Goal: Use online tool/utility: Utilize a website feature to perform a specific function

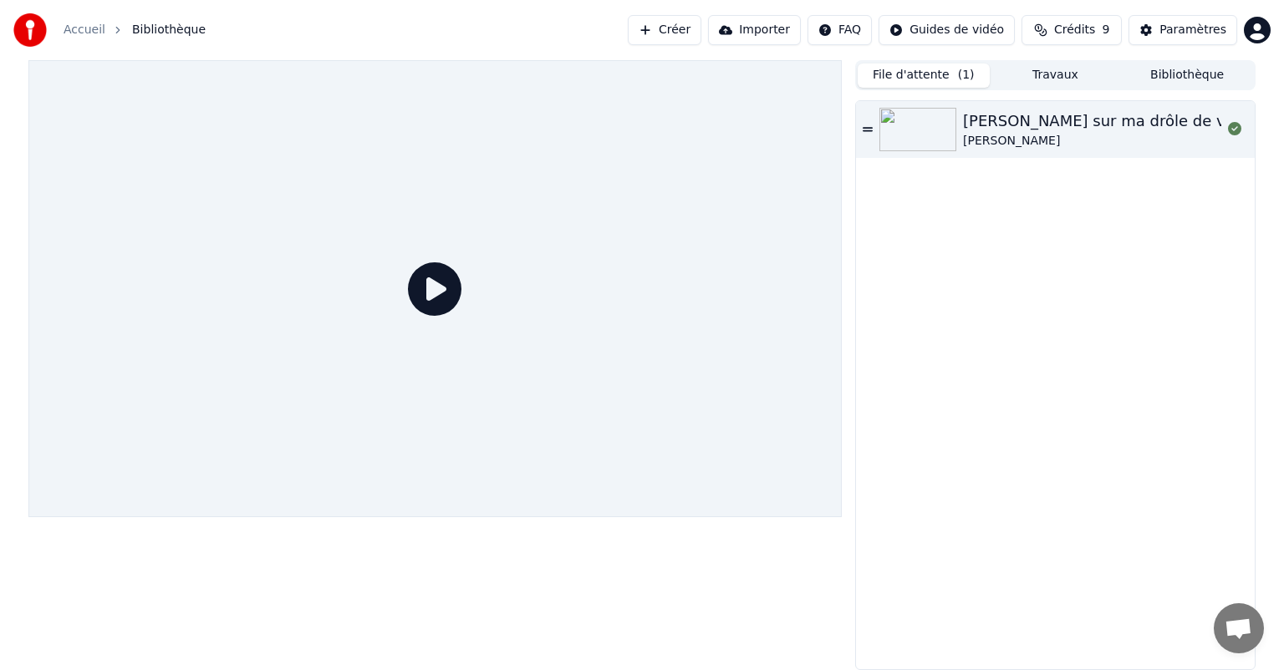
click at [921, 383] on div "[PERSON_NAME] sur ma drôle de vie [PERSON_NAME]" at bounding box center [1055, 385] width 399 height 568
click at [247, 30] on div "Accueil Bibliothèque Créer Importer FAQ Guides de vidéo Crédits 9 Paramètres" at bounding box center [642, 30] width 1284 height 60
click at [992, 140] on div "[PERSON_NAME]" at bounding box center [1101, 141] width 276 height 17
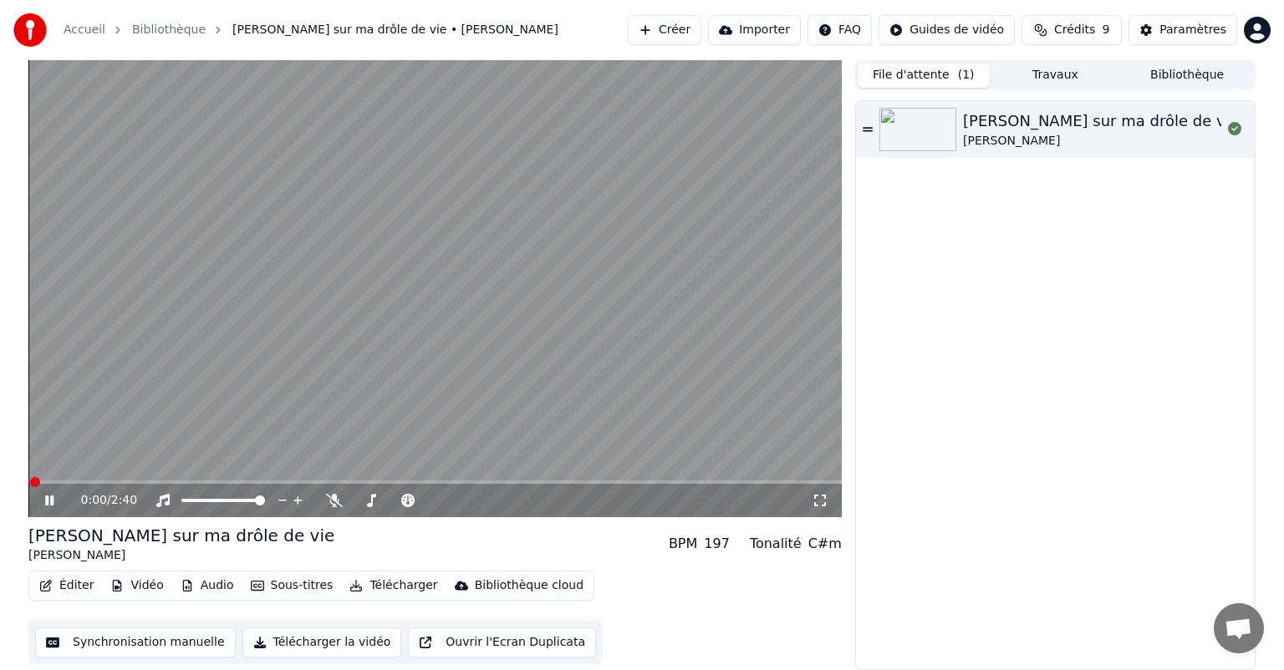
click at [55, 501] on icon at bounding box center [61, 500] width 39 height 13
click at [64, 633] on button "Synchronisation manuelle" at bounding box center [135, 643] width 201 height 30
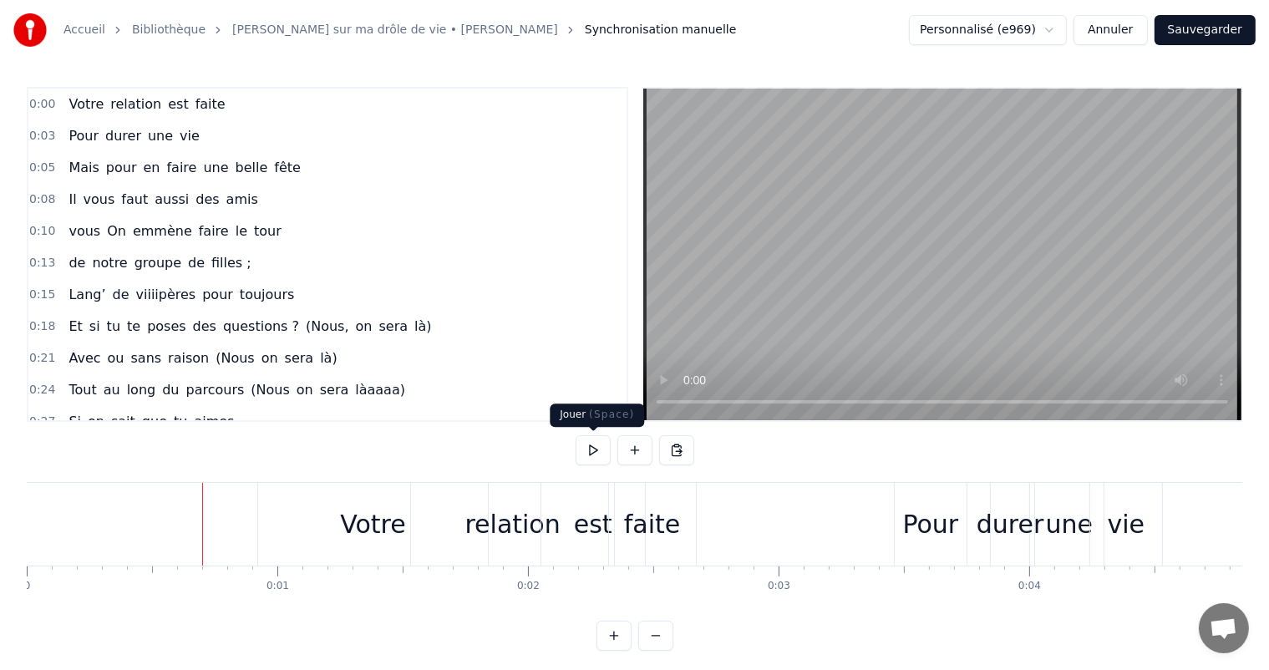
click at [585, 449] on button at bounding box center [593, 450] width 35 height 30
click at [920, 524] on div "Pour" at bounding box center [931, 525] width 56 height 38
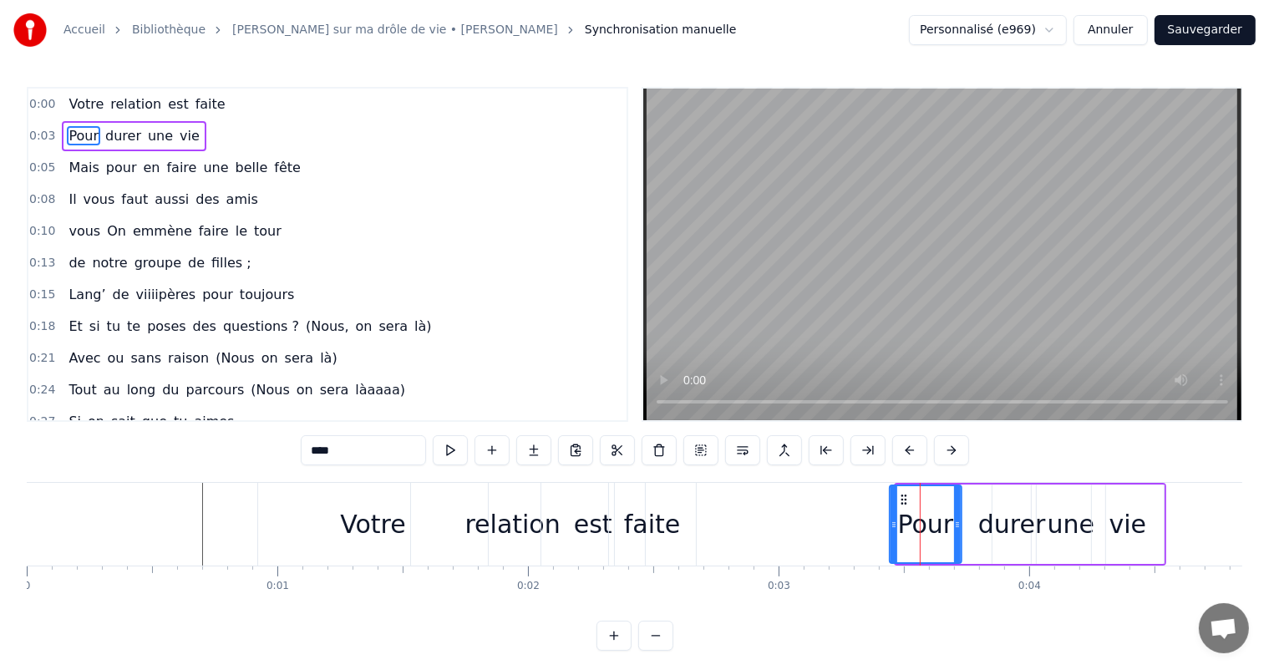
click at [903, 496] on icon at bounding box center [903, 499] width 13 height 13
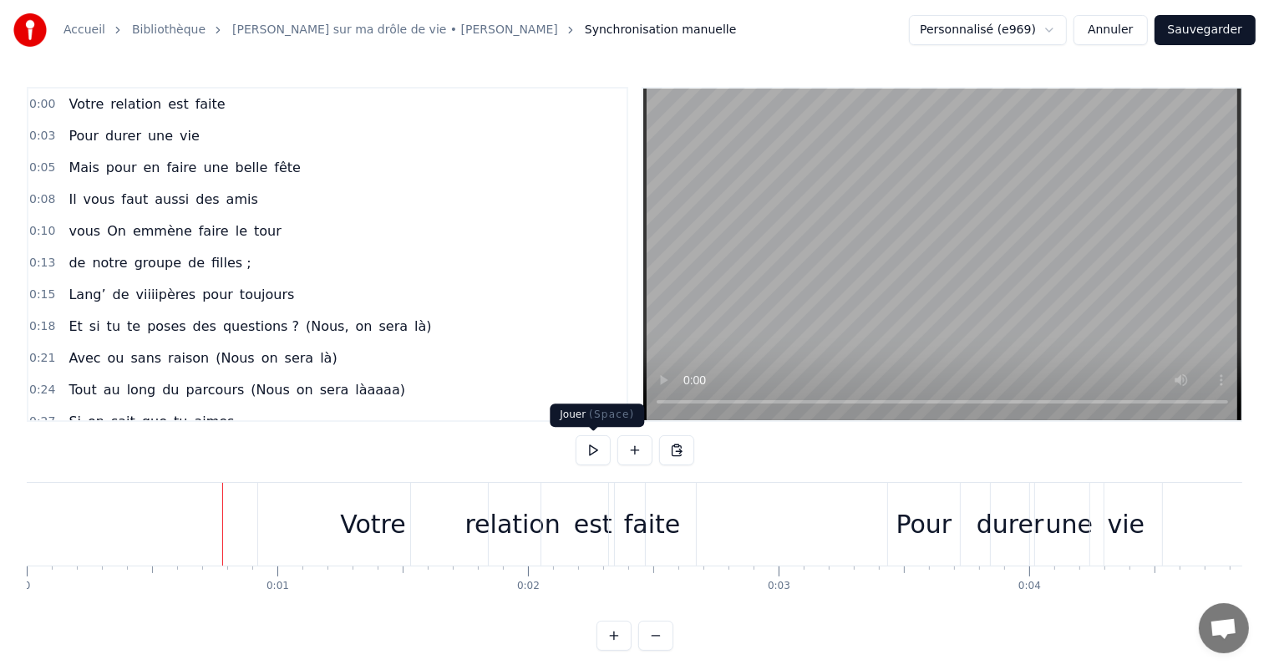
click at [595, 451] on button at bounding box center [593, 450] width 35 height 30
click at [585, 454] on button at bounding box center [593, 450] width 35 height 30
click at [602, 531] on div "est" at bounding box center [593, 525] width 38 height 38
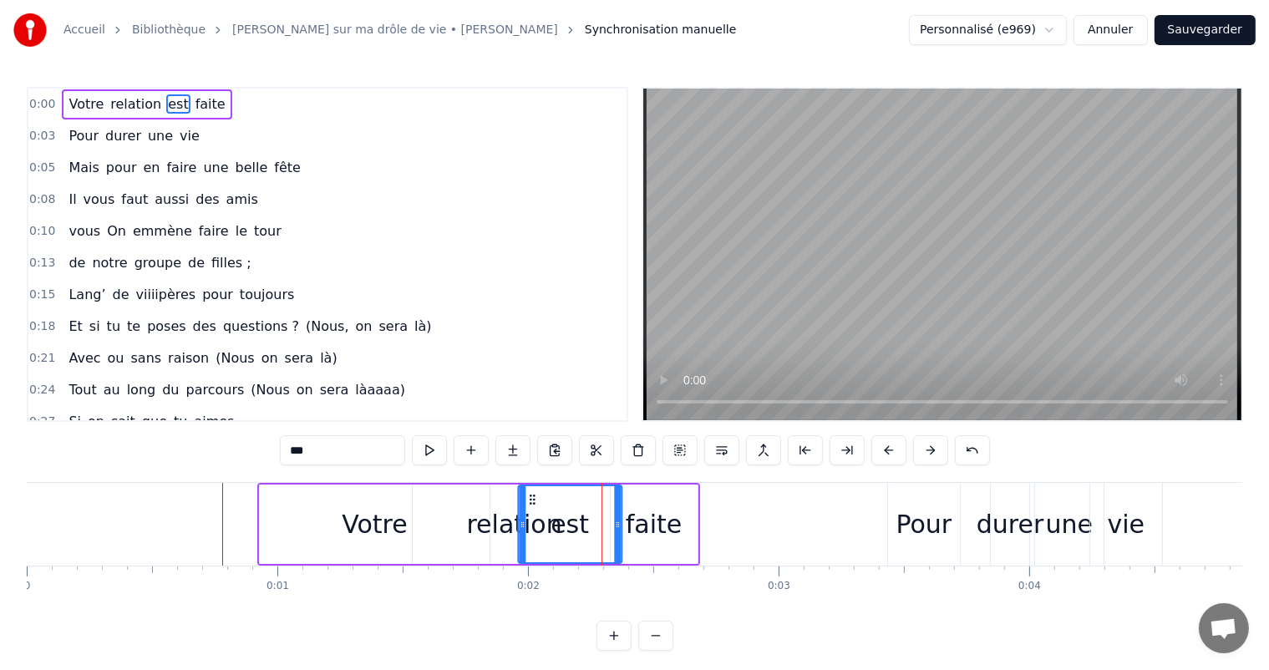
drag, startPoint x: 552, startPoint y: 496, endPoint x: 527, endPoint y: 495, distance: 24.2
click at [527, 495] on icon at bounding box center [532, 499] width 13 height 13
click at [527, 495] on div "Votre relation est faite" at bounding box center [478, 524] width 443 height 83
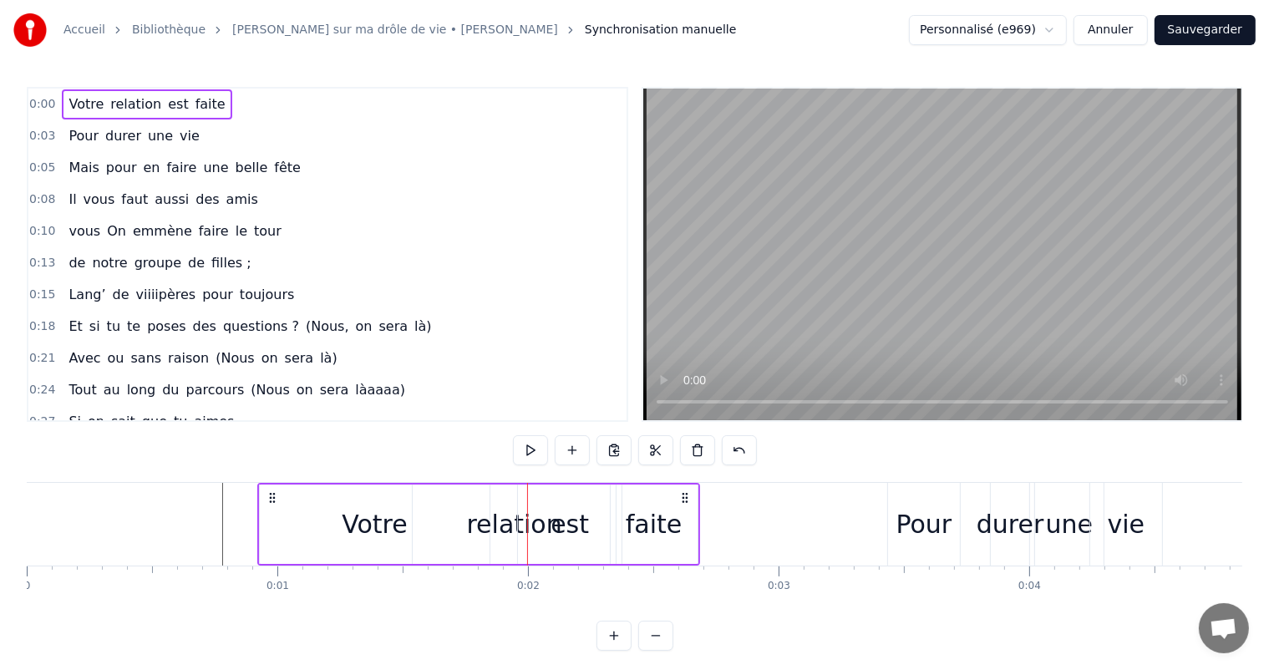
click at [674, 530] on div "faite" at bounding box center [654, 525] width 57 height 38
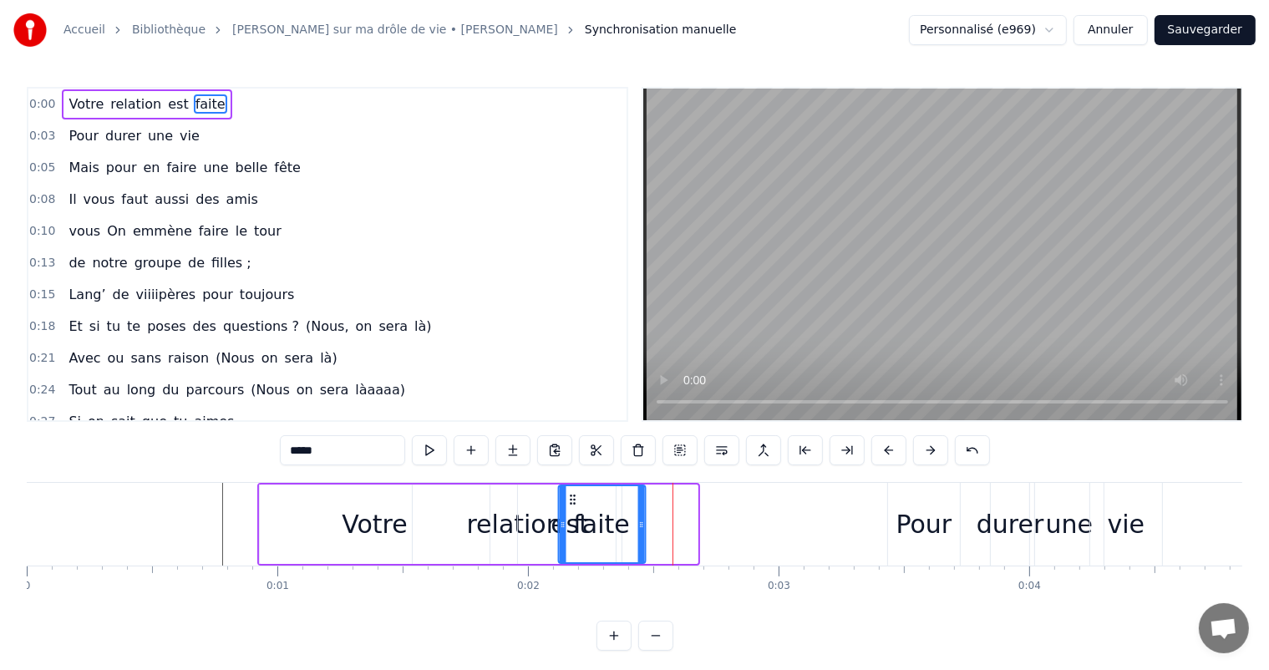
drag, startPoint x: 623, startPoint y: 496, endPoint x: 572, endPoint y: 499, distance: 51.9
click at [572, 499] on icon at bounding box center [572, 499] width 13 height 13
click at [527, 531] on div "est" at bounding box center [570, 524] width 104 height 79
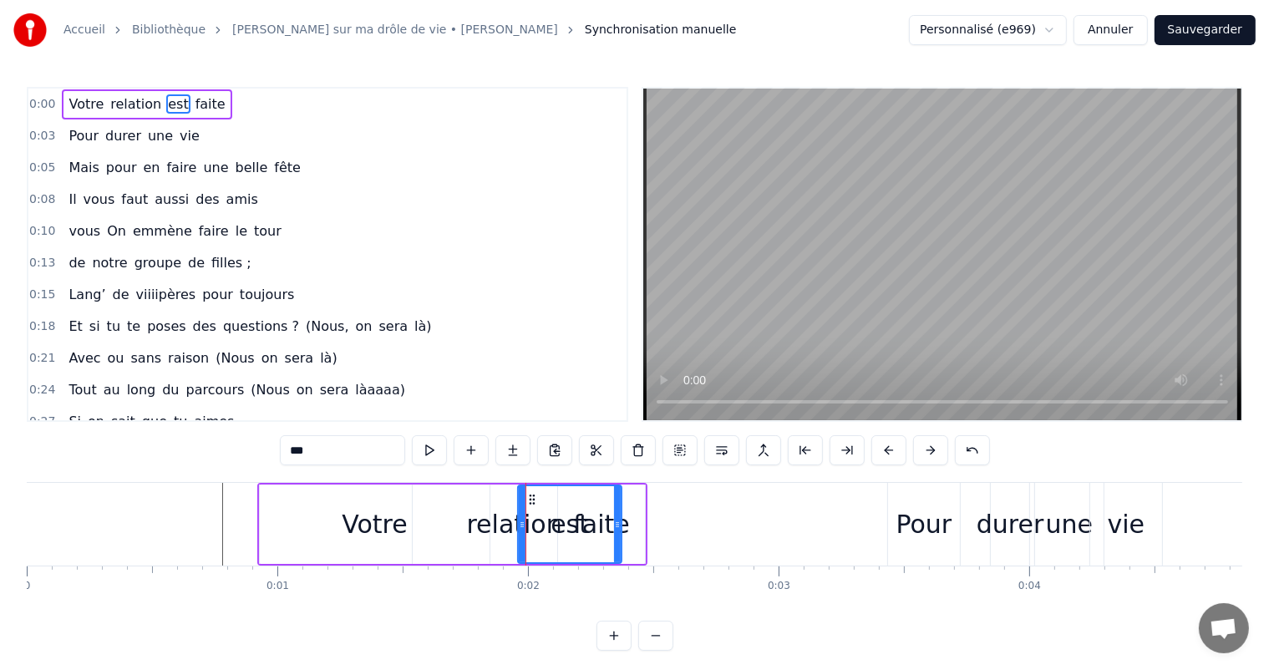
click at [497, 531] on div "relation" at bounding box center [514, 525] width 95 height 38
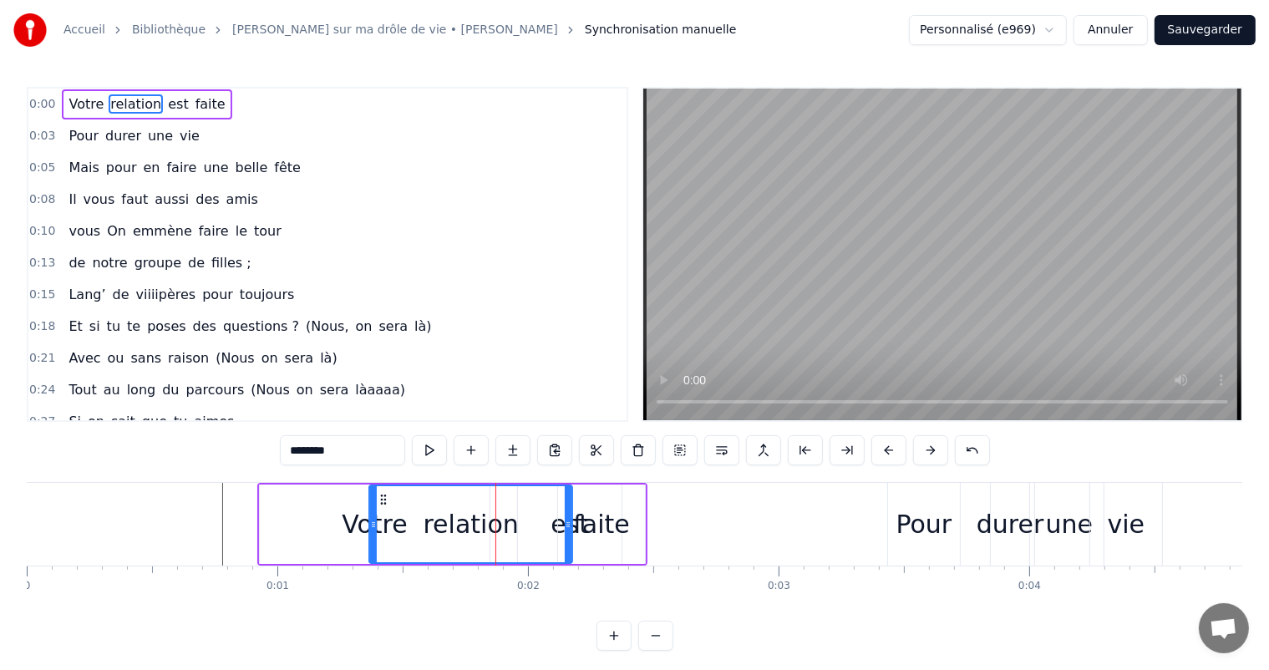
drag, startPoint x: 427, startPoint y: 494, endPoint x: 384, endPoint y: 494, distance: 42.6
click at [385, 496] on circle at bounding box center [385, 496] width 1 height 1
click at [585, 531] on div "faite" at bounding box center [601, 525] width 57 height 38
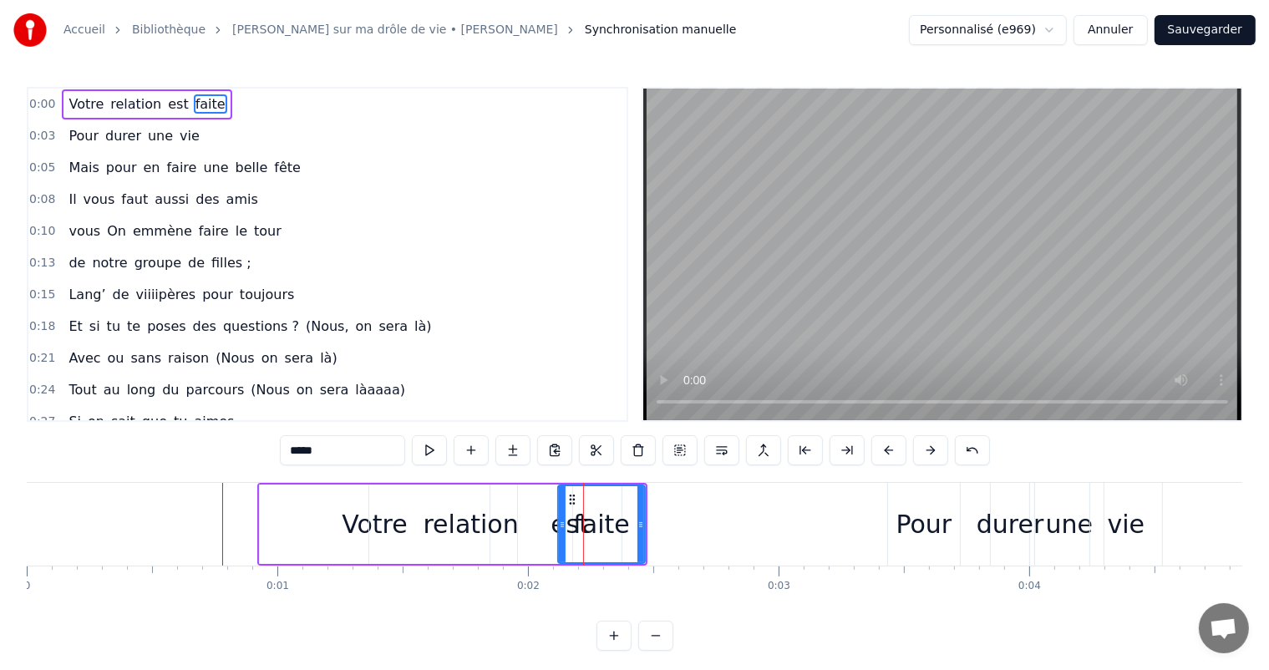
click at [567, 531] on div "faite" at bounding box center [601, 524] width 85 height 76
click at [556, 529] on div "est" at bounding box center [570, 525] width 38 height 38
type input "***"
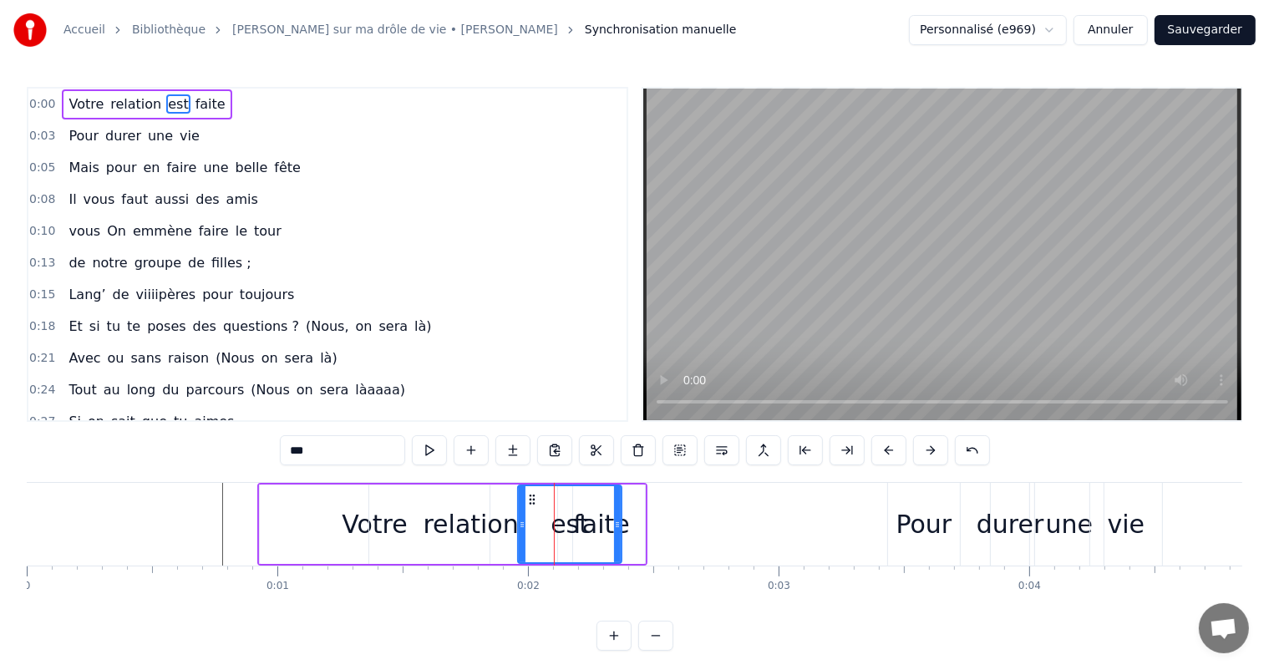
click at [549, 534] on div "est" at bounding box center [570, 524] width 102 height 76
click at [561, 536] on div "est" at bounding box center [570, 525] width 38 height 38
click at [561, 531] on div "est" at bounding box center [570, 525] width 38 height 38
click at [568, 532] on div "est" at bounding box center [570, 525] width 38 height 38
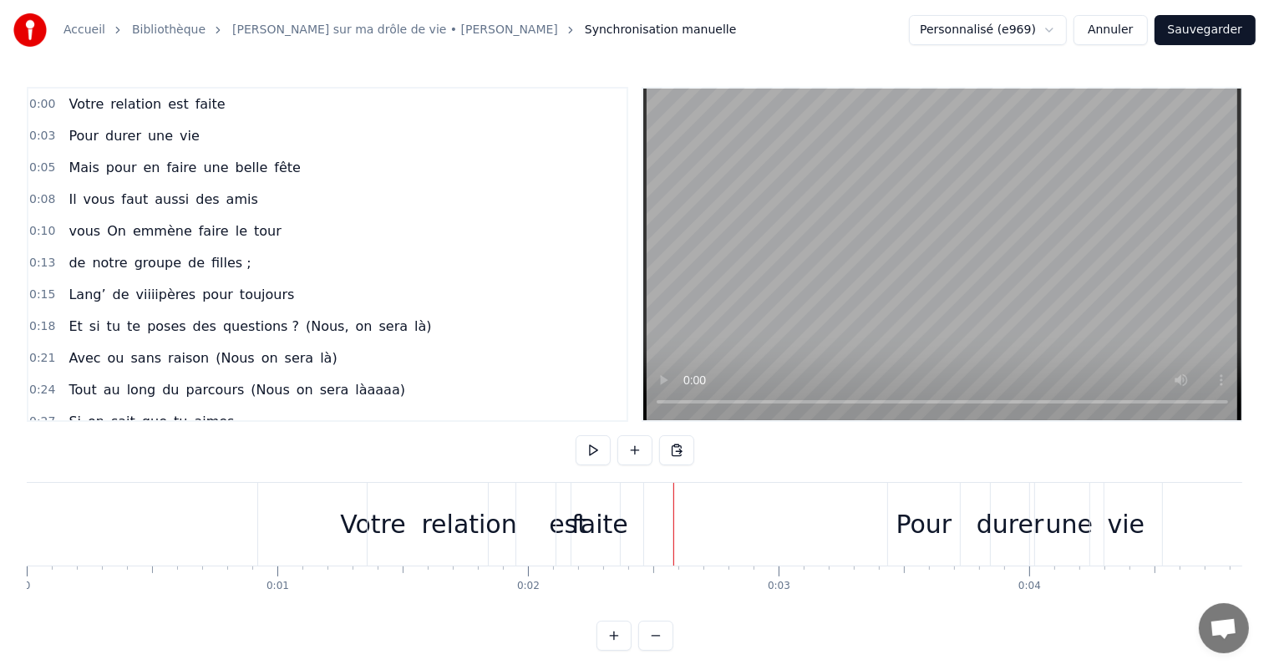
click at [571, 521] on div "faite" at bounding box center [600, 524] width 87 height 83
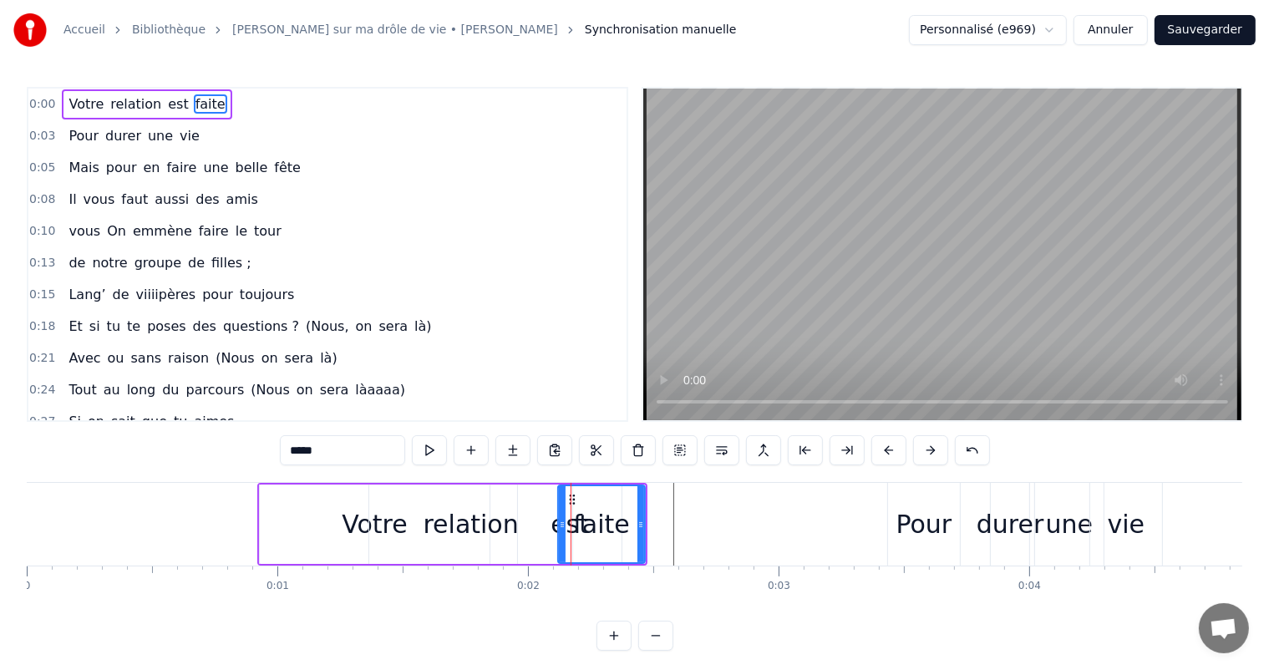
click at [545, 498] on div "est" at bounding box center [570, 524] width 104 height 79
type input "***"
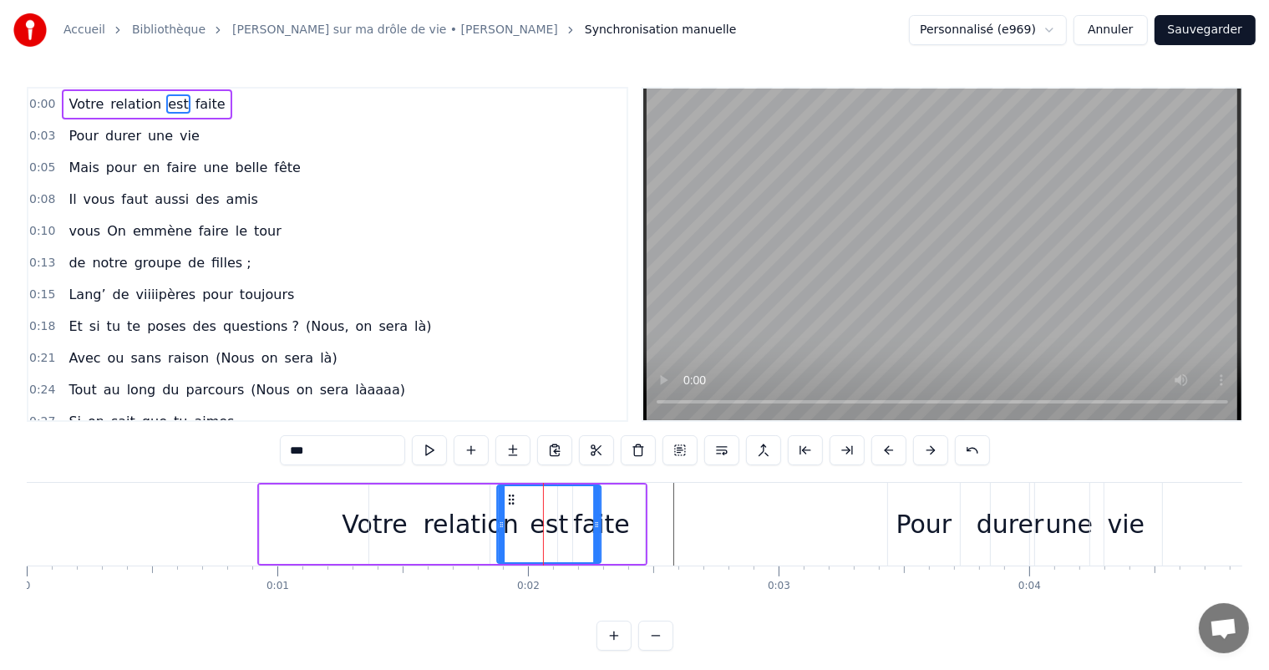
drag, startPoint x: 527, startPoint y: 496, endPoint x: 507, endPoint y: 496, distance: 20.1
click at [507, 496] on icon at bounding box center [511, 499] width 13 height 13
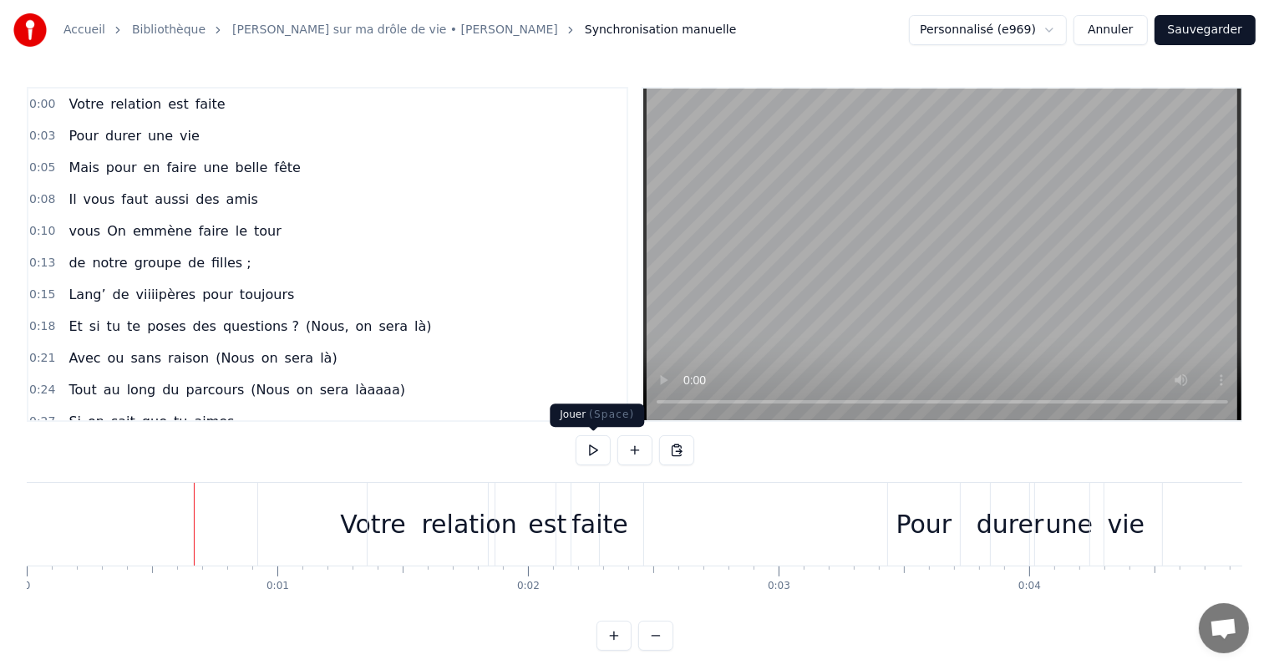
click at [604, 446] on button at bounding box center [593, 450] width 35 height 30
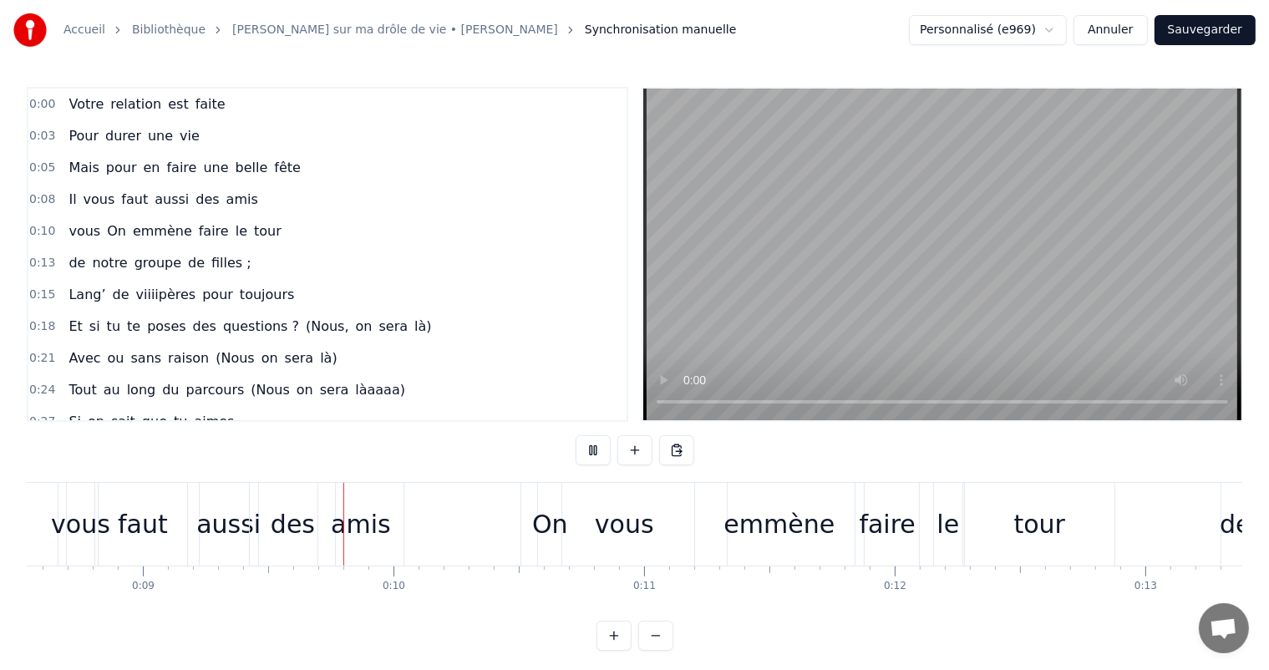
scroll to position [0, 2200]
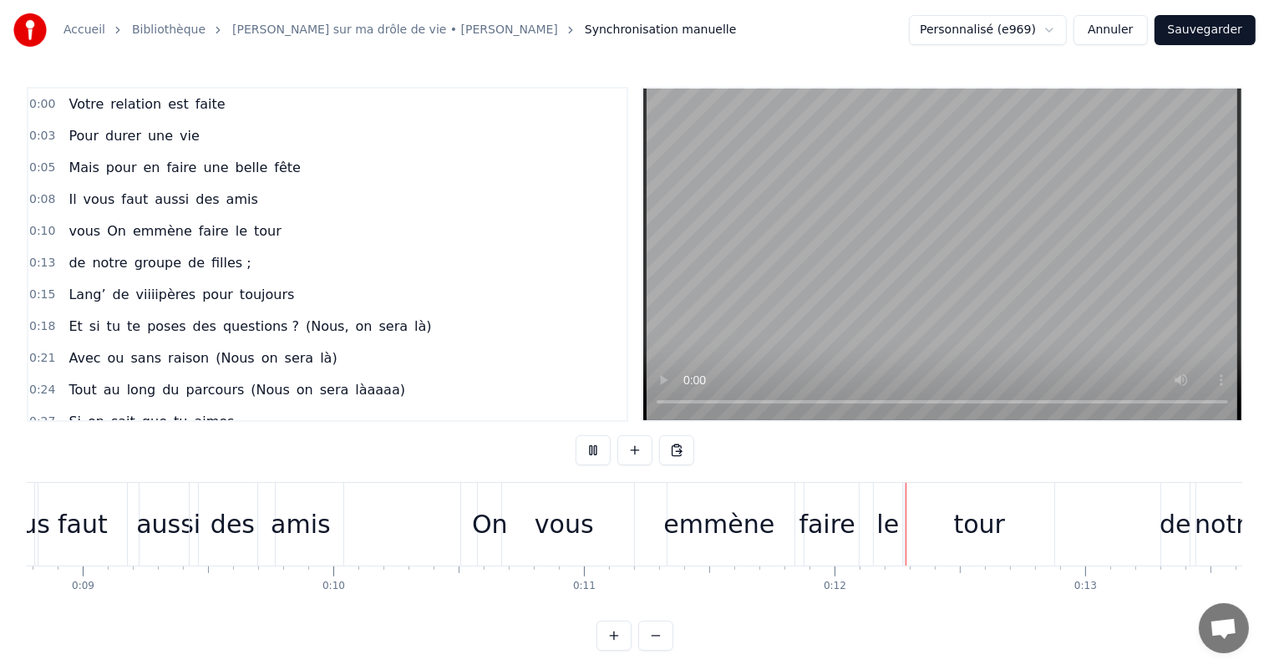
click at [526, 542] on div "vous" at bounding box center [564, 524] width 206 height 83
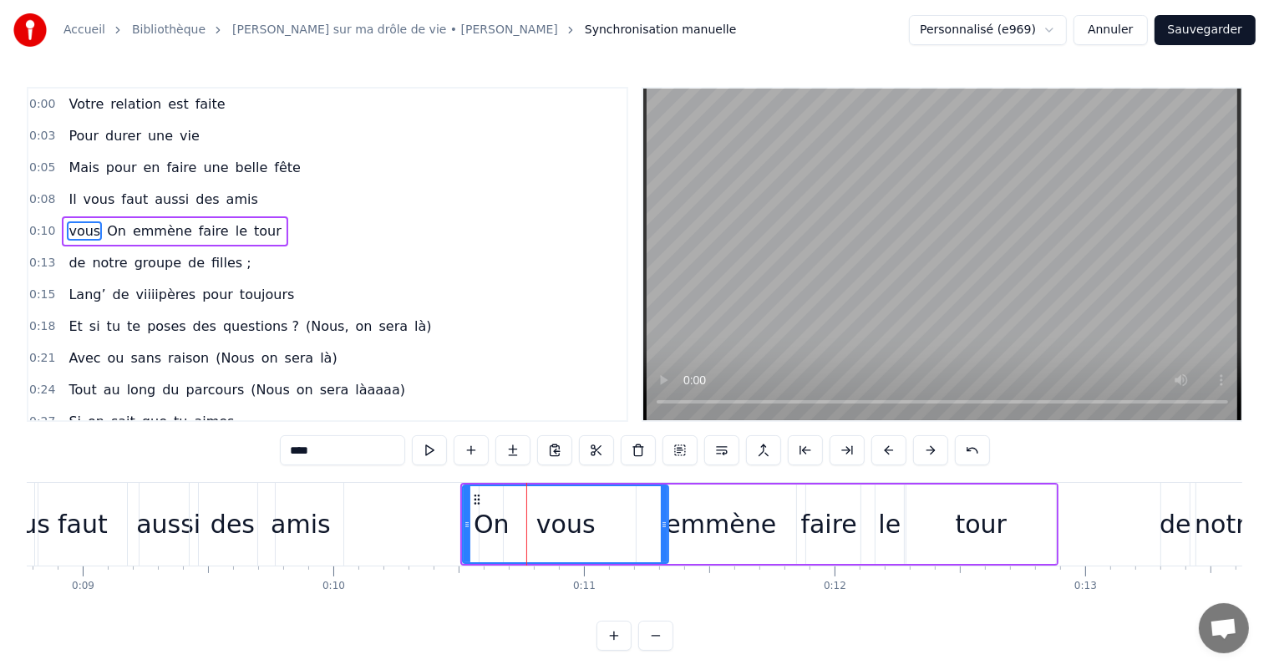
click at [549, 532] on div "vous" at bounding box center [565, 525] width 59 height 38
click at [564, 529] on div "vous" at bounding box center [565, 525] width 59 height 38
click at [635, 550] on div "vous" at bounding box center [566, 524] width 204 height 76
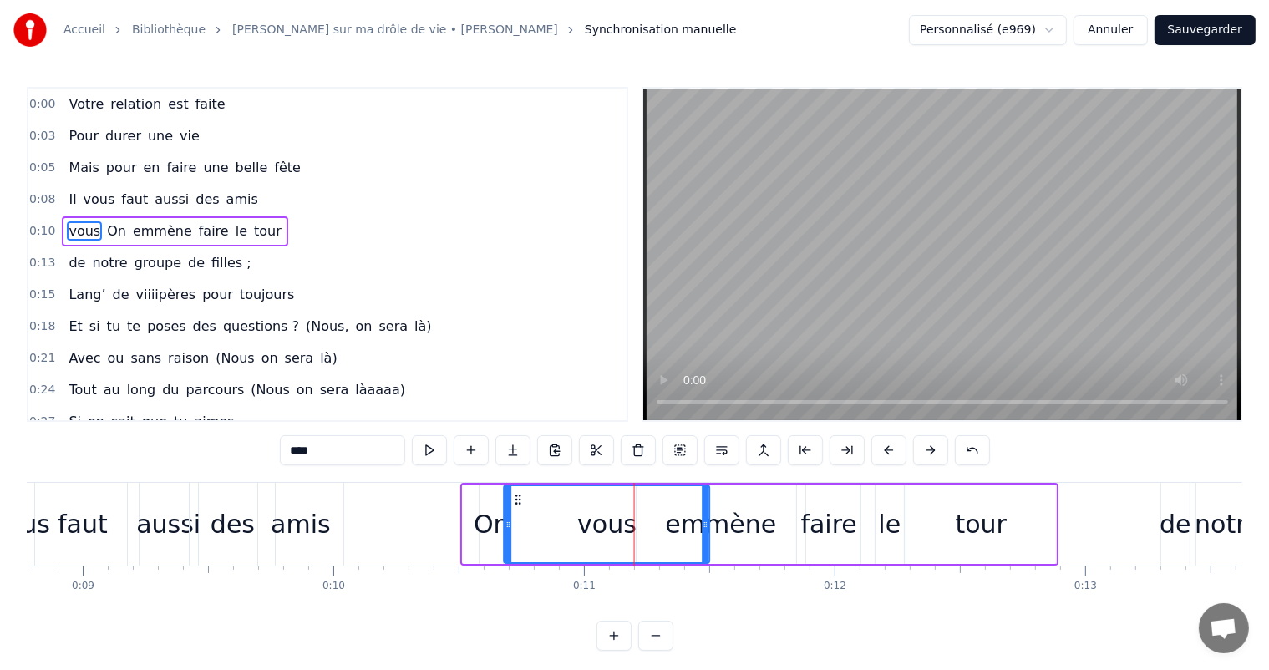
drag, startPoint x: 475, startPoint y: 496, endPoint x: 516, endPoint y: 502, distance: 41.5
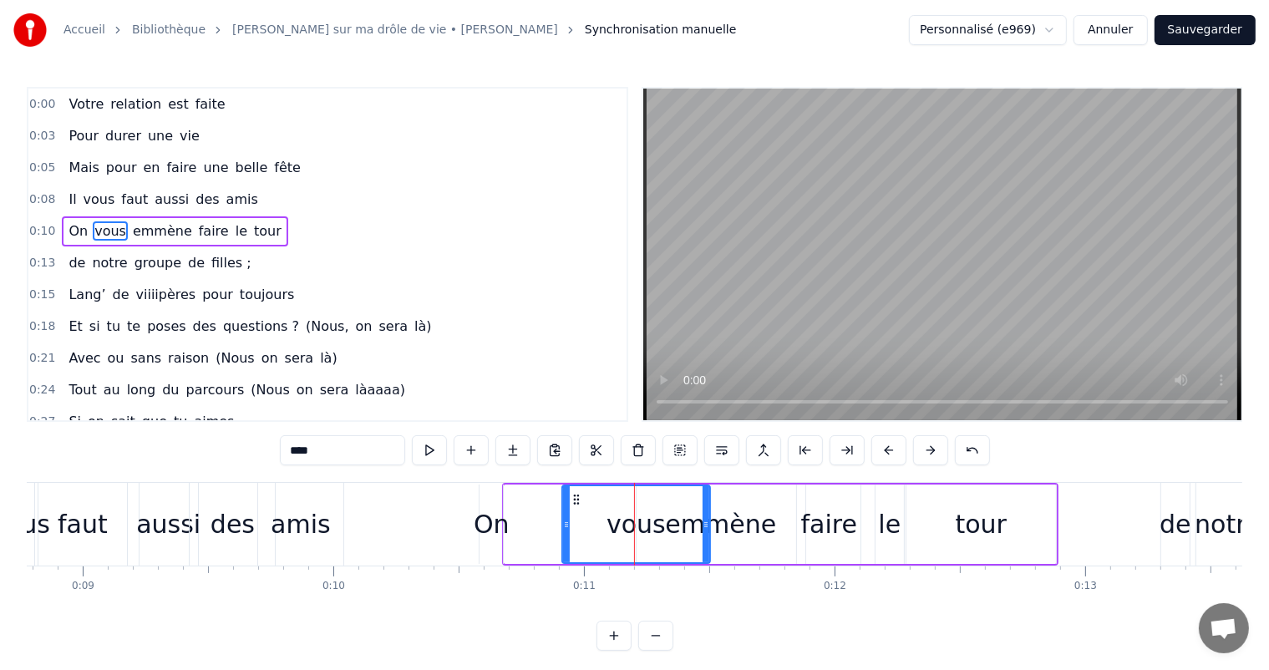
drag, startPoint x: 505, startPoint y: 521, endPoint x: 562, endPoint y: 522, distance: 57.7
click at [563, 522] on icon at bounding box center [566, 524] width 7 height 13
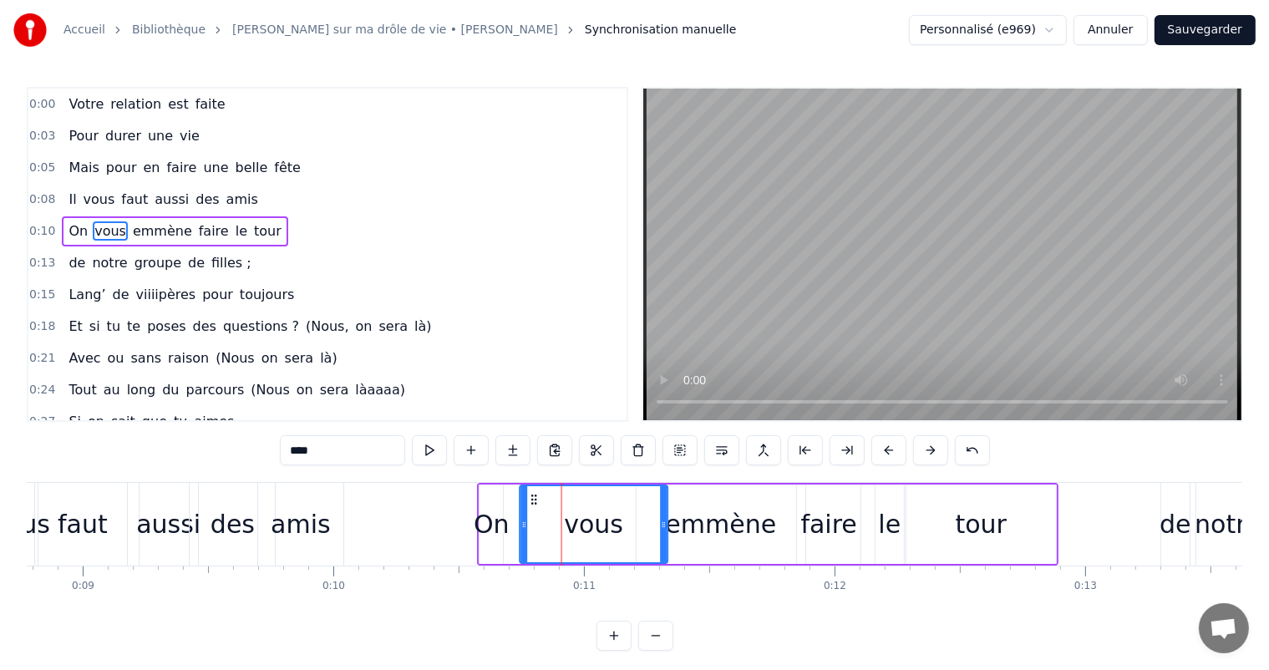
drag, startPoint x: 572, startPoint y: 497, endPoint x: 531, endPoint y: 498, distance: 41.8
click at [531, 498] on icon at bounding box center [533, 499] width 13 height 13
drag, startPoint x: 665, startPoint y: 526, endPoint x: 647, endPoint y: 526, distance: 18.4
click at [647, 526] on icon at bounding box center [645, 524] width 7 height 13
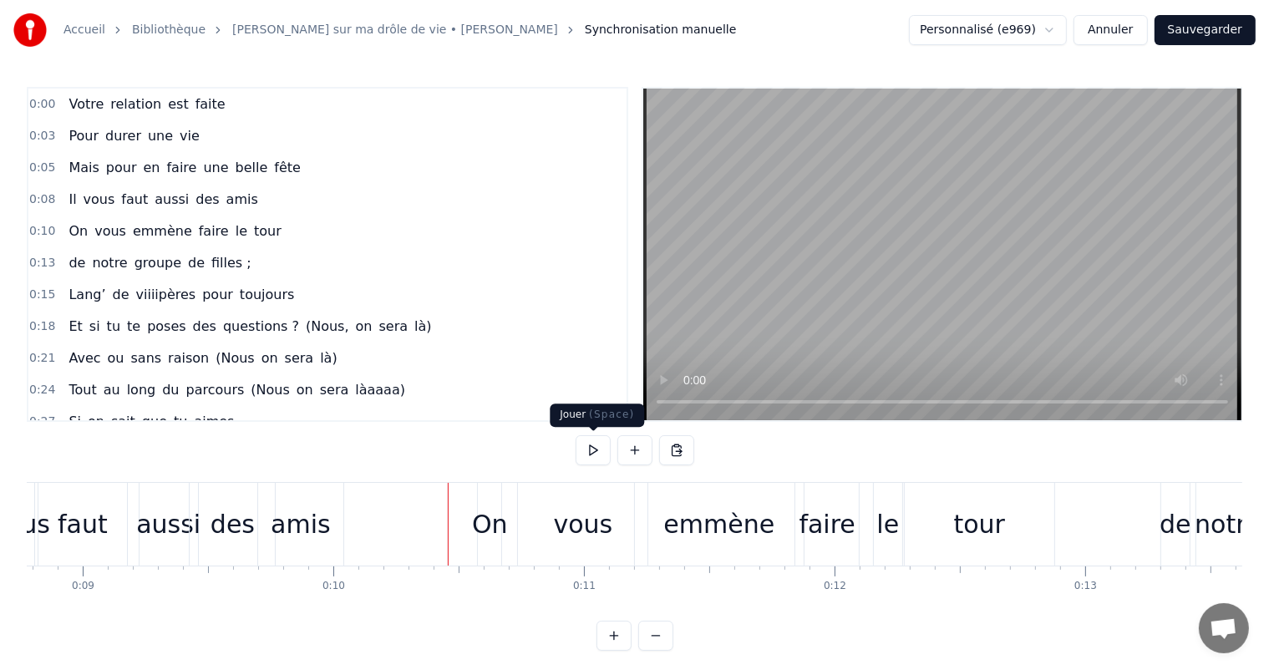
click at [582, 442] on button at bounding box center [593, 450] width 35 height 30
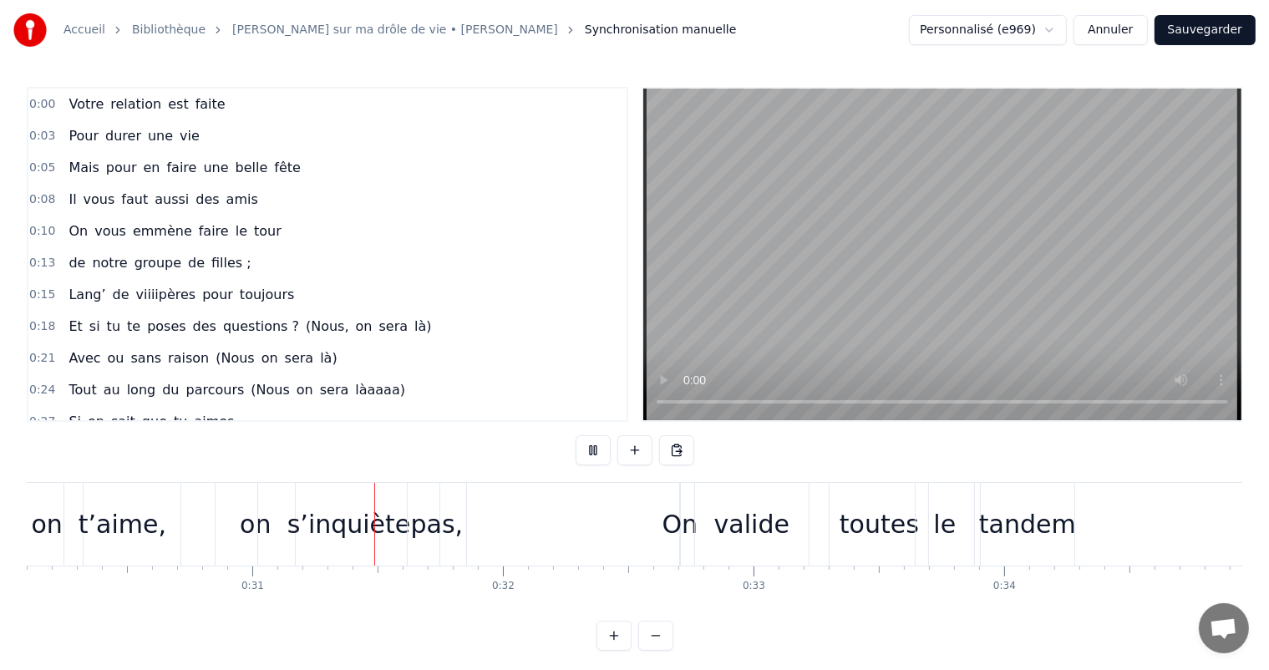
scroll to position [0, 7645]
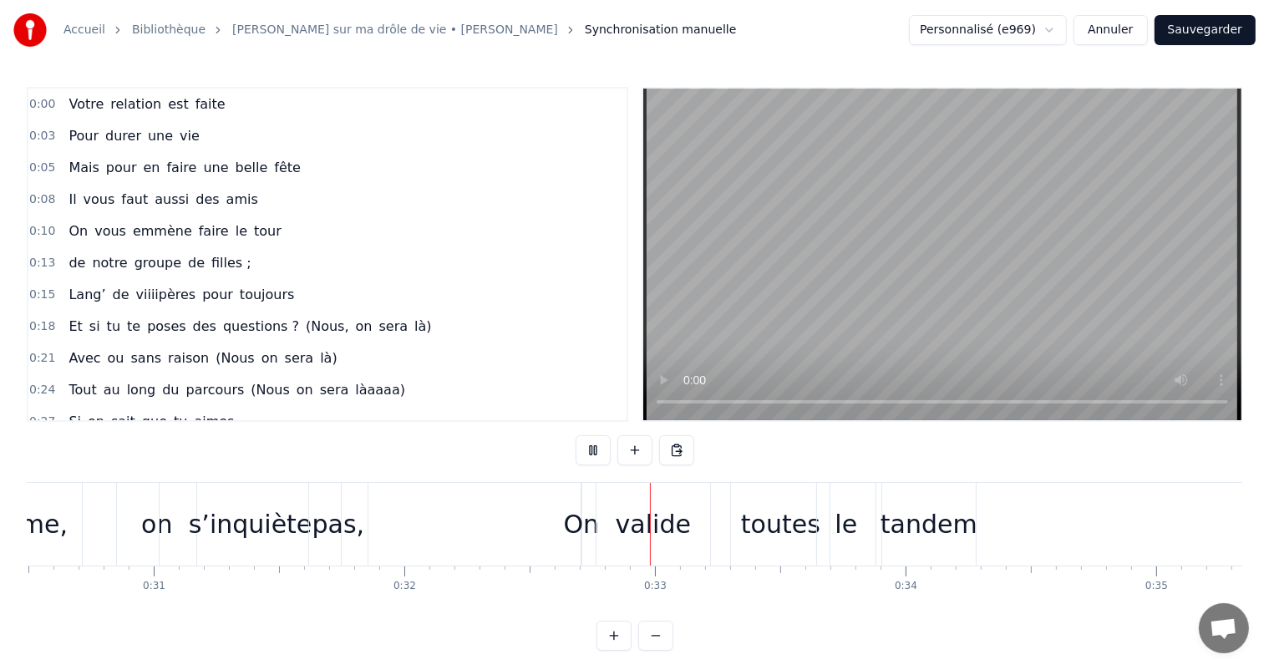
click at [584, 442] on button at bounding box center [593, 450] width 35 height 30
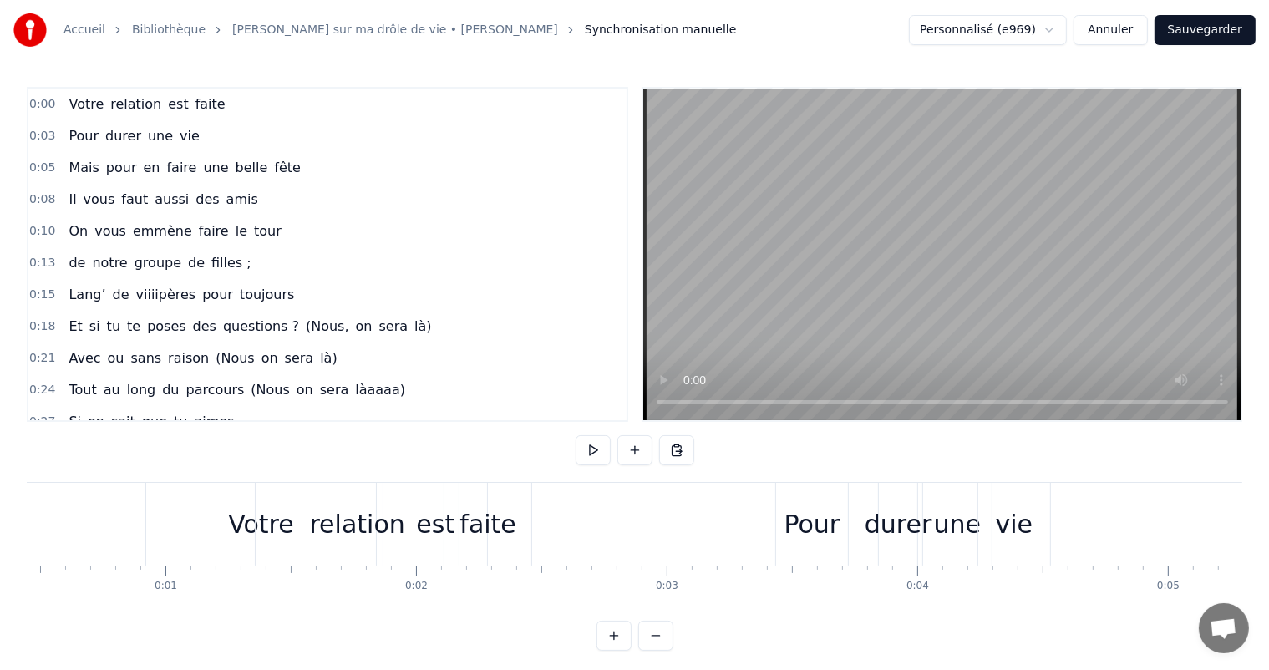
scroll to position [0, 0]
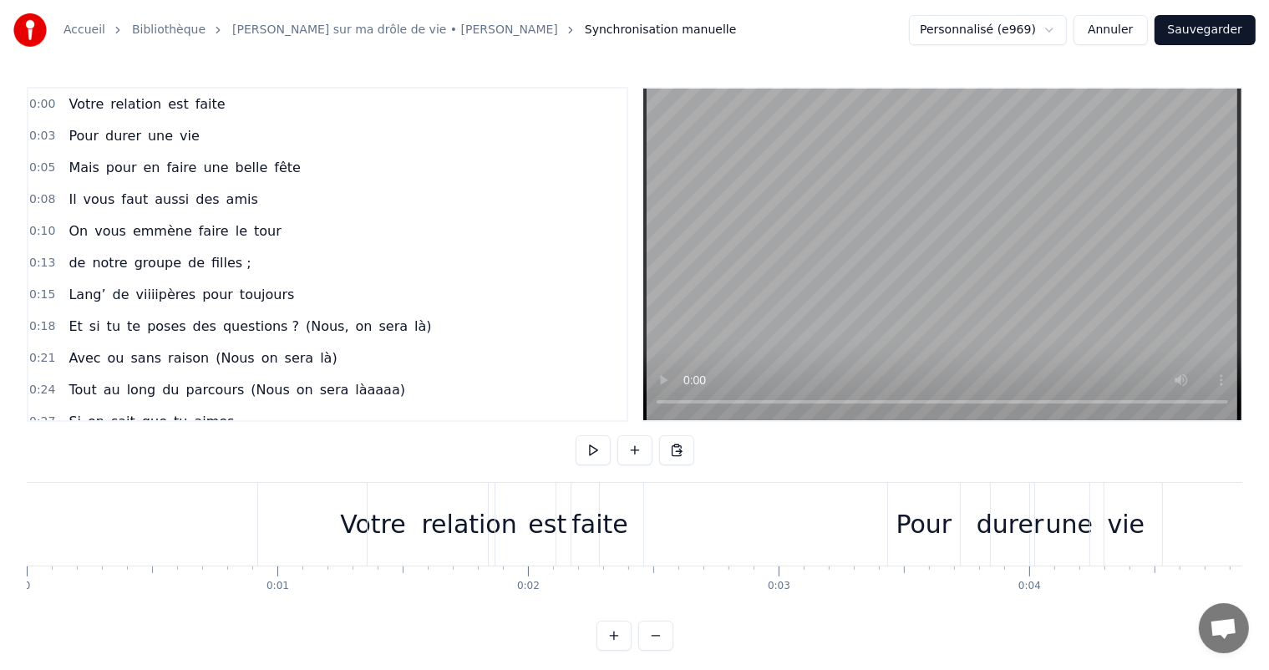
click at [595, 450] on button at bounding box center [593, 450] width 35 height 30
click at [629, 527] on div "faite" at bounding box center [600, 524] width 87 height 83
click at [628, 523] on div "faite" at bounding box center [600, 524] width 87 height 83
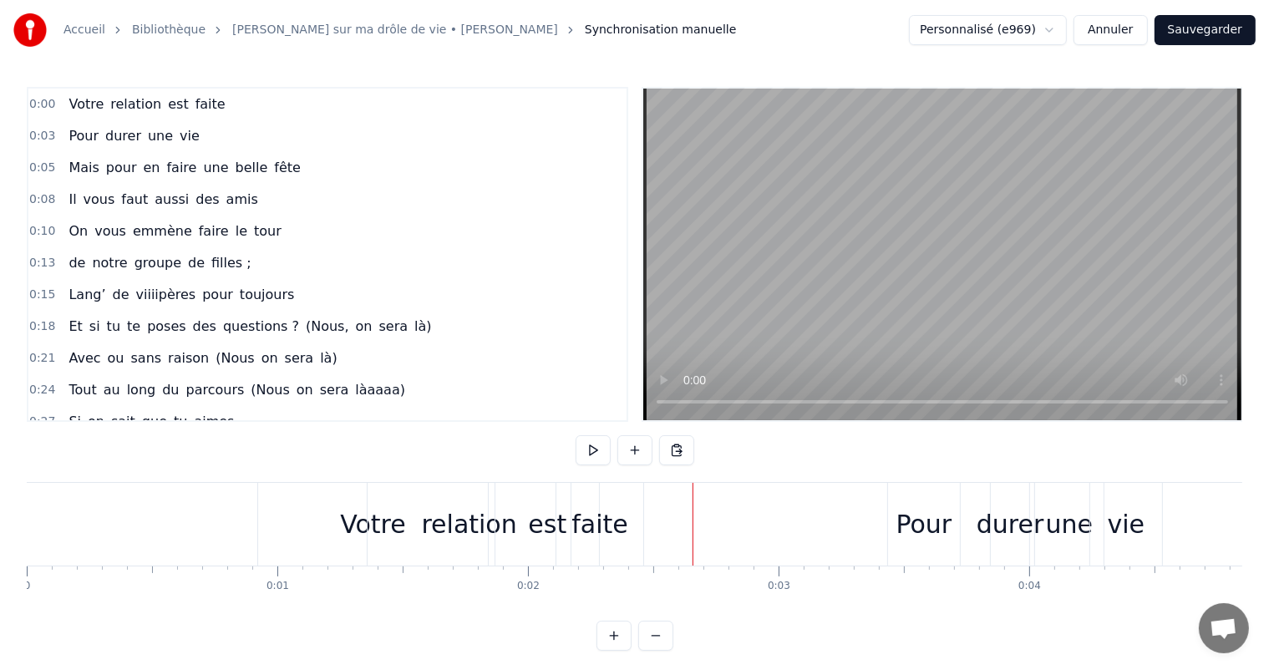
click at [443, 524] on div "relation" at bounding box center [469, 525] width 95 height 38
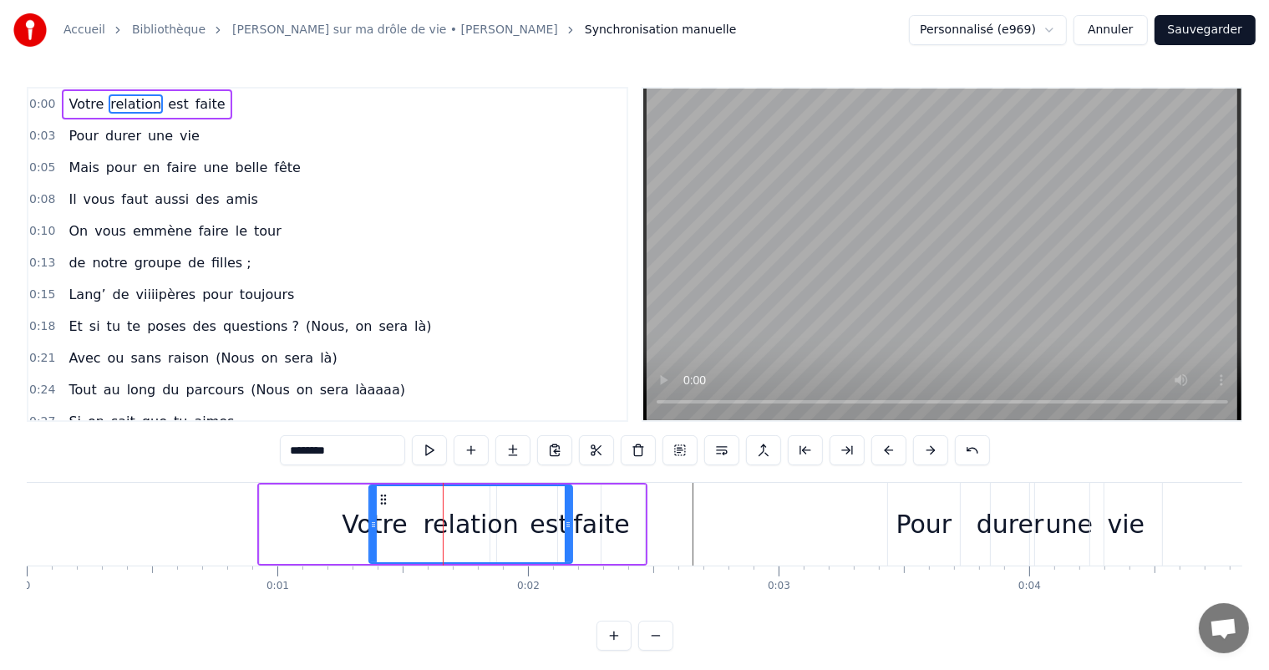
click at [361, 520] on div "Votre" at bounding box center [374, 525] width 65 height 38
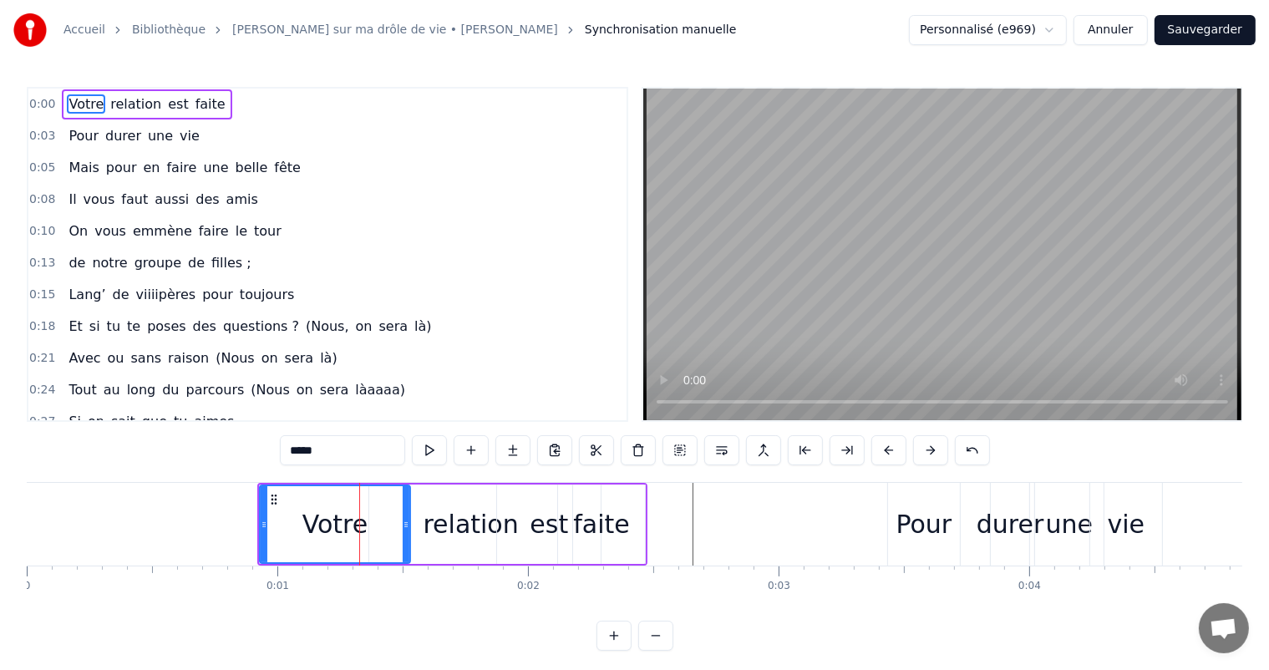
drag, startPoint x: 484, startPoint y: 521, endPoint x: 401, endPoint y: 523, distance: 82.8
click at [403, 523] on icon at bounding box center [406, 524] width 7 height 13
click at [456, 525] on div "relation" at bounding box center [471, 525] width 95 height 38
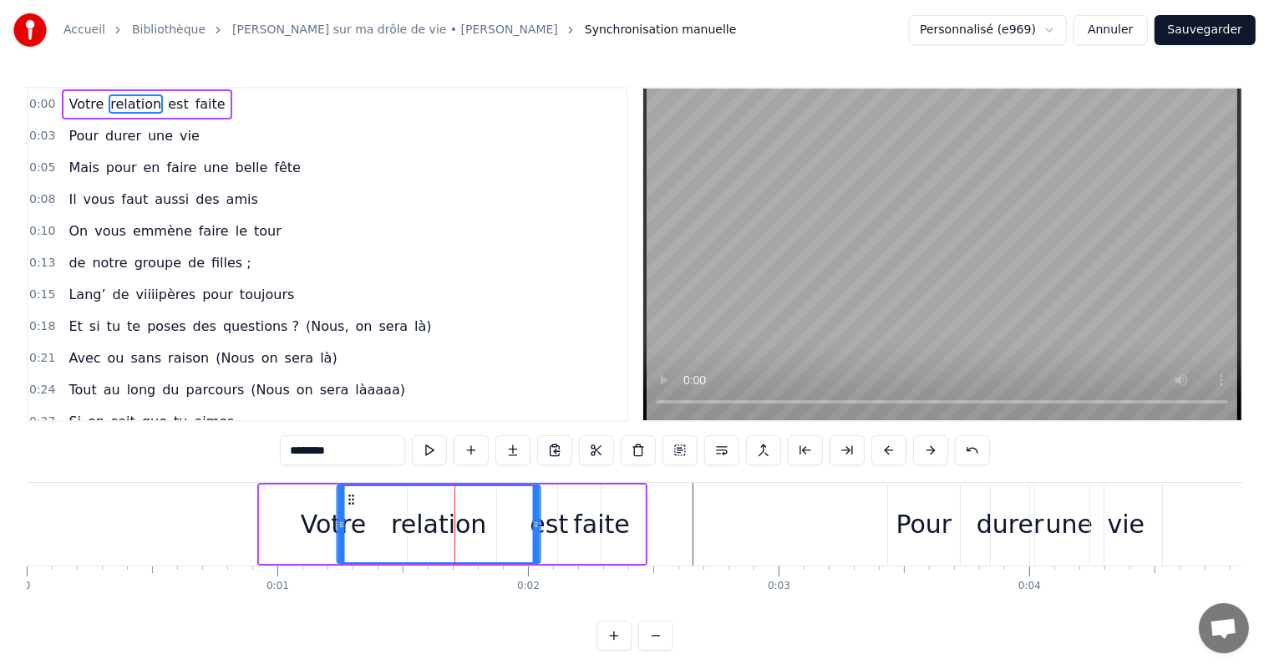
drag, startPoint x: 382, startPoint y: 498, endPoint x: 350, endPoint y: 500, distance: 31.8
click at [350, 500] on icon at bounding box center [351, 499] width 13 height 13
click at [538, 531] on div at bounding box center [536, 524] width 7 height 76
drag, startPoint x: 535, startPoint y: 526, endPoint x: 481, endPoint y: 529, distance: 54.4
click at [481, 529] on icon at bounding box center [482, 524] width 7 height 13
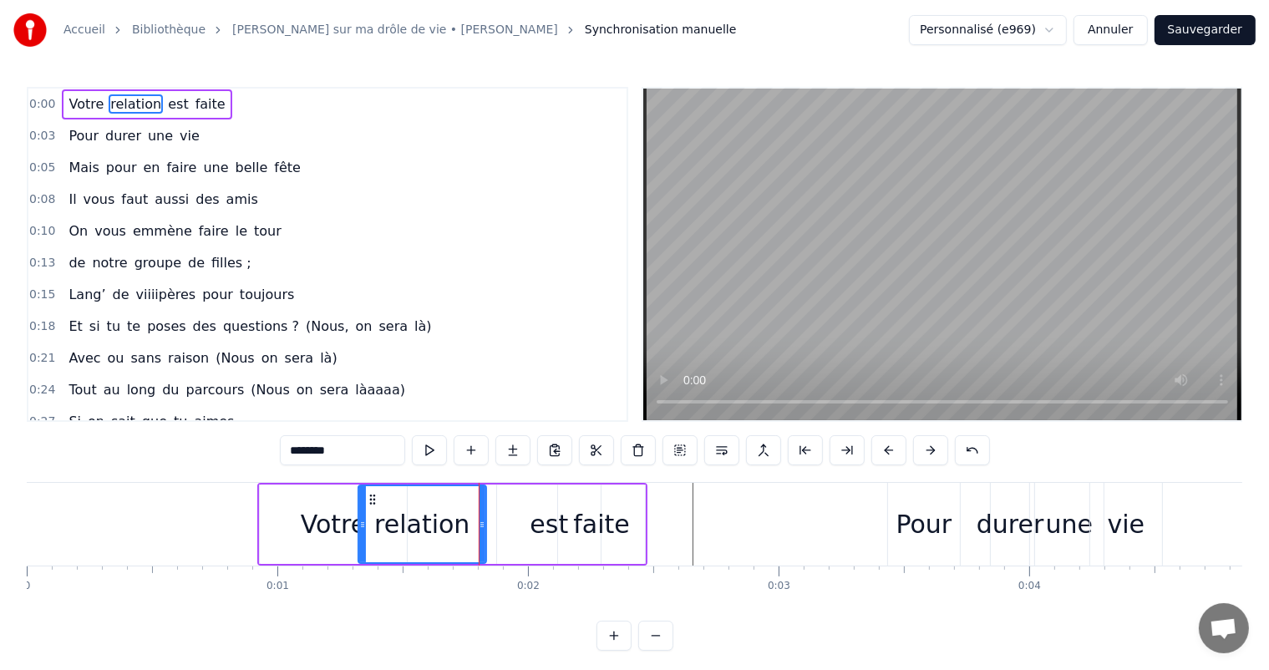
drag, startPoint x: 338, startPoint y: 521, endPoint x: 358, endPoint y: 526, distance: 21.3
click at [359, 526] on icon at bounding box center [362, 524] width 7 height 13
click at [555, 521] on div "est" at bounding box center [549, 525] width 38 height 38
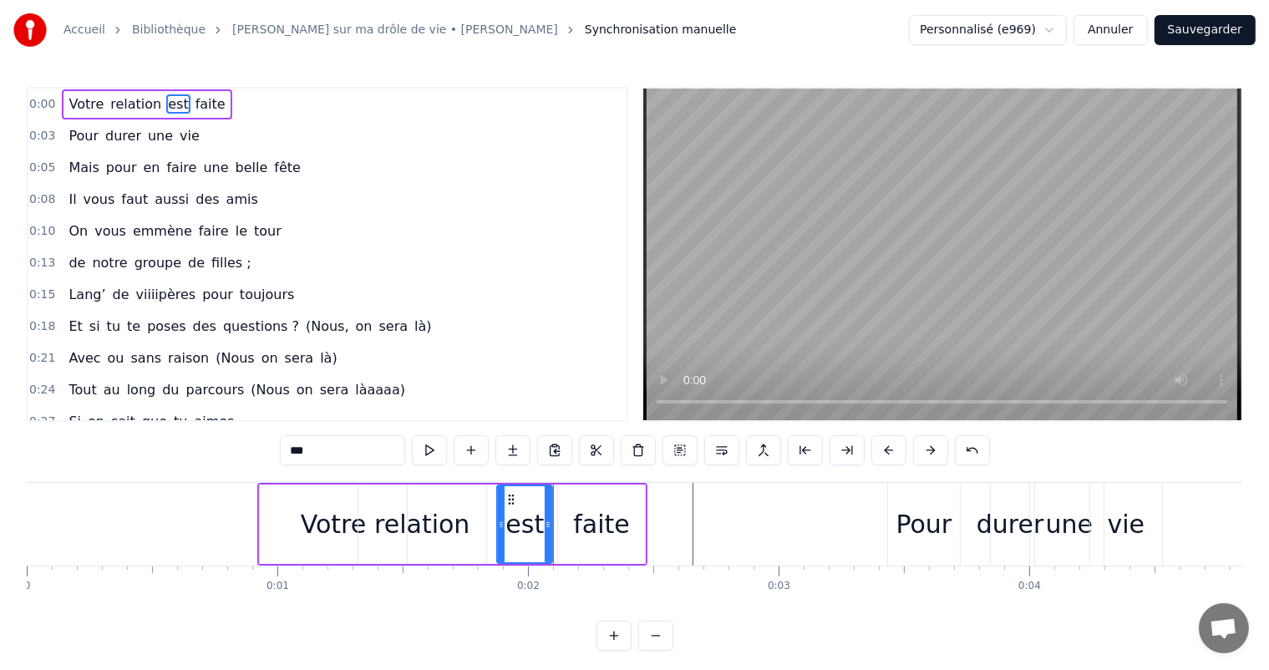
drag, startPoint x: 598, startPoint y: 519, endPoint x: 550, endPoint y: 523, distance: 48.6
click at [550, 523] on icon at bounding box center [548, 524] width 7 height 13
click at [505, 496] on icon at bounding box center [504, 499] width 13 height 13
click at [587, 528] on div "faite" at bounding box center [601, 525] width 57 height 38
type input "*****"
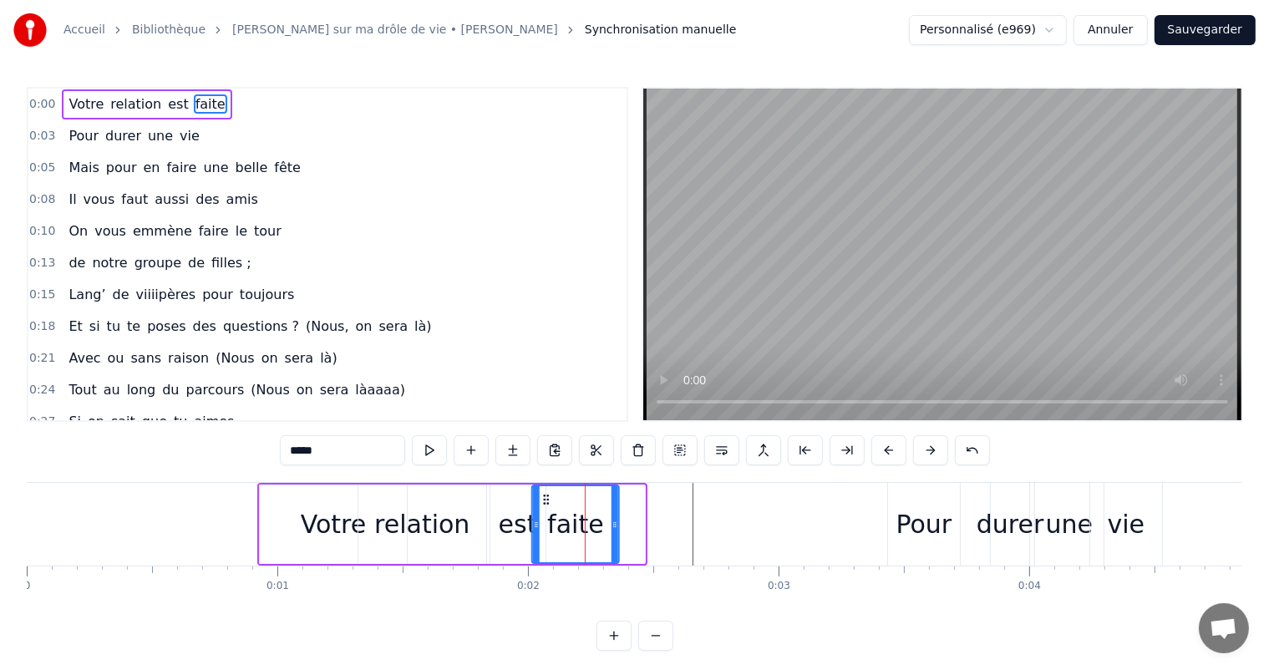
drag, startPoint x: 568, startPoint y: 500, endPoint x: 542, endPoint y: 499, distance: 25.9
click at [542, 499] on icon at bounding box center [546, 499] width 13 height 13
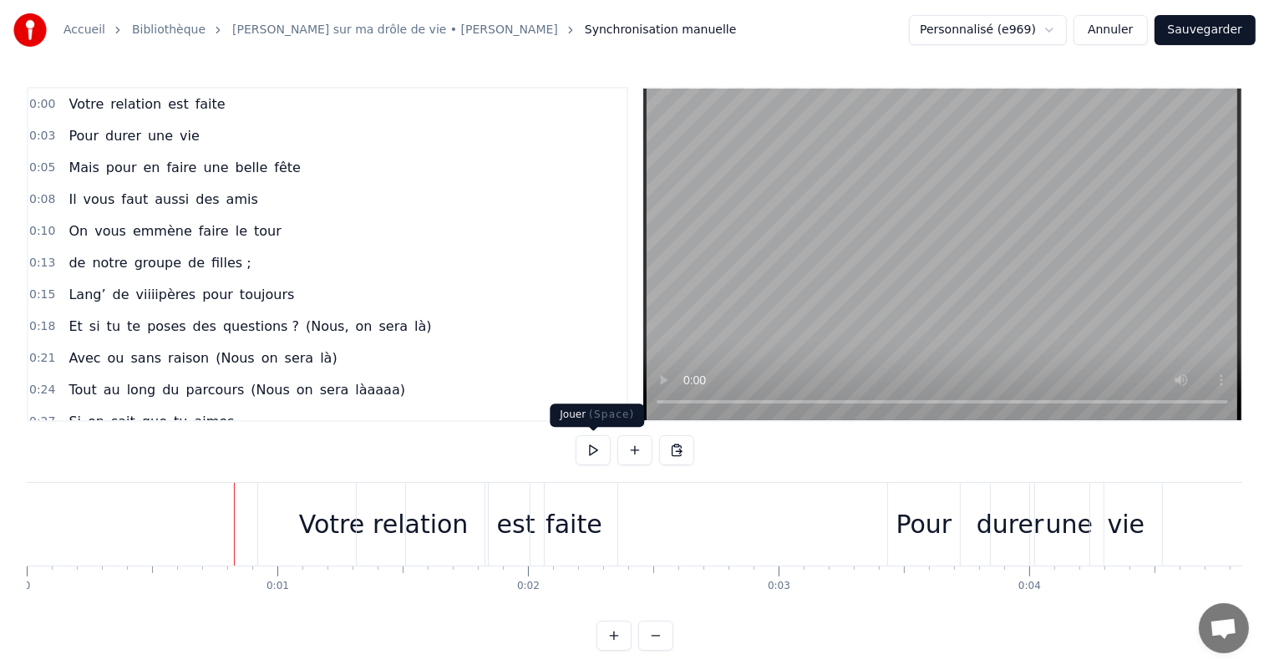
click at [585, 450] on button at bounding box center [593, 450] width 35 height 30
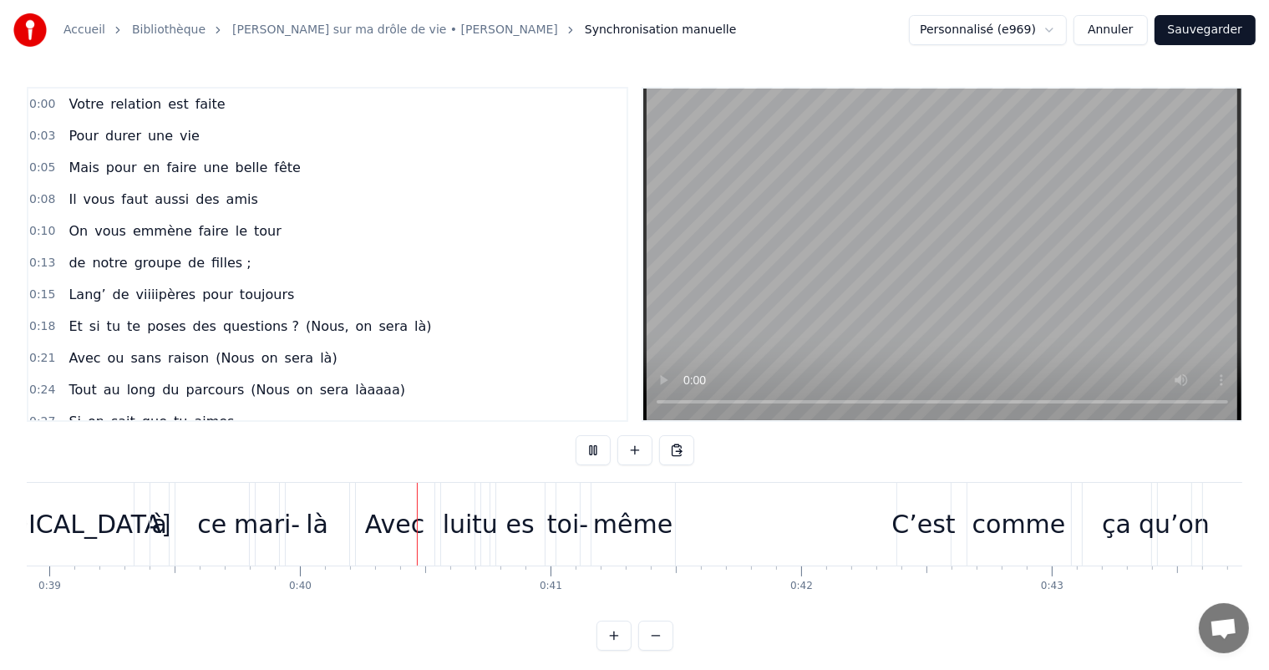
scroll to position [0, 9912]
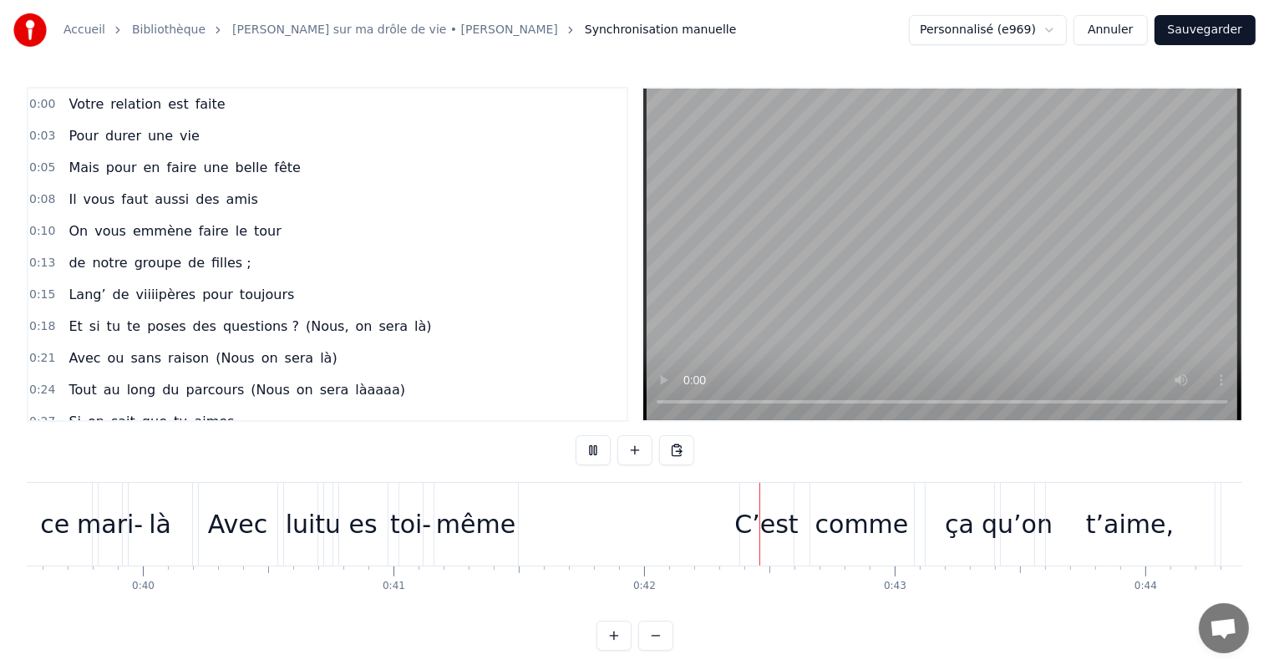
click at [586, 450] on button at bounding box center [593, 450] width 35 height 30
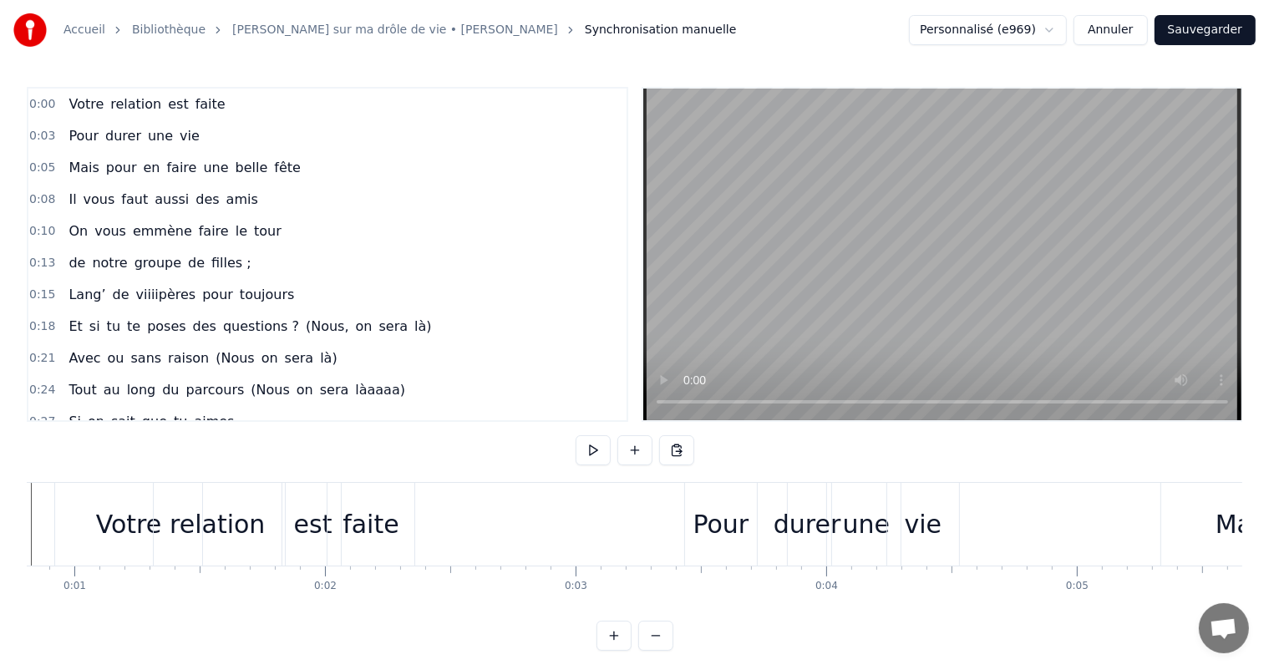
scroll to position [0, 0]
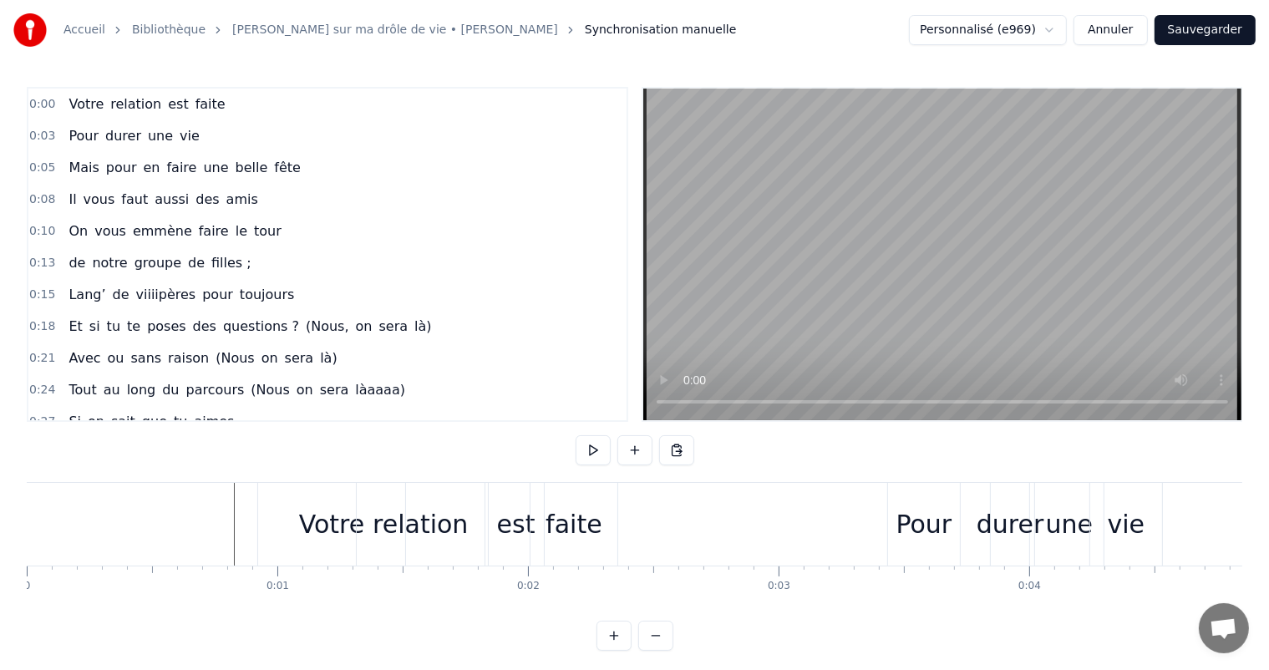
click at [606, 451] on button at bounding box center [593, 450] width 35 height 30
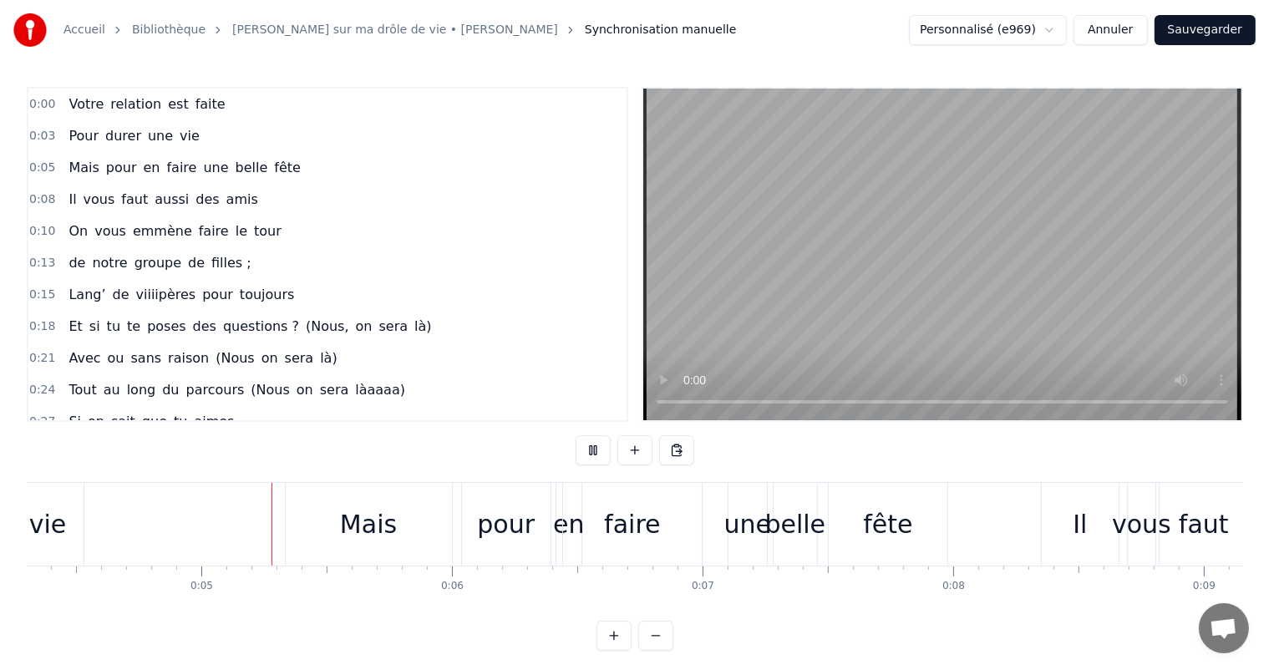
scroll to position [0, 1081]
click at [606, 451] on button at bounding box center [593, 450] width 35 height 30
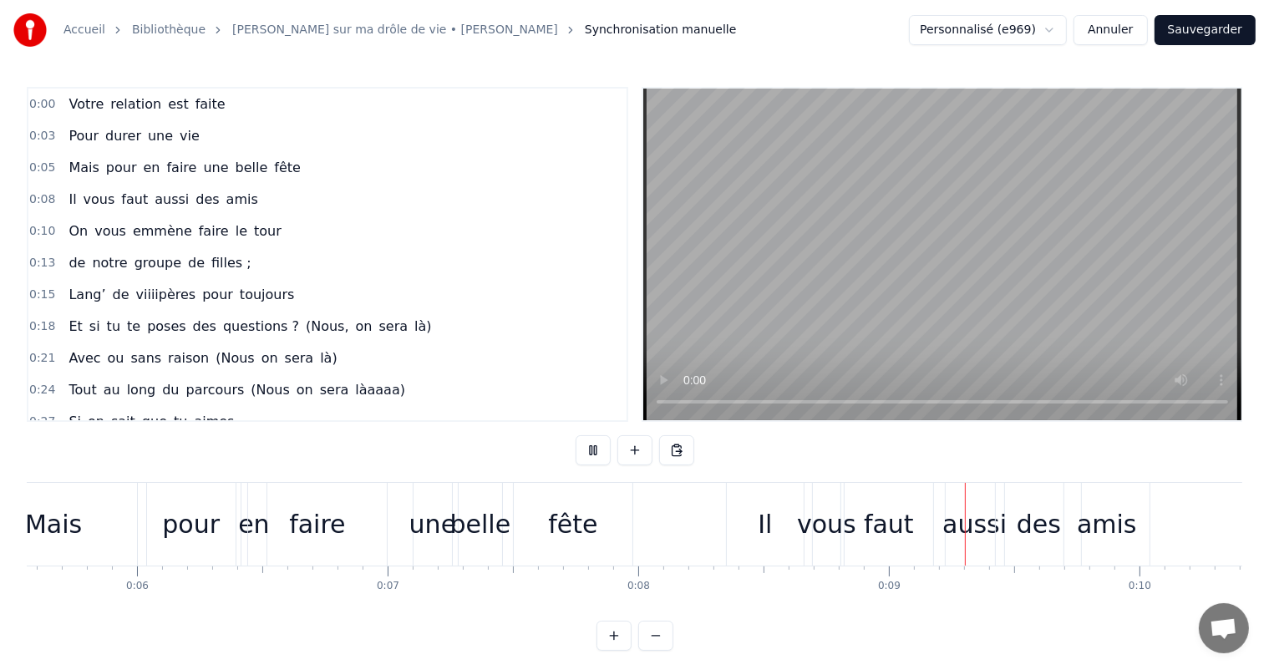
click at [606, 451] on button at bounding box center [593, 450] width 35 height 30
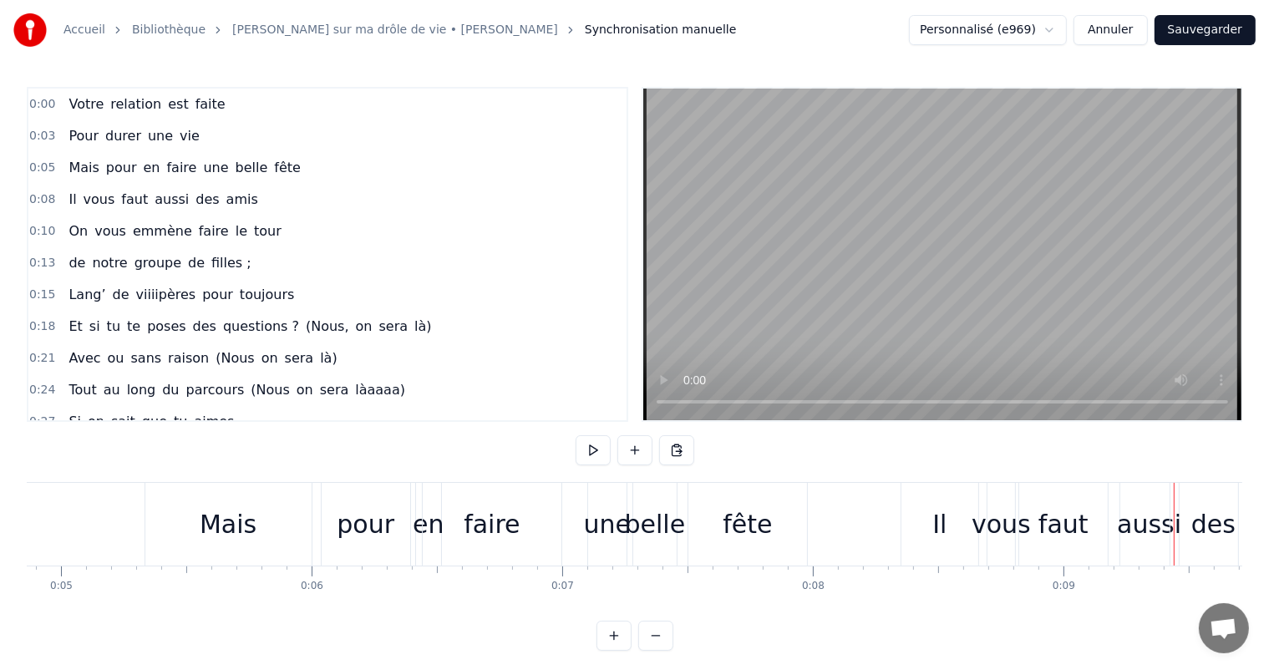
scroll to position [0, 1151]
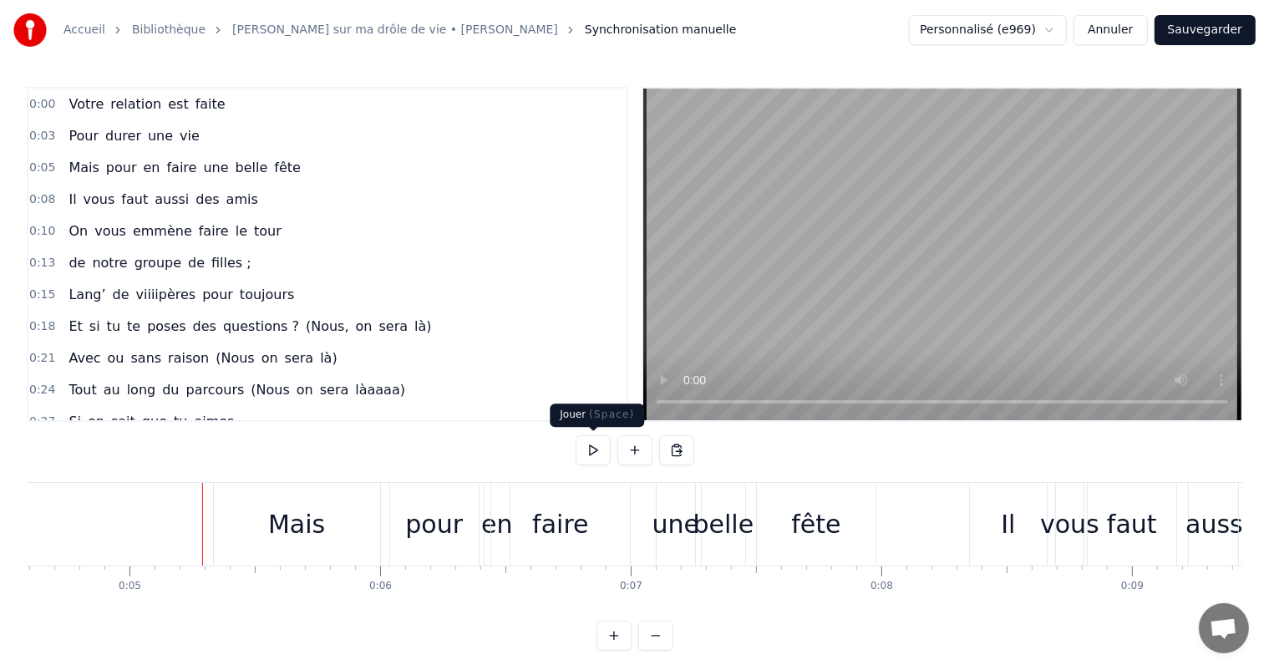
click at [608, 450] on button at bounding box center [593, 450] width 35 height 30
click at [582, 525] on div "faire" at bounding box center [560, 525] width 56 height 38
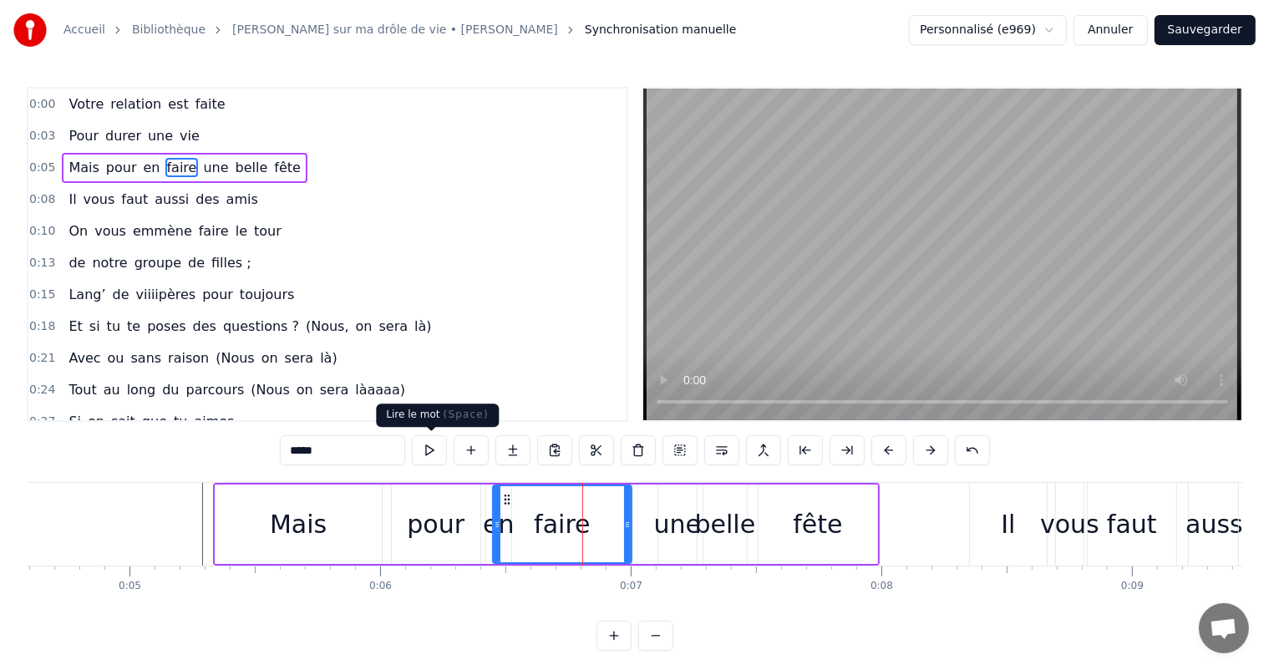
click at [445, 441] on button at bounding box center [429, 450] width 35 height 30
click at [242, 471] on div "0:00 Votre relation est faite 0:03 Pour durer une vie 0:05 Mais pour en faire u…" at bounding box center [635, 369] width 1216 height 564
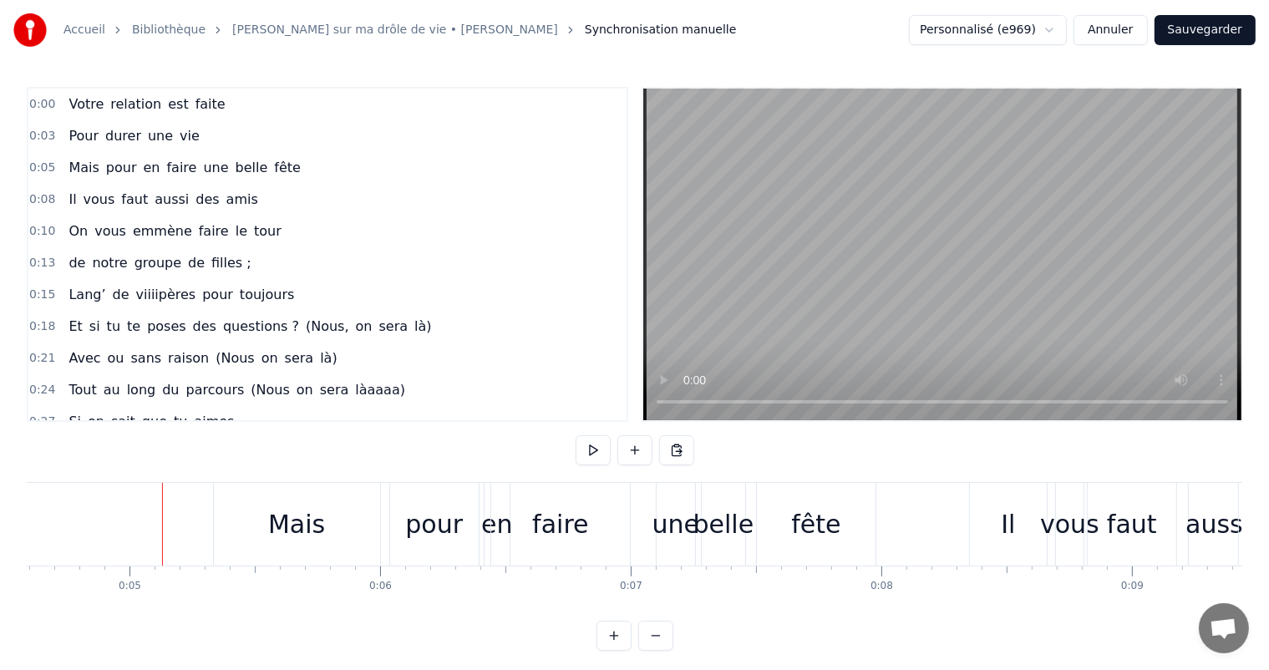
click at [178, 471] on div "0:00 Votre relation est faite 0:03 Pour durer une vie 0:05 Mais pour en faire u…" at bounding box center [635, 369] width 1216 height 564
click at [603, 449] on button at bounding box center [593, 450] width 35 height 30
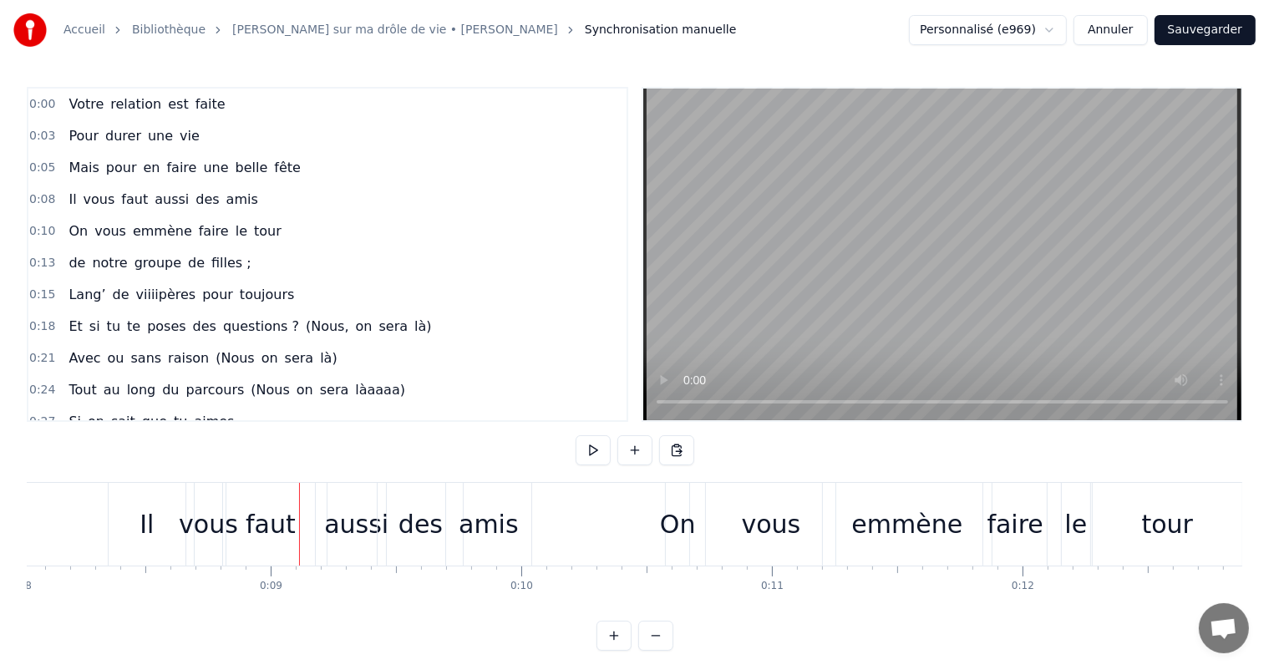
scroll to position [0, 2200]
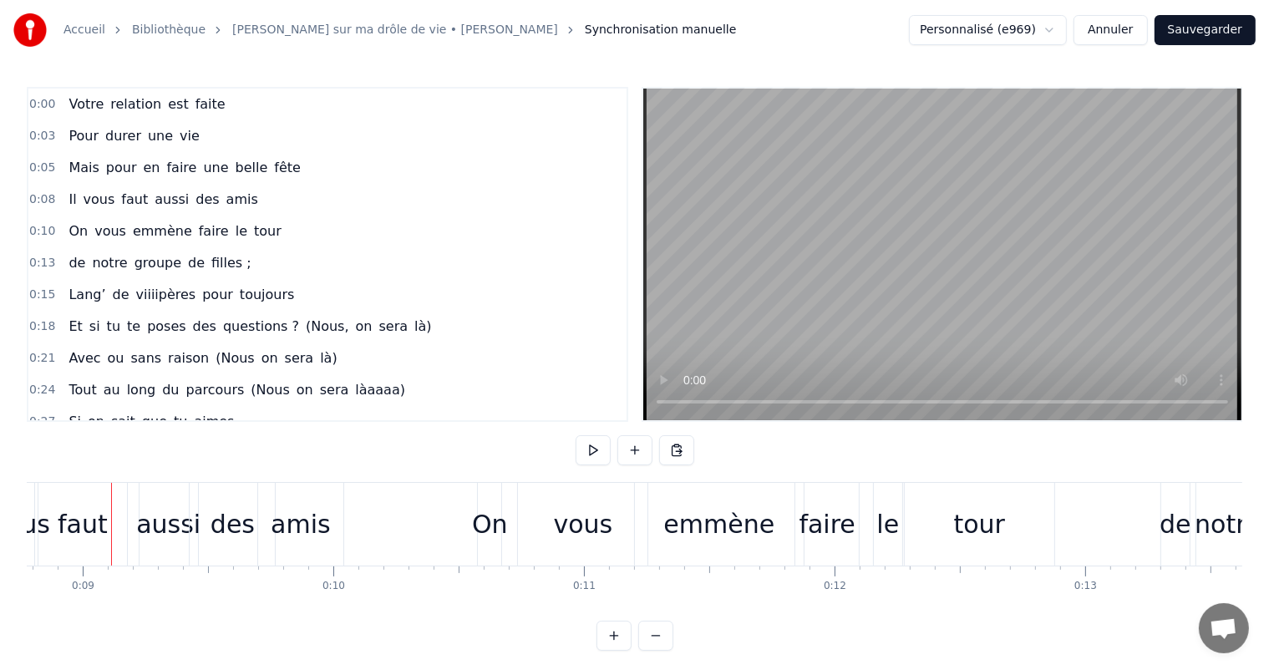
click at [503, 526] on div "On" at bounding box center [490, 525] width 36 height 38
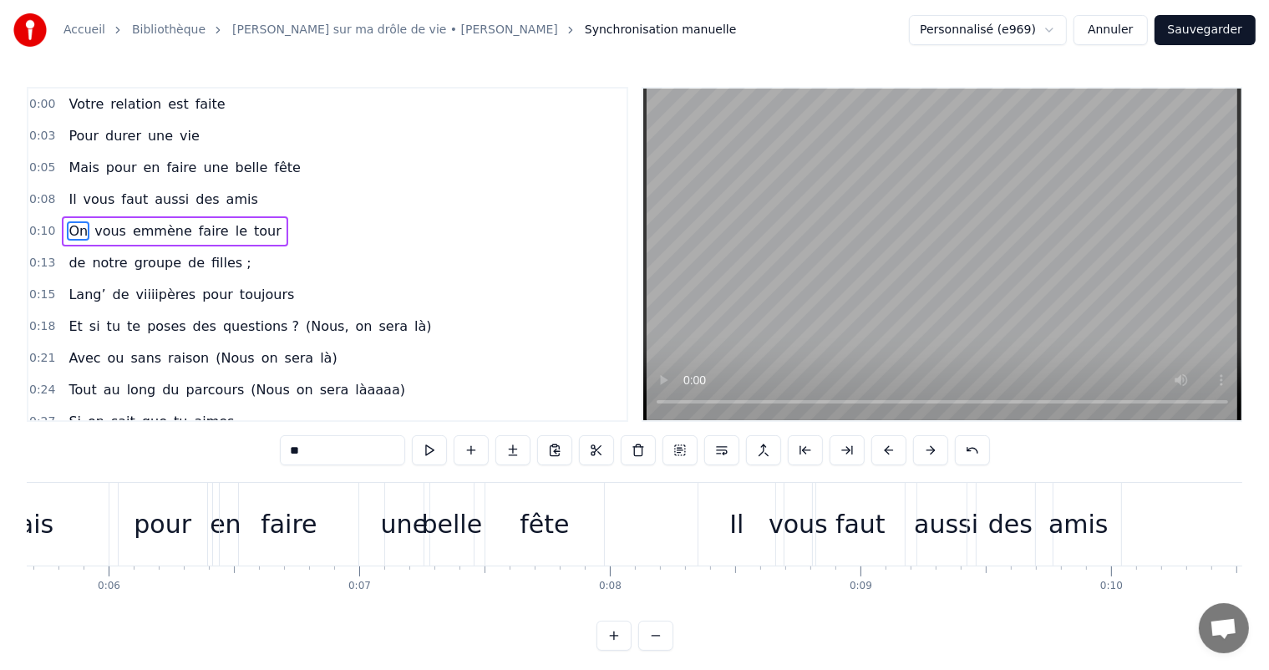
scroll to position [0, 1445]
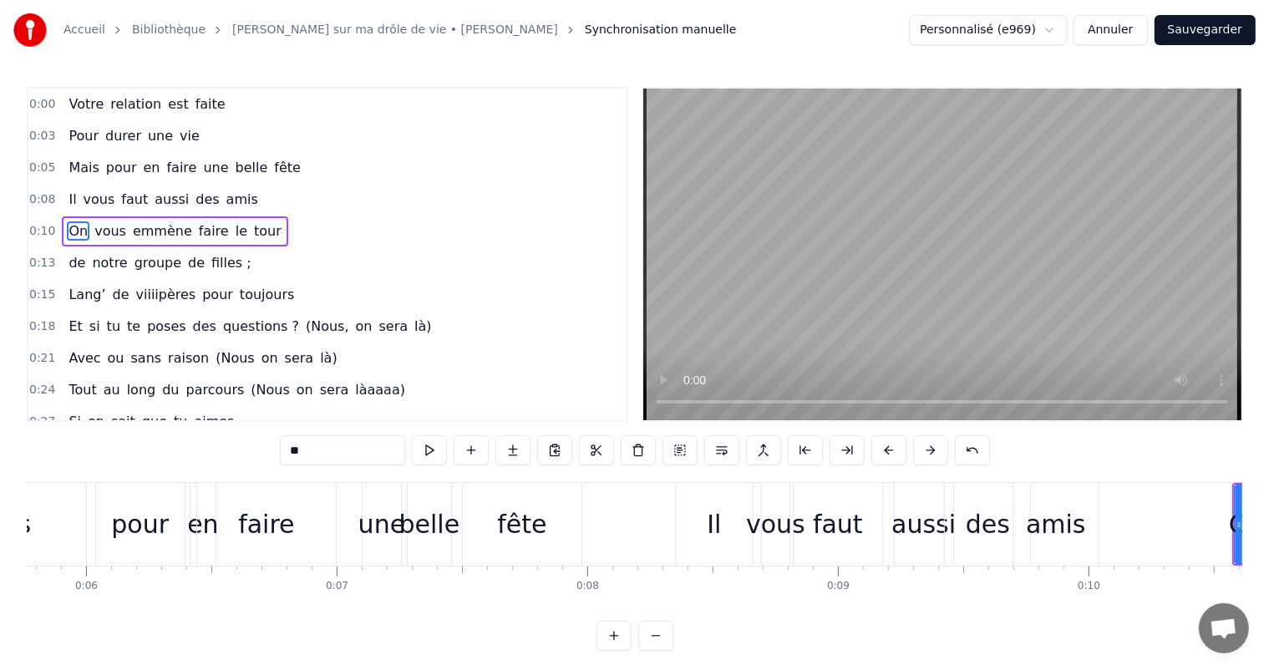
click at [704, 519] on div "Il" at bounding box center [714, 524] width 77 height 83
type input "**"
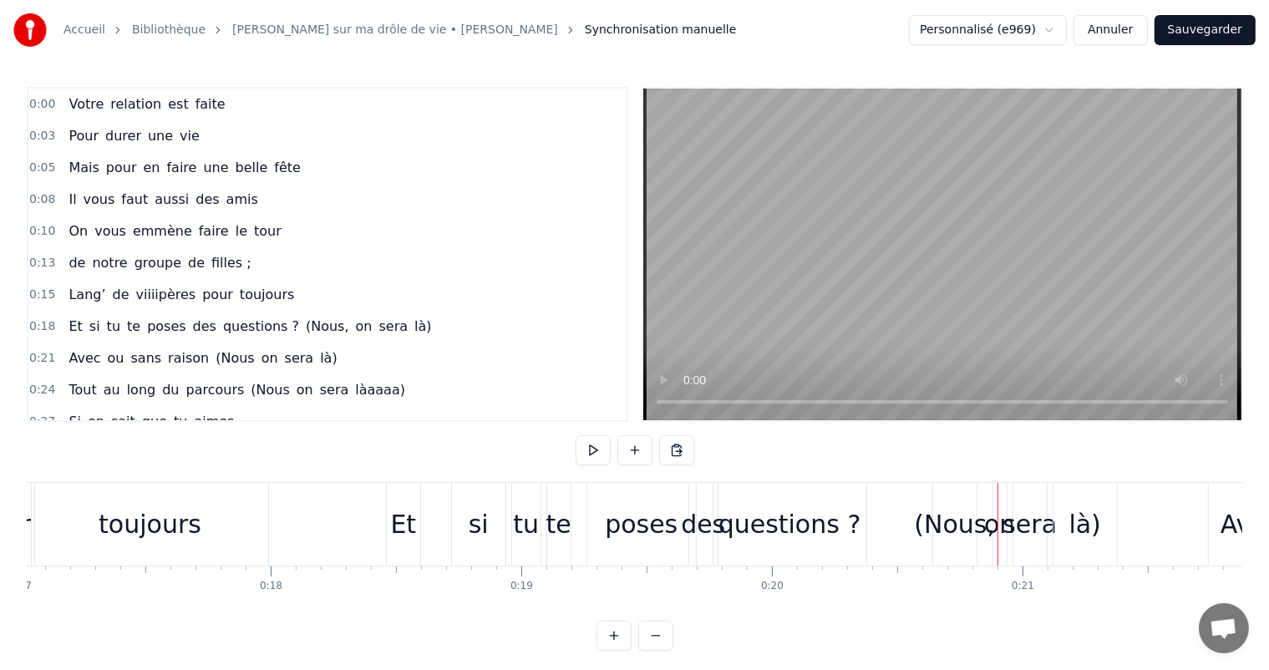
scroll to position [0, 4245]
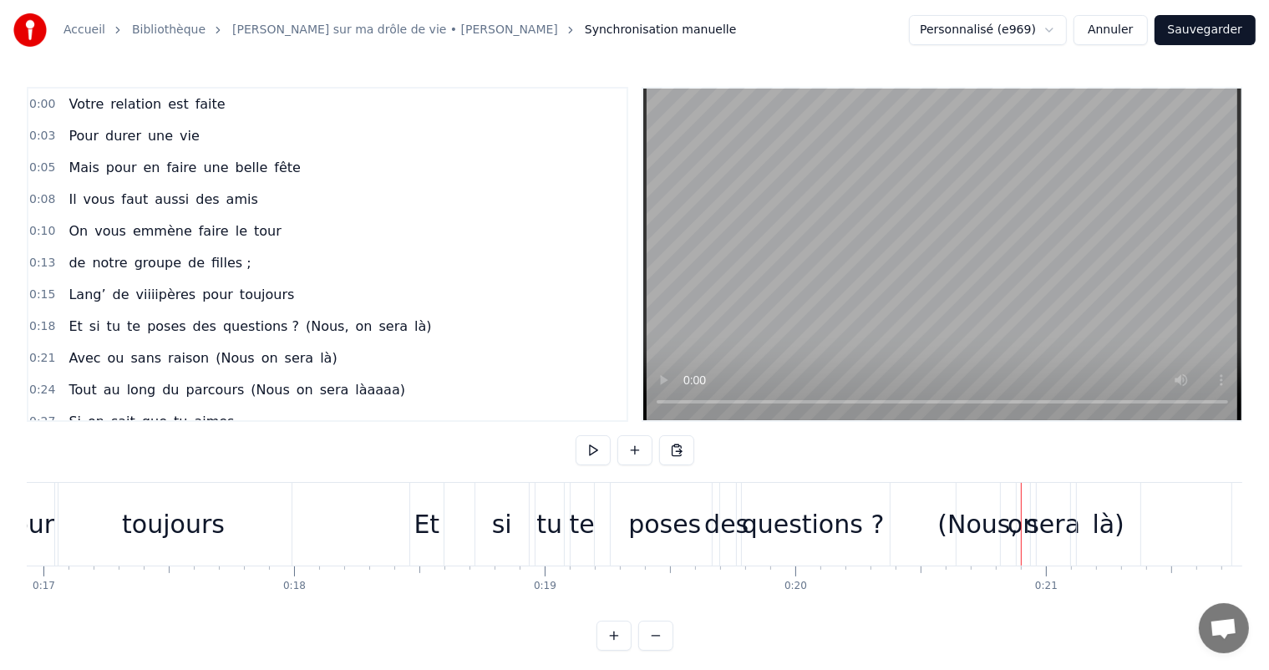
click at [284, 565] on div "toujours" at bounding box center [173, 524] width 238 height 83
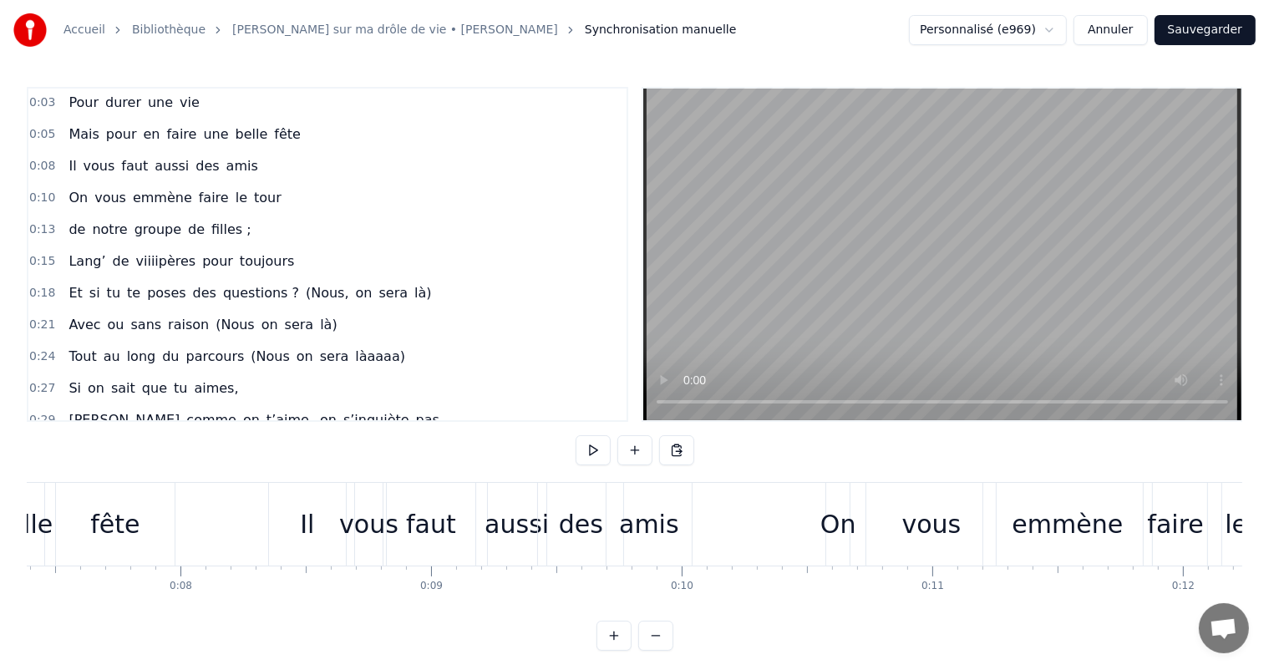
scroll to position [0, 1807]
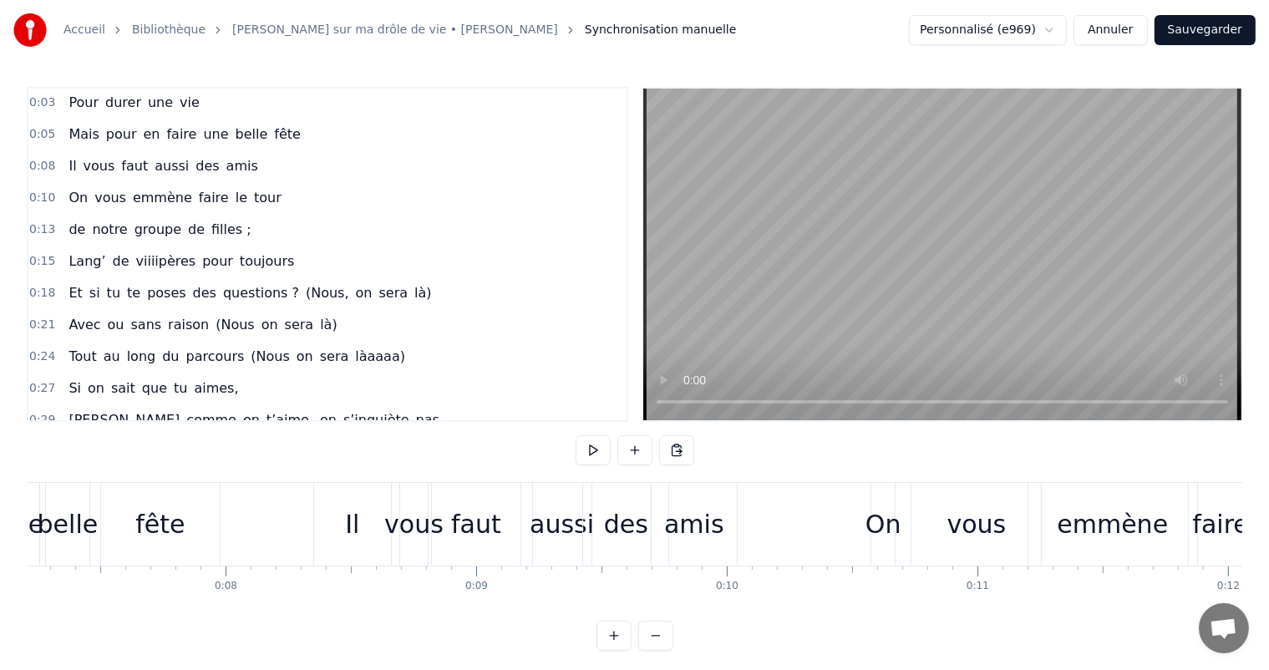
click at [589, 451] on button at bounding box center [593, 450] width 35 height 30
click at [404, 528] on div "vous" at bounding box center [413, 525] width 59 height 38
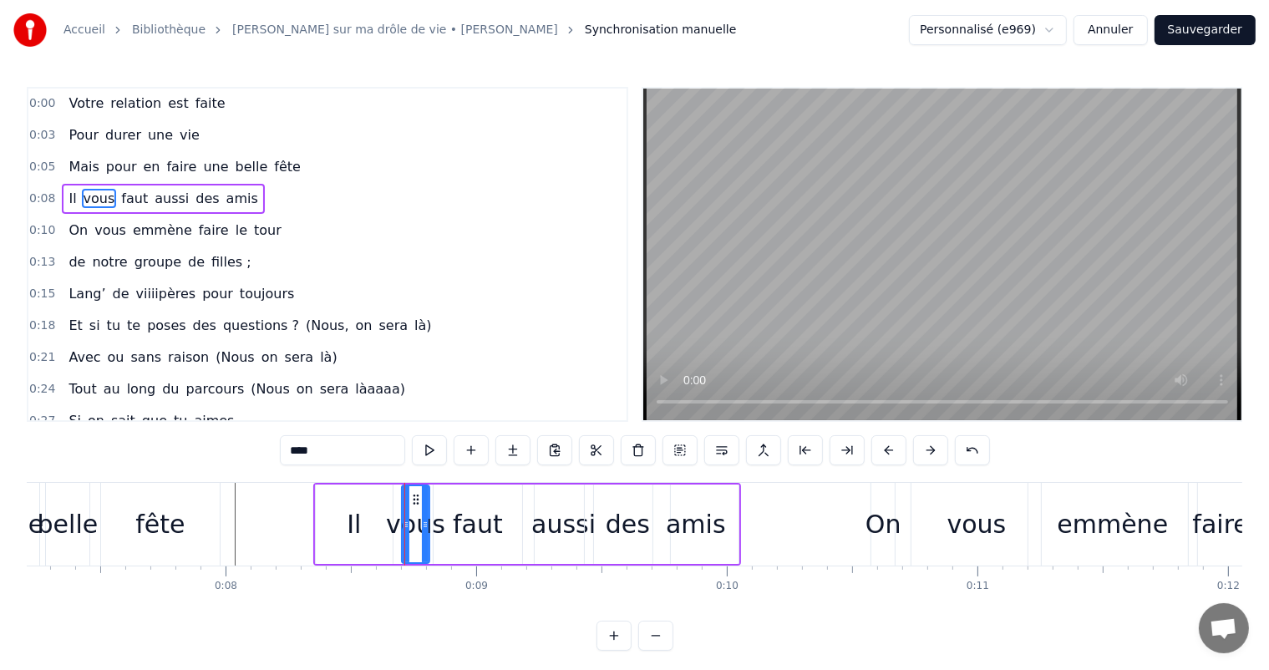
scroll to position [0, 0]
click at [404, 528] on div at bounding box center [404, 524] width 1 height 83
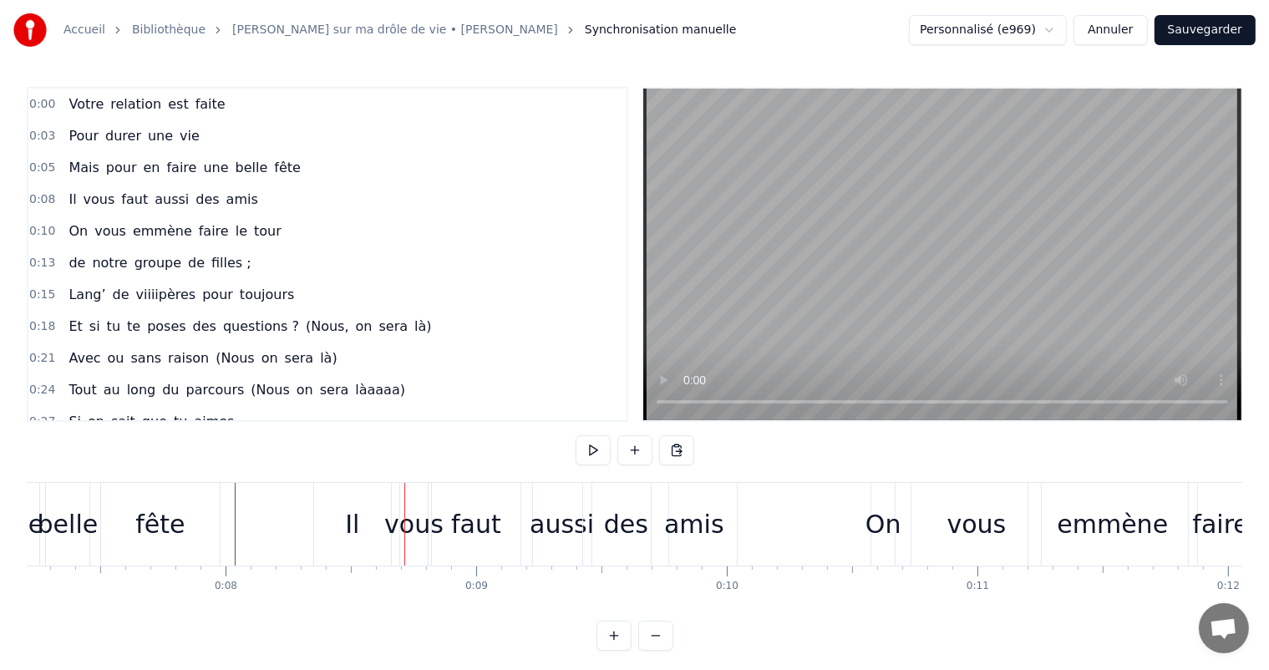
click at [404, 528] on div at bounding box center [404, 524] width 1 height 83
click at [369, 522] on div "Il" at bounding box center [352, 524] width 77 height 83
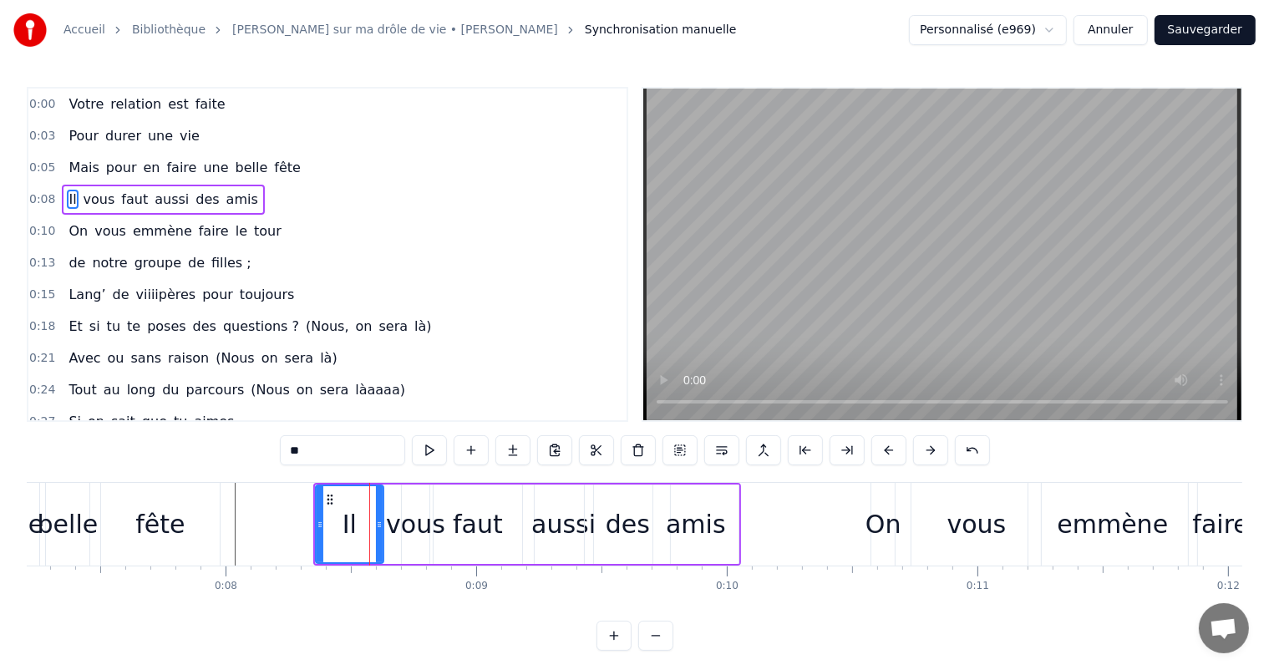
drag, startPoint x: 389, startPoint y: 525, endPoint x: 380, endPoint y: 525, distance: 9.2
click at [380, 525] on icon at bounding box center [379, 524] width 7 height 13
click at [394, 531] on div "vous" at bounding box center [415, 525] width 59 height 38
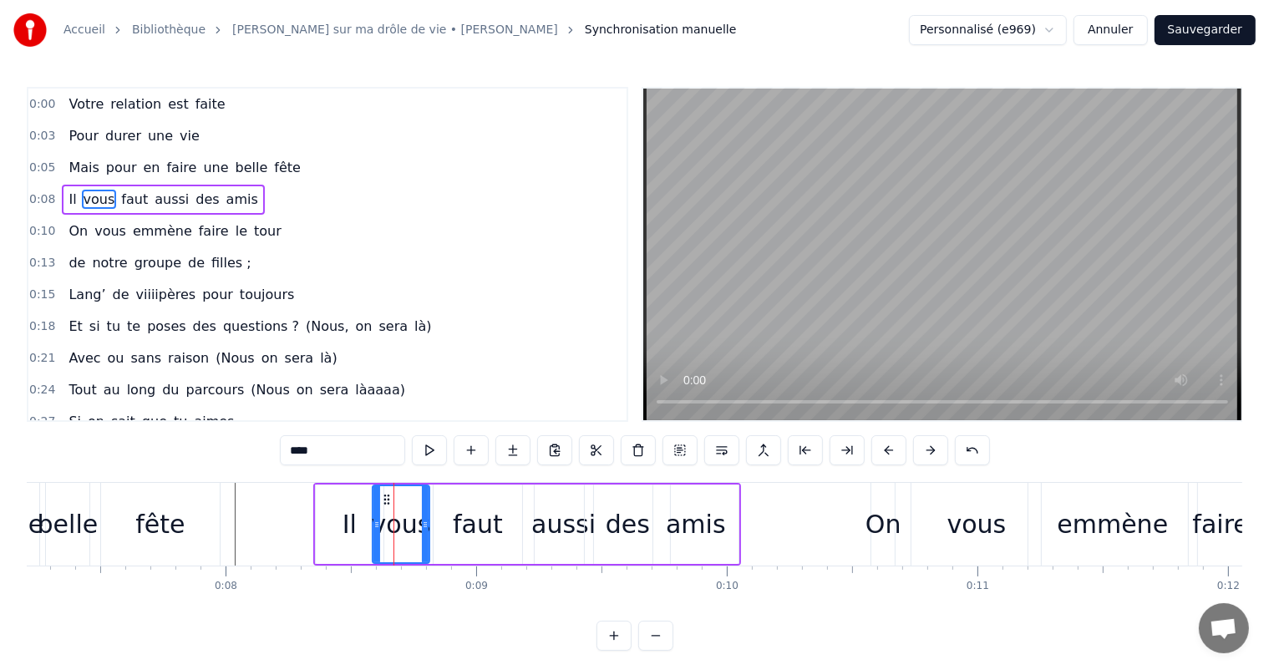
drag, startPoint x: 404, startPoint y: 522, endPoint x: 375, endPoint y: 523, distance: 29.3
click at [375, 523] on icon at bounding box center [377, 524] width 7 height 13
click at [336, 525] on div "Il" at bounding box center [350, 524] width 68 height 79
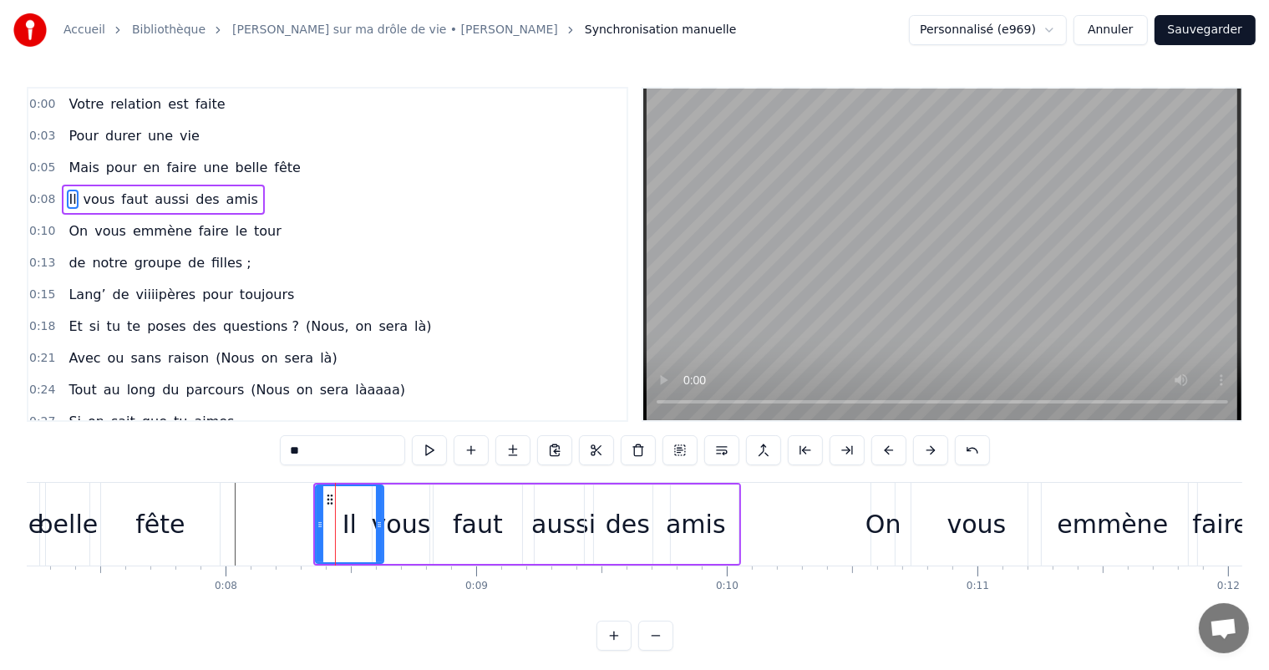
click at [417, 514] on div "vous" at bounding box center [401, 525] width 59 height 38
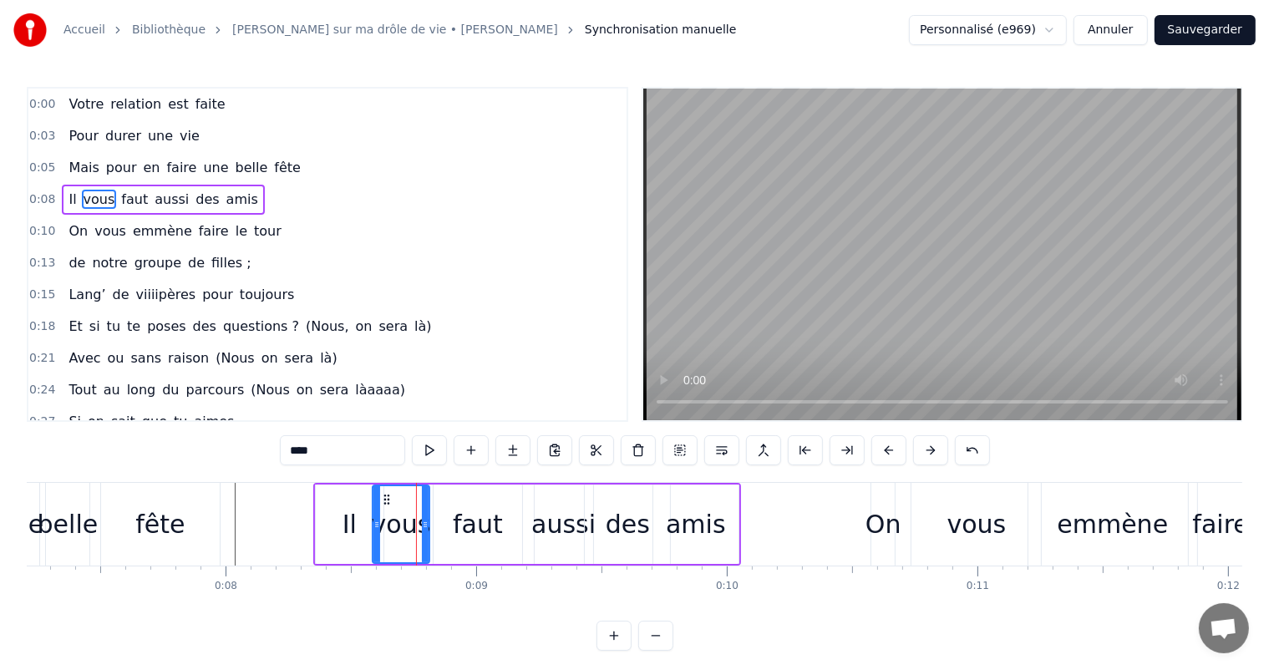
click at [210, 538] on div "fête" at bounding box center [160, 524] width 119 height 83
type input "****"
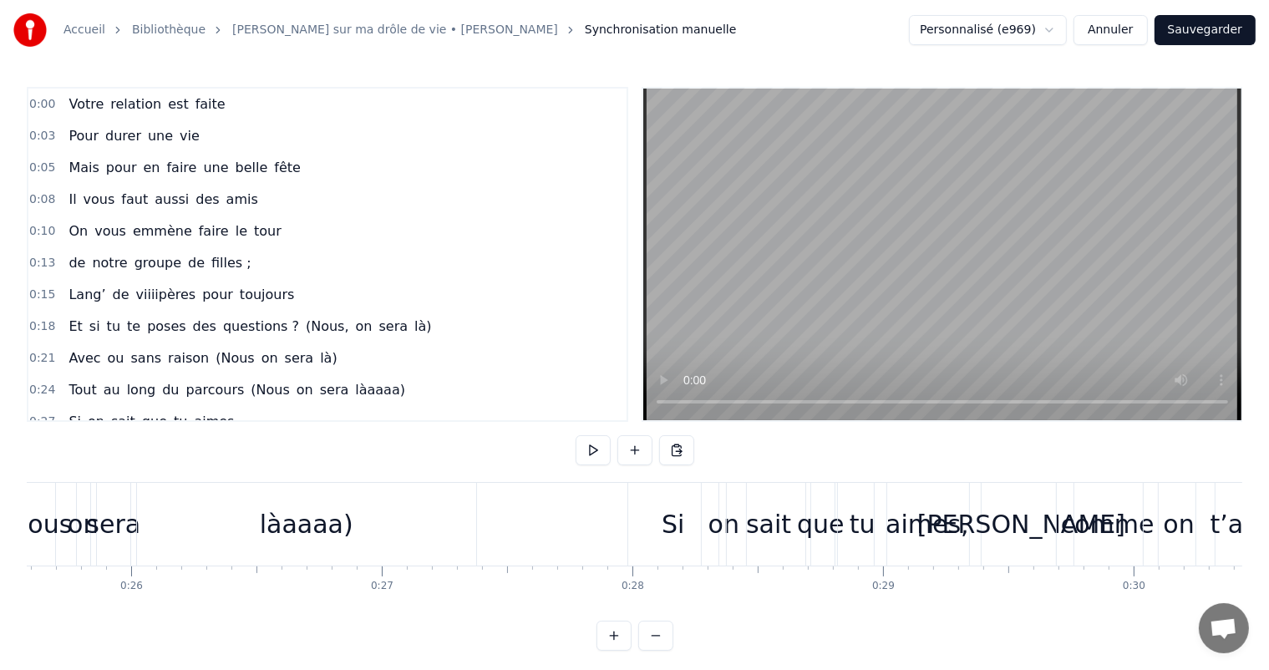
scroll to position [0, 6368]
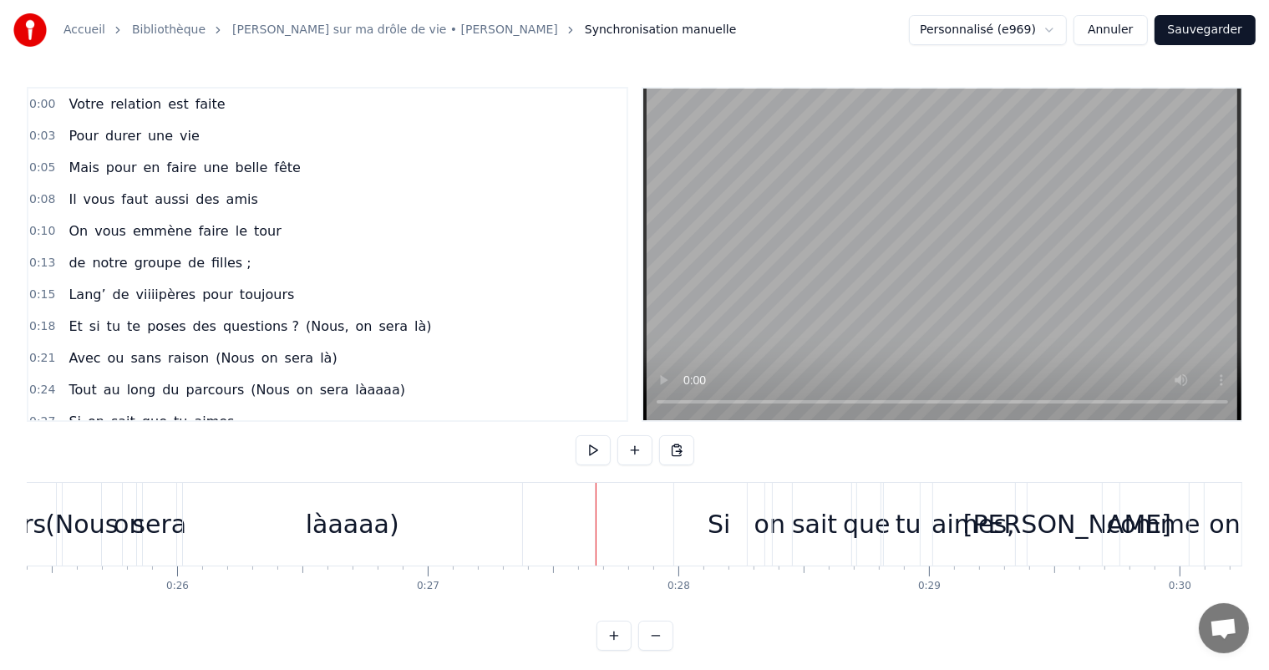
click at [353, 380] on span "làaaaa)" at bounding box center [379, 389] width 53 height 19
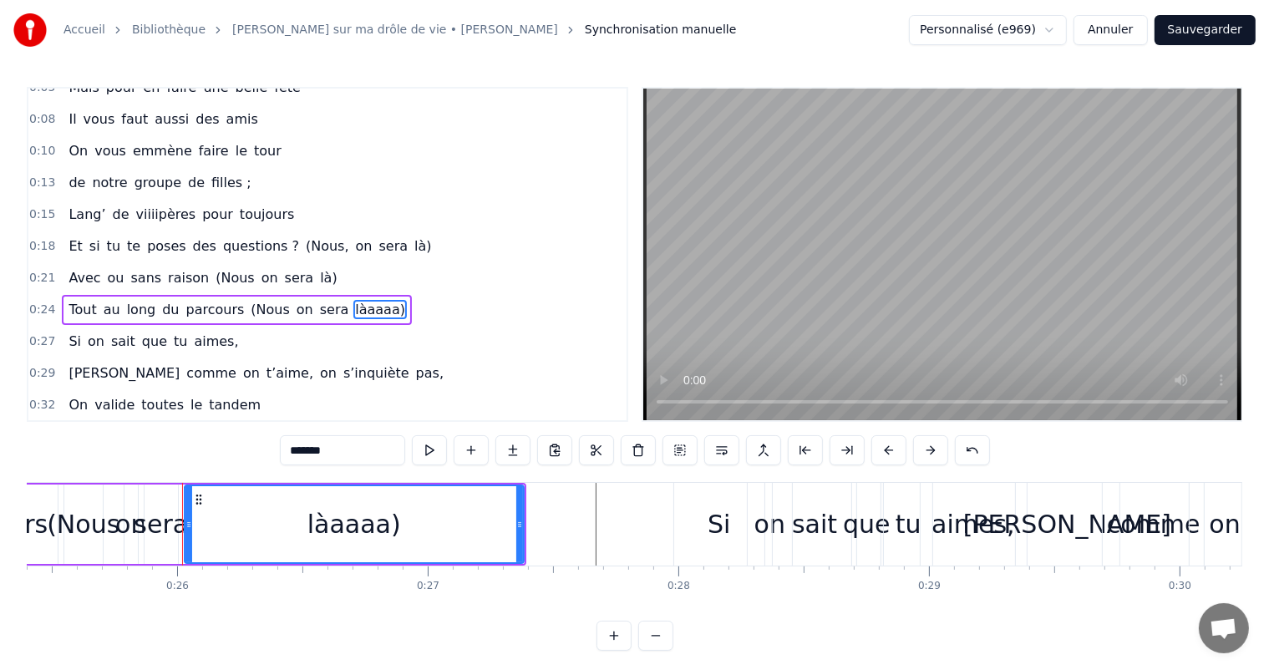
scroll to position [125, 0]
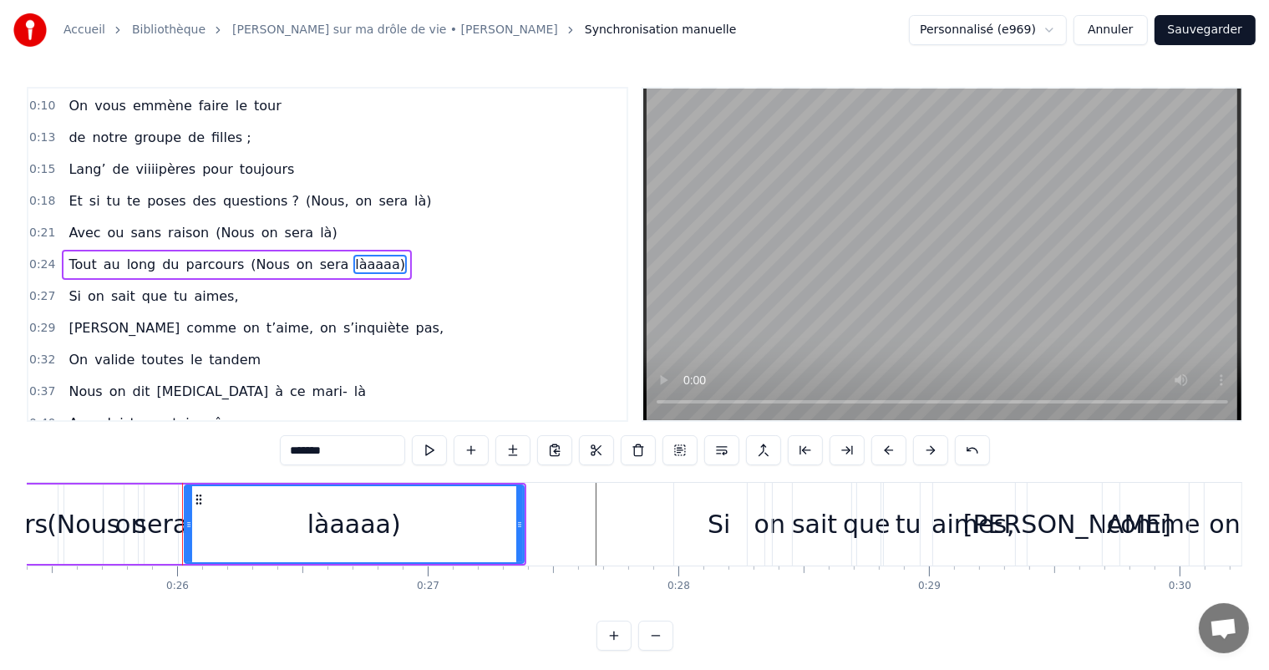
click at [353, 257] on span "làaaaa)" at bounding box center [379, 264] width 53 height 19
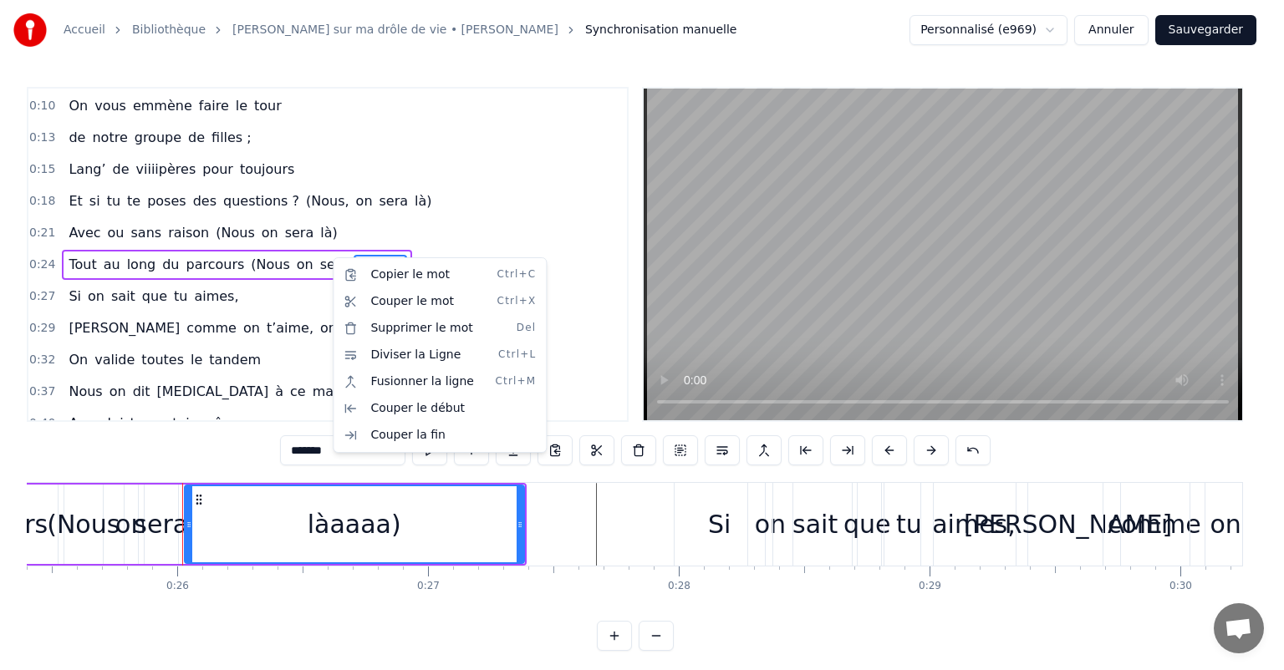
click at [165, 293] on html "Accueil Bibliothèque Chanson sur ma drôle de vie • [PERSON_NAME] Synchronisatio…" at bounding box center [642, 339] width 1284 height 678
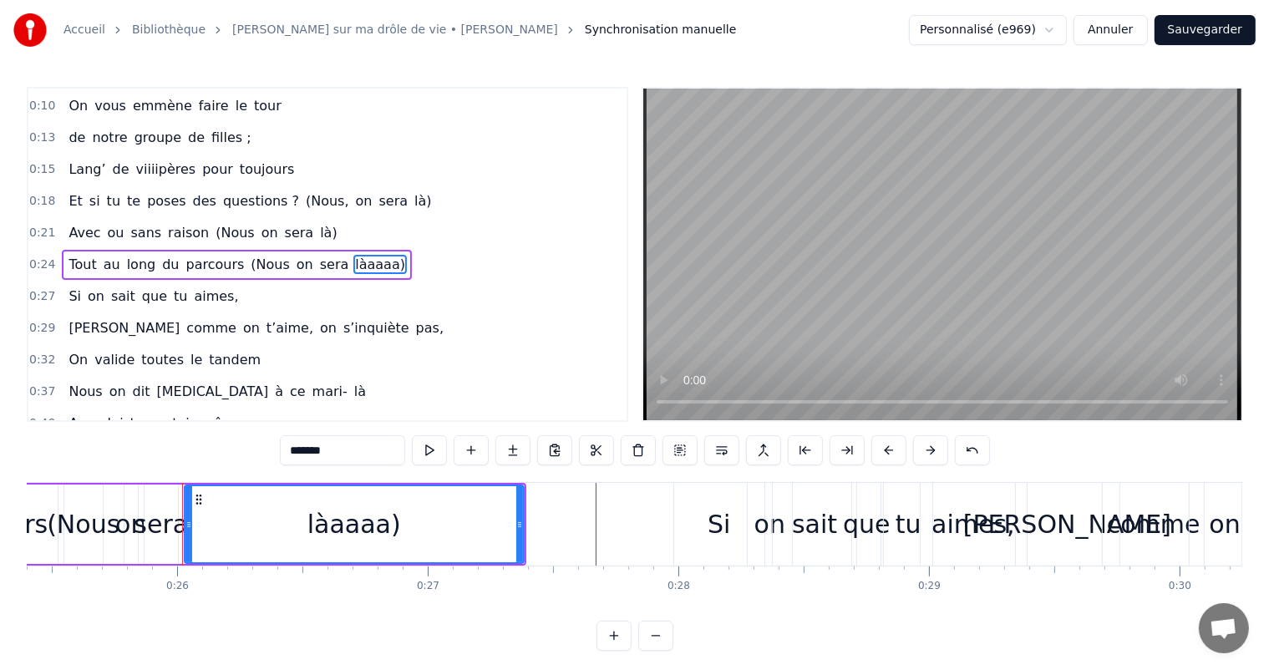
click at [429, 313] on div "0:29 [PERSON_NAME] comme on t’aime, on s’inquiète pas," at bounding box center [327, 329] width 598 height 32
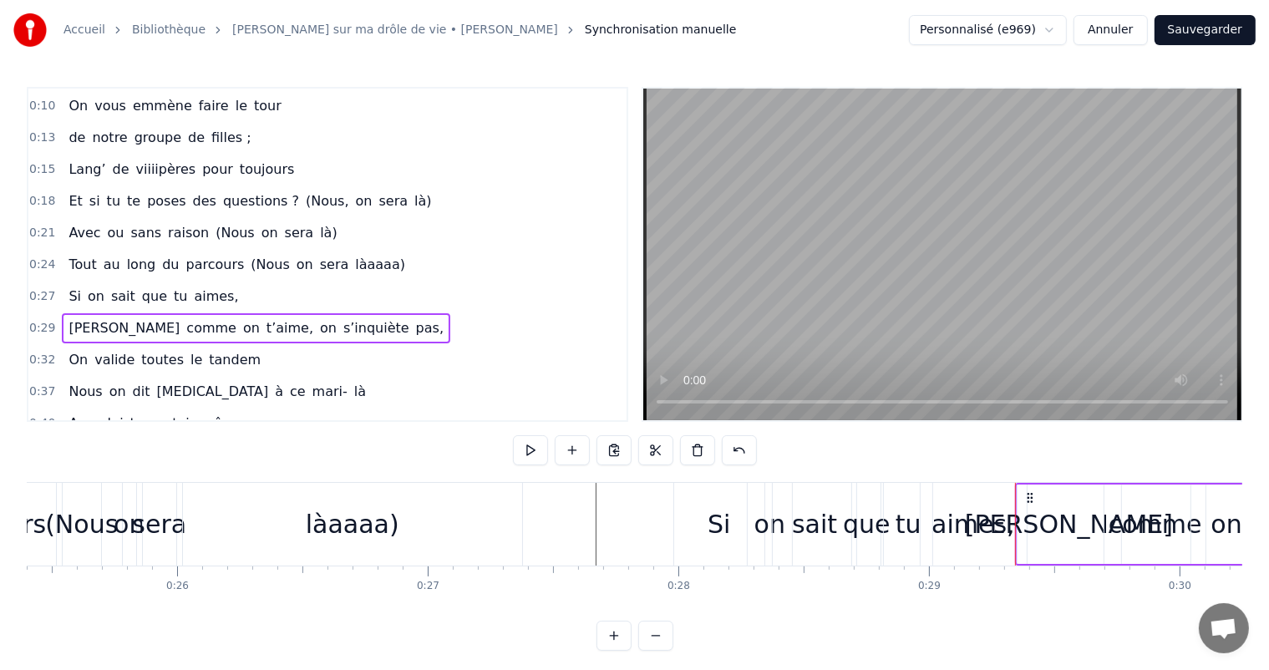
click at [388, 249] on div "0:24 Tout au long du parcours (Nous on sera làaaaa)" at bounding box center [327, 265] width 598 height 32
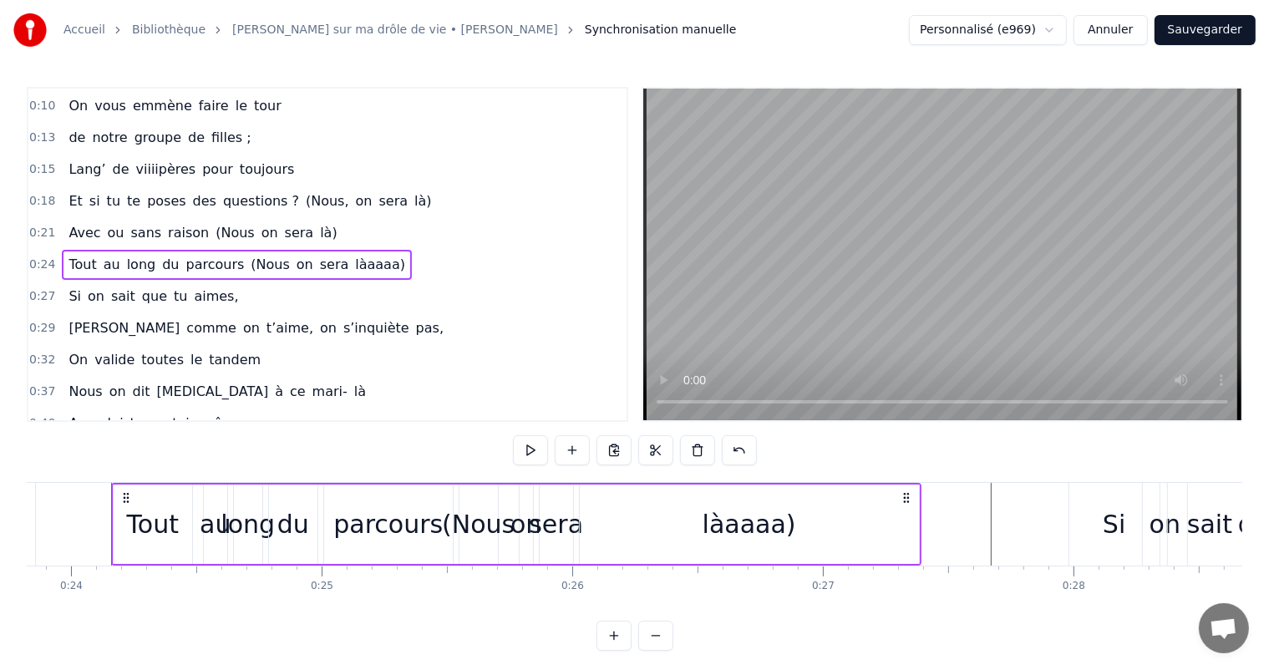
click at [377, 233] on div "0:21 Avec ou sans raison (Nous on sera là)" at bounding box center [327, 233] width 598 height 32
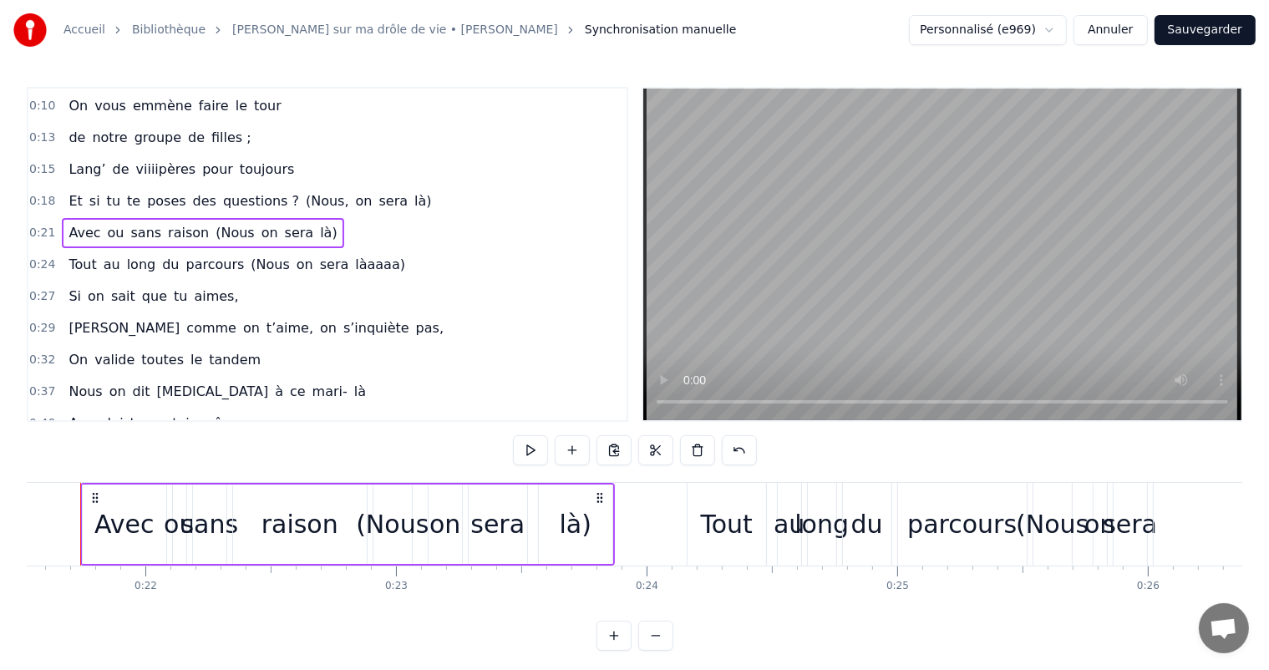
scroll to position [0, 5366]
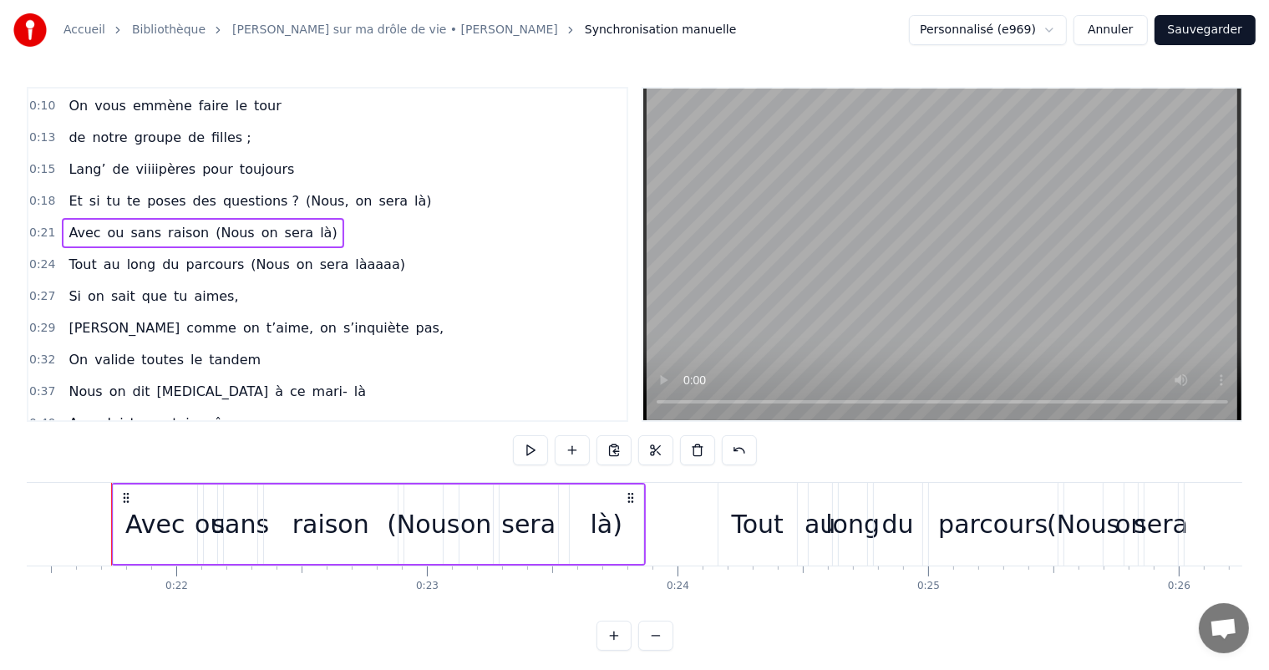
click at [384, 249] on div "0:24 Tout au long du parcours (Nous on sera làaaaa)" at bounding box center [327, 265] width 598 height 32
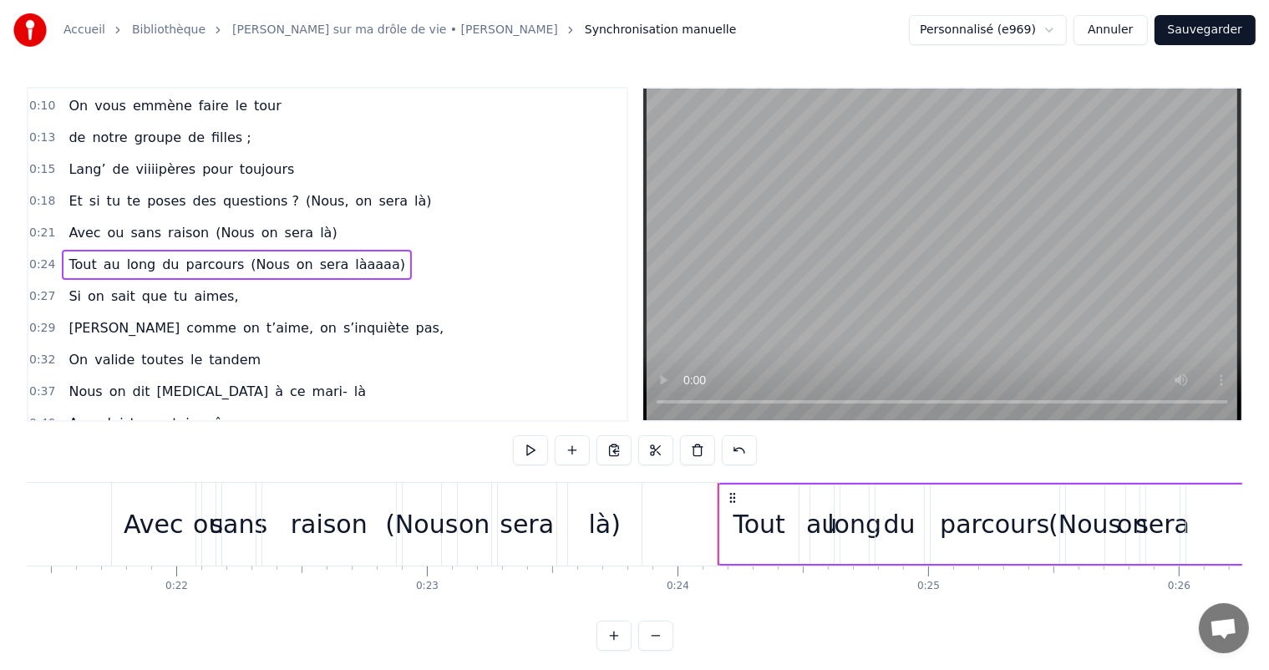
click at [354, 292] on div "0:27 Si on sait que tu aimes," at bounding box center [327, 297] width 598 height 32
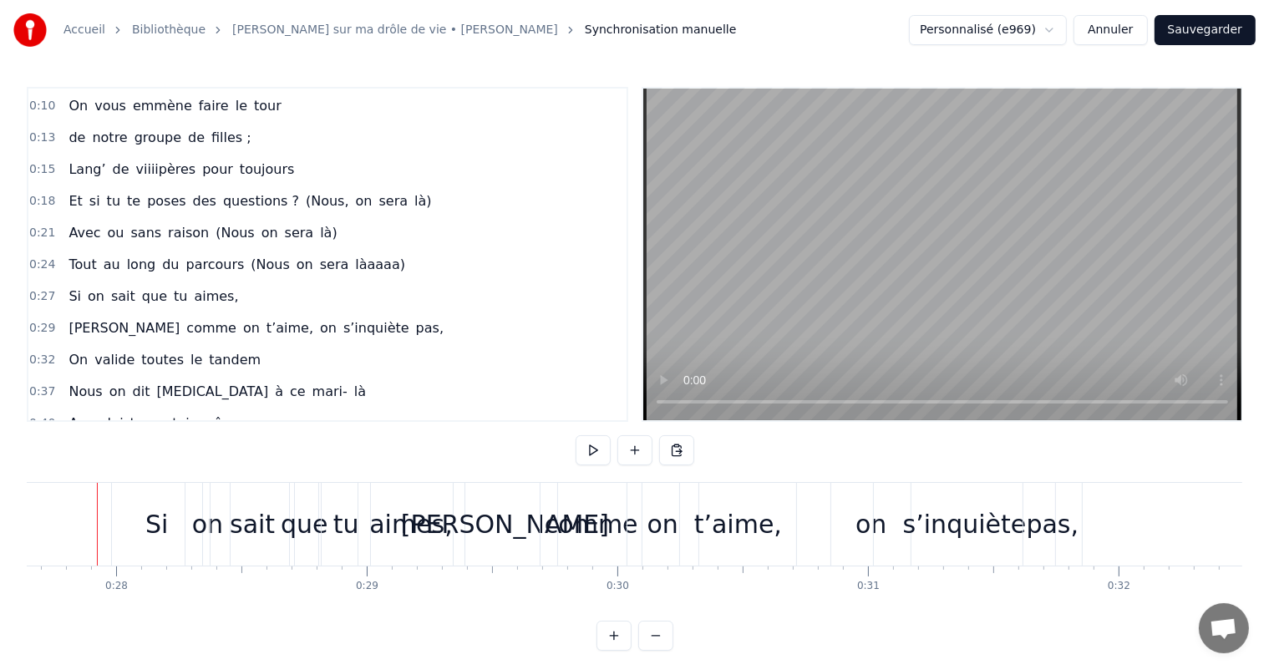
scroll to position [0, 6916]
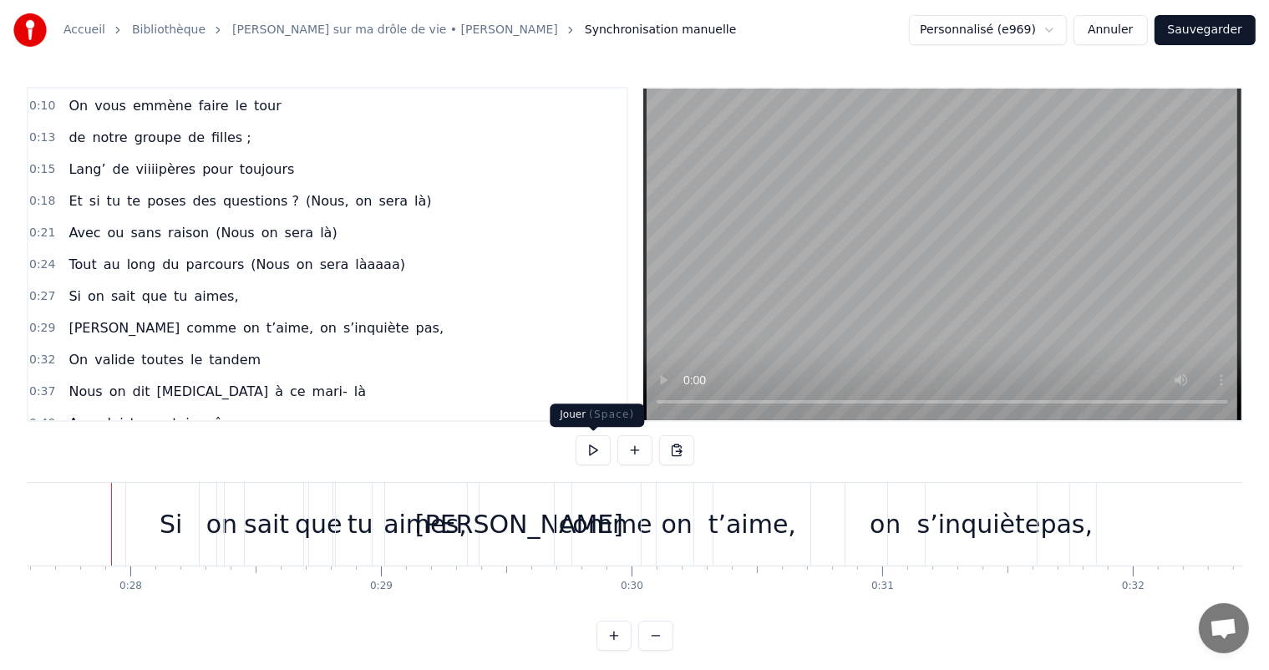
click at [599, 453] on button at bounding box center [593, 450] width 35 height 30
click at [985, 530] on div "s’inquiète" at bounding box center [980, 525] width 124 height 38
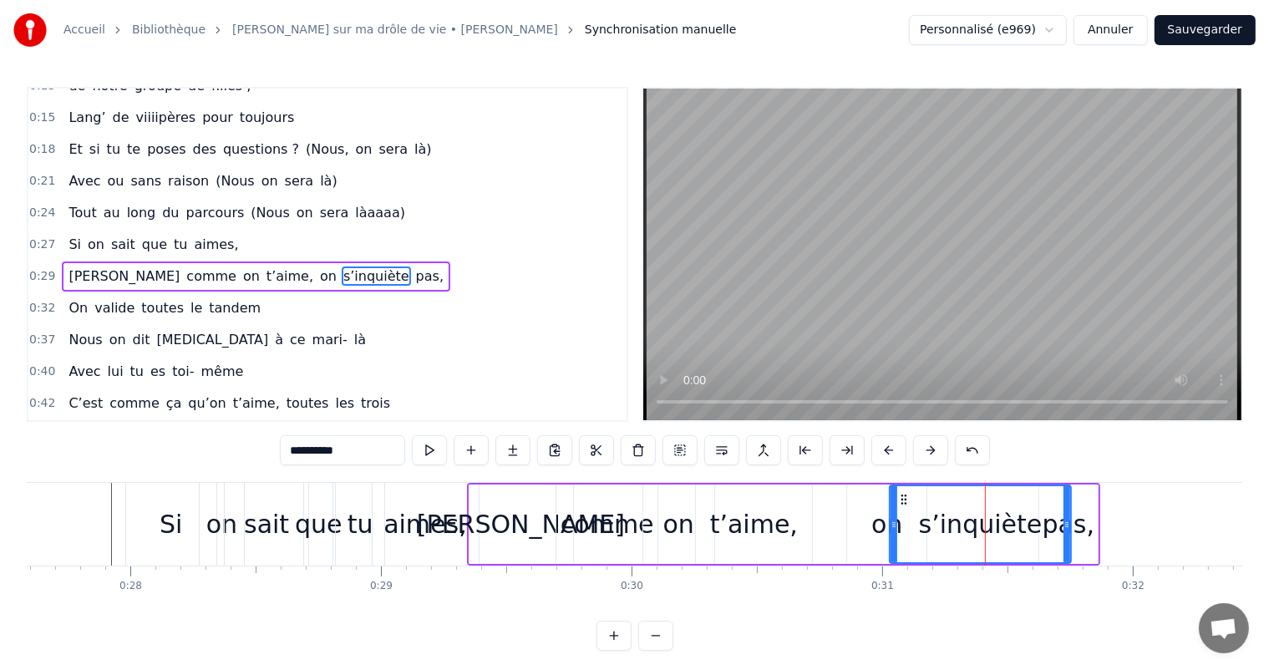
scroll to position [187, 0]
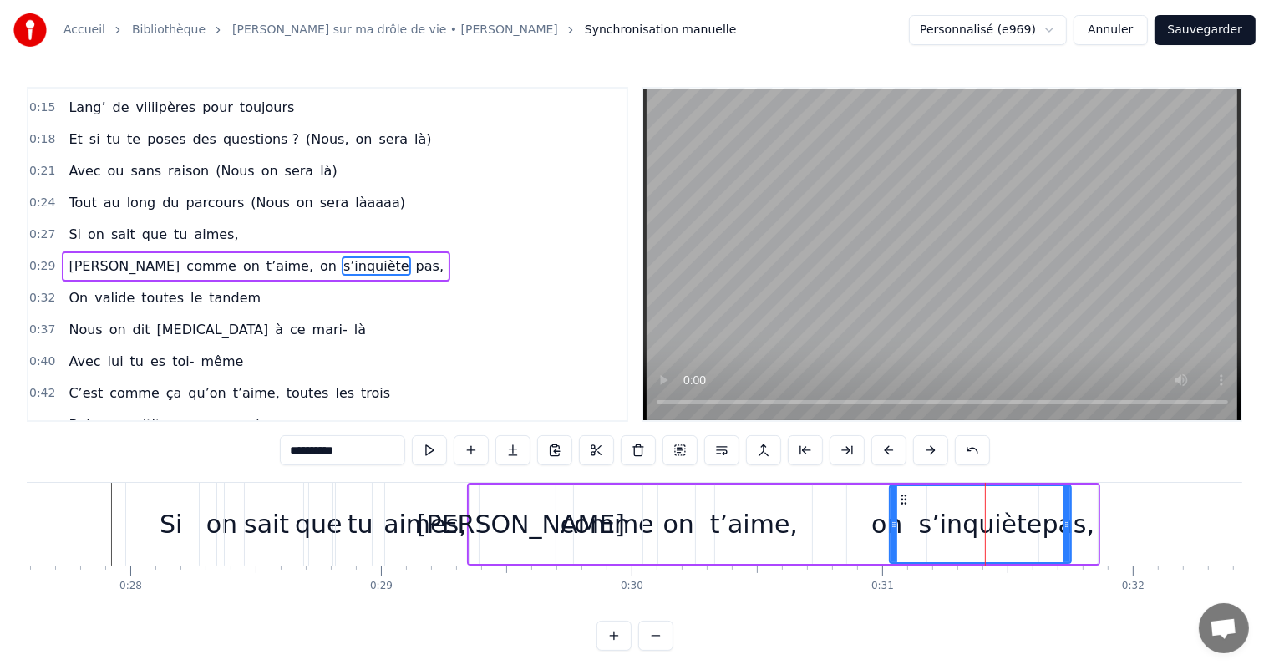
click at [155, 511] on div "Si" at bounding box center [171, 524] width 90 height 83
type input "**"
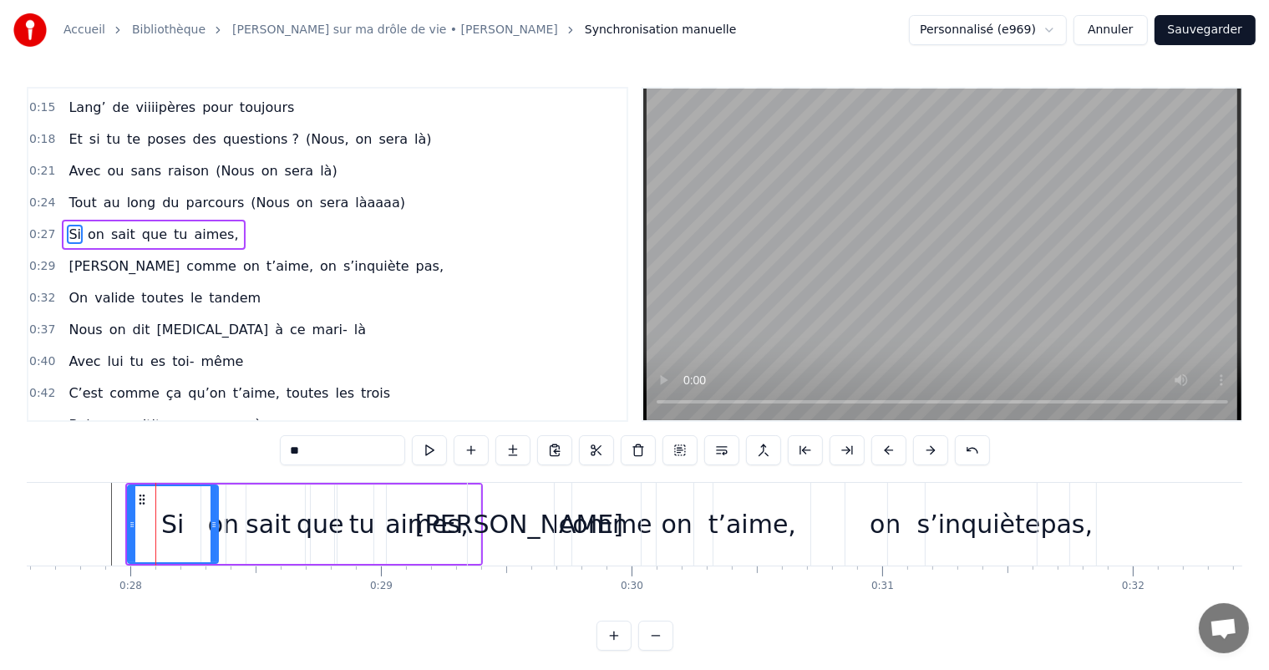
scroll to position [156, 0]
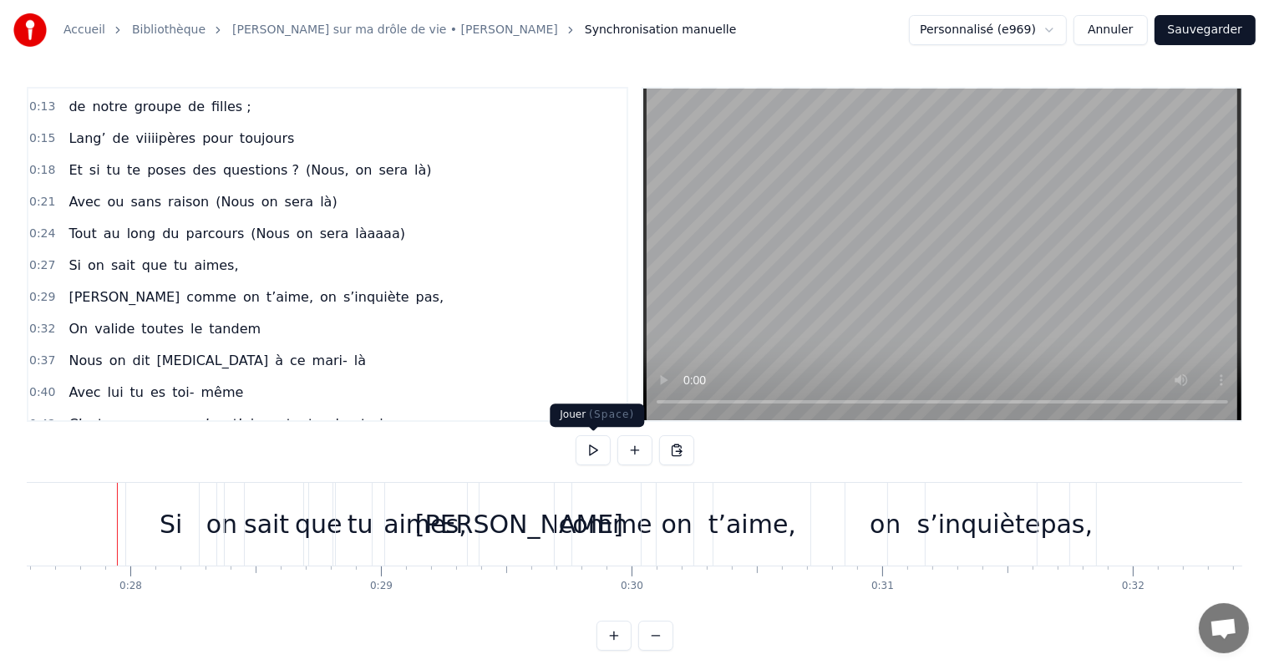
click at [604, 456] on button at bounding box center [593, 450] width 35 height 30
click at [1049, 521] on div "pas," at bounding box center [1067, 525] width 53 height 38
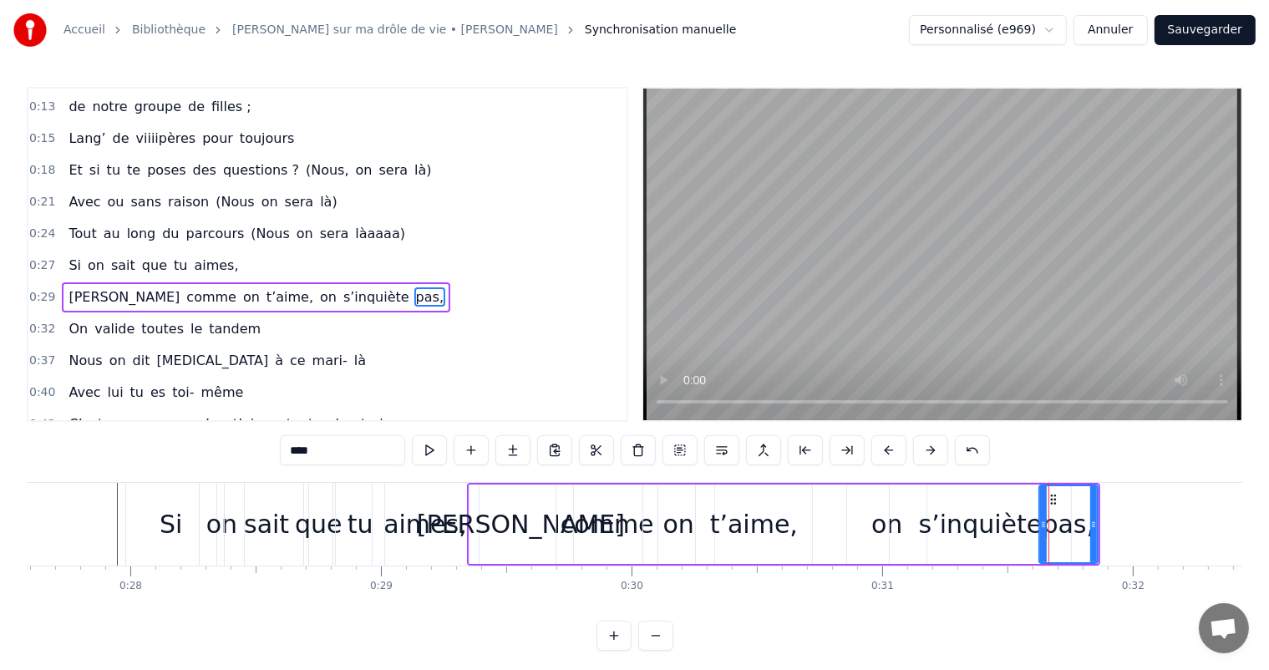
scroll to position [187, 0]
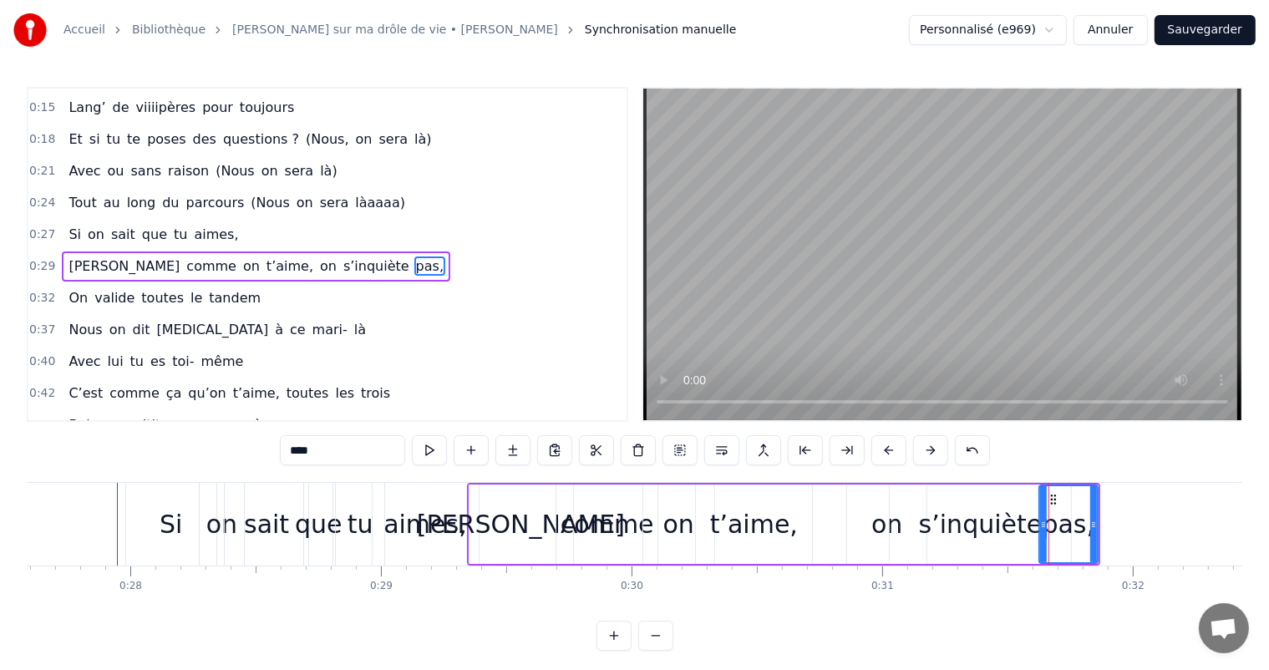
click at [995, 521] on div "s’inquiète" at bounding box center [981, 525] width 124 height 38
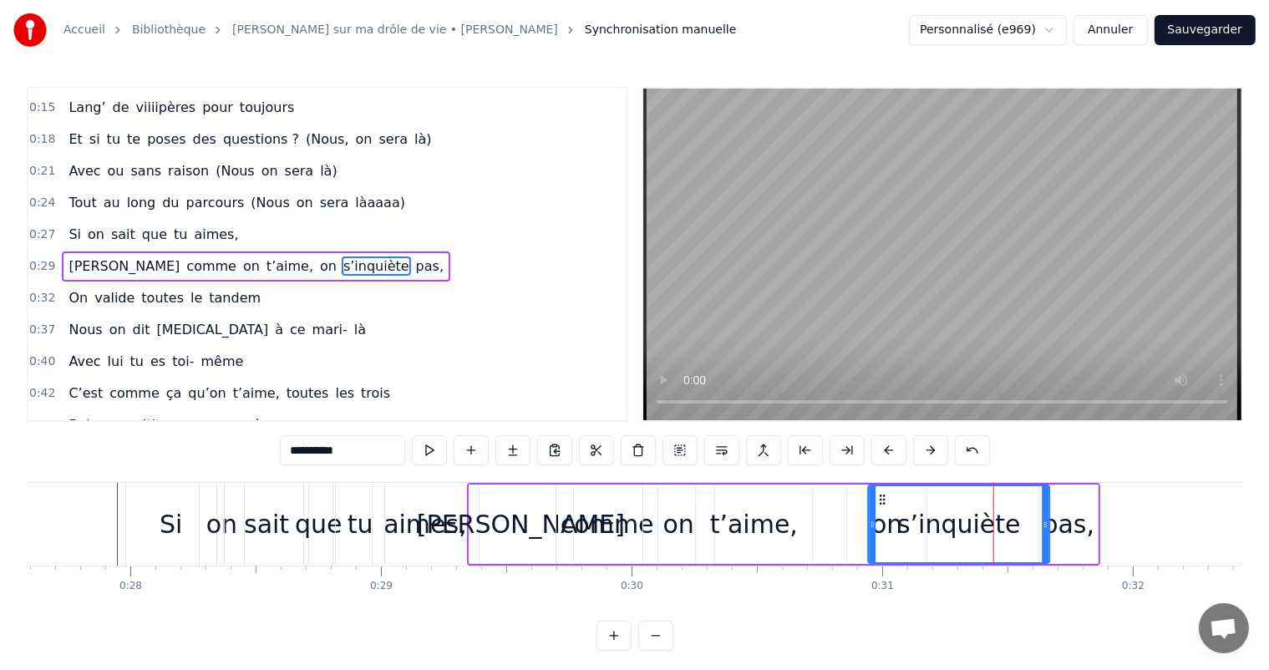
drag, startPoint x: 903, startPoint y: 495, endPoint x: 881, endPoint y: 495, distance: 21.7
click at [881, 496] on circle at bounding box center [881, 496] width 1 height 1
drag, startPoint x: 870, startPoint y: 519, endPoint x: 903, endPoint y: 525, distance: 33.9
click at [903, 525] on icon at bounding box center [906, 524] width 7 height 13
click at [886, 522] on div "on" at bounding box center [887, 525] width 31 height 38
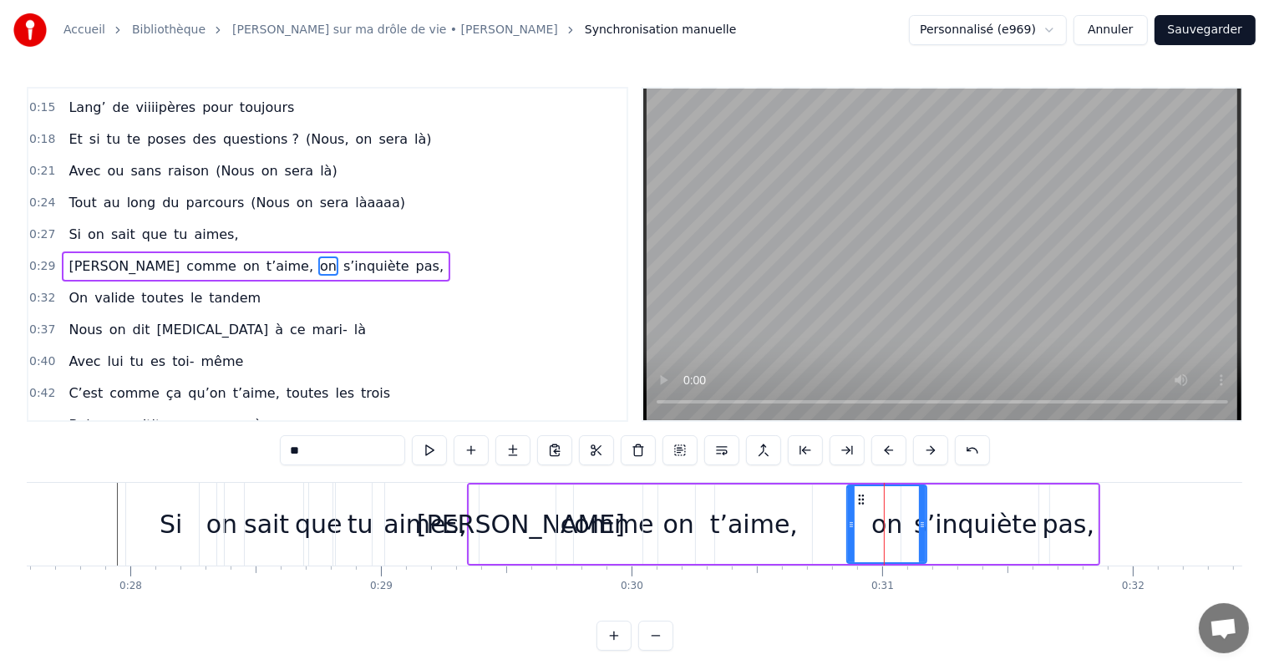
click at [856, 495] on icon at bounding box center [861, 499] width 13 height 13
drag, startPoint x: 858, startPoint y: 495, endPoint x: 848, endPoint y: 493, distance: 10.2
click at [848, 493] on icon at bounding box center [852, 499] width 13 height 13
click at [958, 531] on div "s’inquiète" at bounding box center [976, 525] width 124 height 38
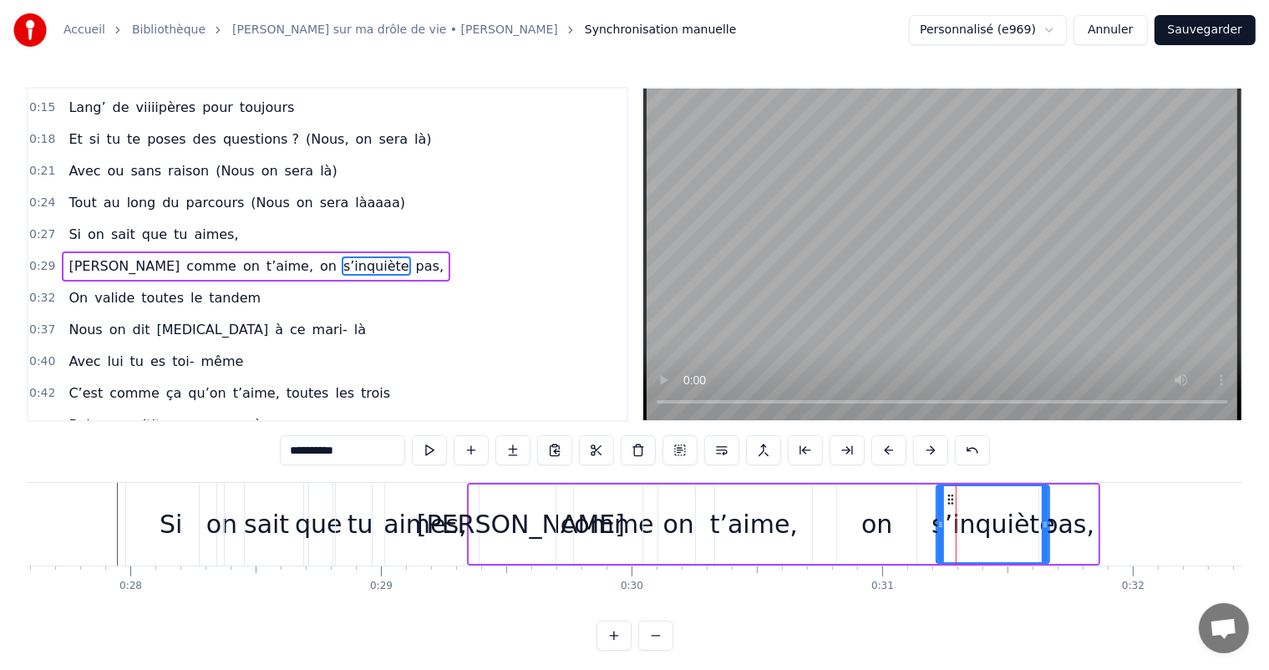
drag, startPoint x: 906, startPoint y: 526, endPoint x: 943, endPoint y: 531, distance: 37.1
click at [943, 531] on div at bounding box center [941, 524] width 7 height 76
click at [889, 525] on div "on" at bounding box center [877, 525] width 31 height 38
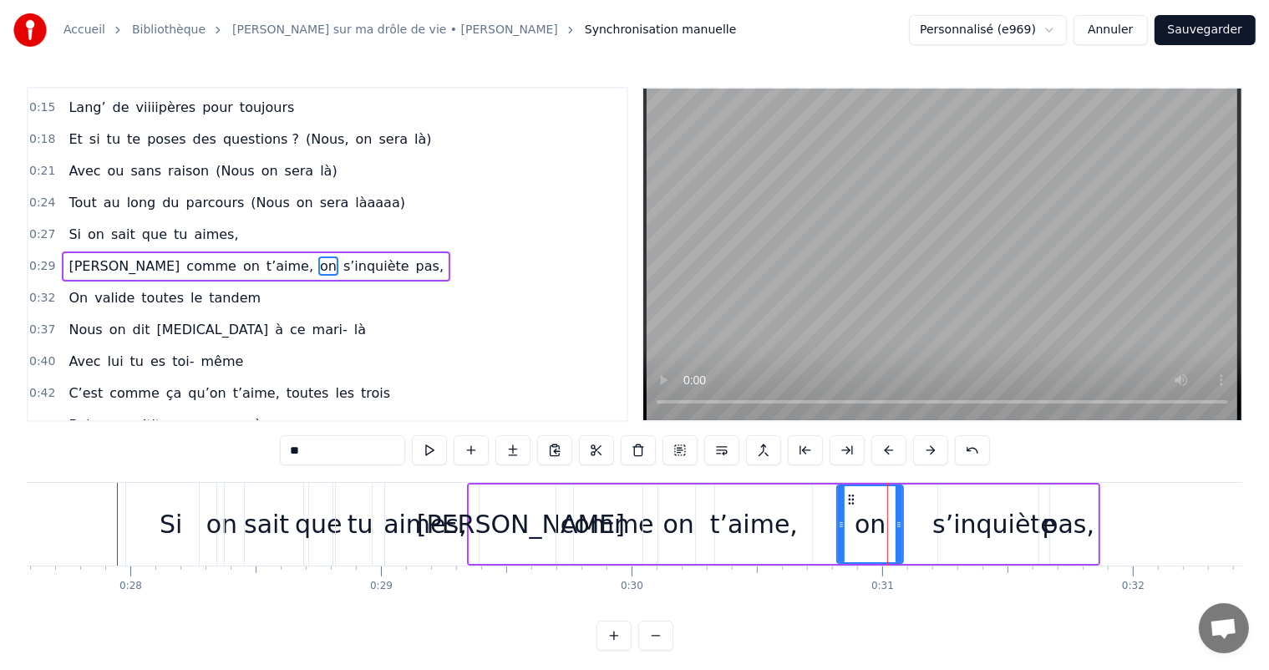
drag, startPoint x: 913, startPoint y: 525, endPoint x: 899, endPoint y: 525, distance: 13.4
click at [899, 525] on icon at bounding box center [899, 524] width 7 height 13
drag, startPoint x: 849, startPoint y: 497, endPoint x: 862, endPoint y: 498, distance: 13.4
click at [862, 498] on icon at bounding box center [864, 499] width 13 height 13
click at [953, 525] on div "s’inquiète" at bounding box center [995, 525] width 124 height 38
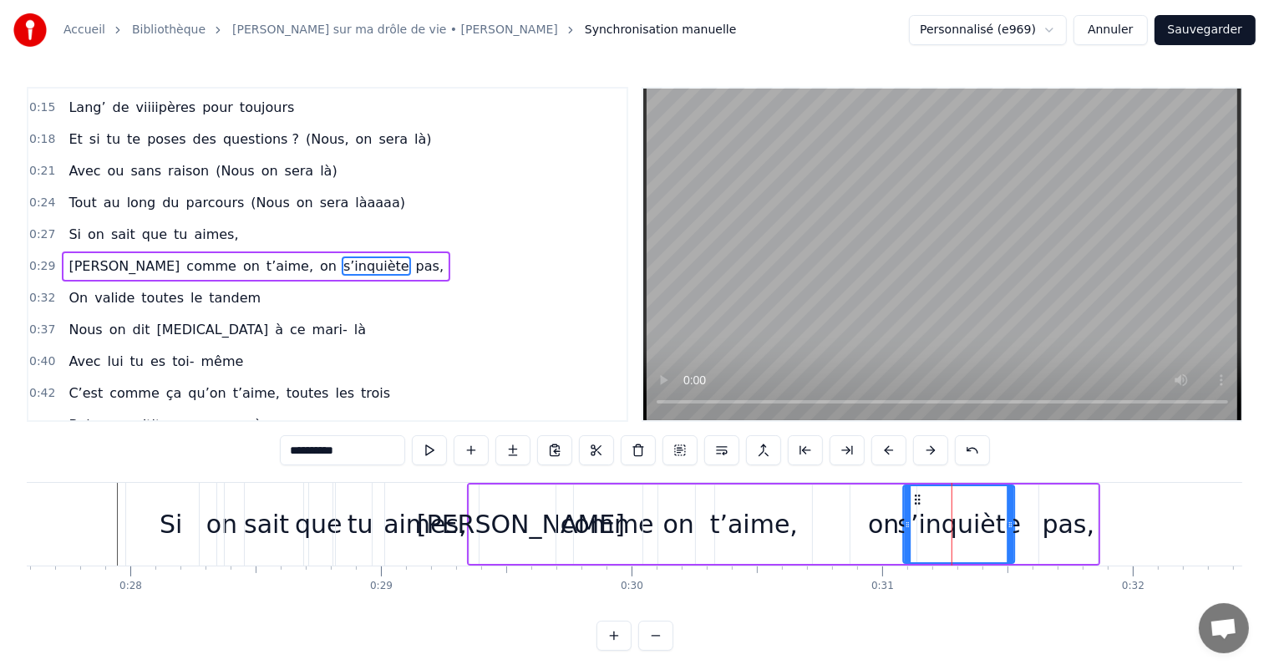
drag, startPoint x: 950, startPoint y: 497, endPoint x: 916, endPoint y: 491, distance: 34.8
click at [916, 493] on icon at bounding box center [918, 499] width 13 height 13
click at [1055, 531] on div "pas," at bounding box center [1069, 525] width 53 height 38
type input "****"
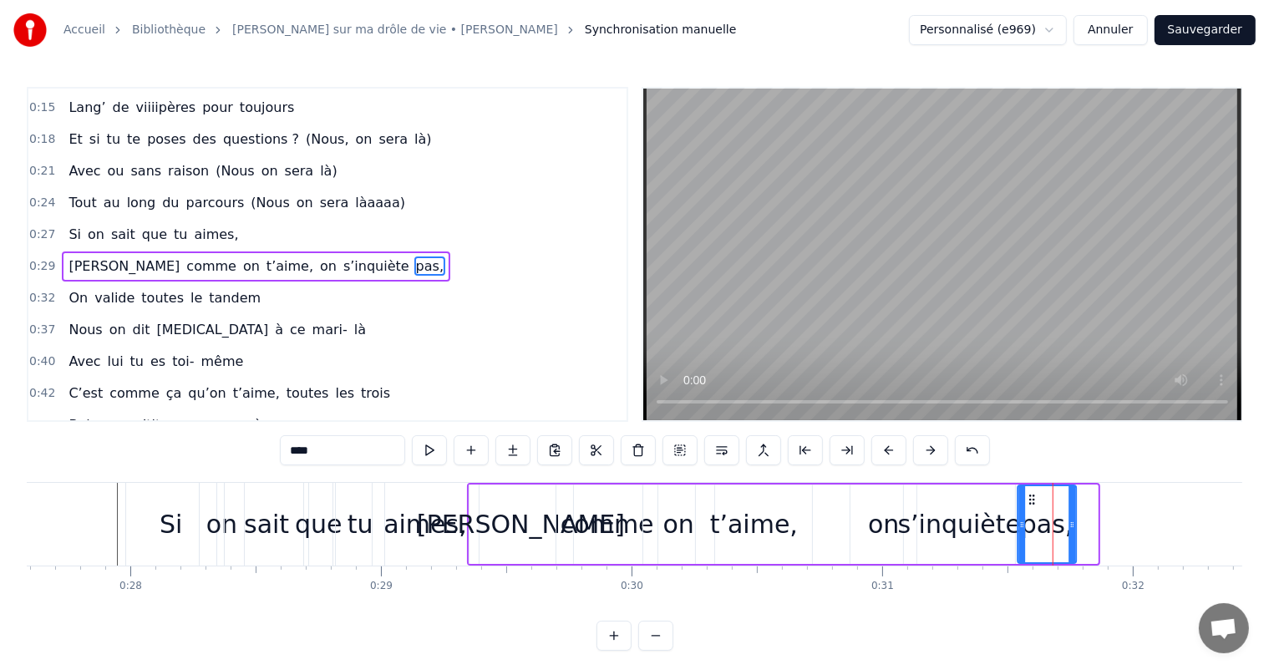
drag, startPoint x: 1054, startPoint y: 495, endPoint x: 1033, endPoint y: 495, distance: 20.9
click at [1034, 496] on circle at bounding box center [1034, 496] width 1 height 1
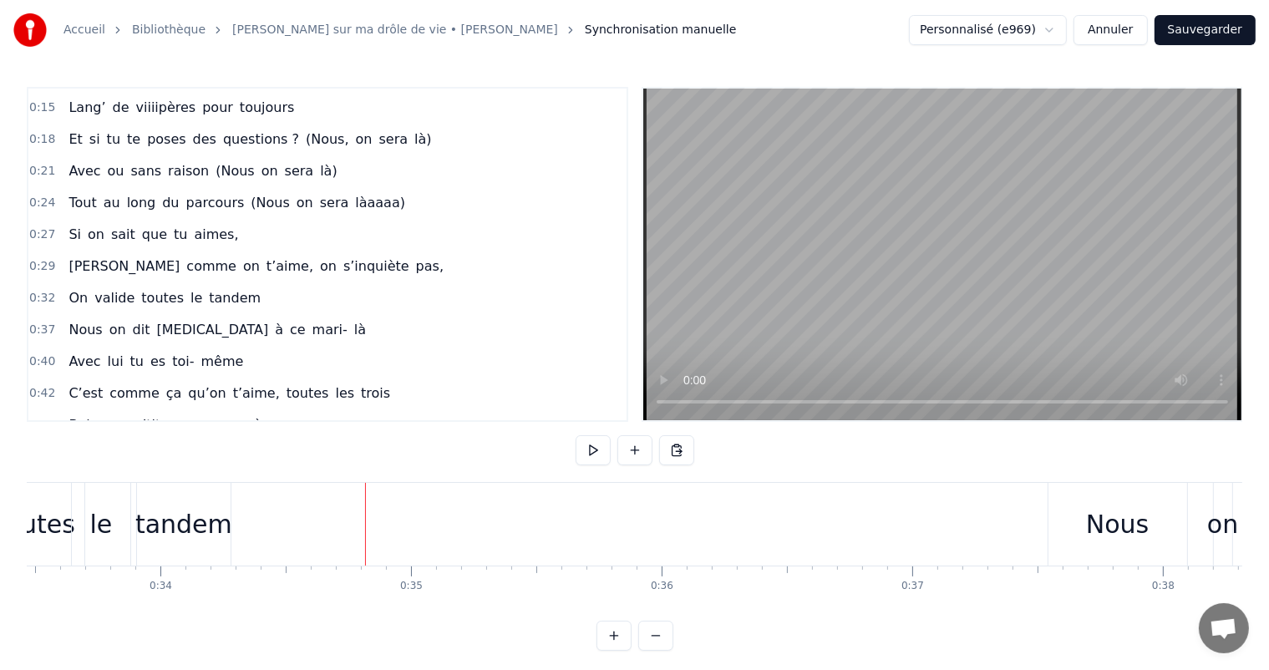
scroll to position [0, 8689]
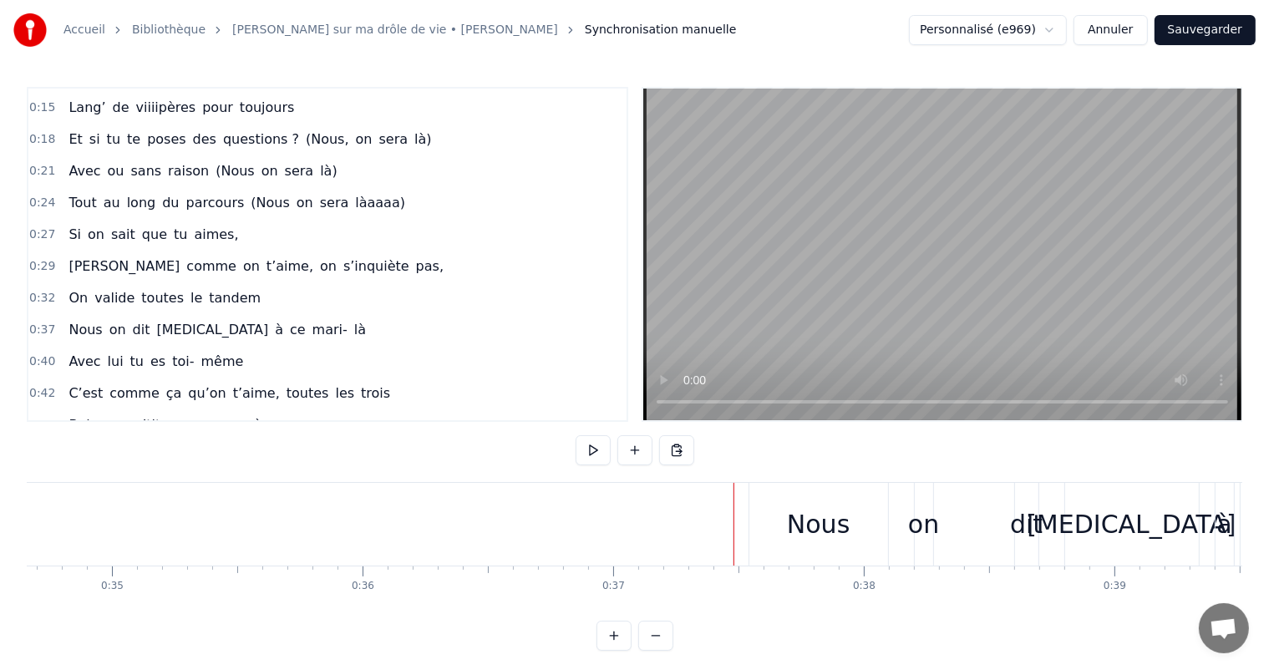
click at [764, 508] on div "Nous" at bounding box center [819, 524] width 139 height 83
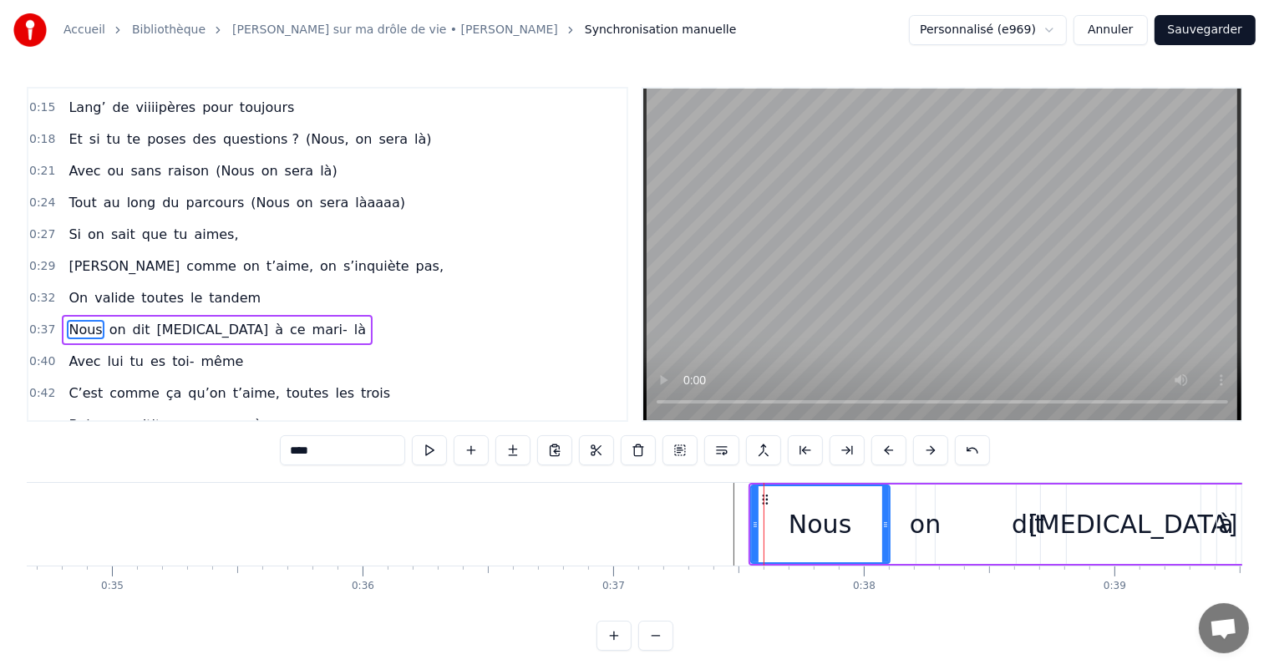
scroll to position [248, 0]
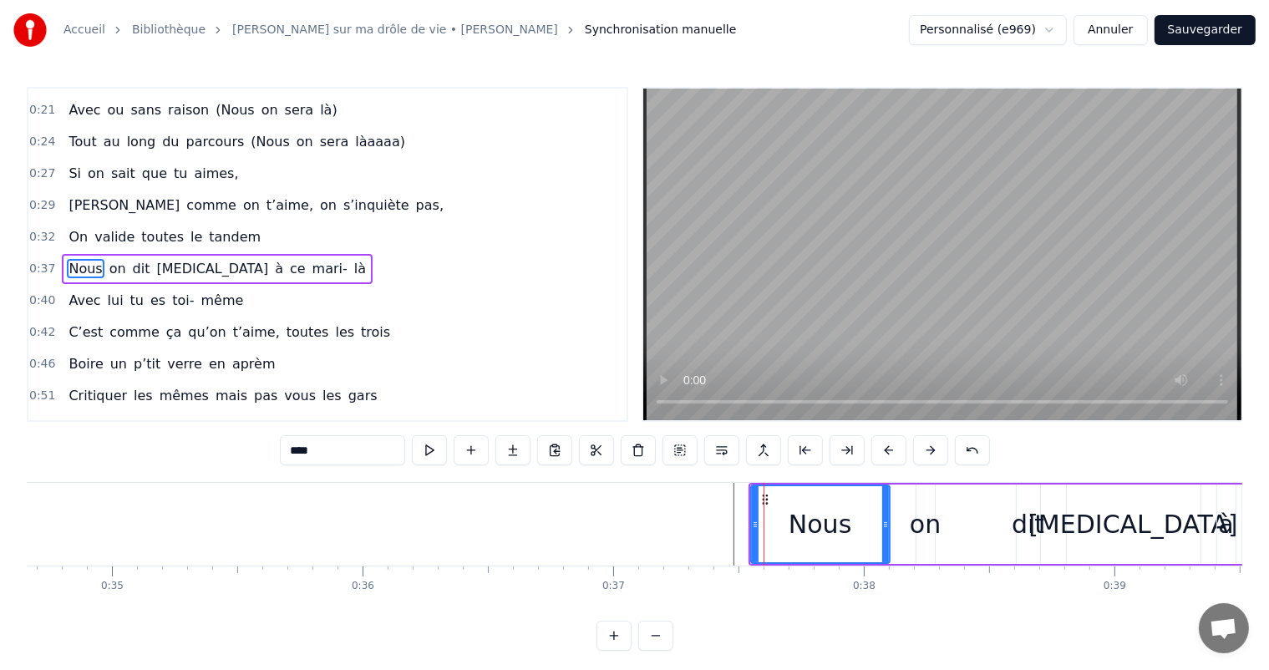
click at [943, 483] on div "Nous on dit [MEDICAL_DATA] à [PERSON_NAME]- là" at bounding box center [1084, 524] width 670 height 83
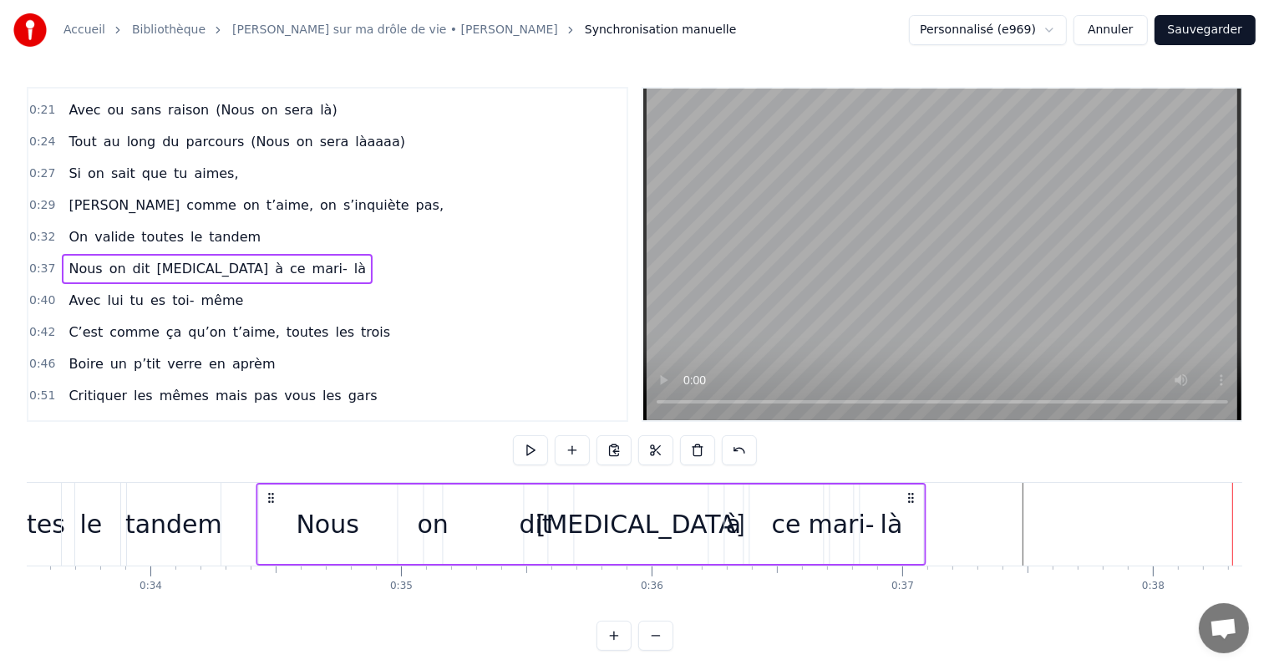
scroll to position [0, 8398]
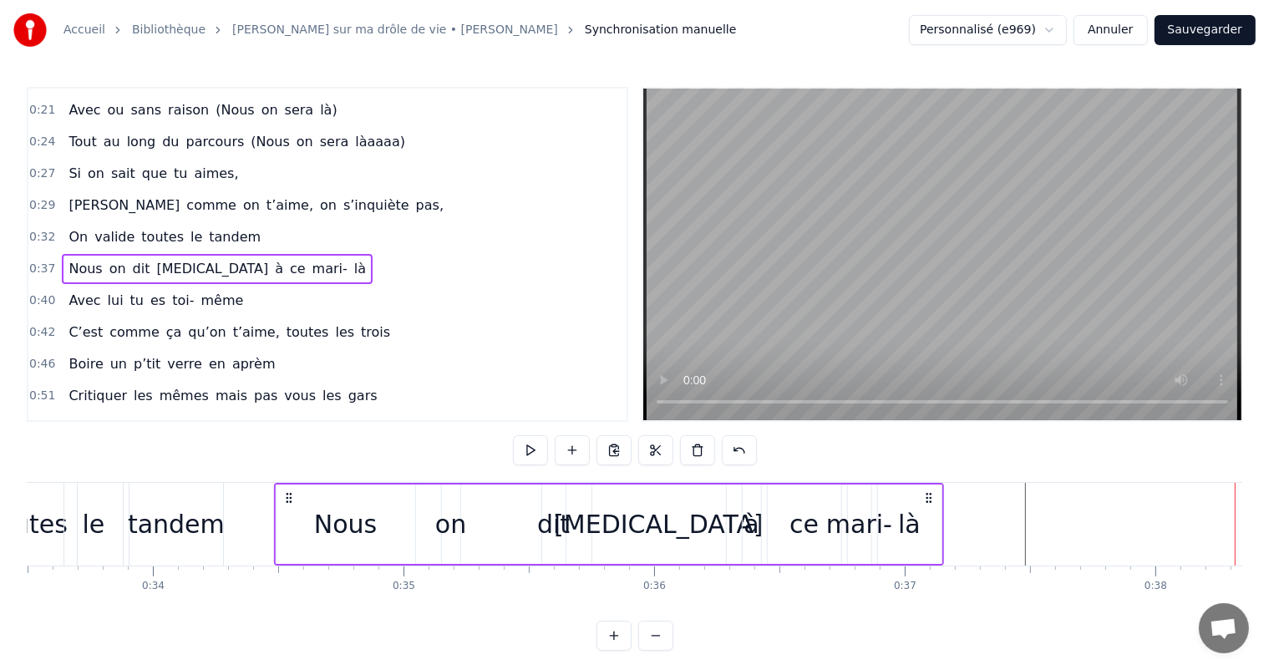
drag, startPoint x: 765, startPoint y: 501, endPoint x: 291, endPoint y: 489, distance: 474.8
click at [291, 489] on div "Nous on dit [MEDICAL_DATA] à [PERSON_NAME]- là" at bounding box center [609, 524] width 670 height 83
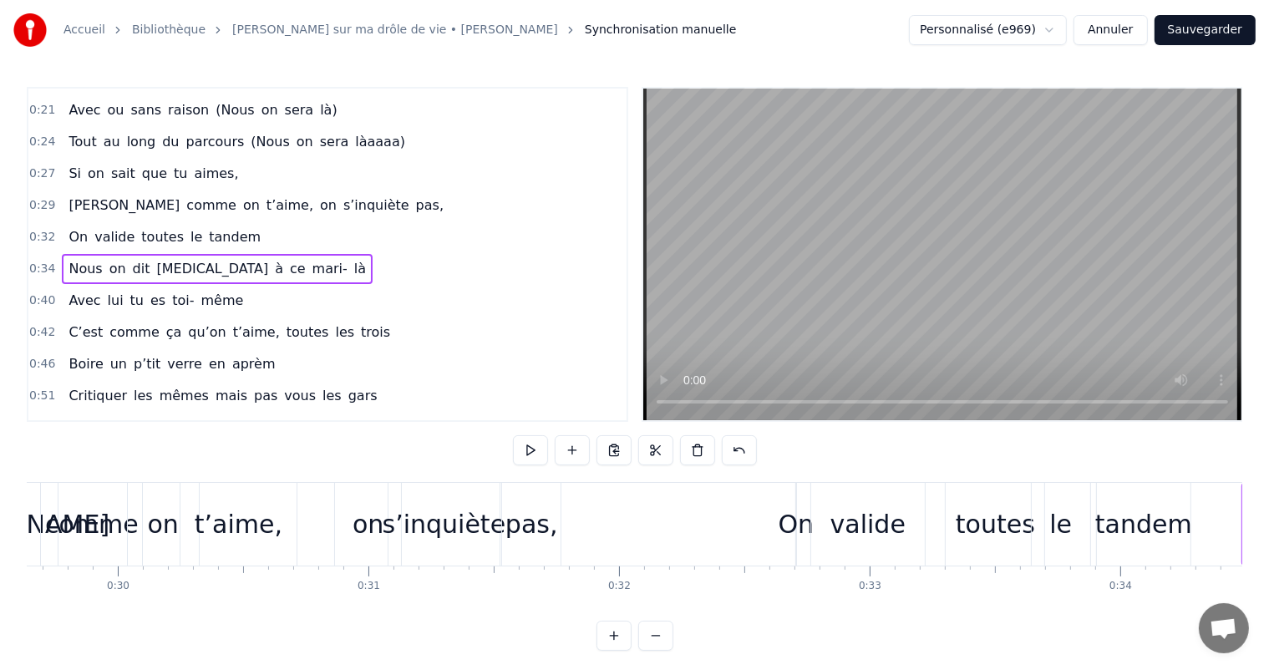
scroll to position [0, 7611]
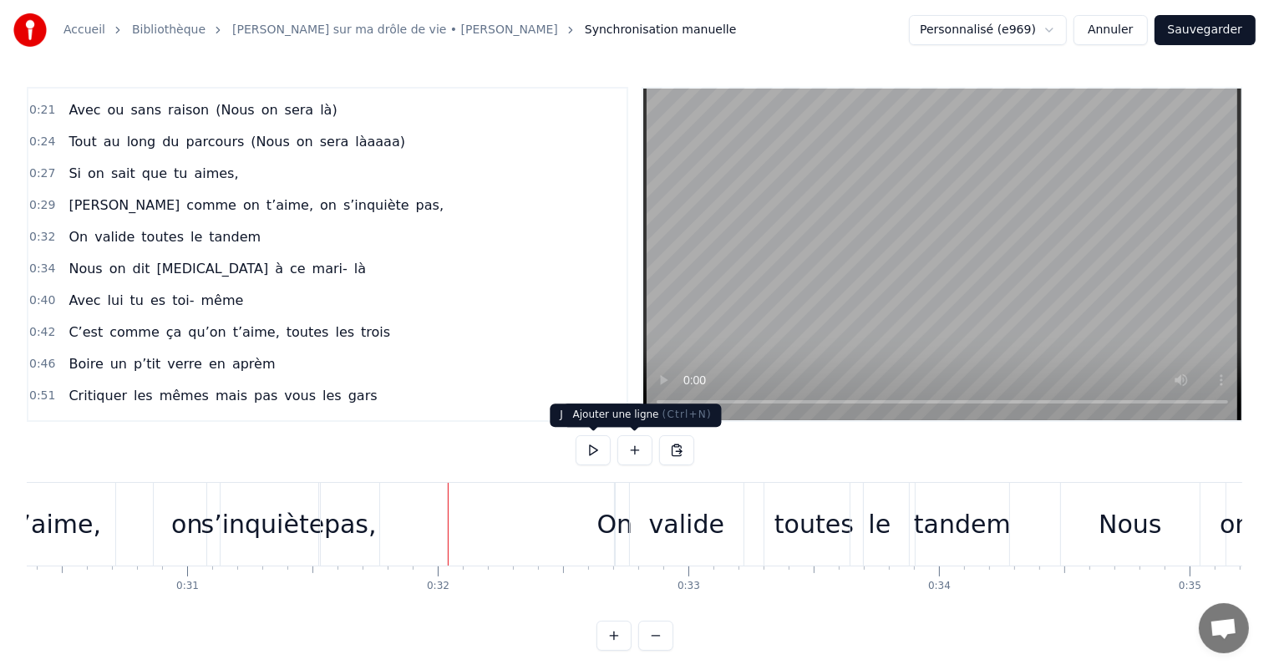
click at [594, 449] on button at bounding box center [593, 450] width 35 height 30
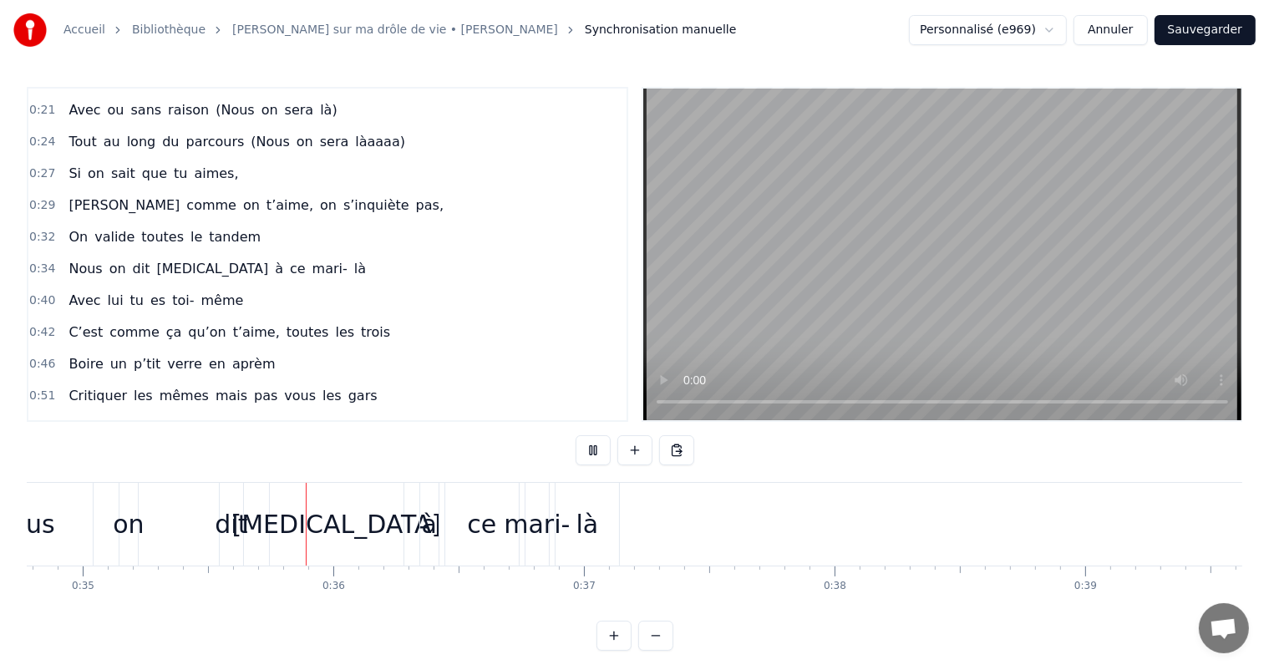
scroll to position [0, 8719]
click at [594, 449] on button at bounding box center [593, 450] width 35 height 30
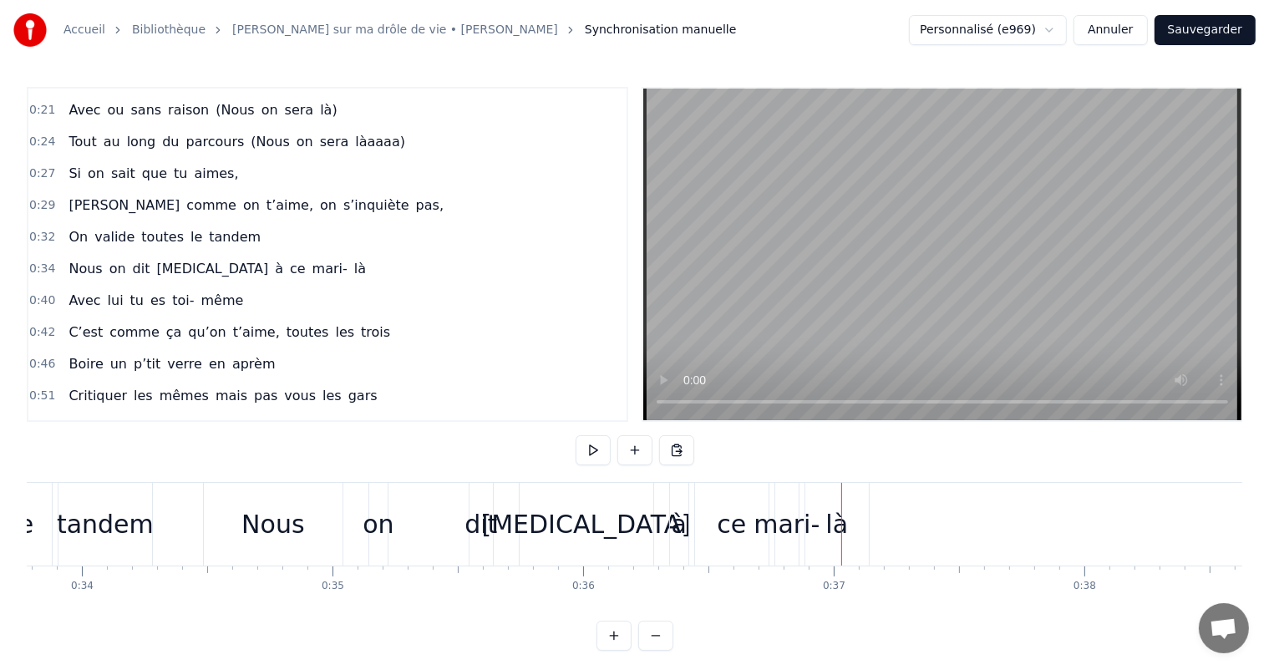
scroll to position [0, 8401]
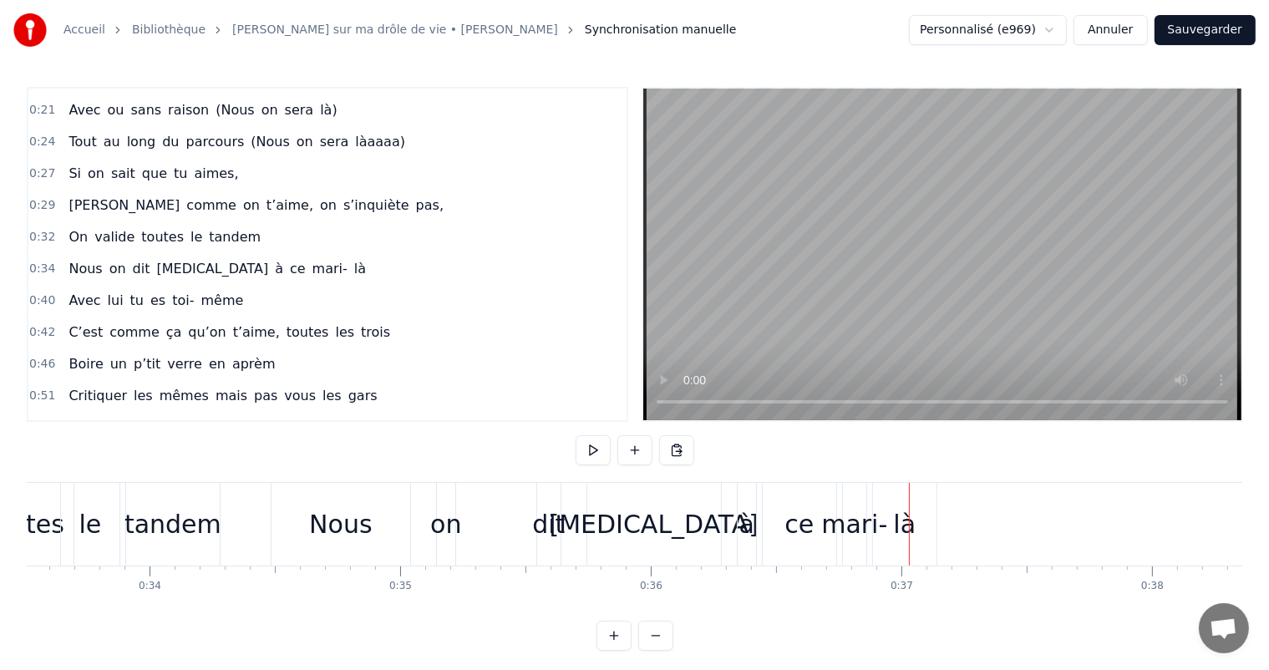
click at [440, 536] on div "on" at bounding box center [445, 525] width 31 height 38
click at [598, 455] on button at bounding box center [593, 450] width 35 height 30
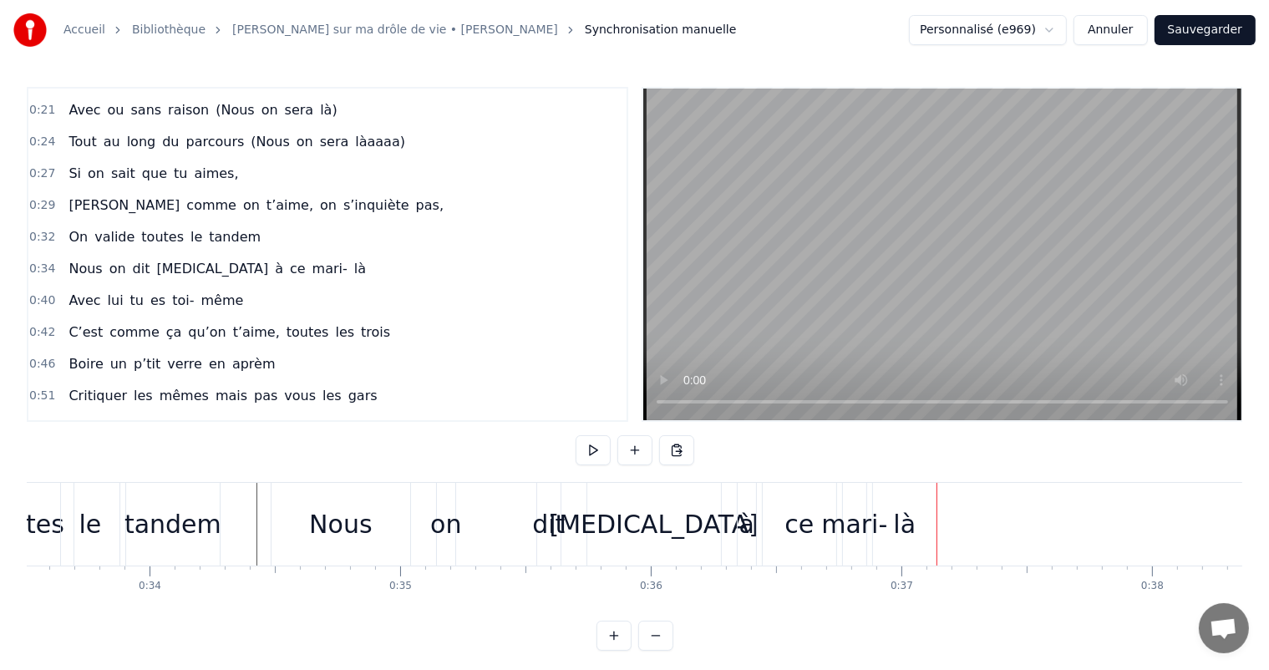
click at [618, 526] on div "[MEDICAL_DATA]" at bounding box center [654, 524] width 134 height 83
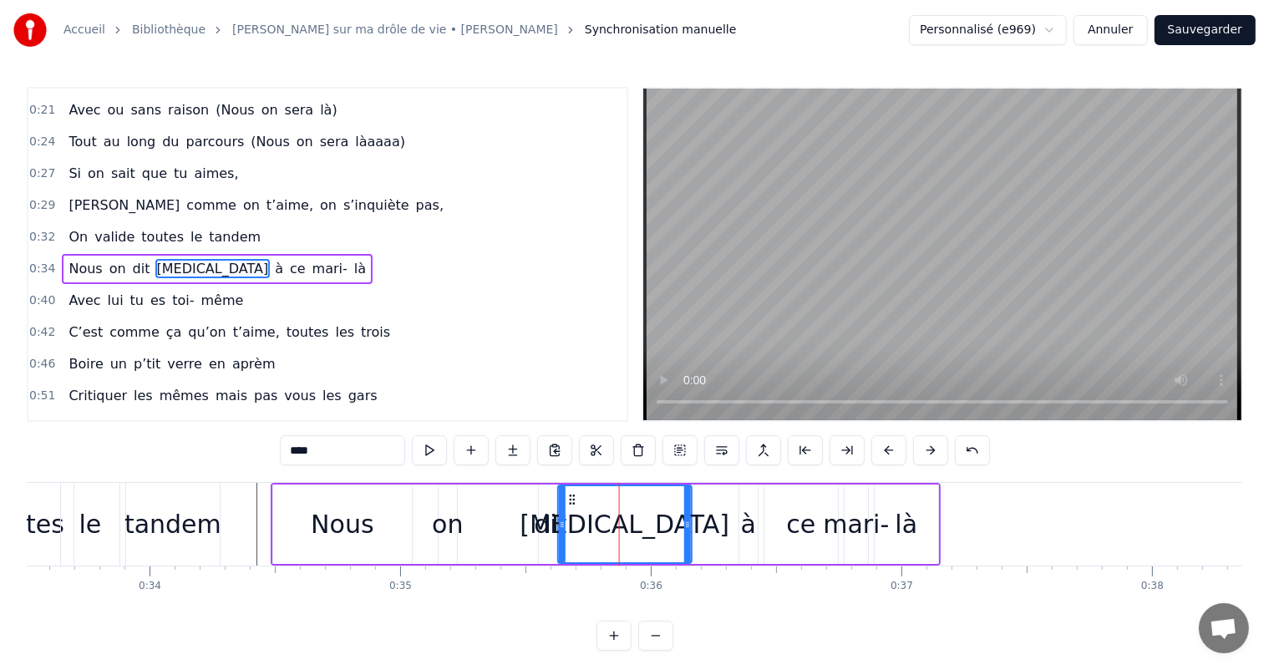
drag, startPoint x: 600, startPoint y: 501, endPoint x: 553, endPoint y: 513, distance: 48.2
click at [566, 505] on icon at bounding box center [572, 499] width 13 height 13
click at [543, 540] on div "dit" at bounding box center [550, 525] width 33 height 38
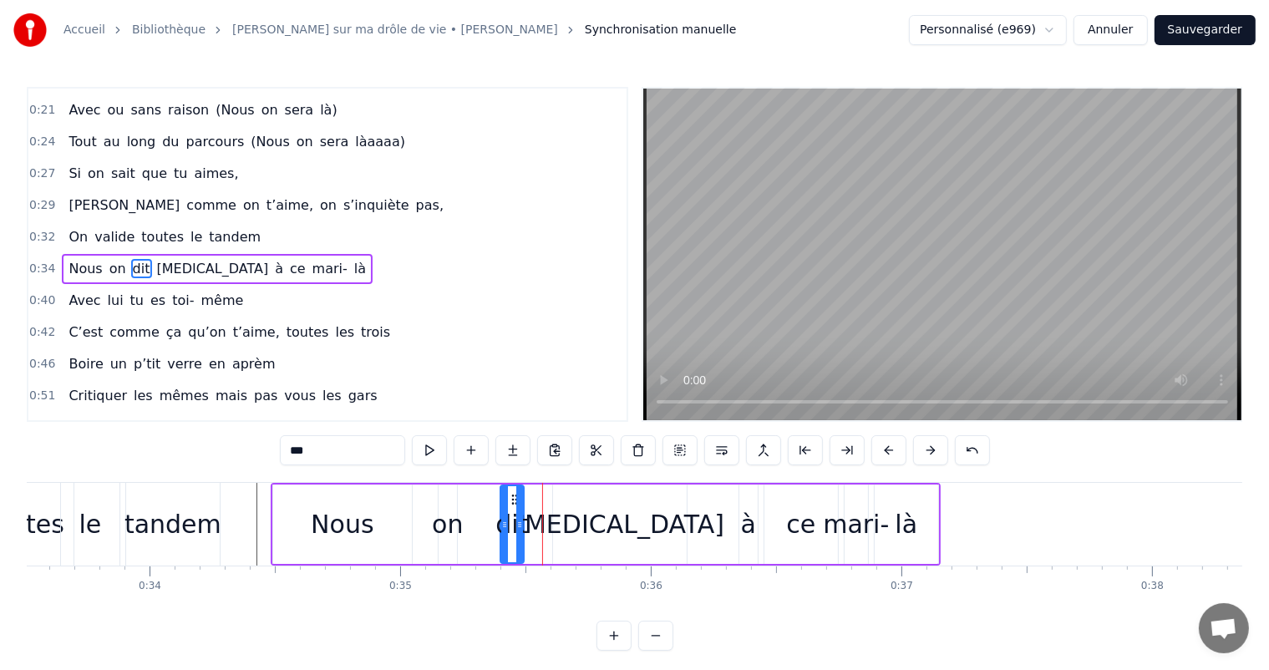
drag, startPoint x: 552, startPoint y: 497, endPoint x: 515, endPoint y: 501, distance: 36.9
click at [515, 501] on icon at bounding box center [514, 499] width 13 height 13
drag, startPoint x: 521, startPoint y: 521, endPoint x: 543, endPoint y: 527, distance: 22.7
click at [543, 527] on icon at bounding box center [543, 524] width 7 height 13
click at [740, 526] on div "à" at bounding box center [749, 524] width 18 height 79
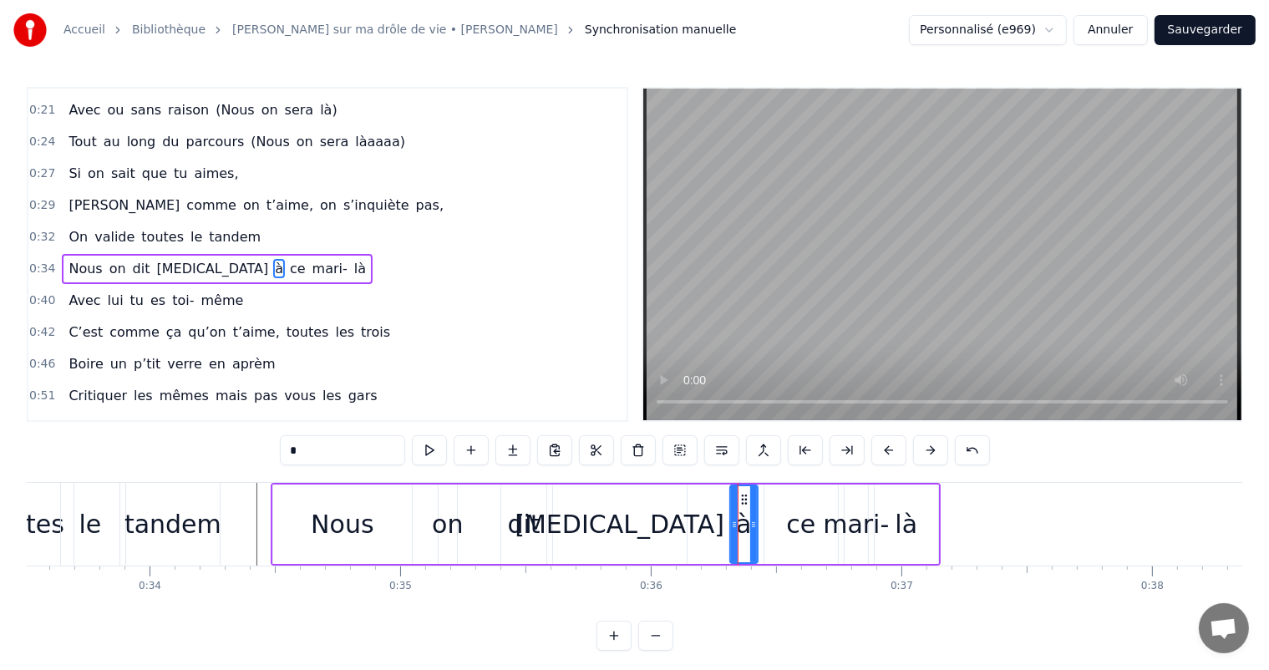
drag, startPoint x: 745, startPoint y: 521, endPoint x: 735, endPoint y: 521, distance: 9.2
click at [735, 521] on icon at bounding box center [734, 524] width 7 height 13
drag, startPoint x: 746, startPoint y: 501, endPoint x: 709, endPoint y: 501, distance: 37.6
click at [710, 501] on icon at bounding box center [710, 499] width 13 height 13
click at [807, 525] on div "ce" at bounding box center [800, 525] width 29 height 38
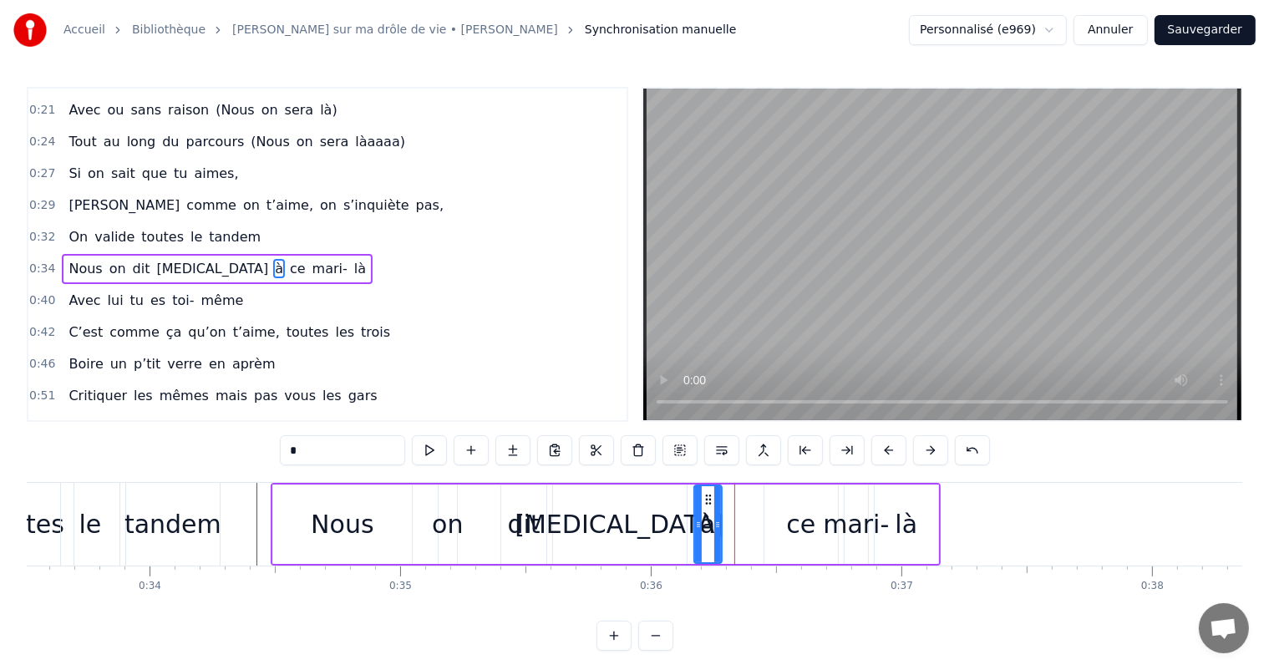
type input "**"
drag, startPoint x: 776, startPoint y: 496, endPoint x: 730, endPoint y: 498, distance: 46.8
click at [730, 498] on icon at bounding box center [731, 499] width 13 height 13
drag, startPoint x: 786, startPoint y: 528, endPoint x: 772, endPoint y: 528, distance: 13.4
click at [777, 528] on icon at bounding box center [780, 524] width 7 height 13
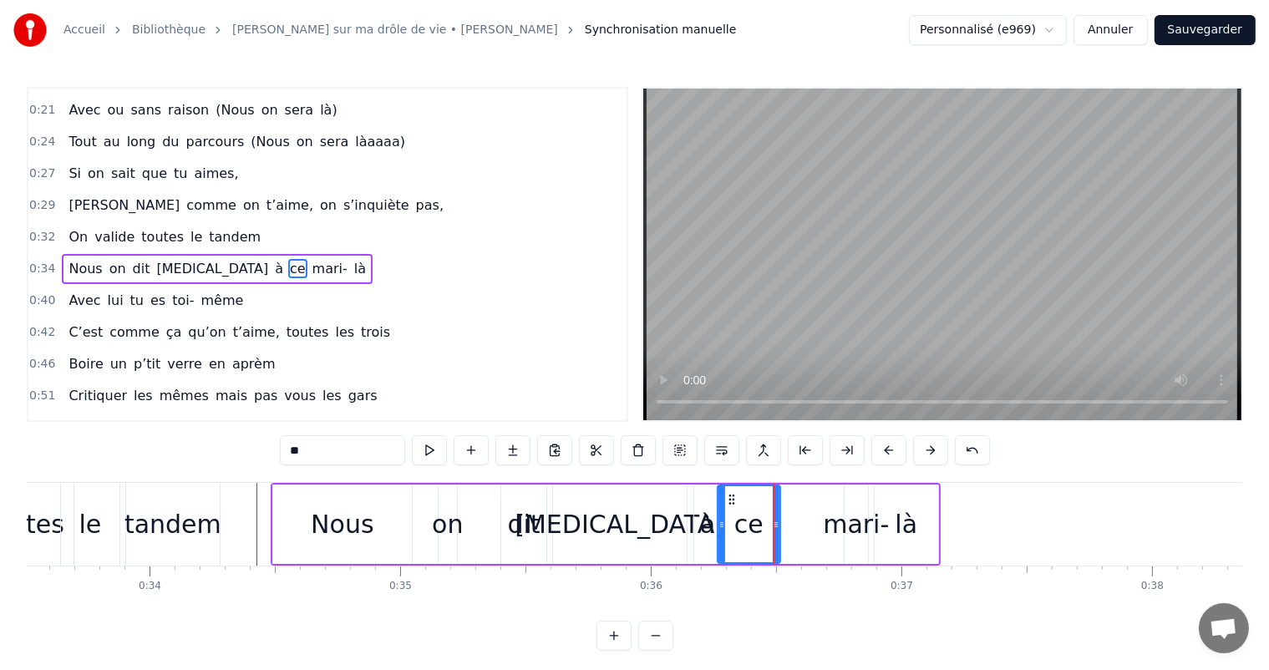
click at [774, 528] on div at bounding box center [774, 524] width 1 height 83
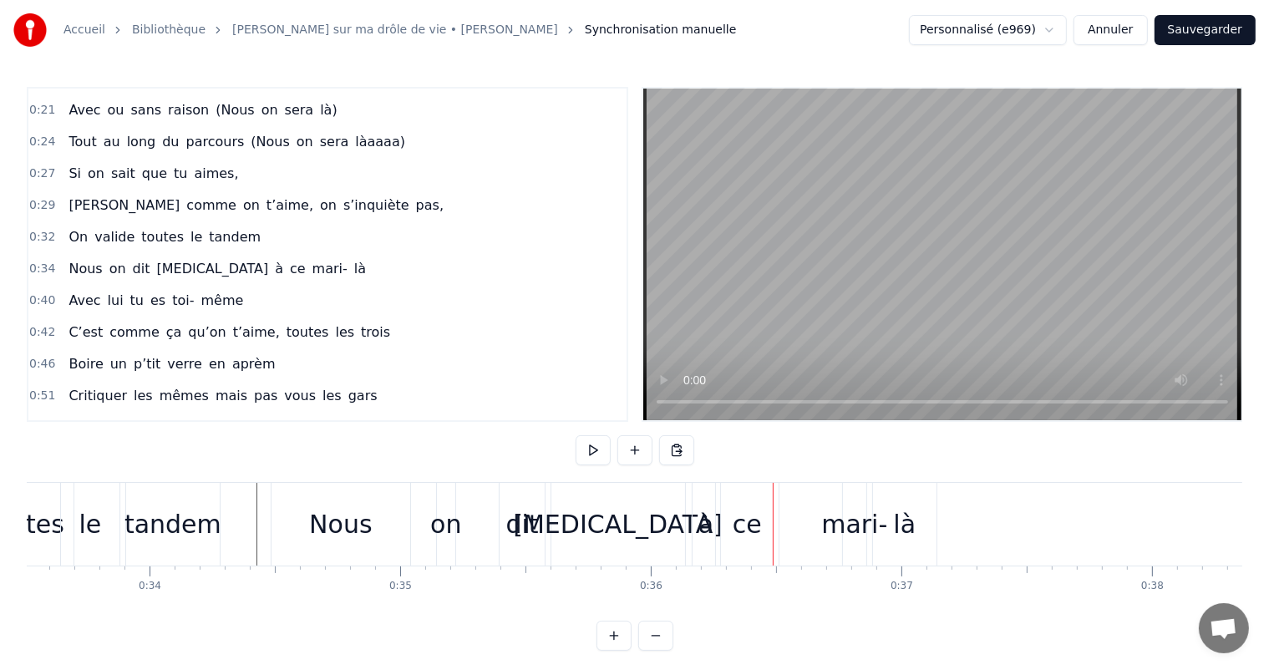
click at [817, 520] on div "Nous on dit [MEDICAL_DATA] à [PERSON_NAME]- là" at bounding box center [606, 524] width 670 height 83
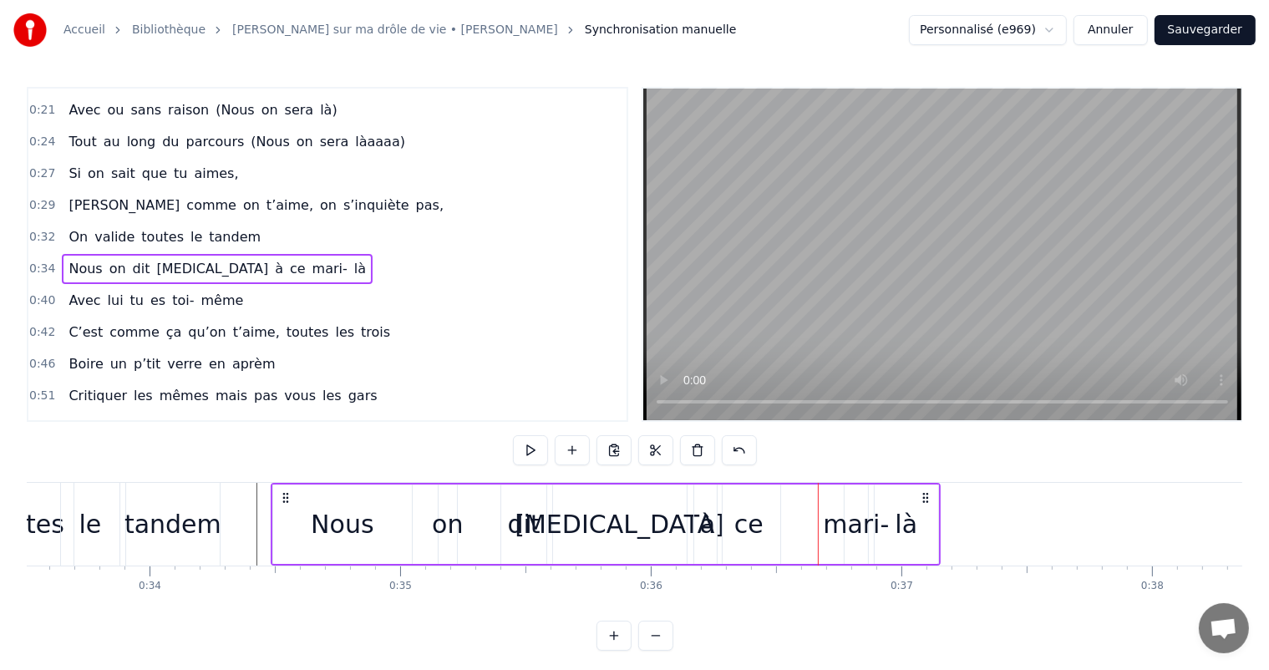
click at [762, 528] on div "ce" at bounding box center [749, 524] width 63 height 79
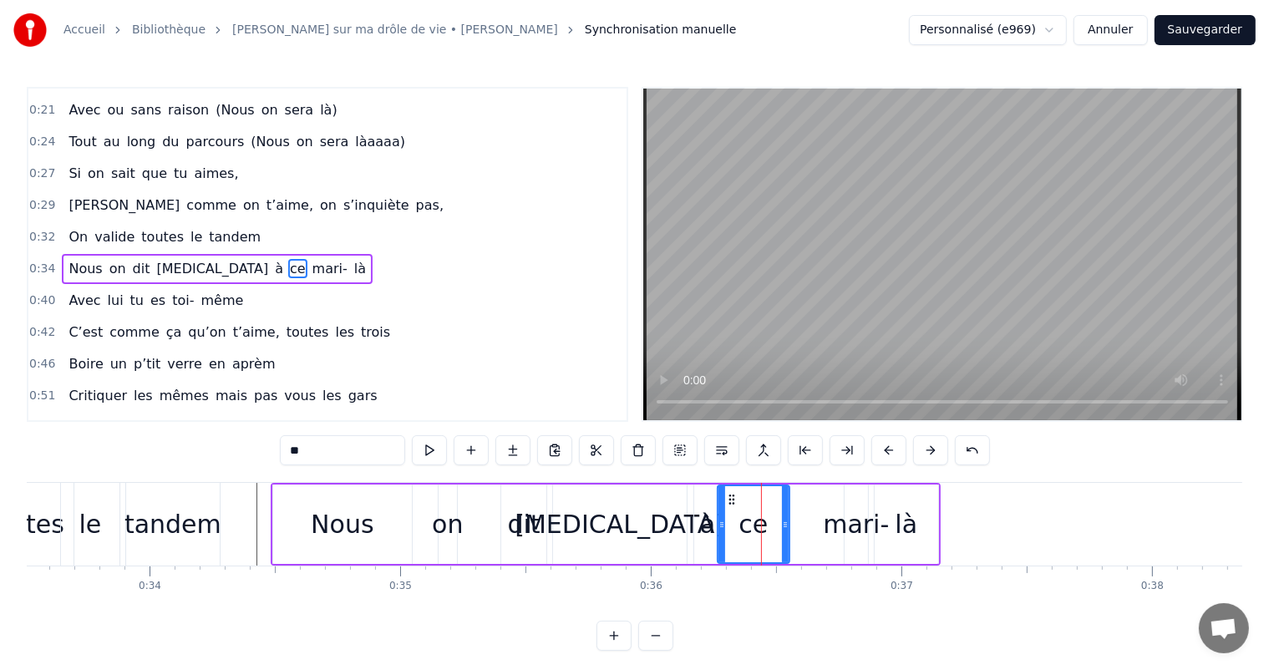
drag, startPoint x: 775, startPoint y: 521, endPoint x: 786, endPoint y: 522, distance: 10.1
click at [786, 522] on icon at bounding box center [785, 524] width 7 height 13
click at [827, 525] on div "mari-" at bounding box center [856, 525] width 66 height 38
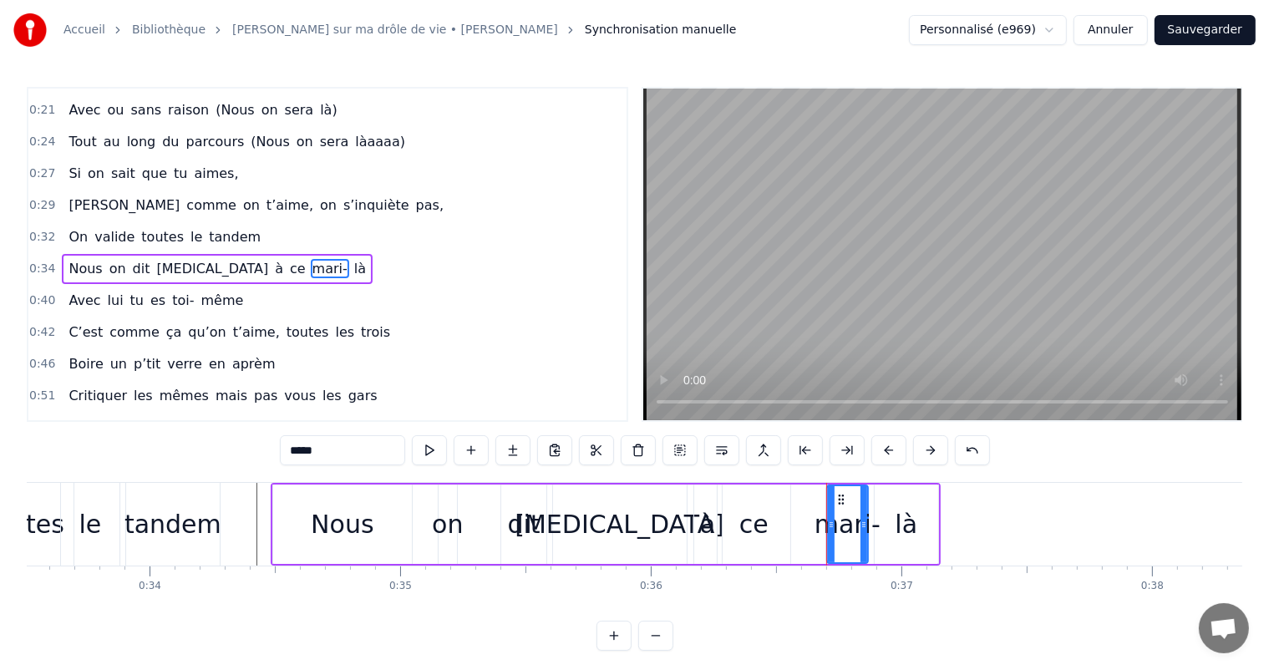
drag, startPoint x: 850, startPoint y: 505, endPoint x: 834, endPoint y: 504, distance: 15.9
click at [828, 504] on div at bounding box center [831, 524] width 7 height 76
drag, startPoint x: 832, startPoint y: 498, endPoint x: 809, endPoint y: 497, distance: 23.4
click at [809, 497] on icon at bounding box center [813, 499] width 13 height 13
click at [900, 518] on div "là" at bounding box center [906, 525] width 23 height 38
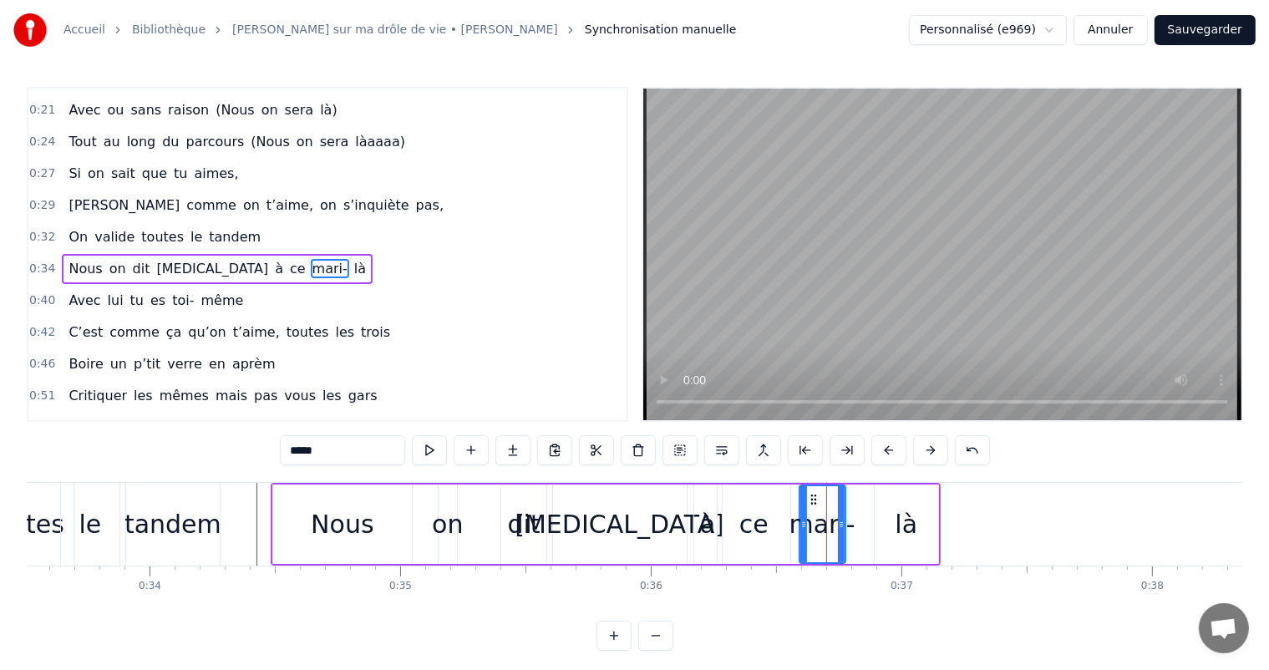
type input "**"
drag, startPoint x: 886, startPoint y: 497, endPoint x: 843, endPoint y: 498, distance: 42.6
click at [843, 498] on icon at bounding box center [846, 499] width 13 height 13
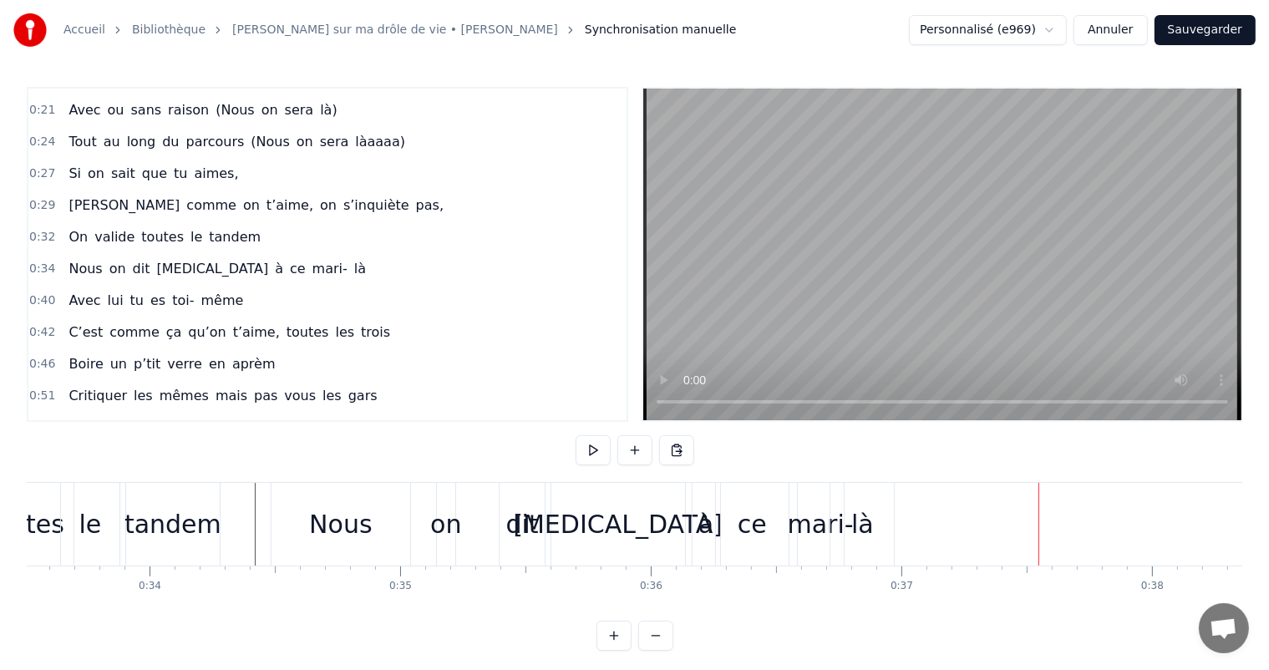
click at [351, 521] on div "Nous" at bounding box center [340, 525] width 63 height 38
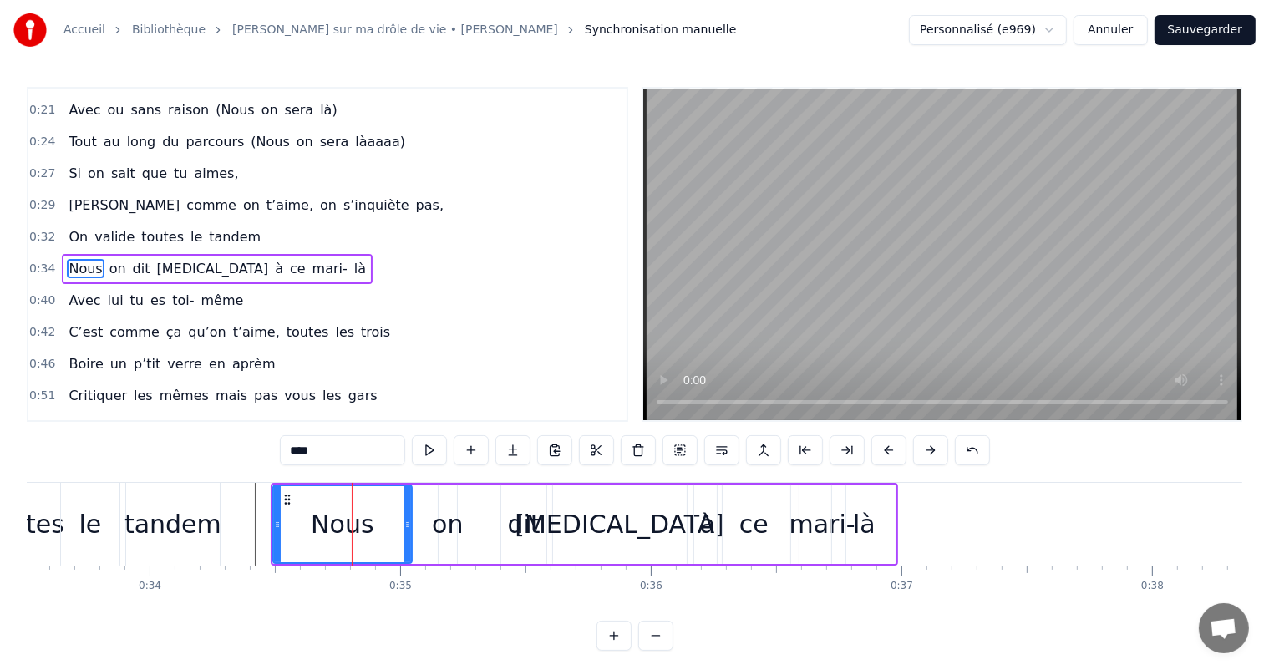
click at [443, 535] on div "on" at bounding box center [447, 525] width 31 height 38
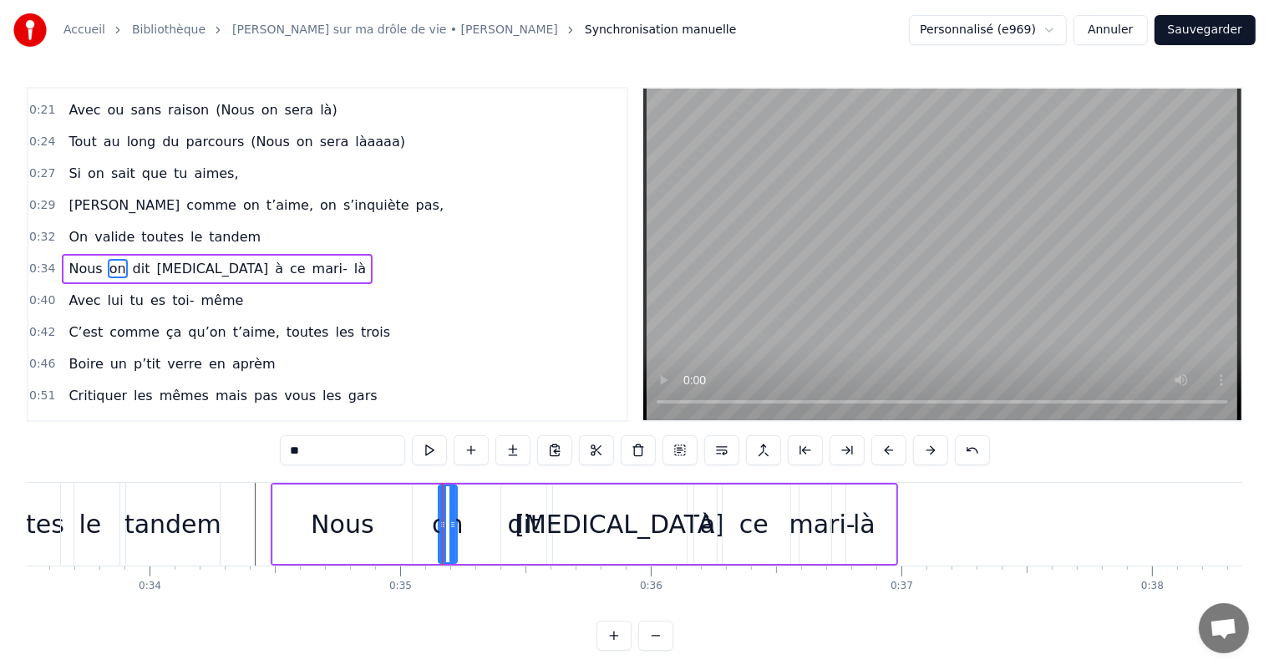
click at [455, 535] on div "on" at bounding box center [447, 525] width 31 height 38
drag, startPoint x: 451, startPoint y: 525, endPoint x: 481, endPoint y: 528, distance: 30.3
click at [481, 528] on icon at bounding box center [481, 524] width 7 height 13
drag, startPoint x: 438, startPoint y: 527, endPoint x: 421, endPoint y: 525, distance: 16.9
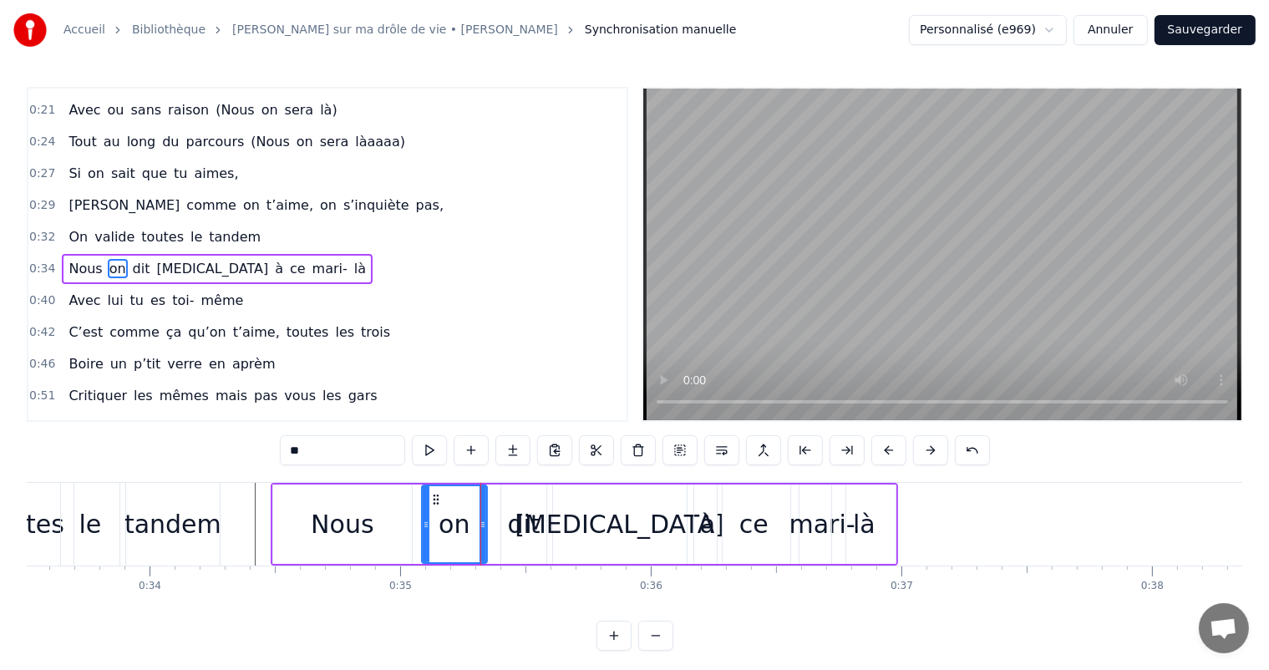
click at [423, 525] on icon at bounding box center [426, 524] width 7 height 13
click at [663, 531] on div "[MEDICAL_DATA]" at bounding box center [620, 524] width 134 height 79
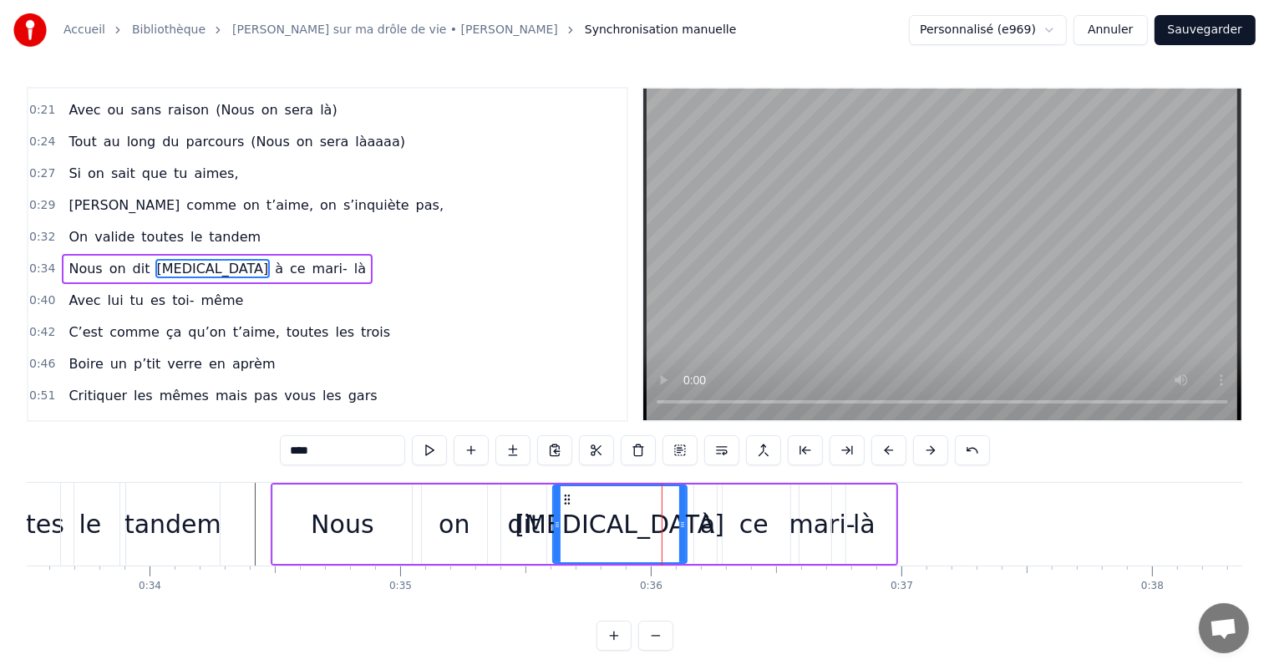
click at [618, 522] on div "[MEDICAL_DATA]" at bounding box center [620, 525] width 210 height 38
click at [603, 522] on div "[MEDICAL_DATA]" at bounding box center [620, 525] width 210 height 38
drag, startPoint x: 565, startPoint y: 495, endPoint x: 552, endPoint y: 495, distance: 13.4
click at [552, 495] on icon at bounding box center [554, 499] width 13 height 13
click at [699, 526] on div "à" at bounding box center [708, 524] width 28 height 79
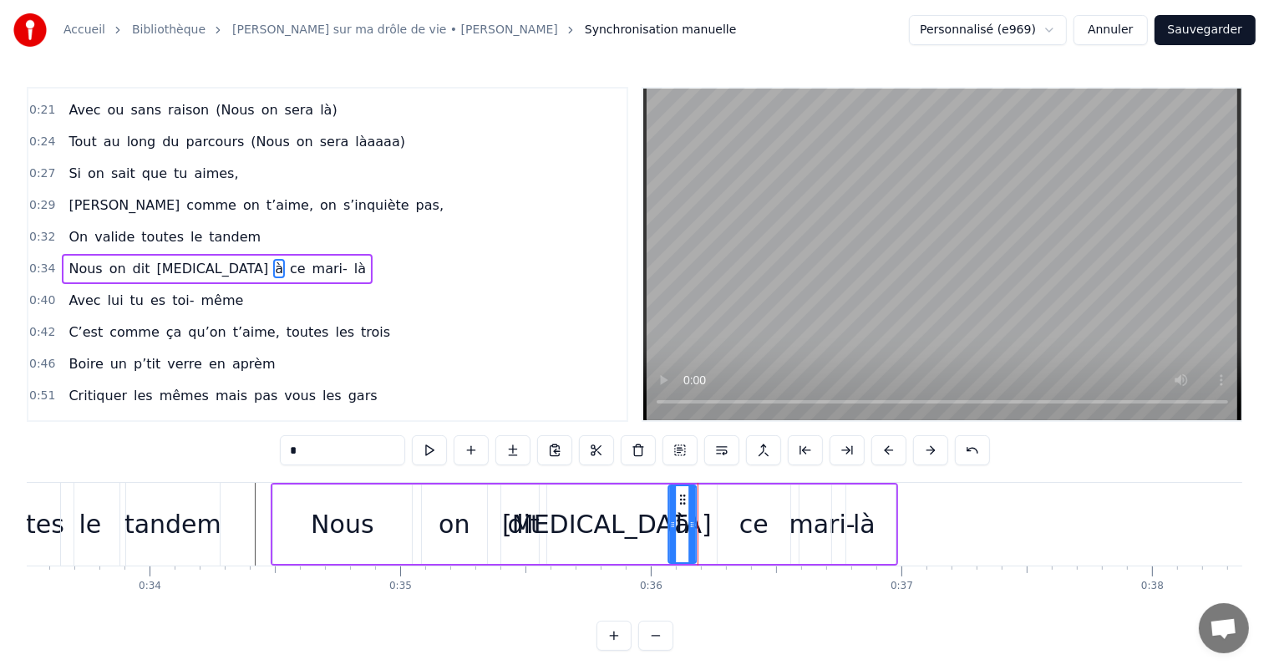
drag, startPoint x: 703, startPoint y: 498, endPoint x: 678, endPoint y: 497, distance: 25.1
click at [678, 497] on icon at bounding box center [682, 499] width 13 height 13
click at [743, 523] on div "ce" at bounding box center [754, 525] width 29 height 38
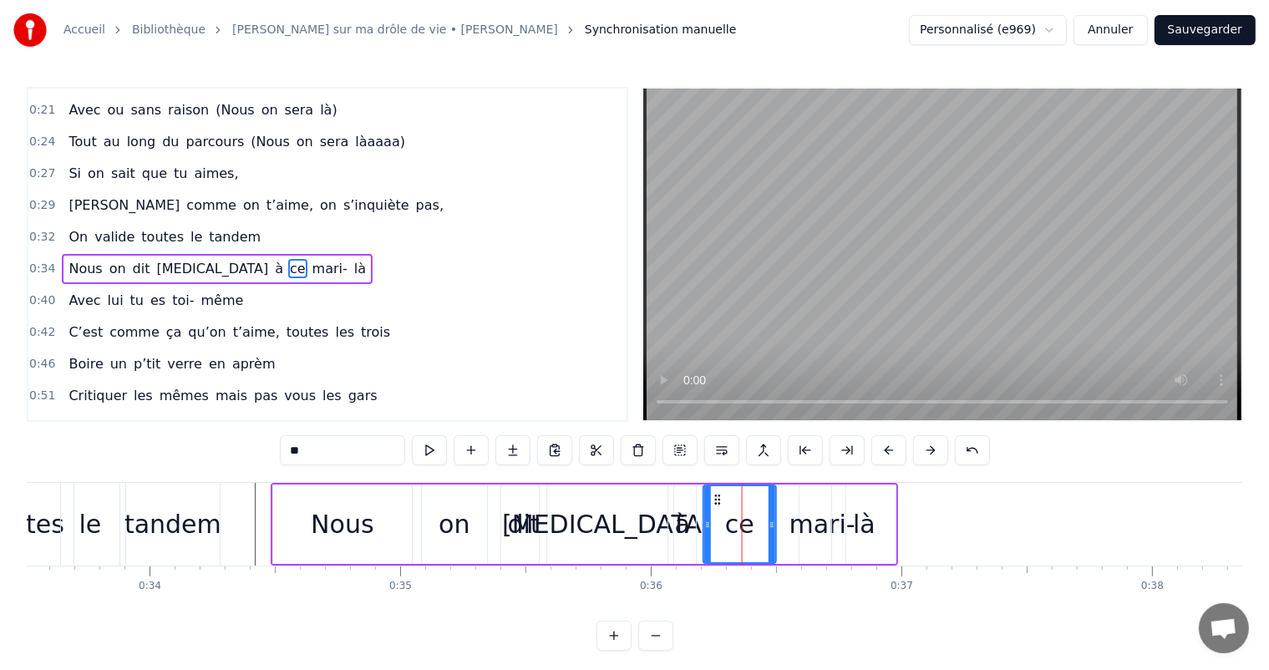
drag, startPoint x: 732, startPoint y: 495, endPoint x: 718, endPoint y: 495, distance: 14.2
click at [719, 496] on circle at bounding box center [719, 496] width 1 height 1
click at [796, 521] on div "mari-" at bounding box center [823, 525] width 66 height 38
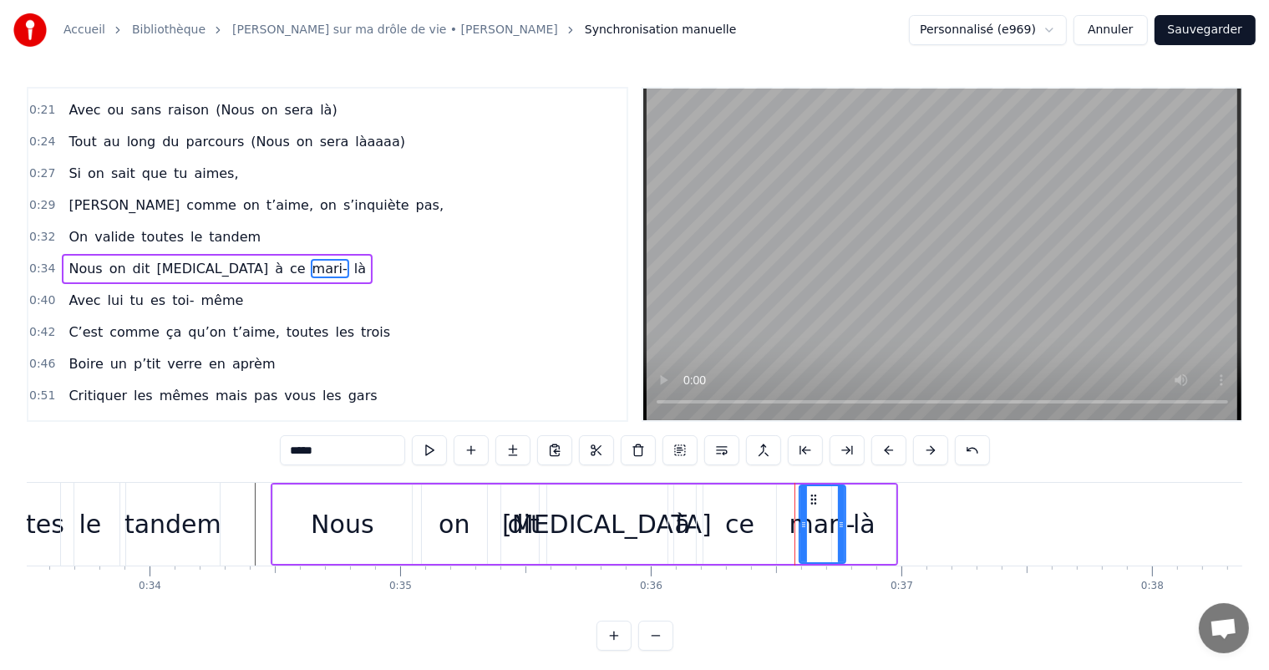
click at [747, 521] on div "ce" at bounding box center [739, 525] width 29 height 38
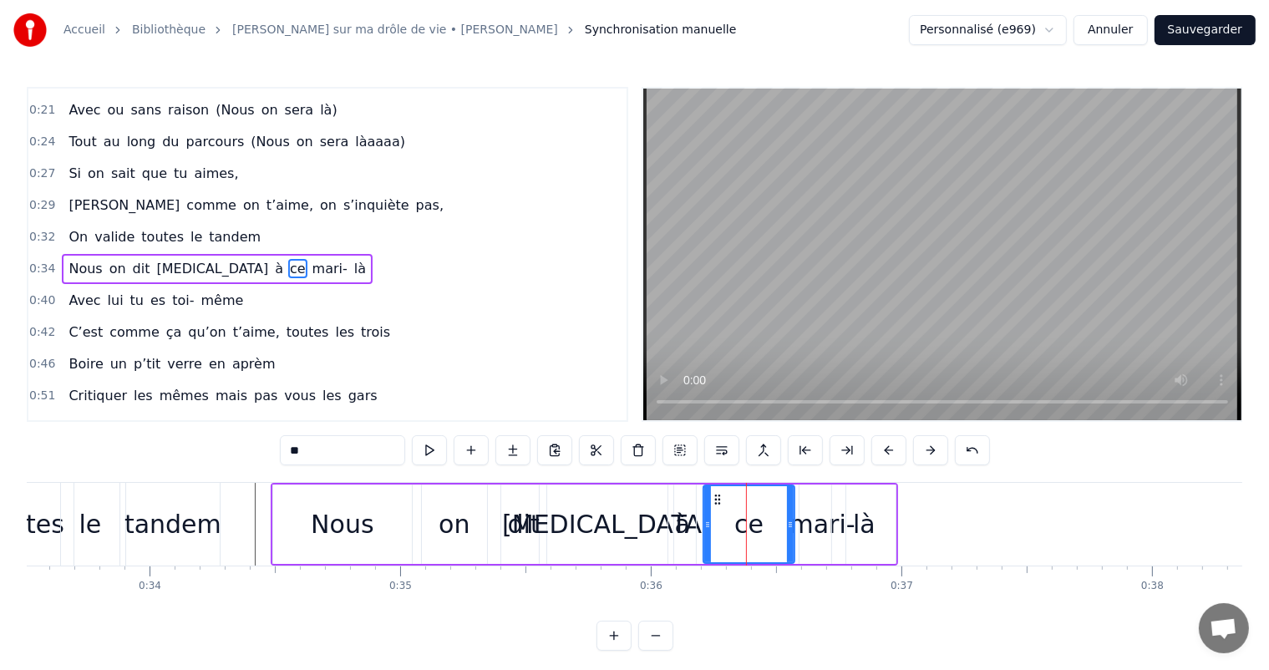
drag, startPoint x: 772, startPoint y: 521, endPoint x: 791, endPoint y: 523, distance: 18.5
click at [791, 523] on icon at bounding box center [790, 524] width 7 height 13
click at [799, 526] on div "mari-" at bounding box center [823, 525] width 66 height 38
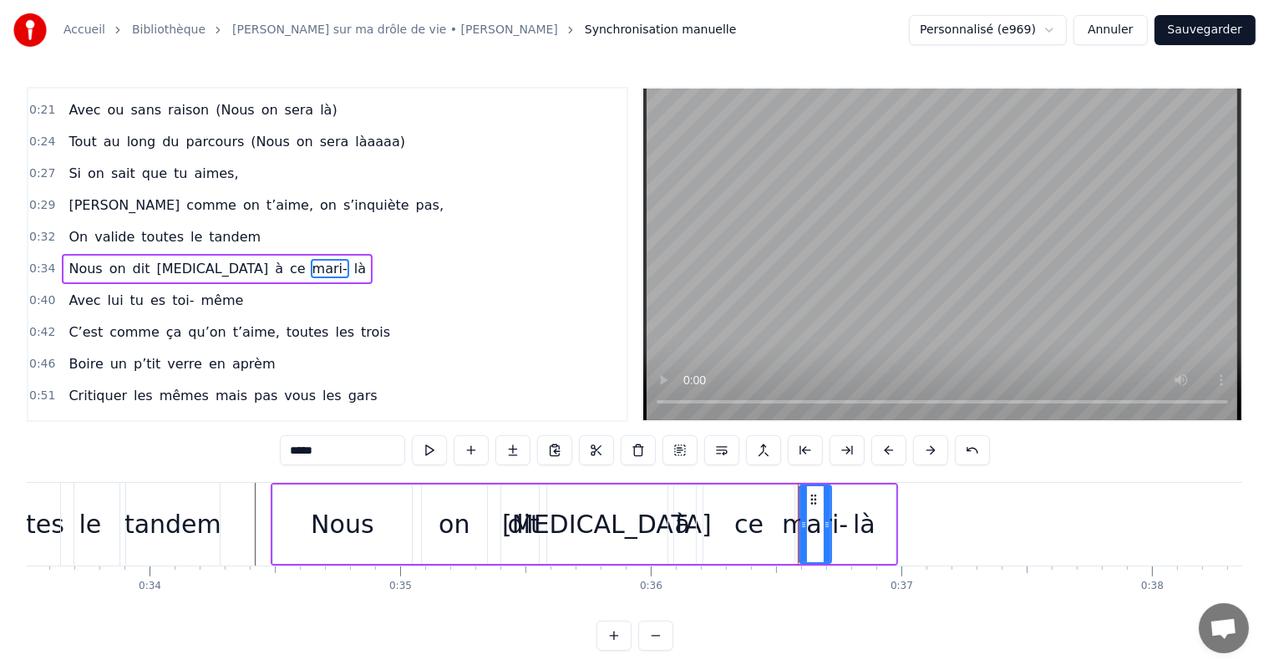
drag, startPoint x: 839, startPoint y: 523, endPoint x: 823, endPoint y: 523, distance: 15.9
click at [824, 523] on icon at bounding box center [827, 524] width 7 height 13
click at [860, 522] on div "là" at bounding box center [864, 525] width 23 height 38
type input "**"
drag, startPoint x: 890, startPoint y: 517, endPoint x: 868, endPoint y: 517, distance: 21.7
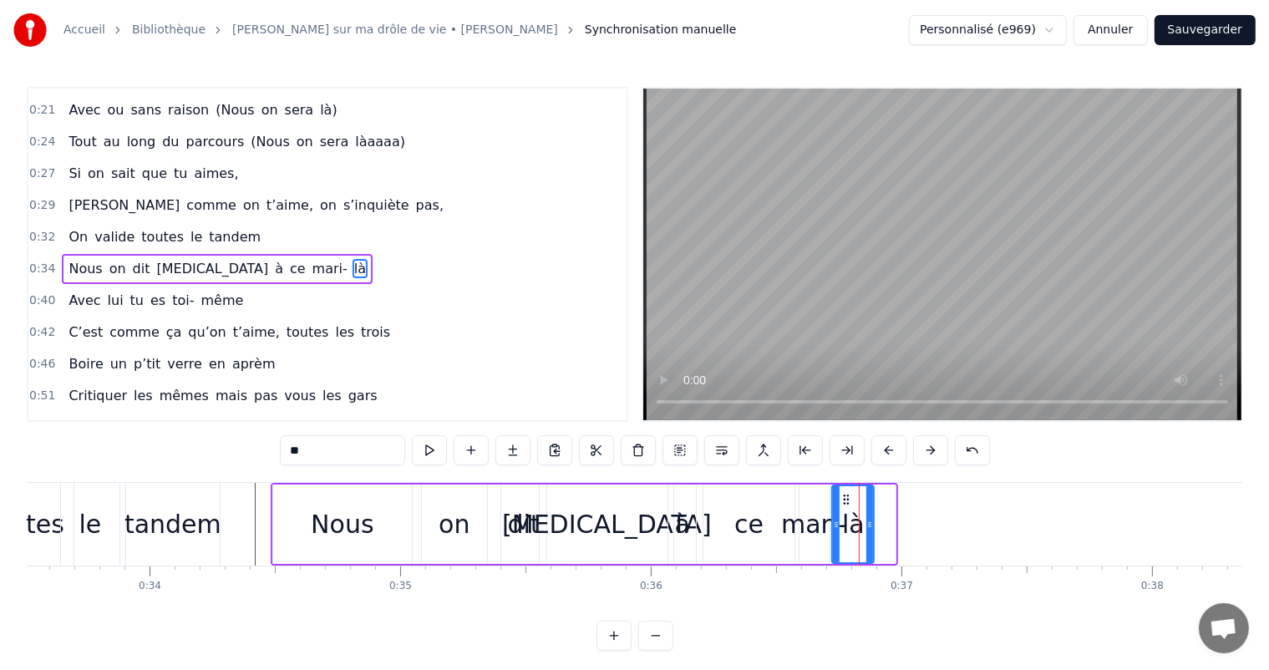
click at [868, 518] on icon at bounding box center [870, 524] width 7 height 13
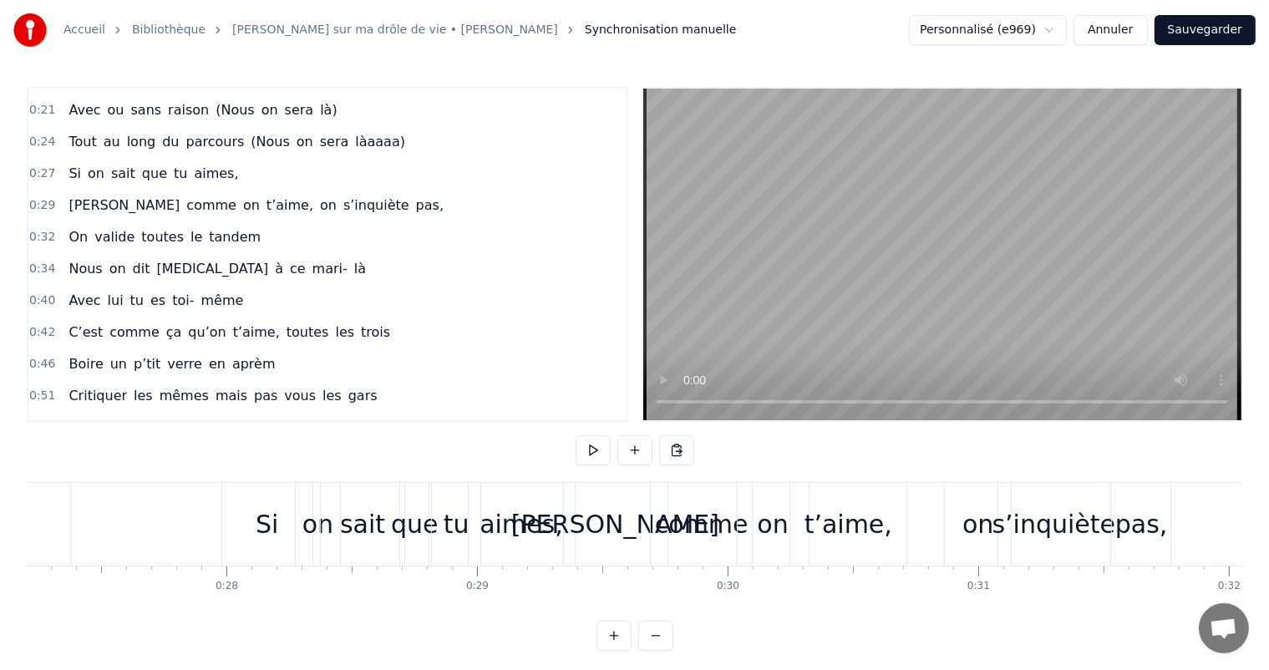
scroll to position [0, 6707]
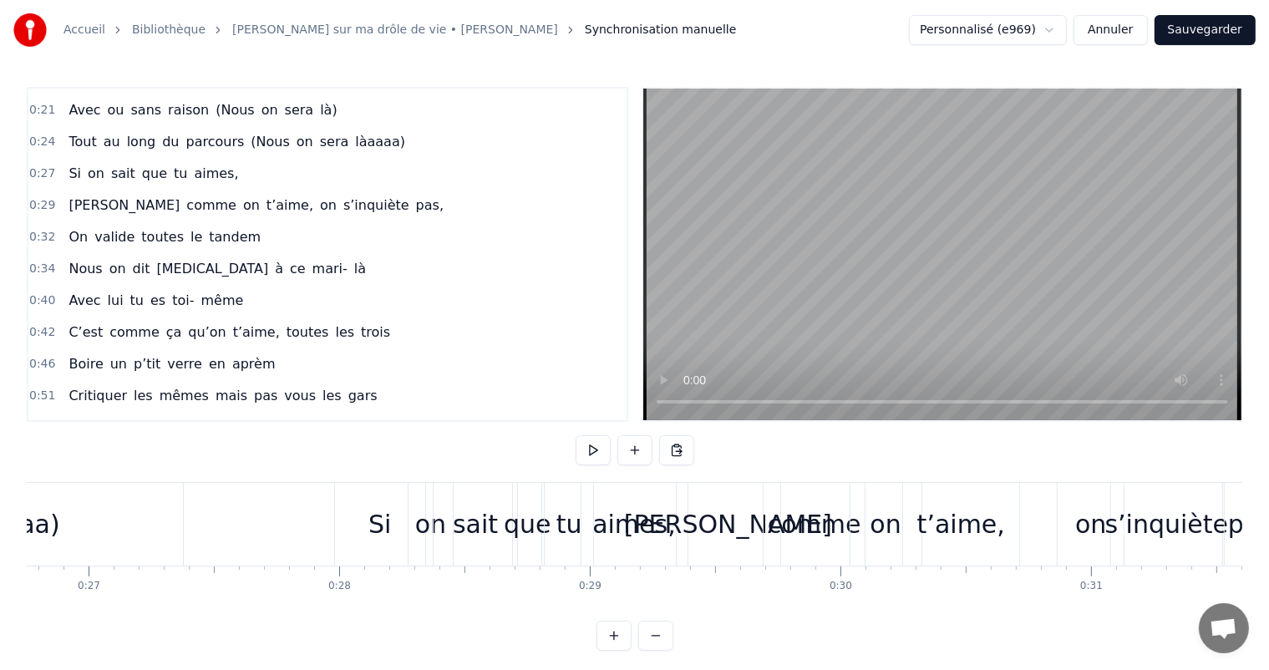
click at [338, 547] on div "Si" at bounding box center [380, 524] width 90 height 83
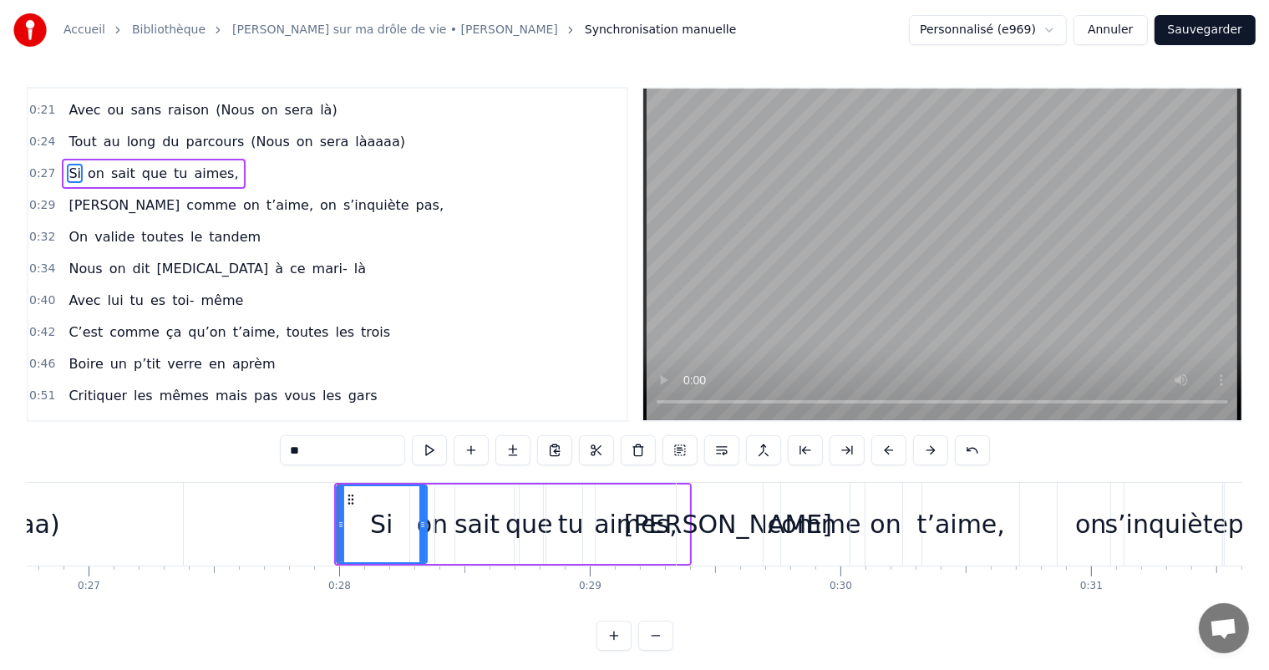
scroll to position [156, 0]
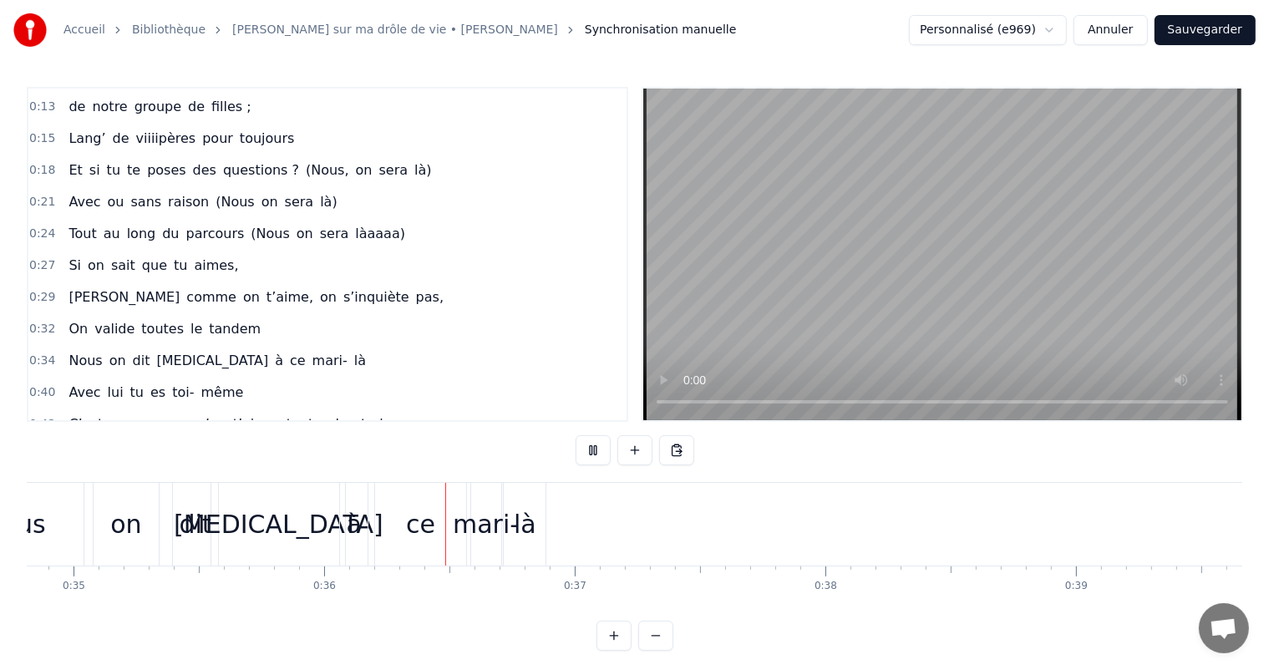
scroll to position [0, 8913]
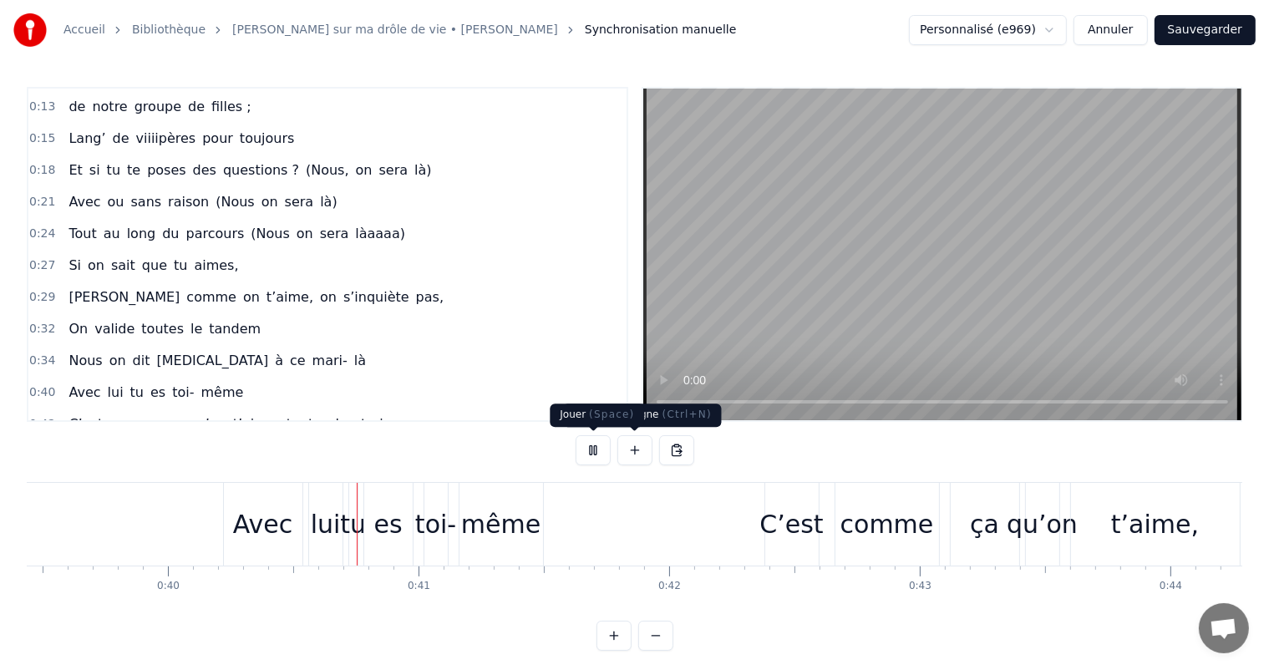
click at [607, 453] on button at bounding box center [593, 450] width 35 height 30
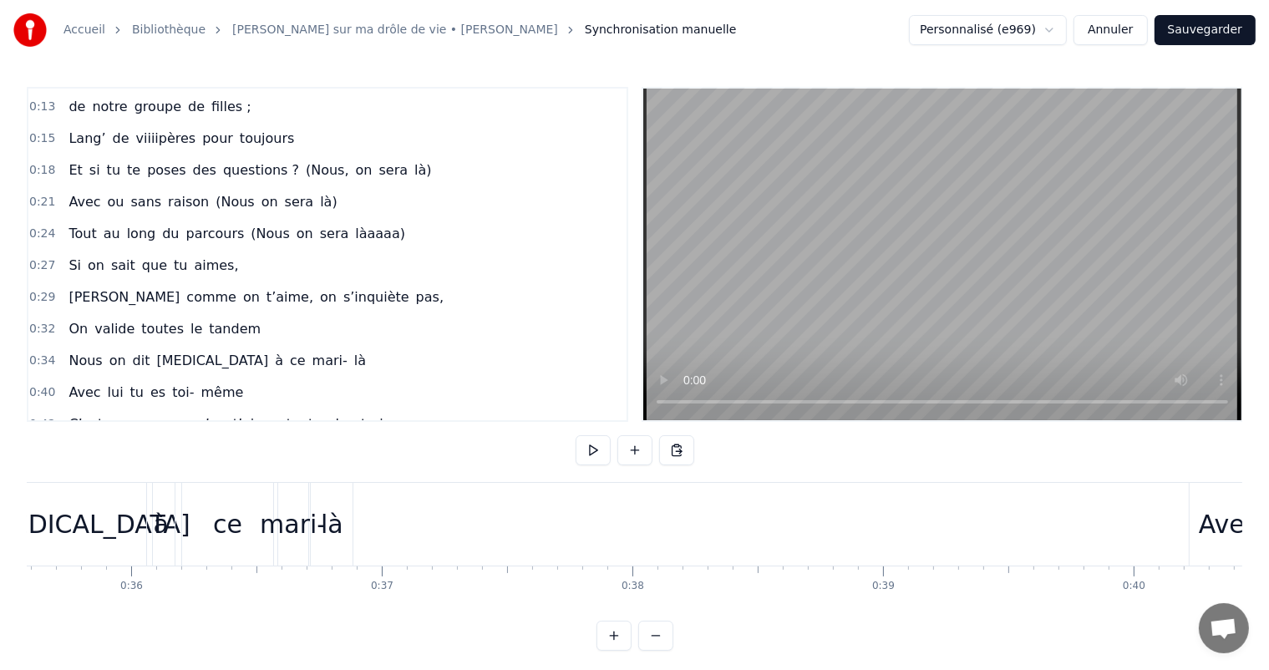
scroll to position [0, 9191]
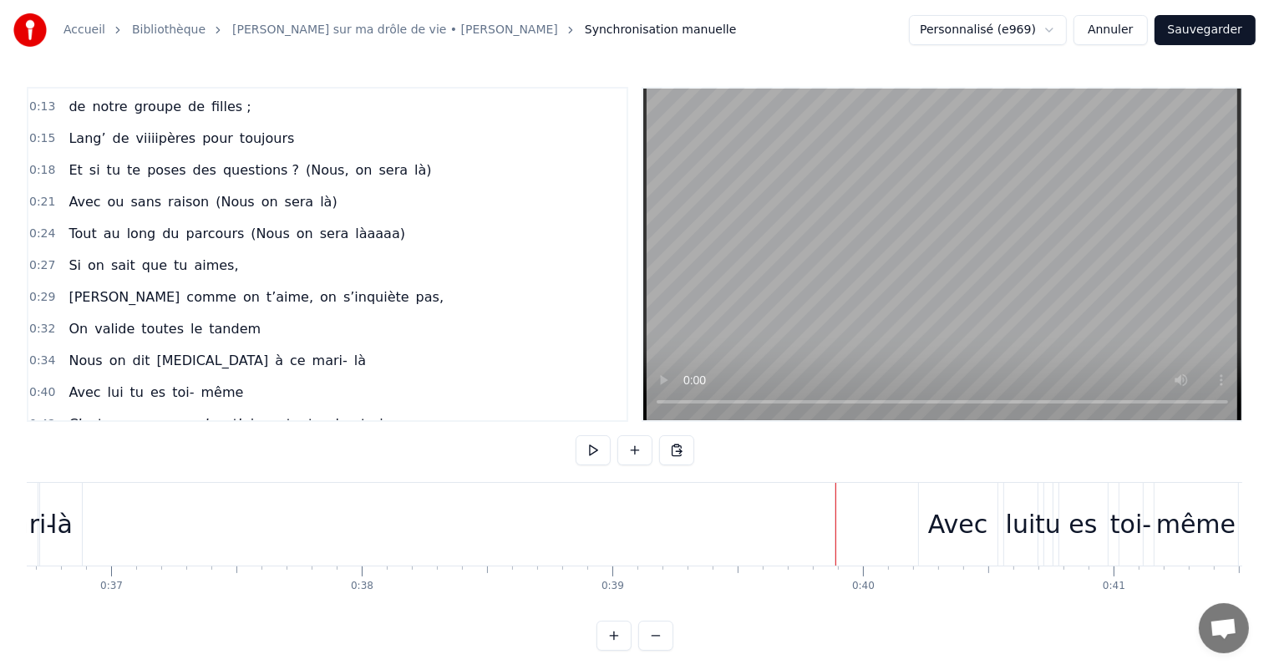
click at [960, 512] on div "Avec" at bounding box center [957, 525] width 59 height 38
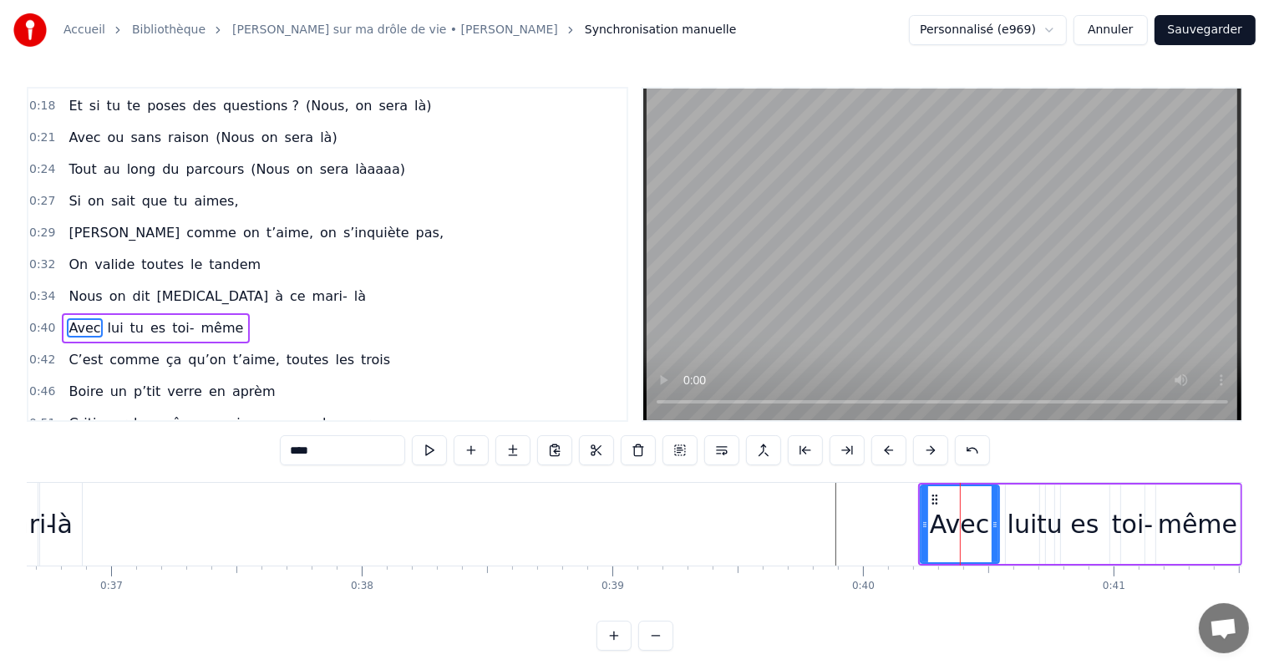
scroll to position [279, 0]
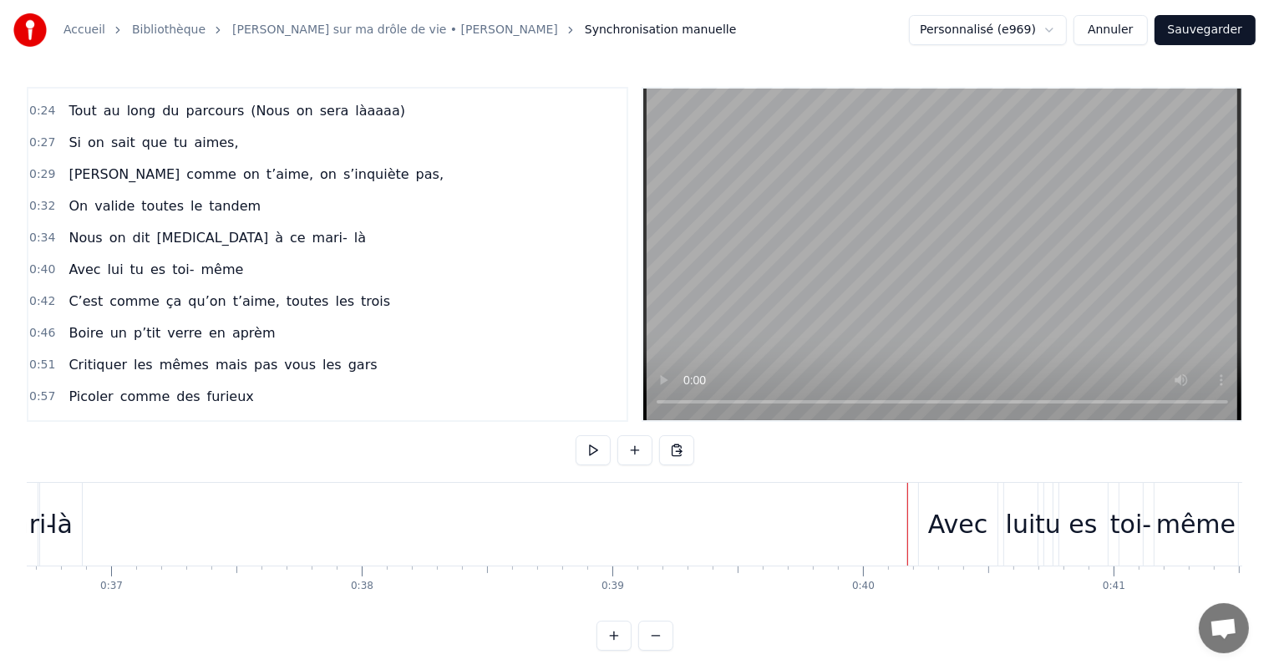
click at [954, 493] on div "Avec" at bounding box center [958, 524] width 79 height 83
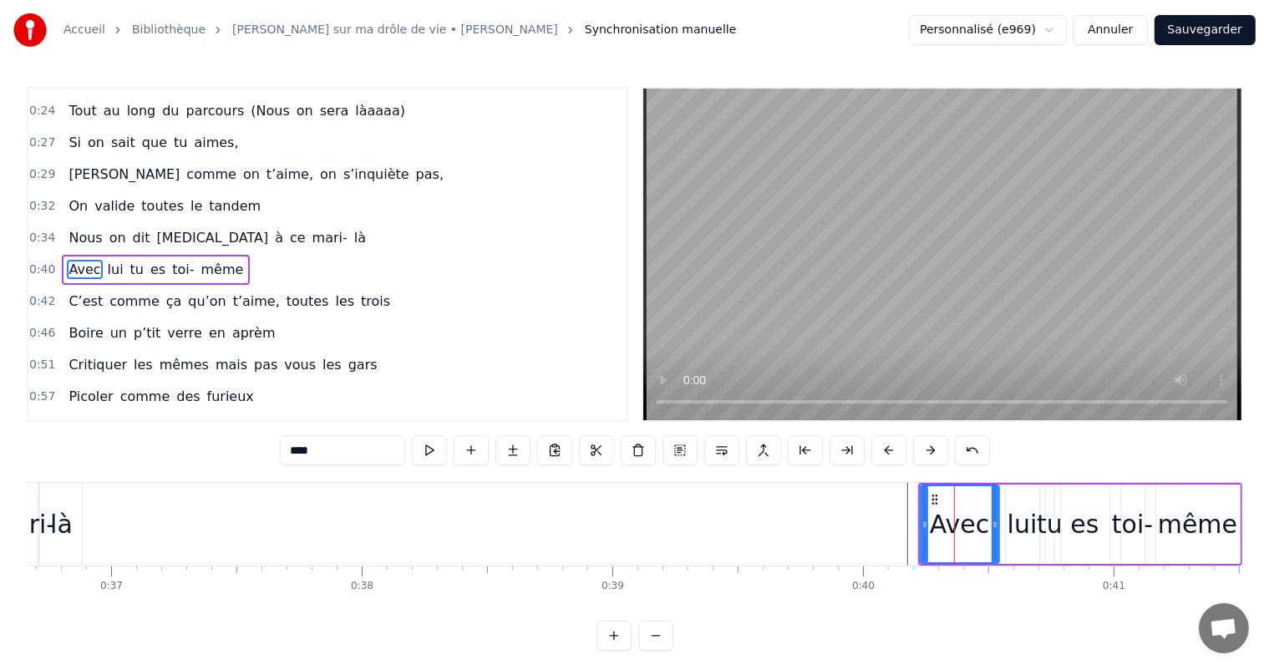
click at [1091, 506] on div "es" at bounding box center [1085, 525] width 28 height 38
type input "**"
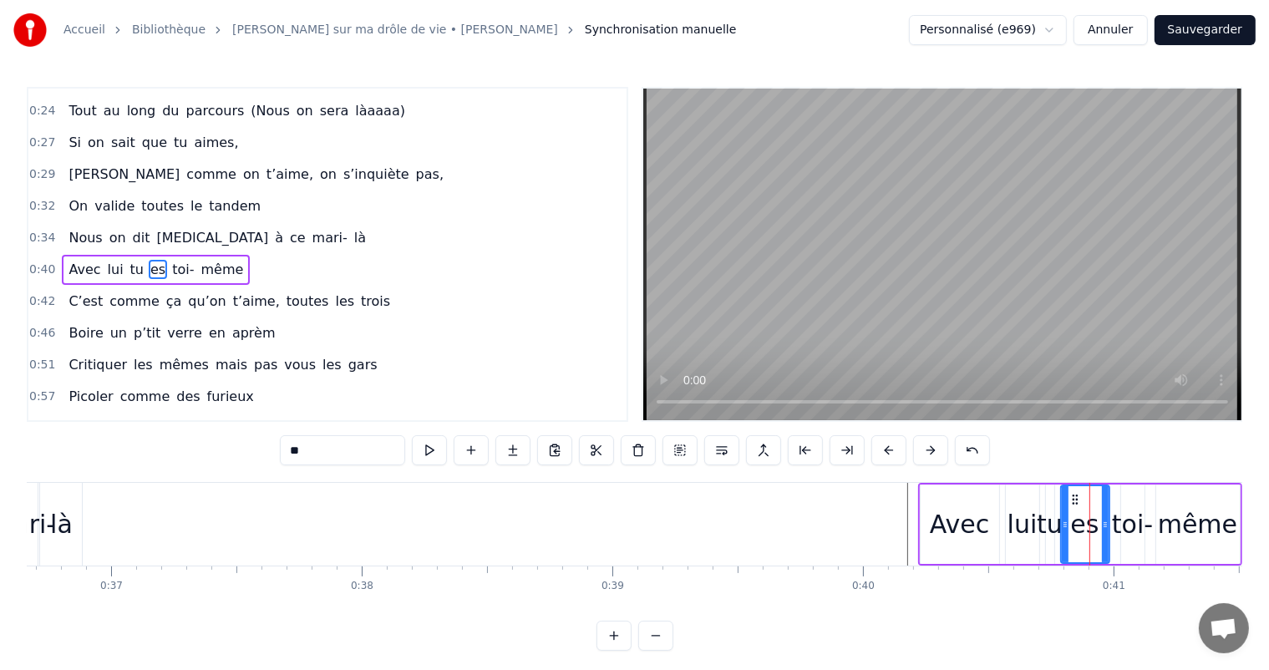
click at [1029, 467] on div "0:00 Votre relation est faite 0:03 Pour durer une vie 0:05 Mais pour en faire u…" at bounding box center [635, 369] width 1216 height 564
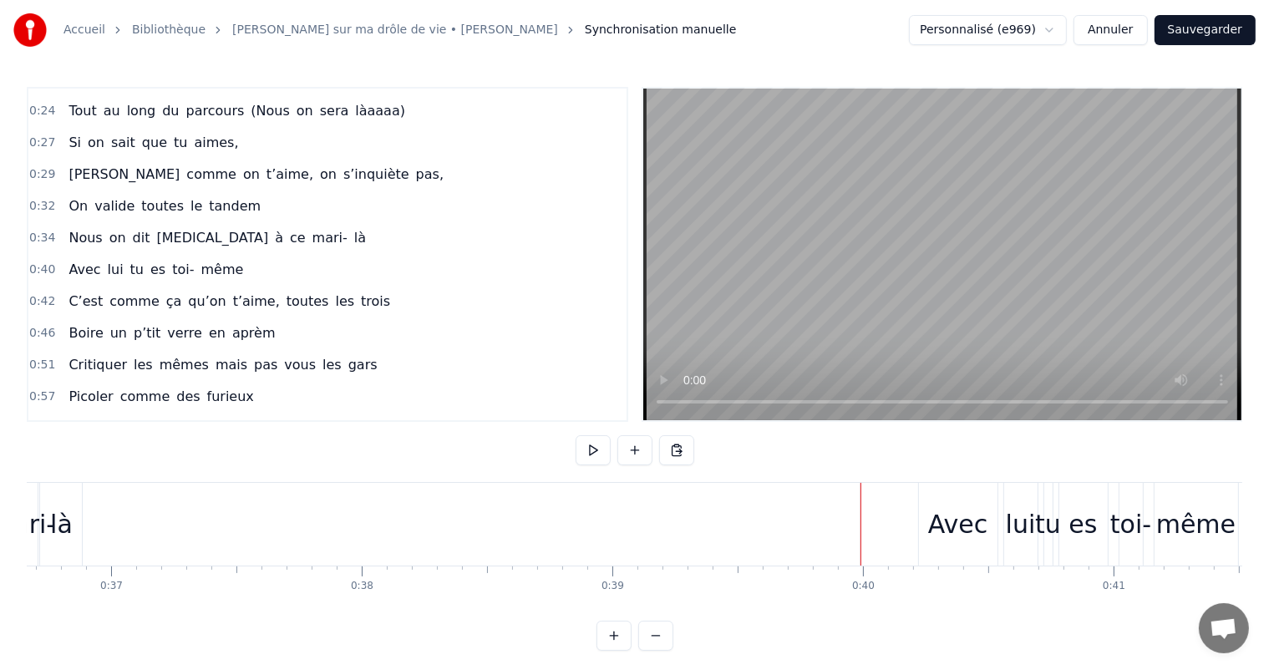
click at [1001, 521] on div "Avec lui tu es toi- même" at bounding box center [1080, 524] width 324 height 83
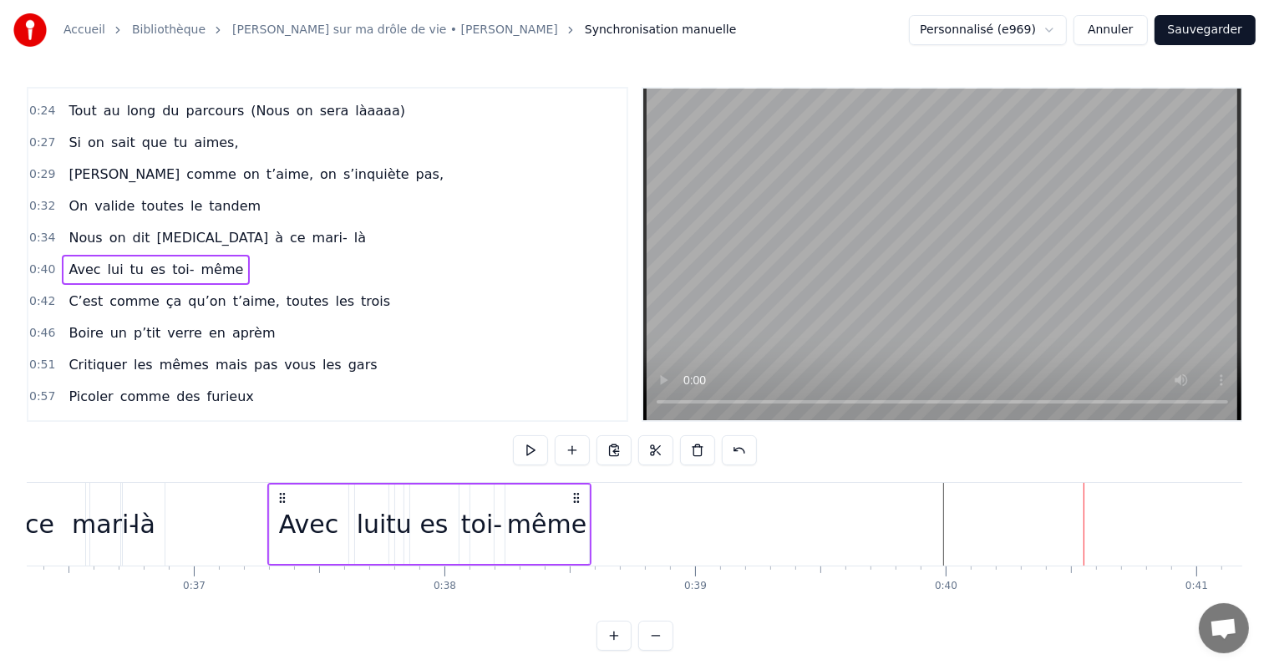
scroll to position [0, 9109]
drag, startPoint x: 935, startPoint y: 494, endPoint x: 303, endPoint y: 518, distance: 632.2
click at [303, 518] on div "Avec lui tu es toi- même" at bounding box center [449, 524] width 324 height 83
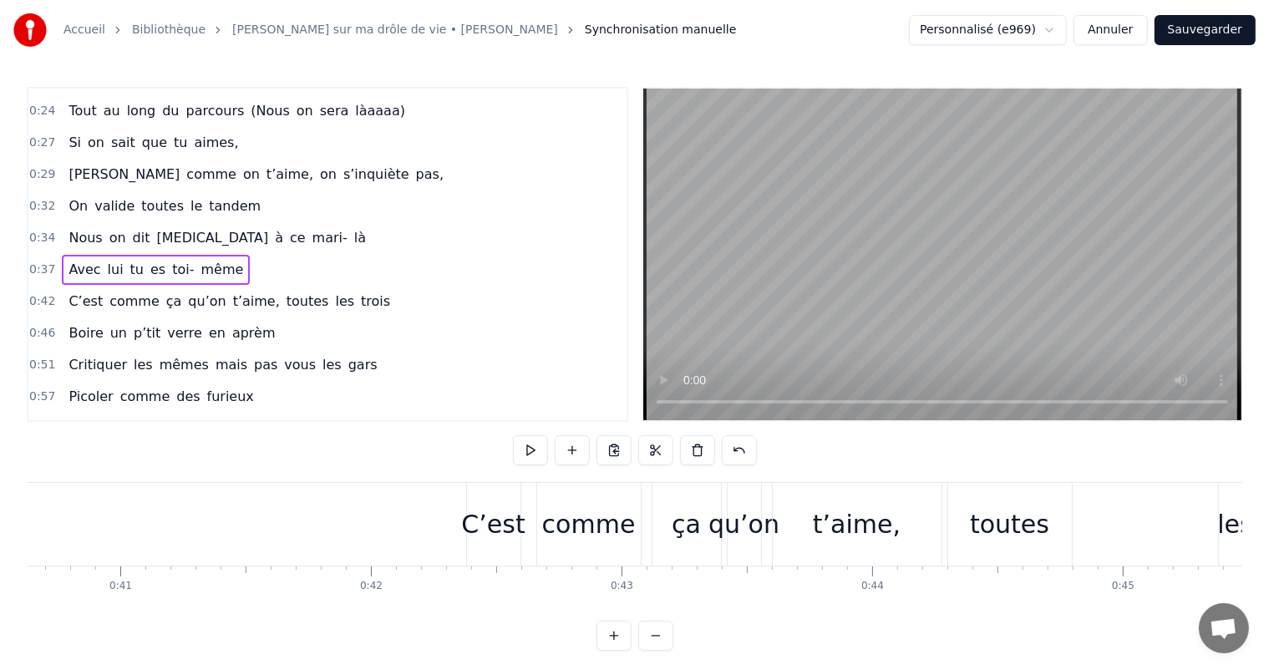
scroll to position [0, 10275]
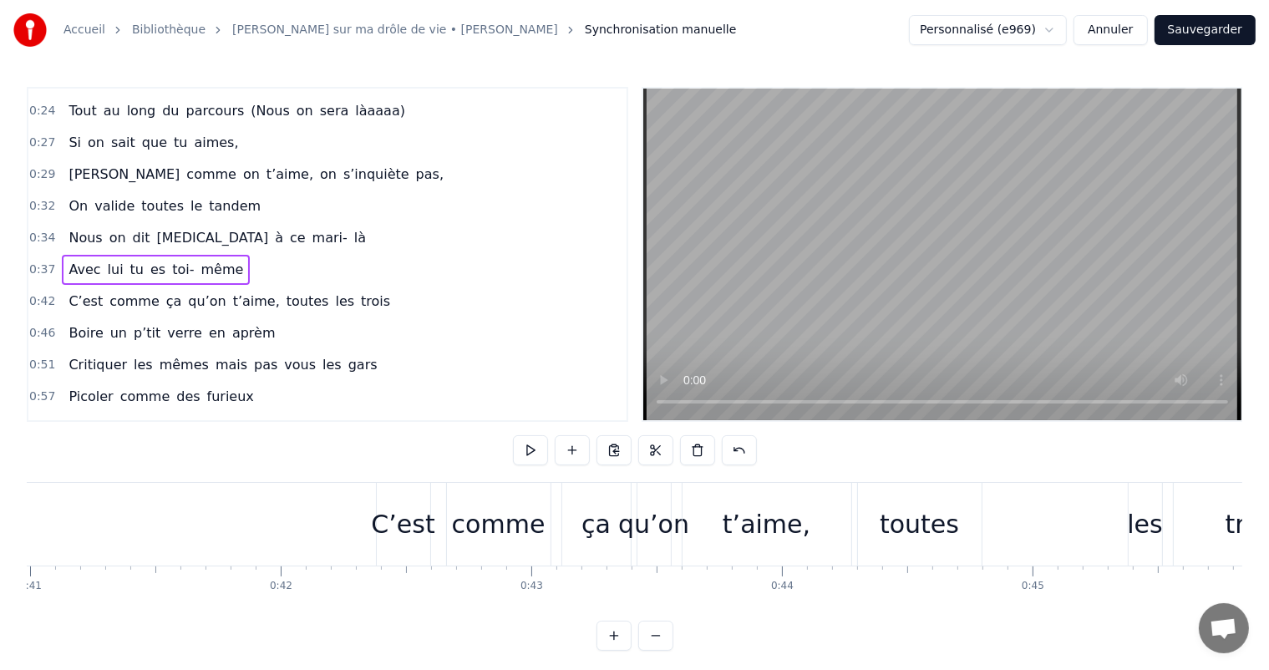
click at [411, 531] on div "C’est" at bounding box center [403, 525] width 64 height 38
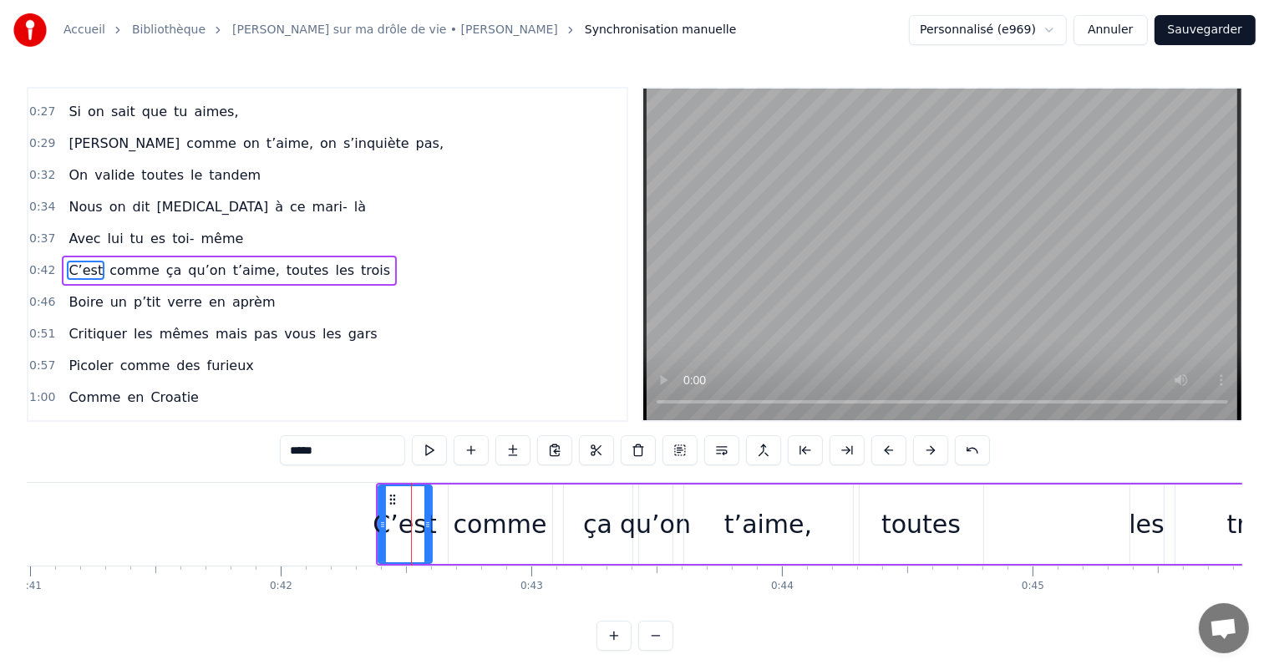
click at [482, 509] on div "comme" at bounding box center [501, 525] width 94 height 38
type input "*****"
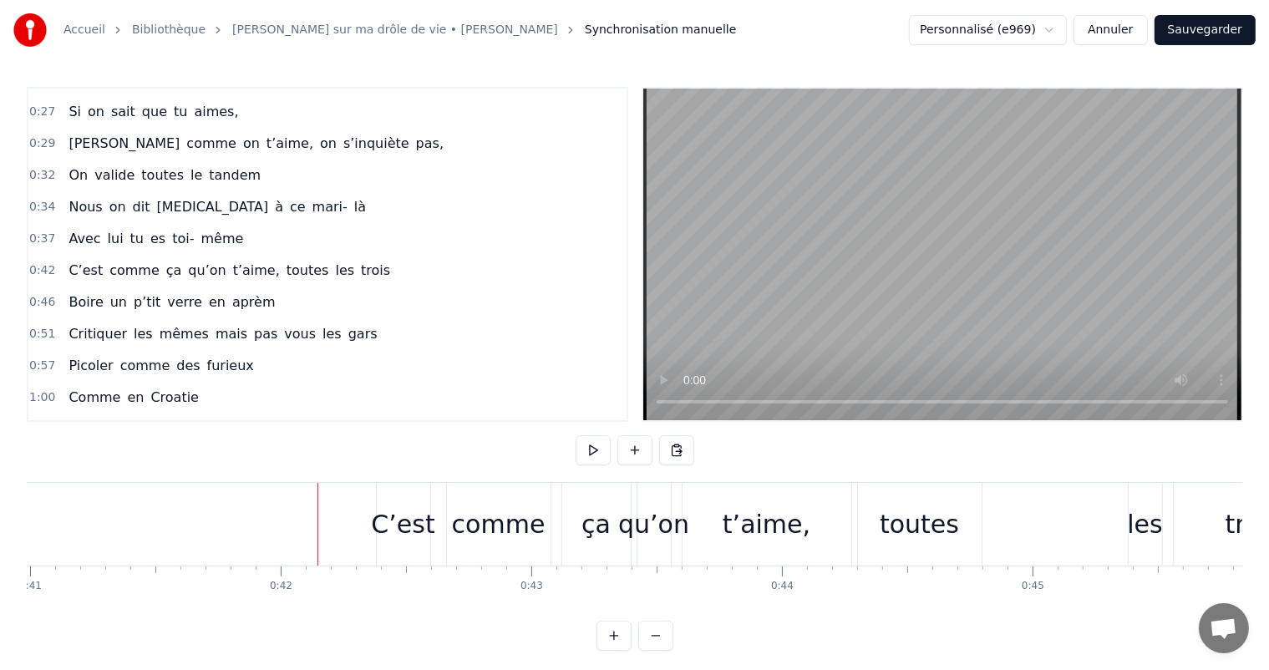
click at [440, 496] on div "C’est comme ça qu’on t’aime, toutes les trois" at bounding box center [856, 524] width 961 height 83
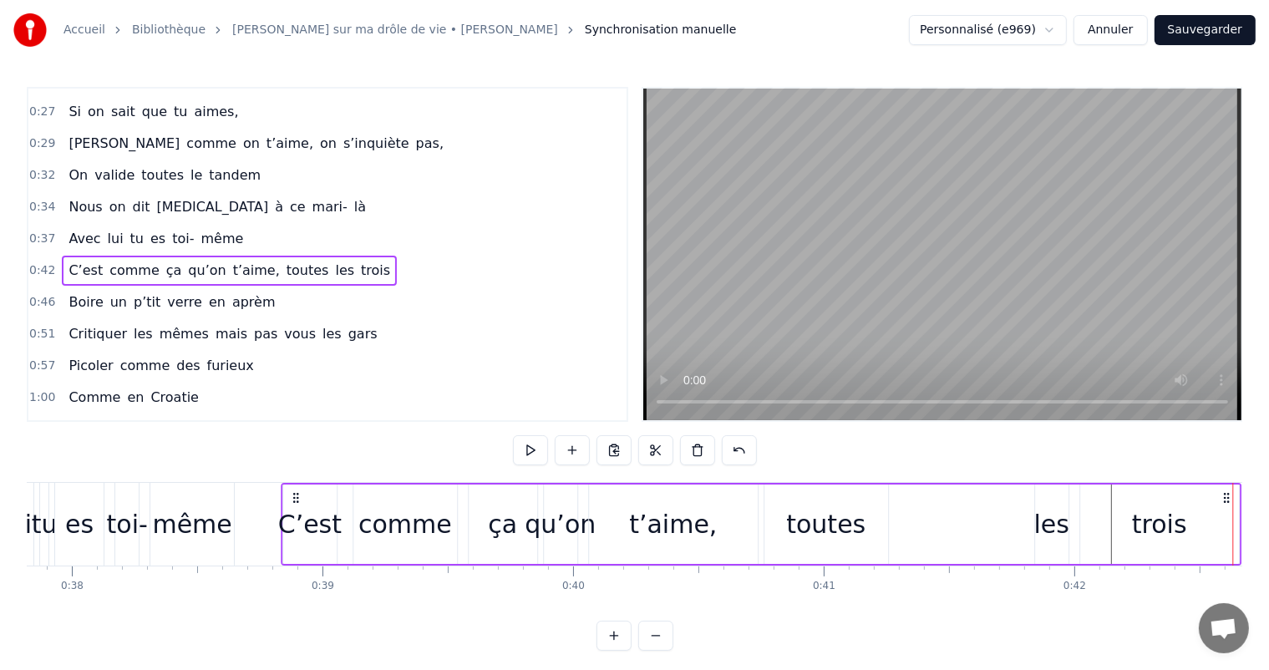
scroll to position [0, 9467]
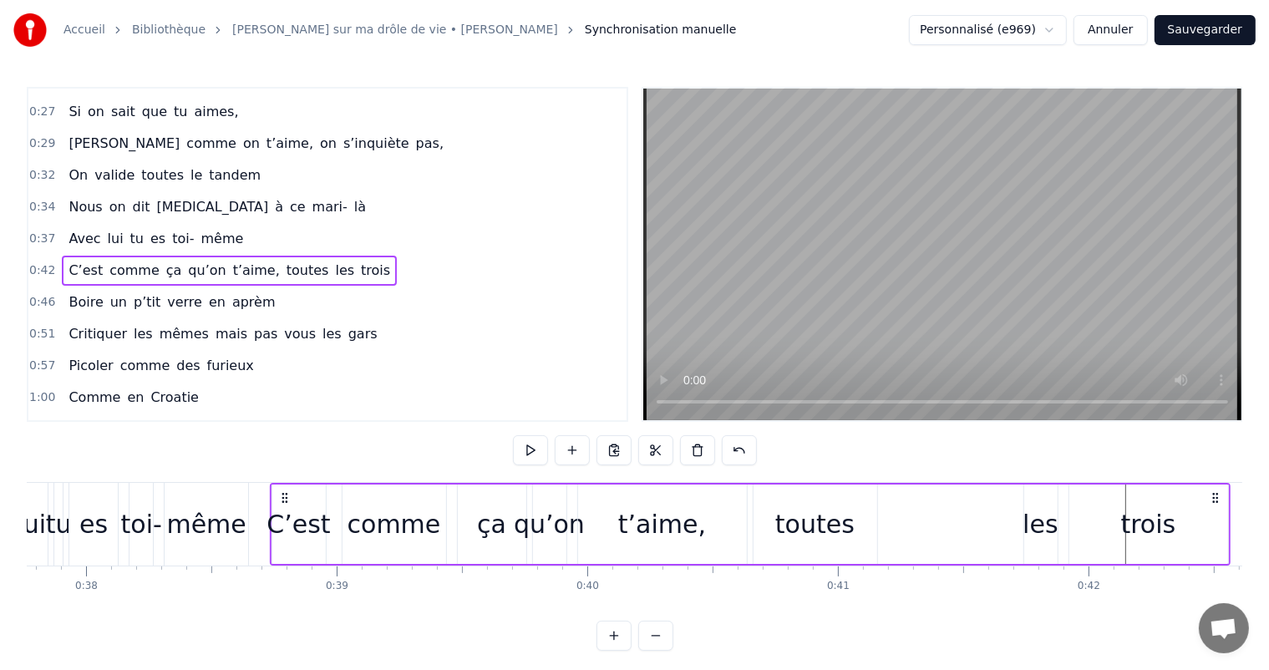
drag, startPoint x: 391, startPoint y: 498, endPoint x: 283, endPoint y: 518, distance: 109.6
click at [284, 515] on div "C’est comme ça qu’on t’aime, toutes les trois" at bounding box center [750, 524] width 961 height 83
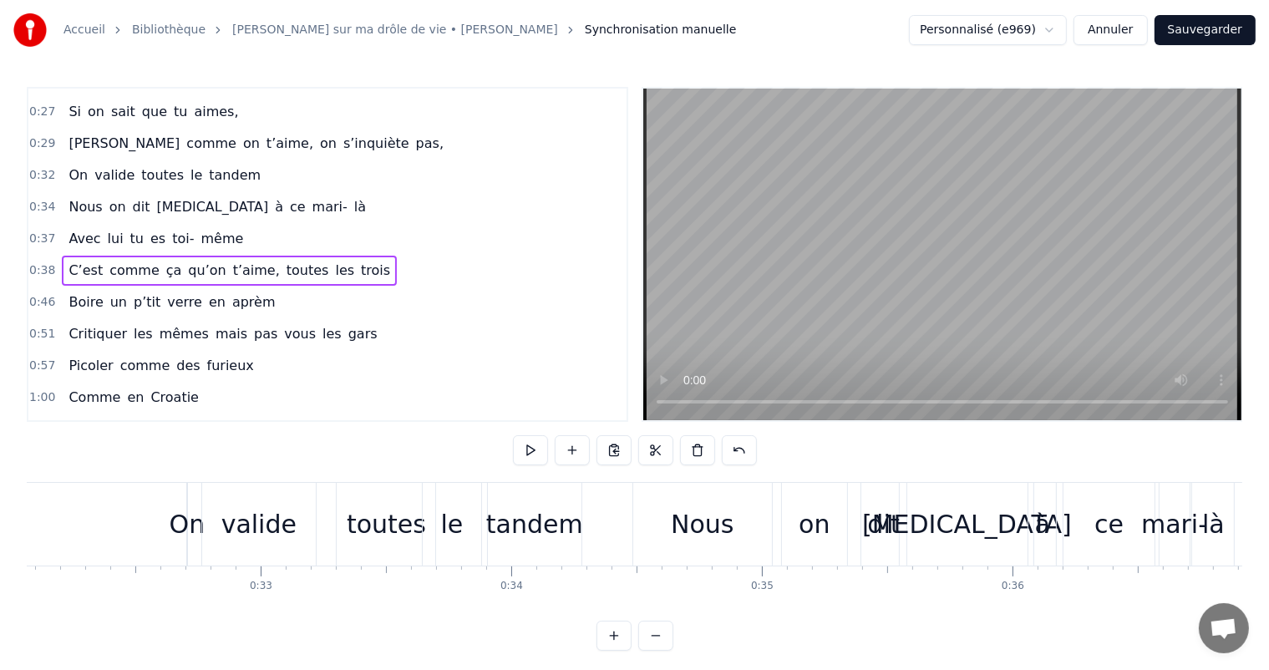
scroll to position [0, 7972]
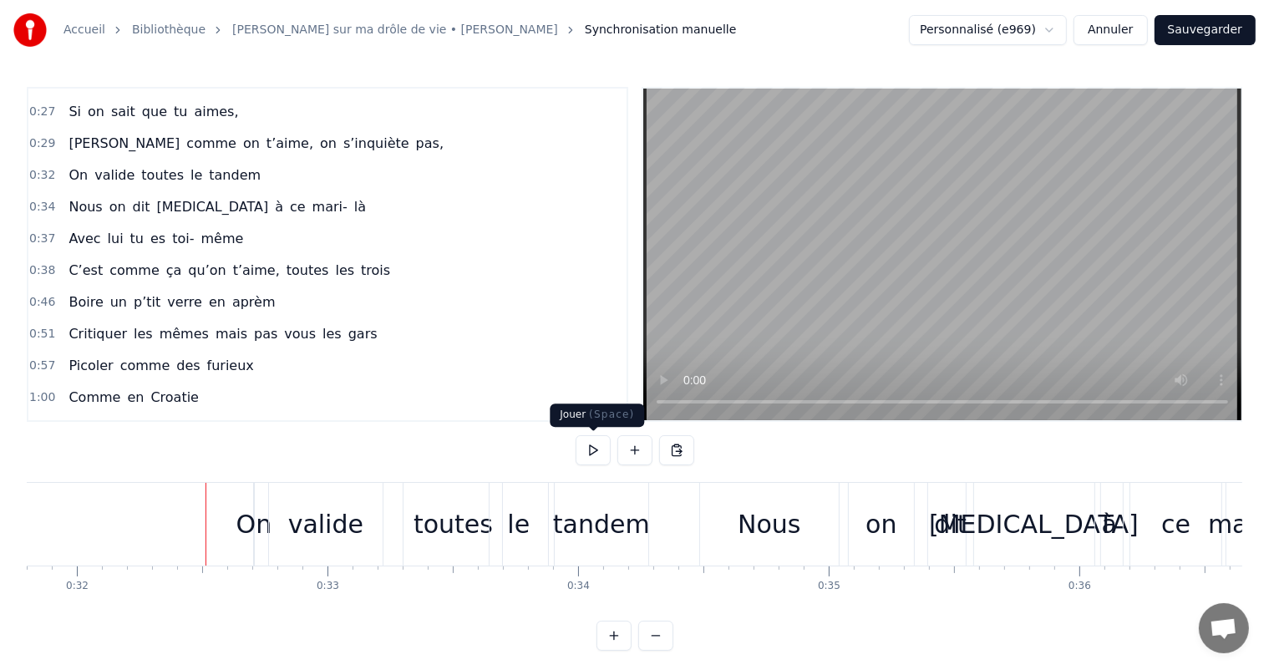
click at [592, 454] on button at bounding box center [593, 450] width 35 height 30
click at [772, 348] on video at bounding box center [942, 255] width 598 height 332
click at [753, 349] on video at bounding box center [942, 255] width 598 height 332
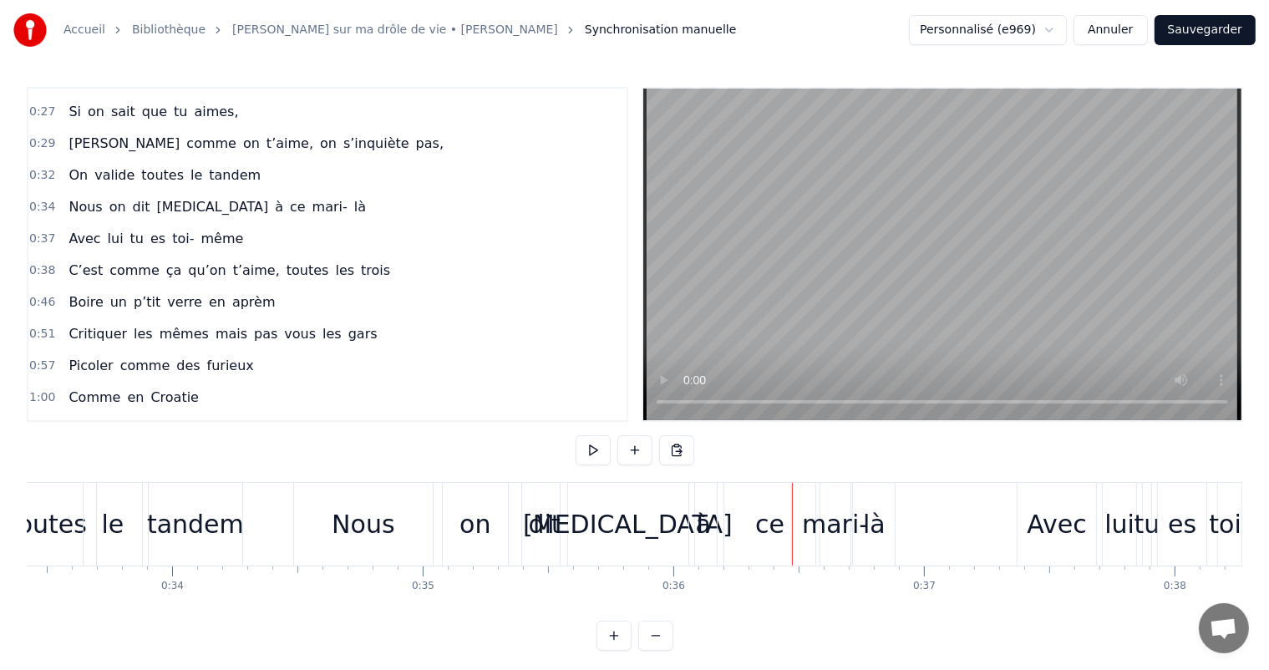
scroll to position [0, 8197]
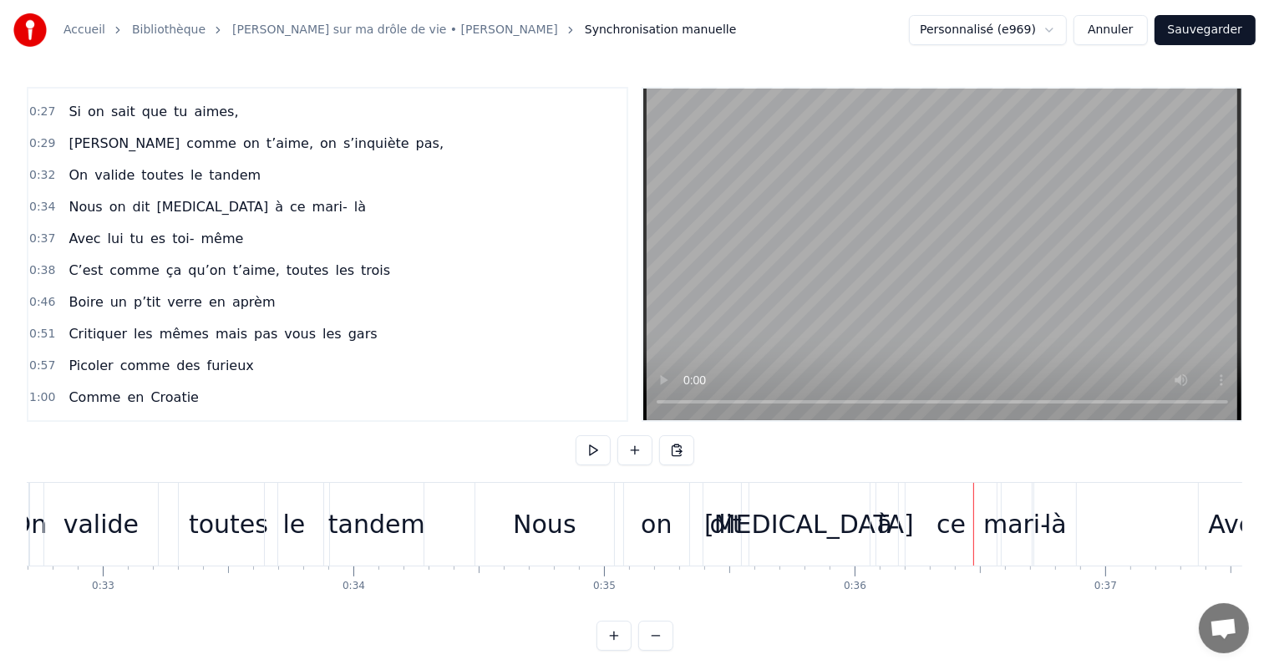
click at [542, 537] on div "Nous" at bounding box center [544, 525] width 63 height 38
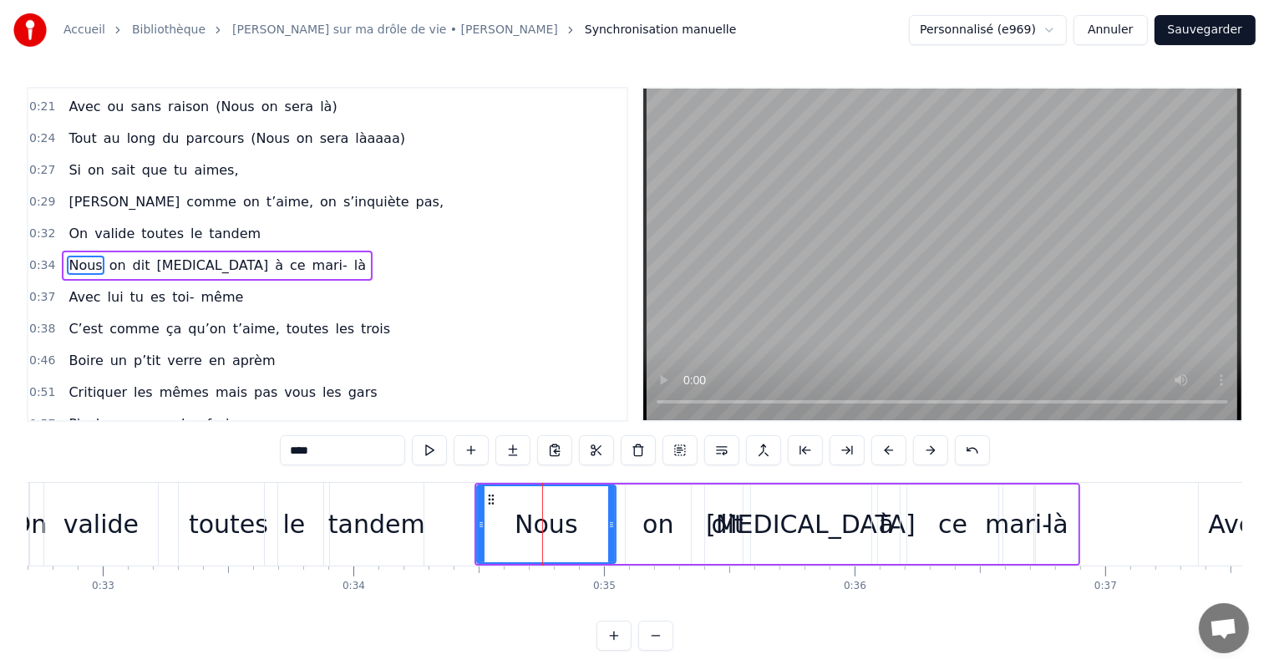
scroll to position [248, 0]
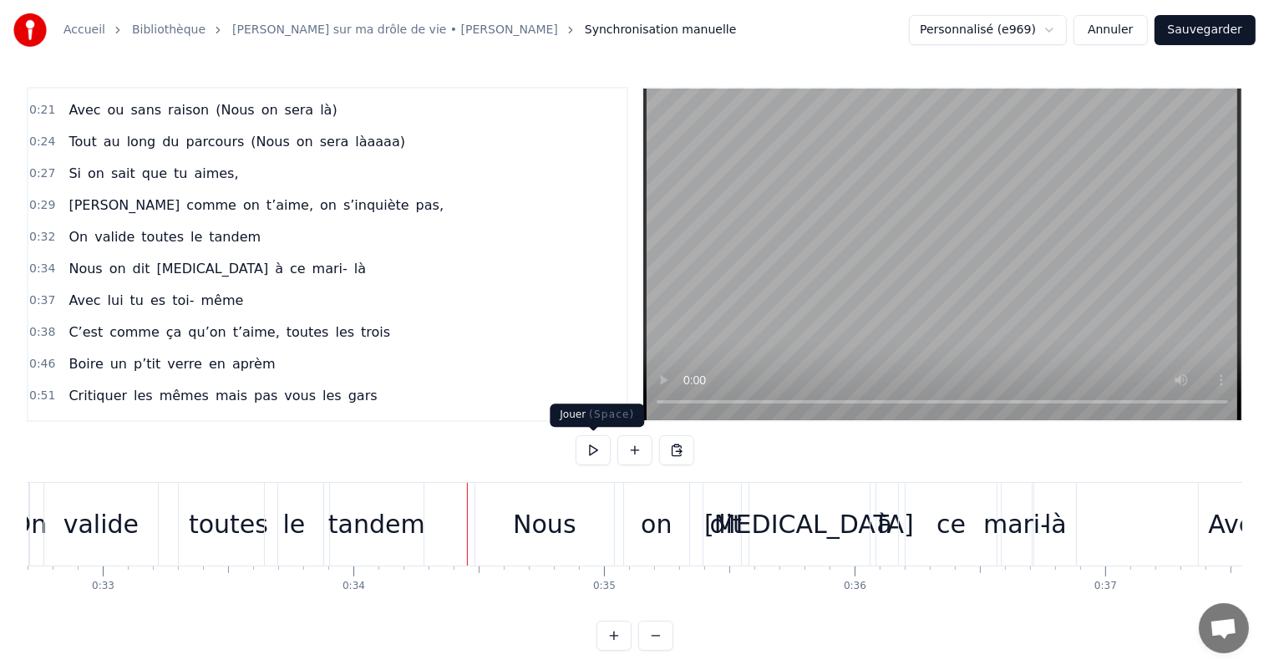
click at [595, 452] on button at bounding box center [593, 450] width 35 height 30
click at [572, 511] on div "Nous" at bounding box center [544, 525] width 63 height 38
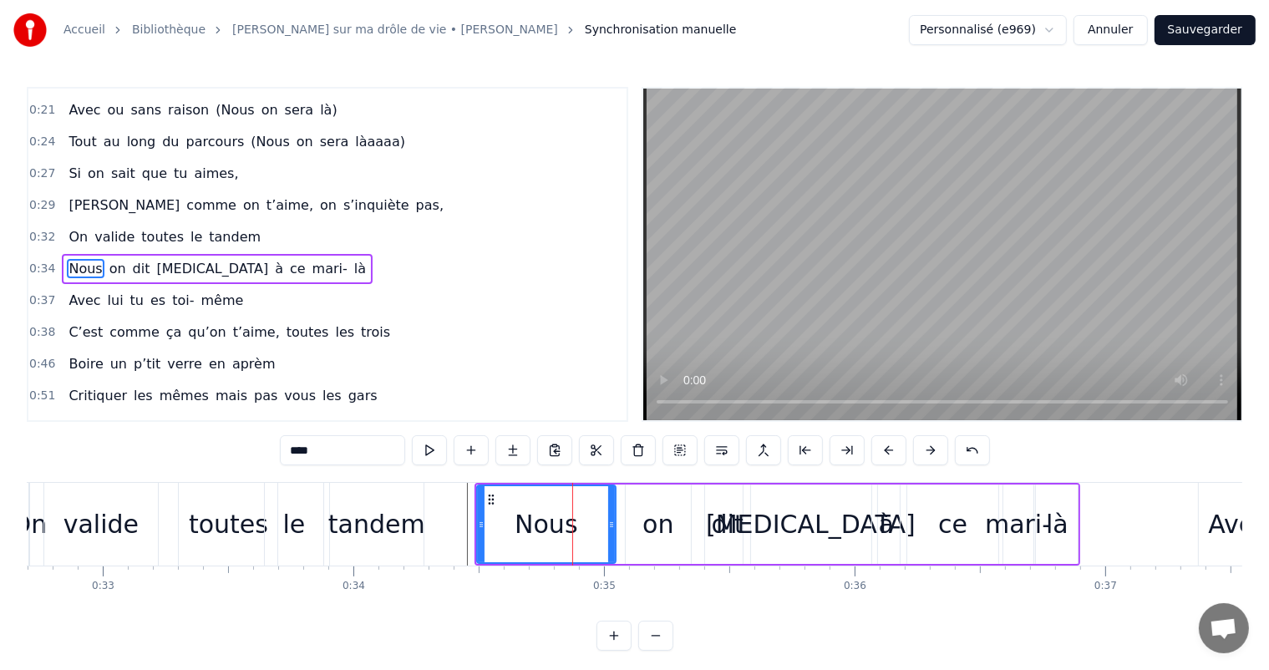
click at [672, 529] on div "on" at bounding box center [658, 525] width 31 height 38
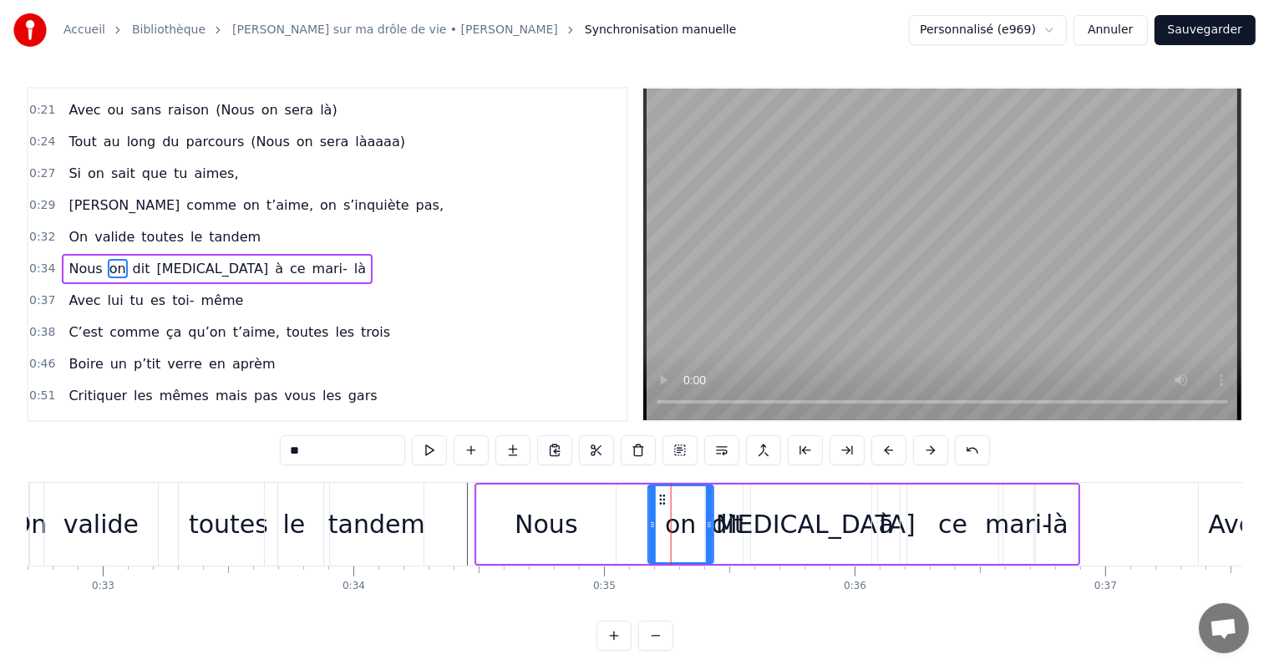
drag, startPoint x: 636, startPoint y: 491, endPoint x: 658, endPoint y: 503, distance: 25.4
click at [658, 503] on icon at bounding box center [662, 499] width 13 height 13
click at [809, 518] on div "[MEDICAL_DATA]" at bounding box center [811, 525] width 210 height 38
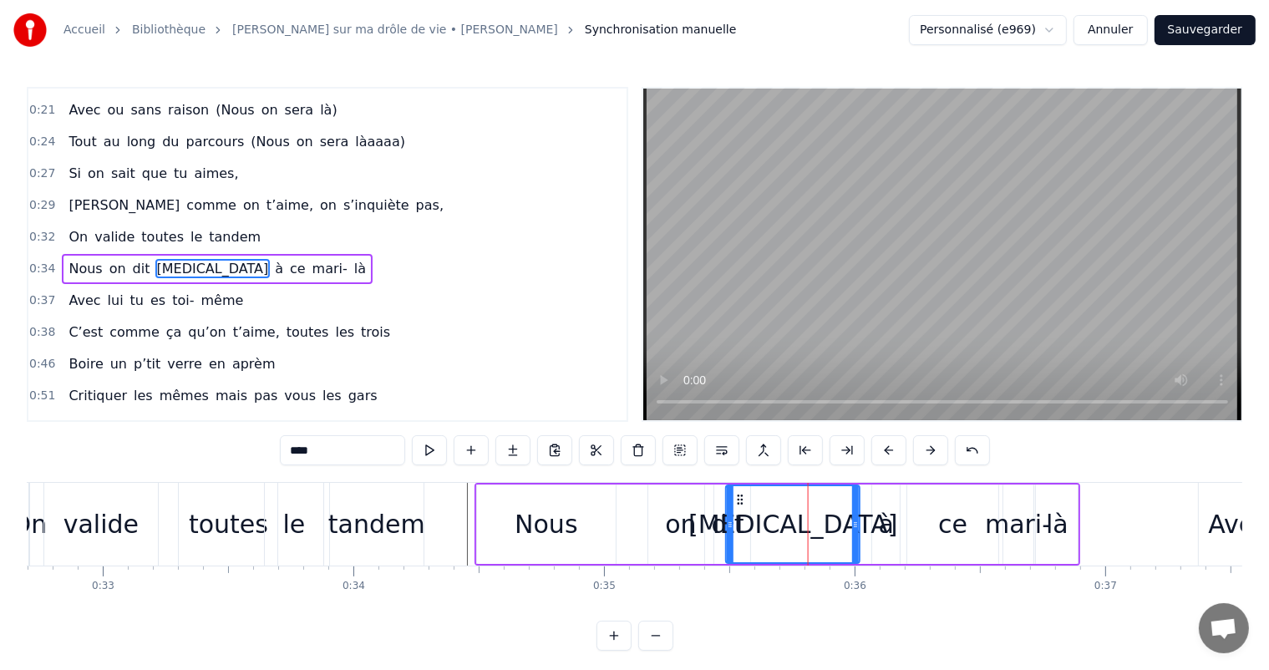
drag, startPoint x: 755, startPoint y: 495, endPoint x: 737, endPoint y: 495, distance: 17.5
click at [739, 496] on circle at bounding box center [739, 496] width 1 height 1
drag, startPoint x: 853, startPoint y: 521, endPoint x: 836, endPoint y: 520, distance: 17.6
click at [836, 520] on icon at bounding box center [839, 524] width 7 height 13
click at [882, 523] on div "à" at bounding box center [886, 525] width 15 height 38
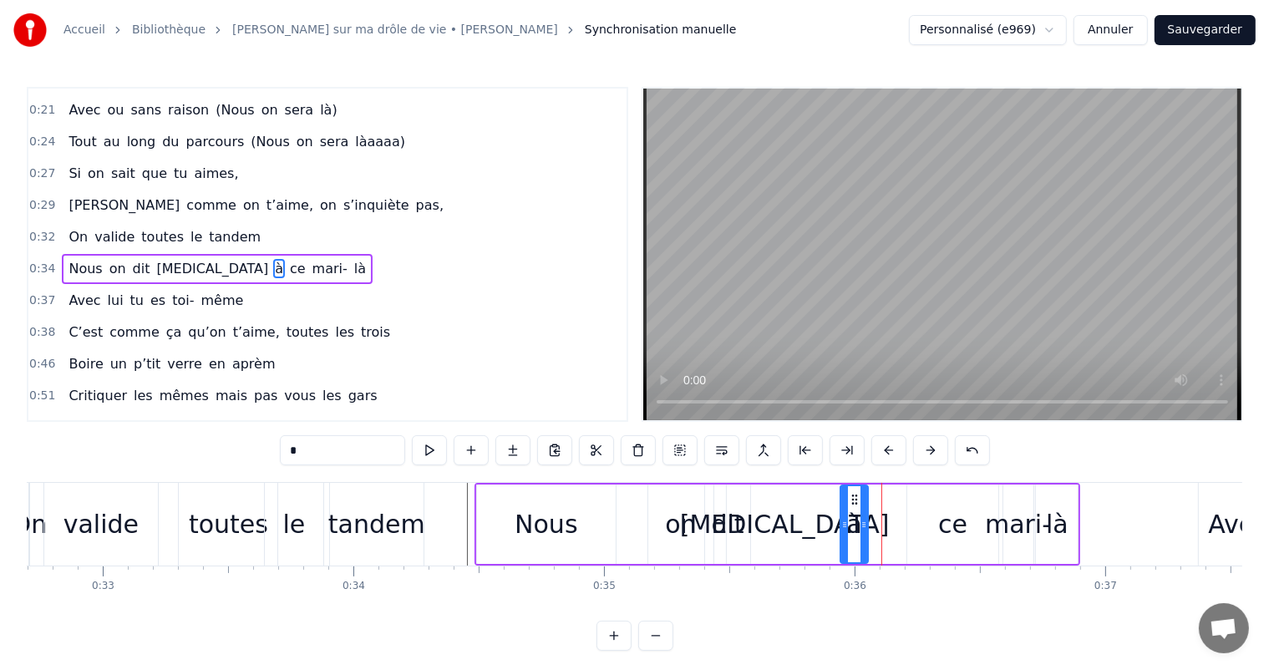
drag, startPoint x: 884, startPoint y: 494, endPoint x: 852, endPoint y: 498, distance: 32.9
click at [852, 498] on icon at bounding box center [855, 499] width 13 height 13
click at [953, 526] on div "ce" at bounding box center [952, 525] width 29 height 38
type input "**"
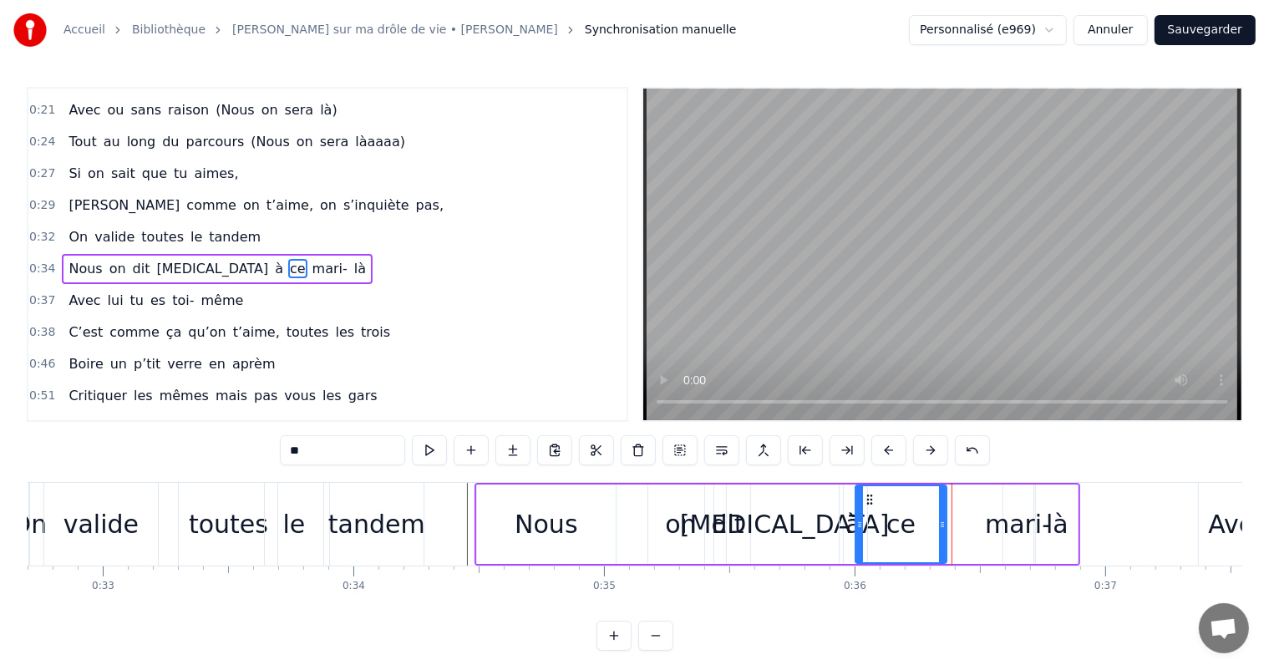
drag, startPoint x: 913, startPoint y: 492, endPoint x: 862, endPoint y: 495, distance: 51.0
click at [863, 495] on icon at bounding box center [869, 499] width 13 height 13
drag, startPoint x: 939, startPoint y: 526, endPoint x: 973, endPoint y: 537, distance: 35.4
click at [973, 537] on div at bounding box center [975, 524] width 7 height 76
click at [972, 526] on div at bounding box center [972, 524] width 1 height 83
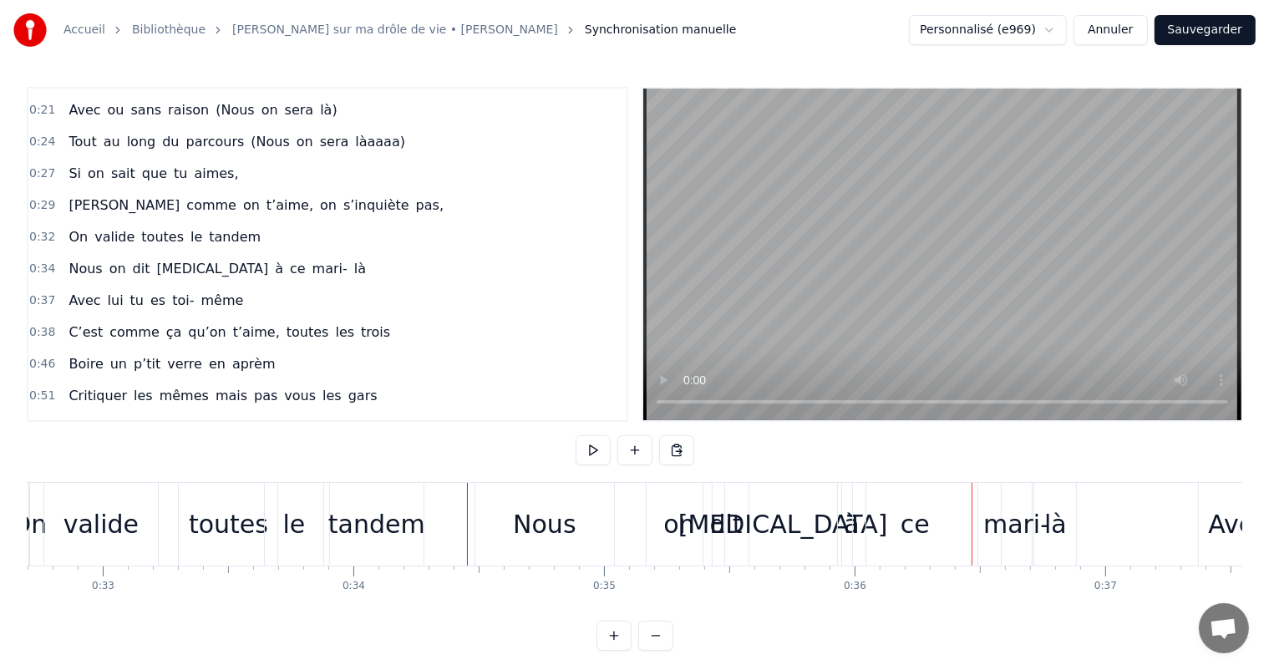
click at [950, 521] on div "ce" at bounding box center [915, 524] width 125 height 83
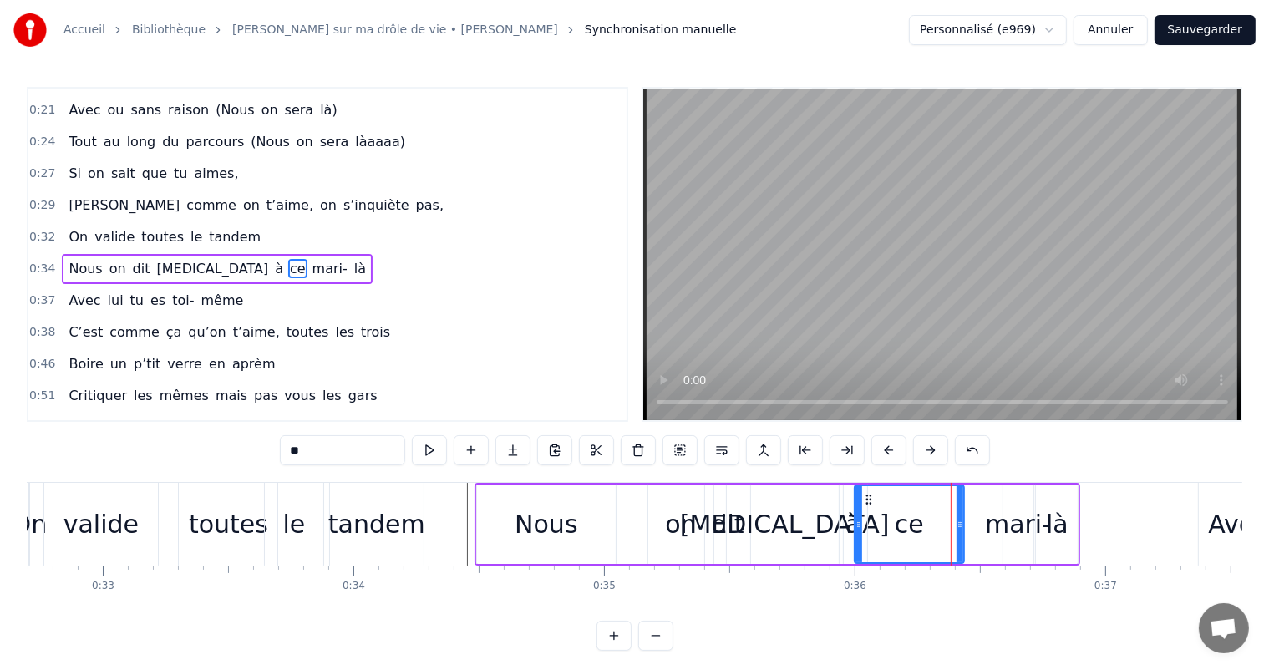
drag, startPoint x: 973, startPoint y: 525, endPoint x: 959, endPoint y: 525, distance: 14.2
click at [959, 525] on icon at bounding box center [960, 524] width 7 height 13
click at [1004, 522] on div "mari-" at bounding box center [1018, 525] width 66 height 38
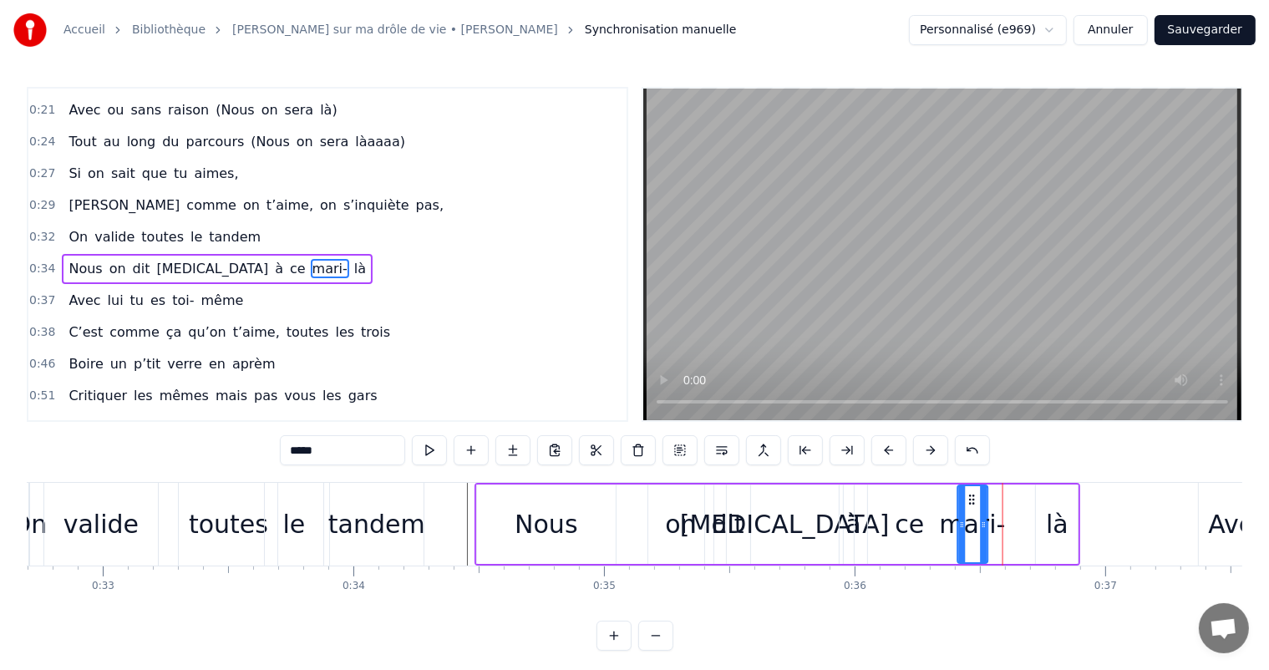
drag, startPoint x: 1013, startPoint y: 495, endPoint x: 967, endPoint y: 496, distance: 46.0
click at [967, 496] on icon at bounding box center [971, 499] width 13 height 13
click at [1051, 517] on div "là" at bounding box center [1057, 525] width 23 height 38
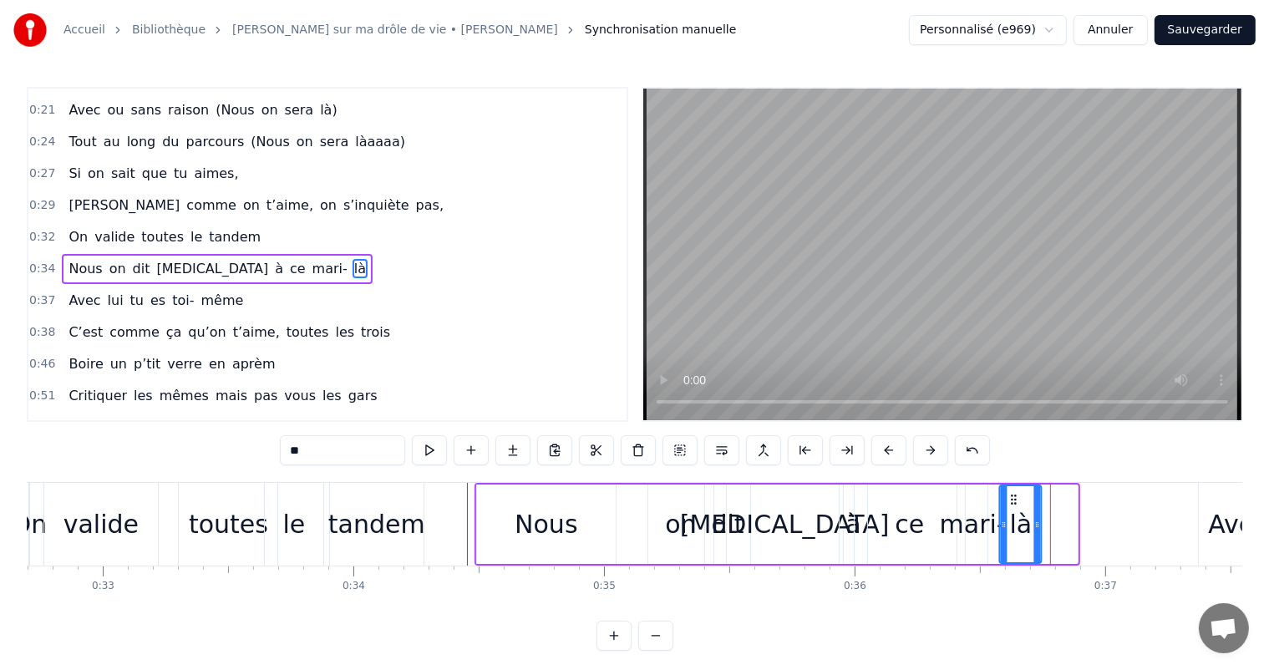
drag, startPoint x: 1044, startPoint y: 501, endPoint x: 1008, endPoint y: 500, distance: 35.9
click at [1008, 500] on icon at bounding box center [1014, 499] width 13 height 13
click at [530, 537] on div "Nous" at bounding box center [546, 525] width 63 height 38
type input "****"
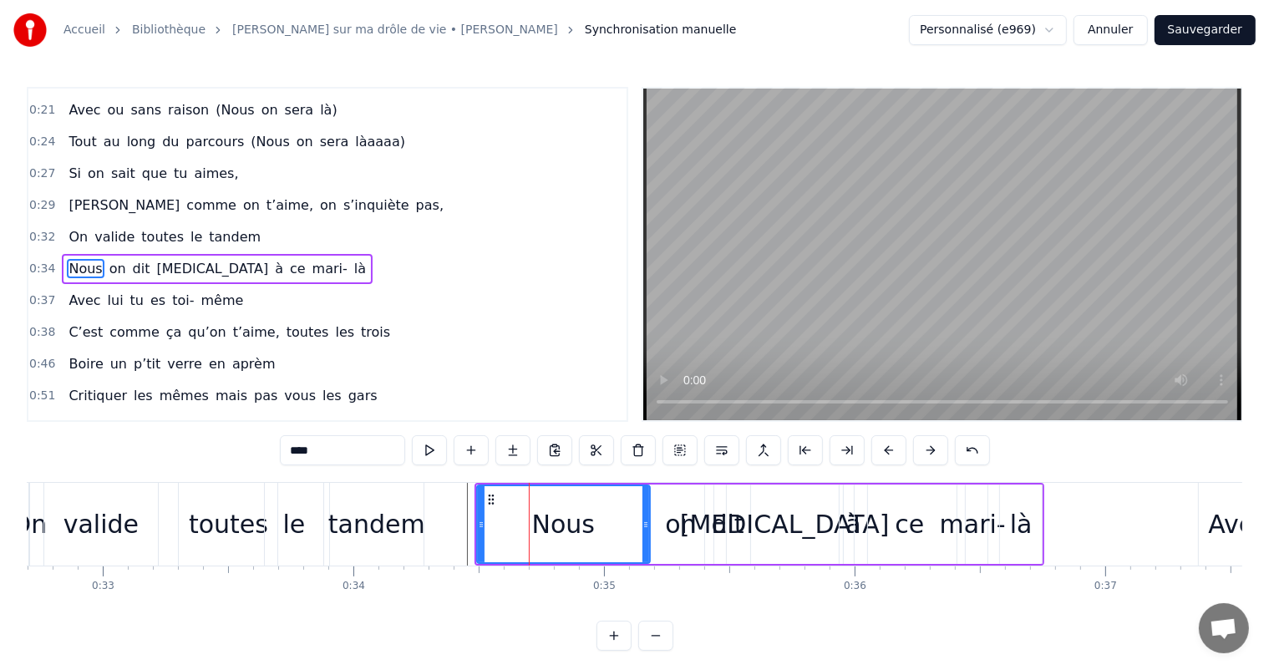
drag, startPoint x: 611, startPoint y: 525, endPoint x: 645, endPoint y: 536, distance: 35.9
click at [645, 536] on div at bounding box center [646, 524] width 7 height 76
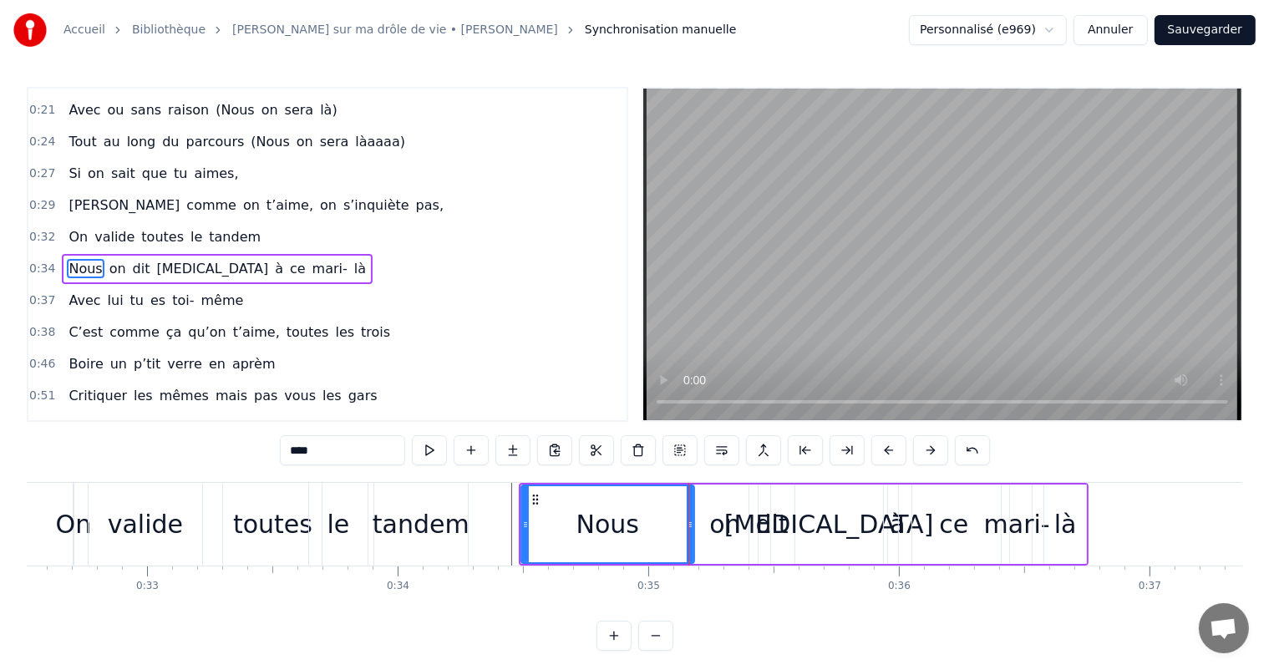
scroll to position [0, 7859]
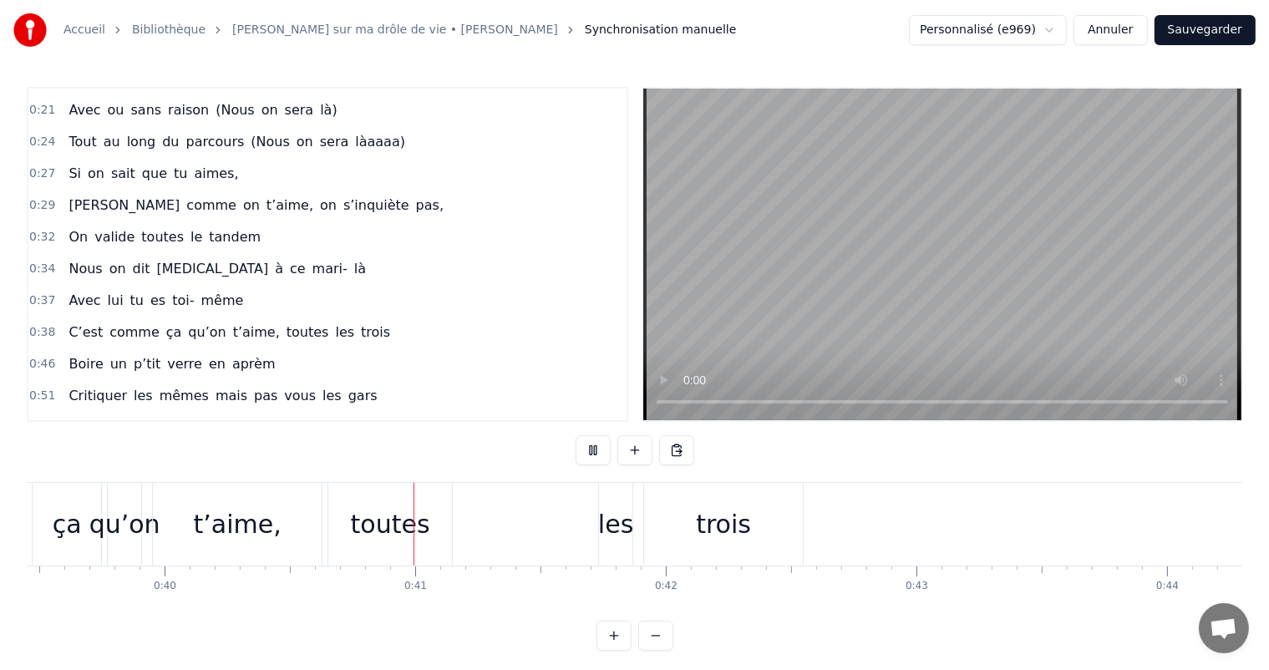
scroll to position [0, 10037]
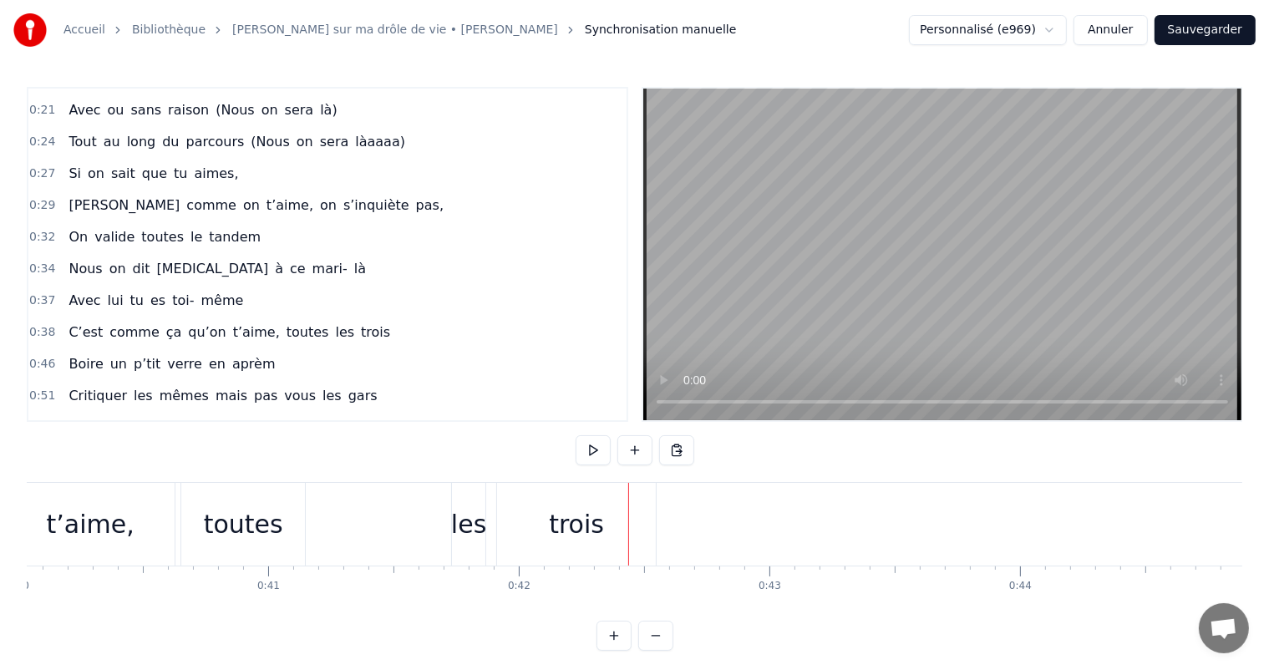
click at [361, 621] on div "0:00 Votre relation est faite 0:03 Pour durer une vie 0:05 Mais pour en faire u…" at bounding box center [635, 369] width 1216 height 564
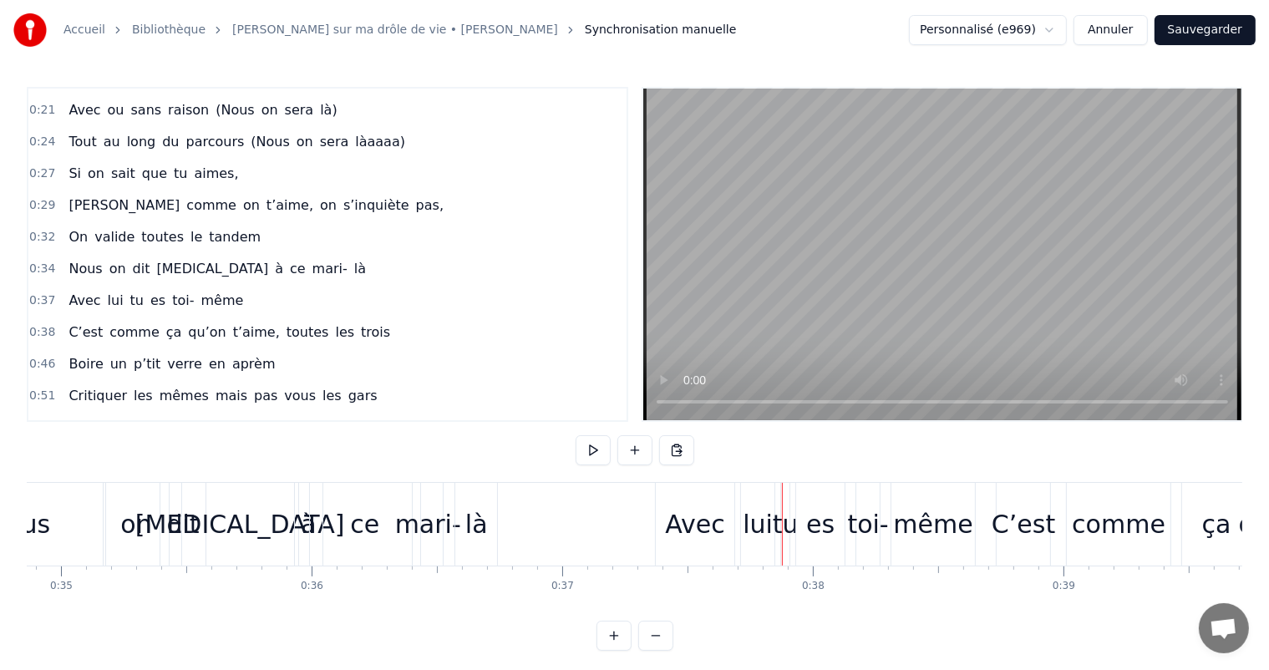
scroll to position [0, 8627]
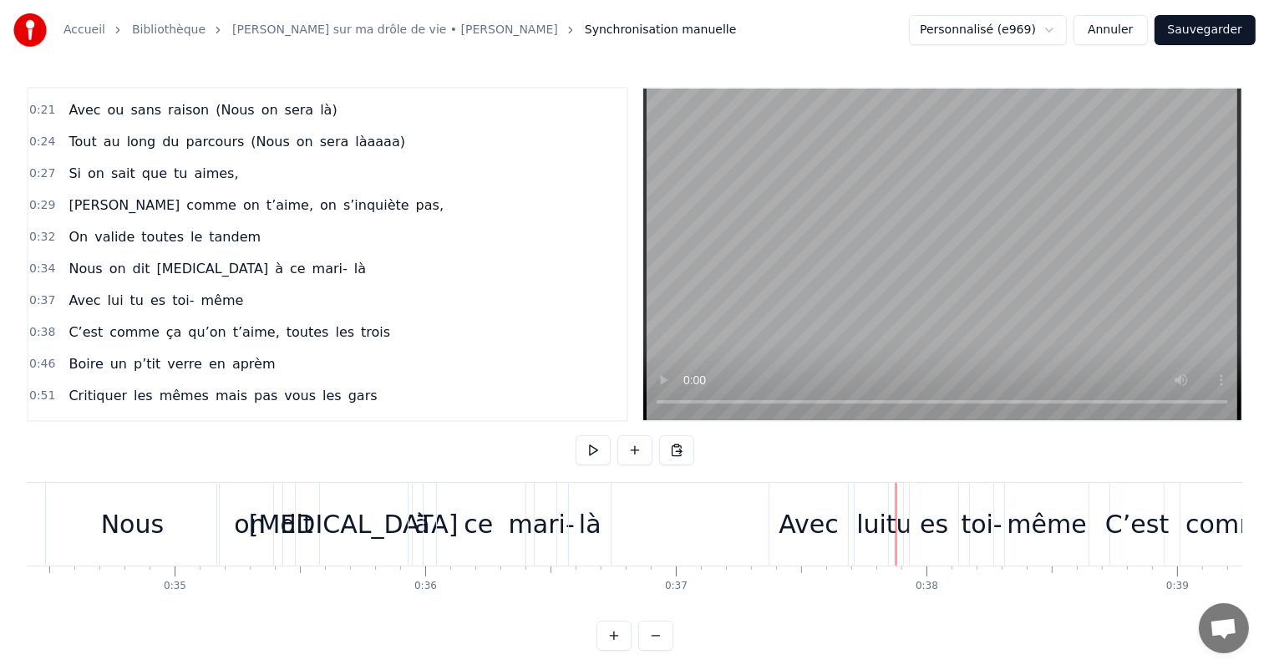
click at [434, 511] on div "ce" at bounding box center [479, 524] width 110 height 83
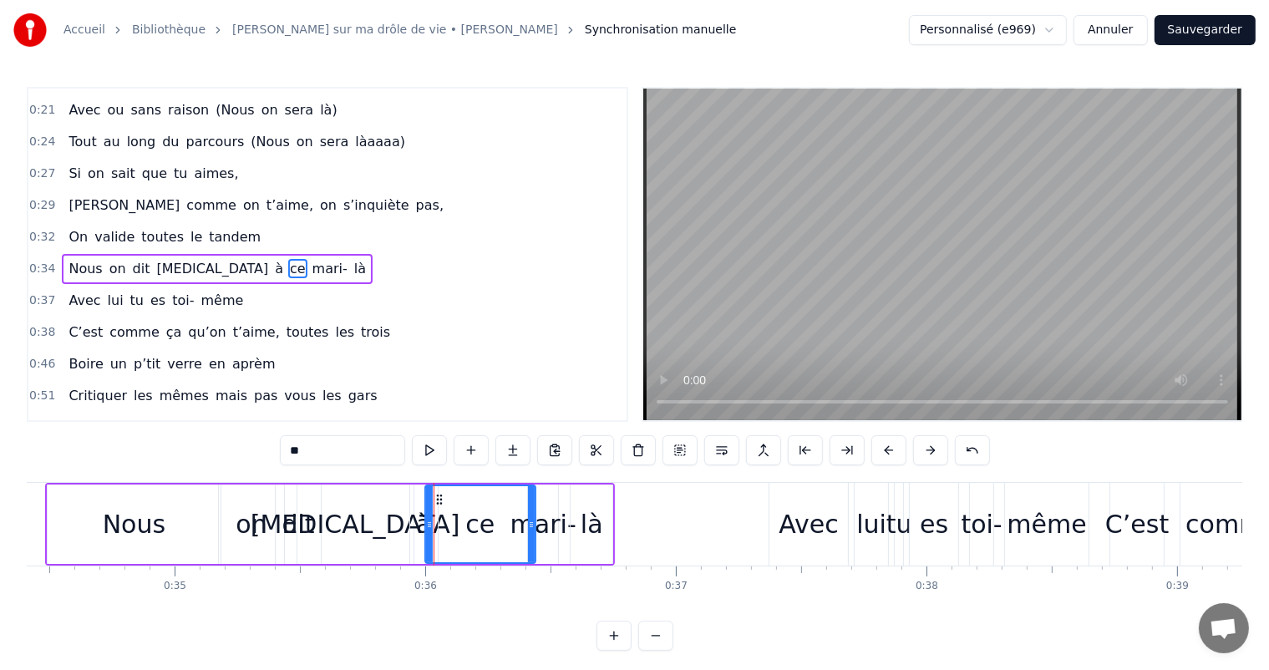
click at [423, 515] on div "à" at bounding box center [423, 525] width 15 height 38
type input "*"
drag, startPoint x: 421, startPoint y: 498, endPoint x: 404, endPoint y: 496, distance: 16.8
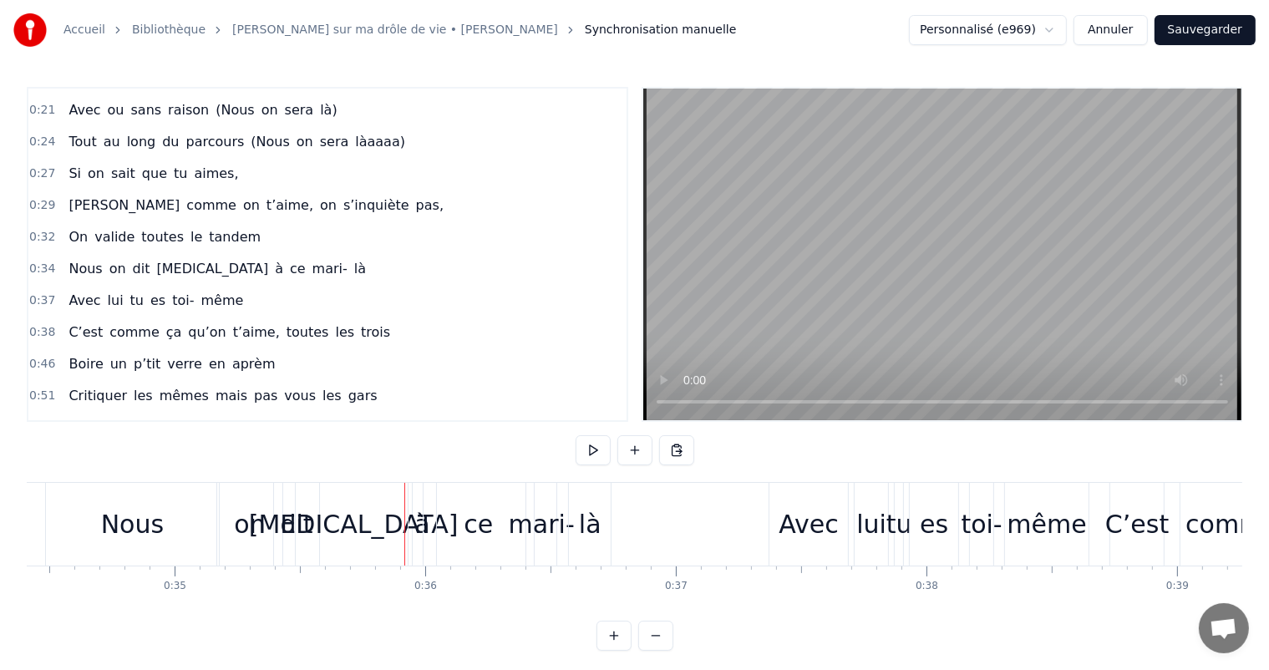
click at [495, 516] on div "ce" at bounding box center [479, 524] width 110 height 83
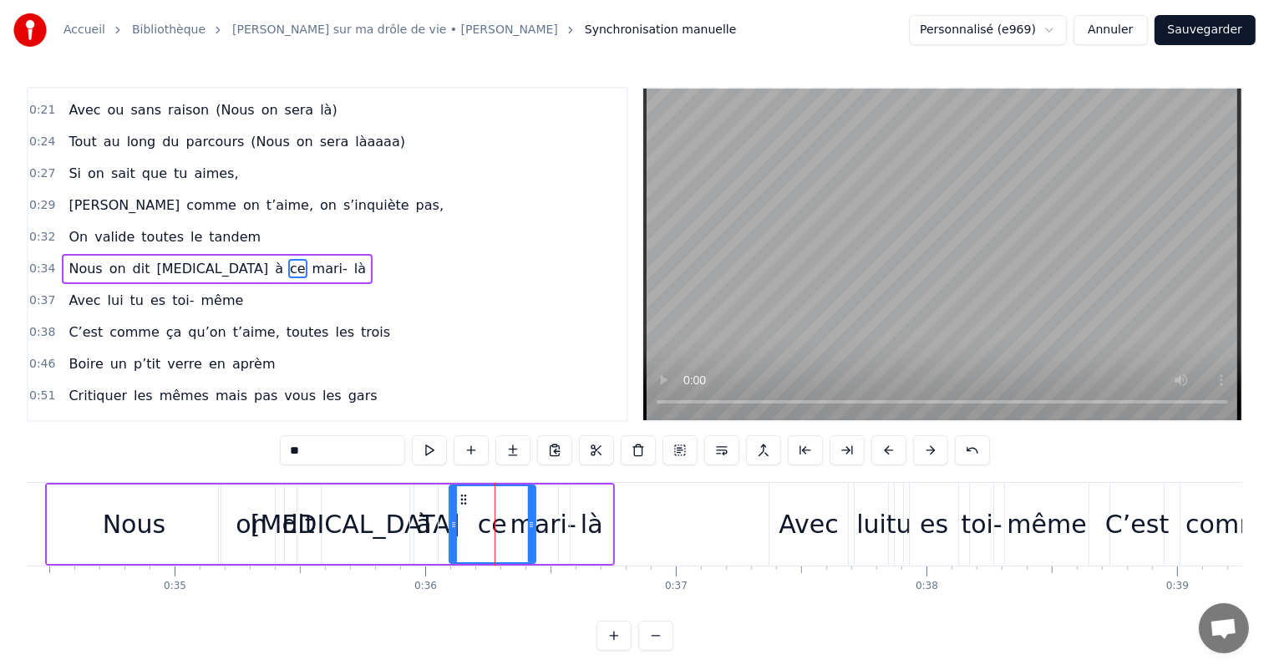
drag, startPoint x: 428, startPoint y: 519, endPoint x: 457, endPoint y: 537, distance: 34.5
click at [457, 537] on div at bounding box center [453, 524] width 7 height 76
click at [419, 523] on div "à" at bounding box center [423, 525] width 15 height 38
type input "*"
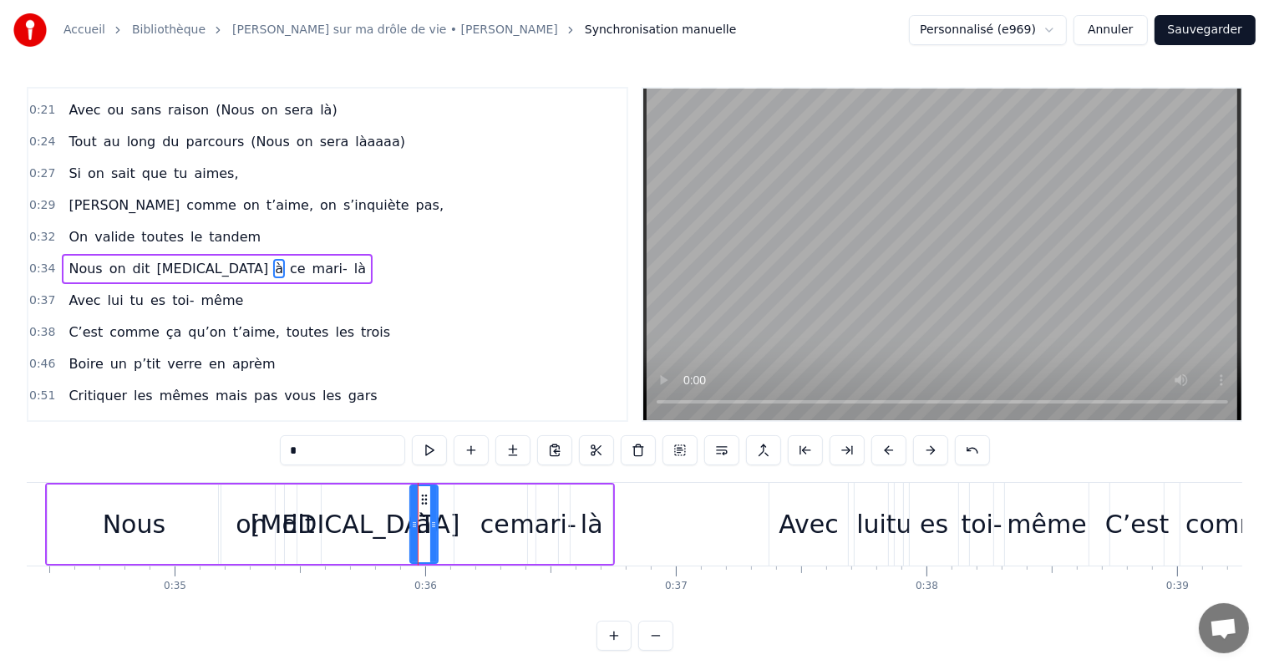
click at [411, 518] on icon at bounding box center [414, 524] width 7 height 13
click at [399, 518] on div "Nous on dit [MEDICAL_DATA] à [PERSON_NAME]- là" at bounding box center [330, 524] width 570 height 83
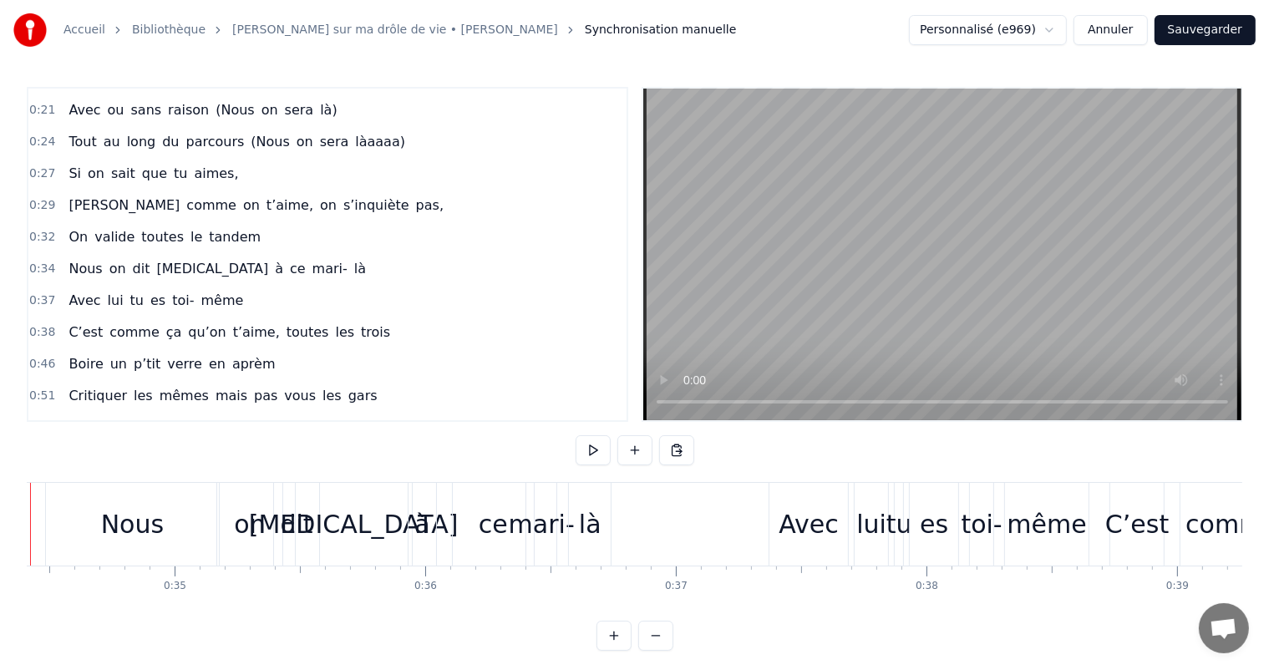
scroll to position [0, 8546]
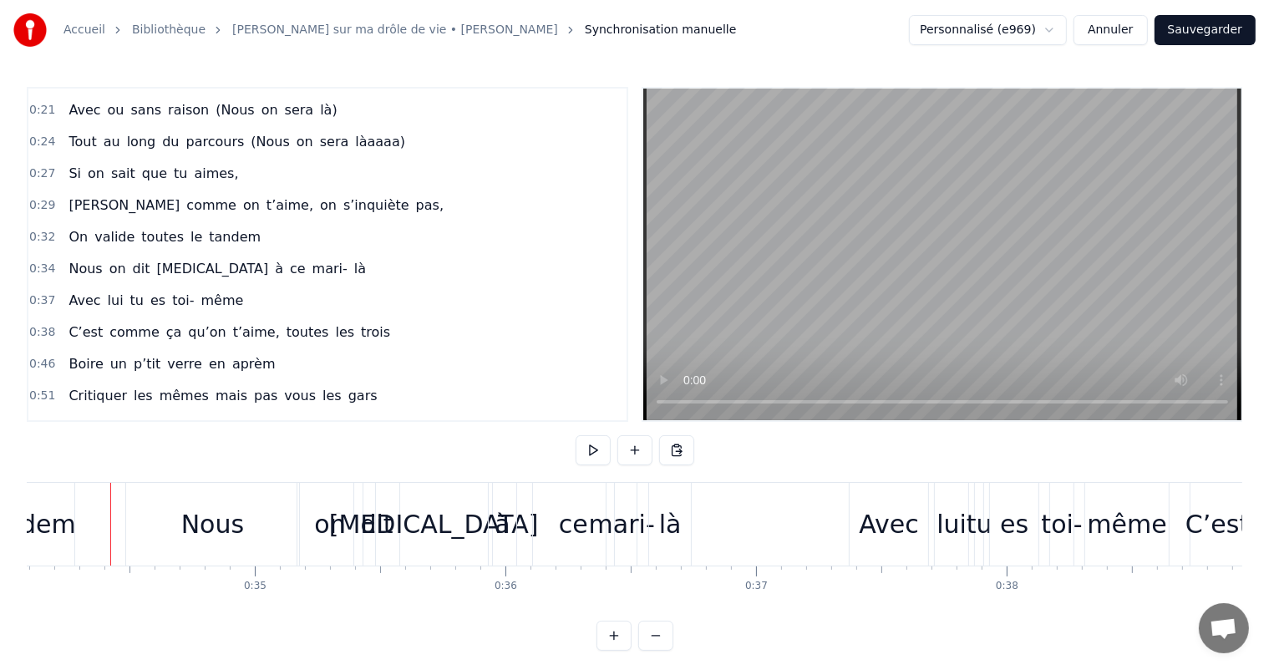
click at [30, 521] on div "tandem" at bounding box center [27, 525] width 97 height 38
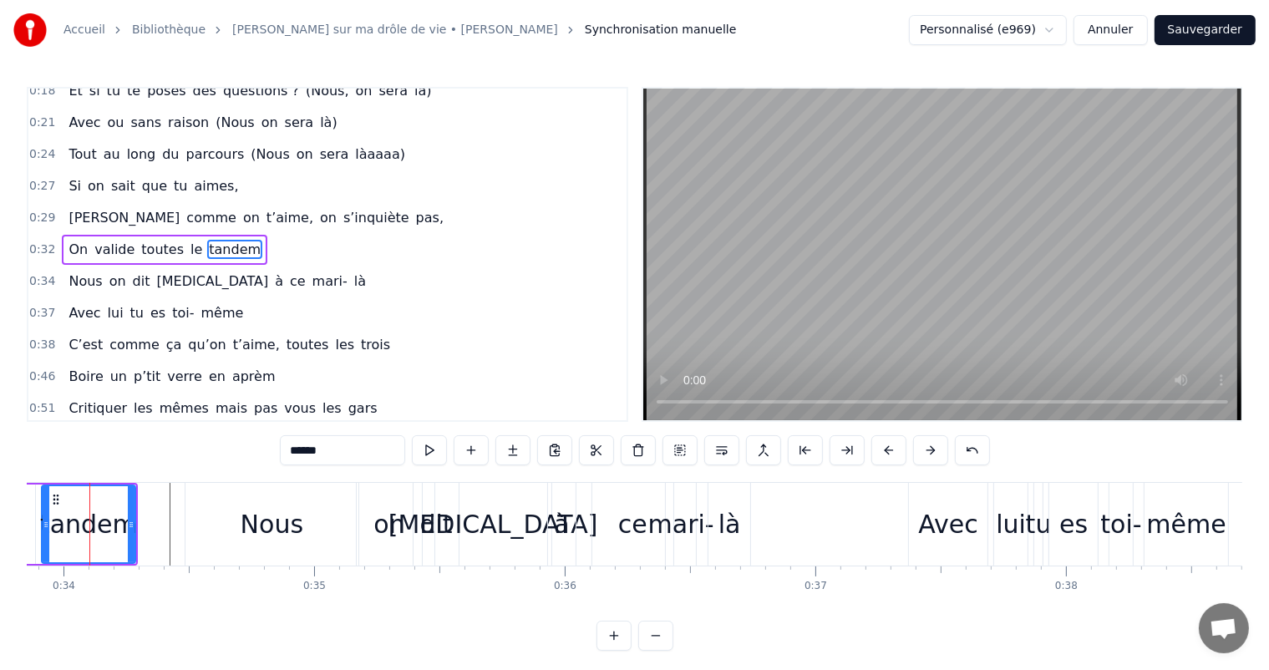
scroll to position [0, 8466]
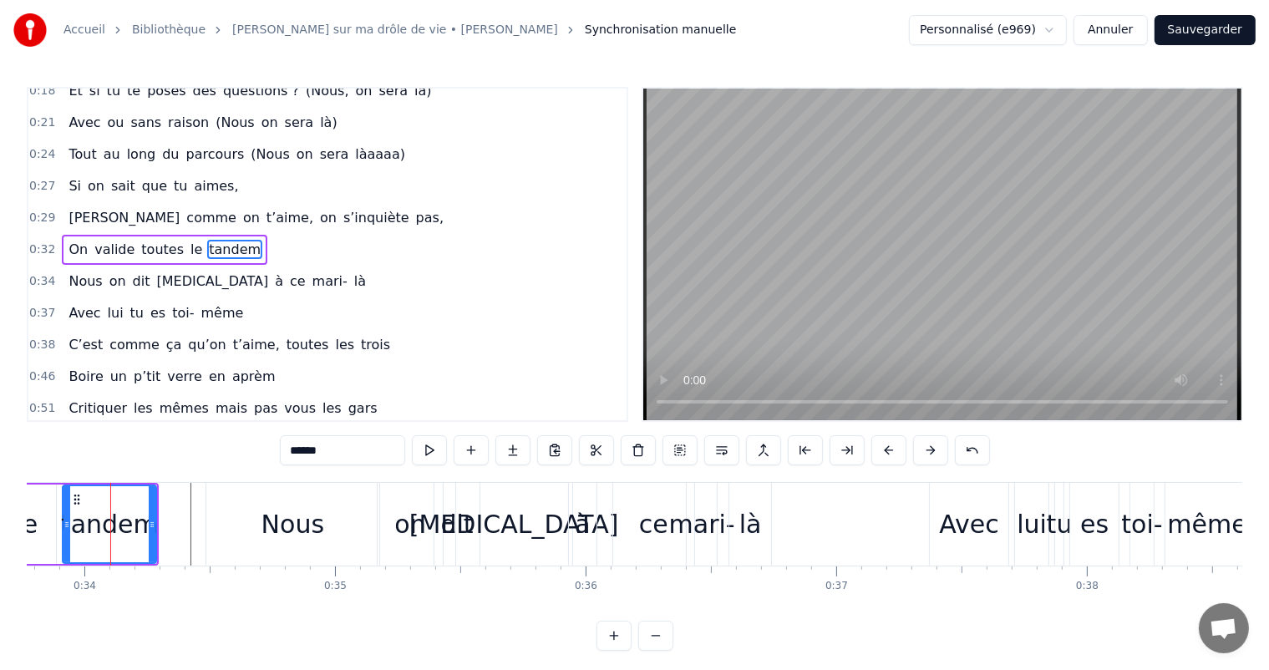
click at [55, 541] on div "le" at bounding box center [27, 524] width 60 height 79
type input "**"
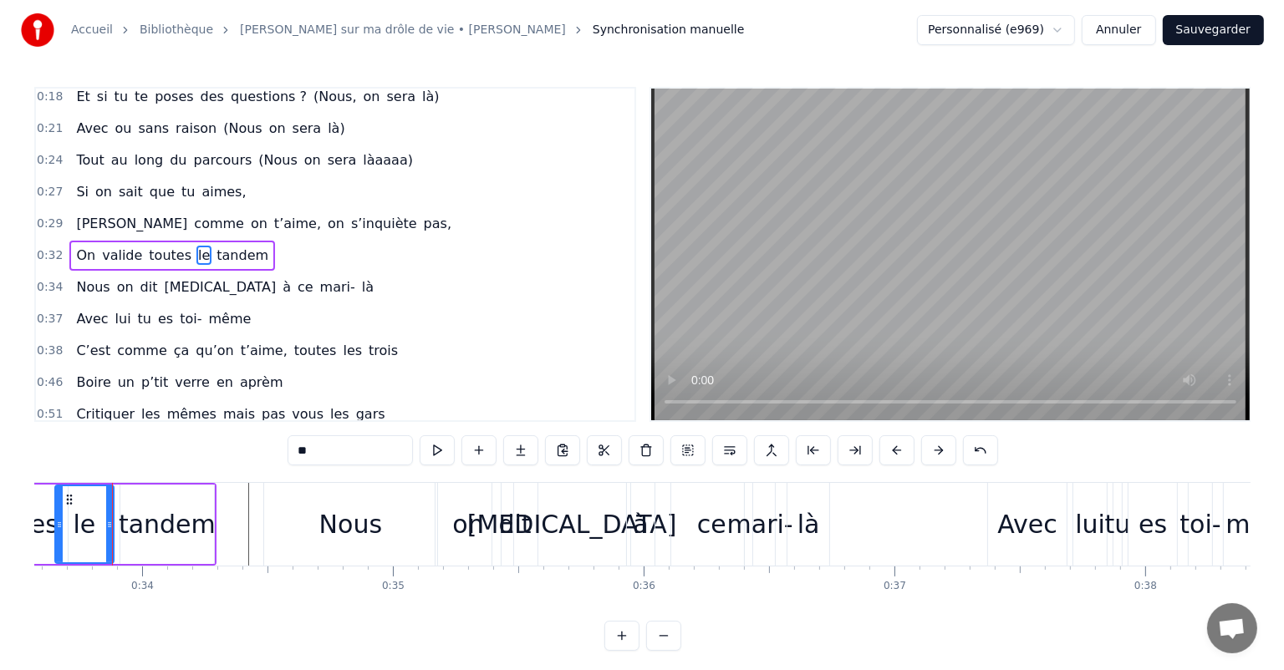
scroll to position [0, 8409]
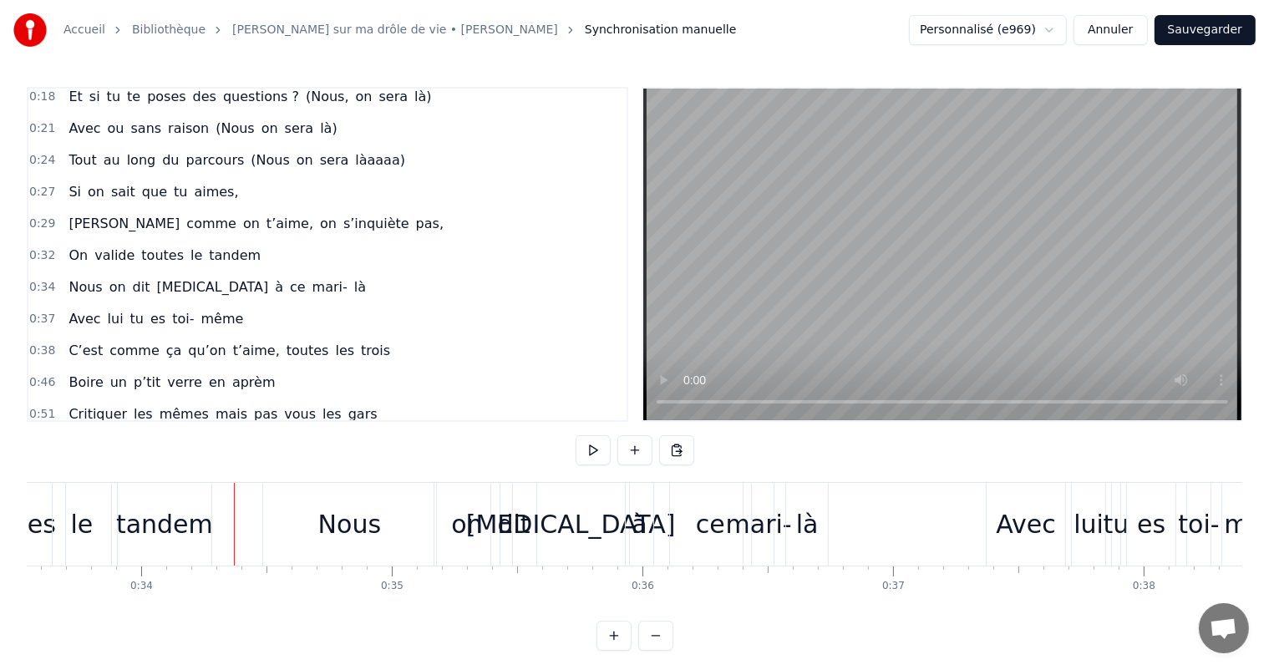
click at [1183, 30] on button "Sauvegarder" at bounding box center [1205, 30] width 101 height 30
